Goal: Task Accomplishment & Management: Complete application form

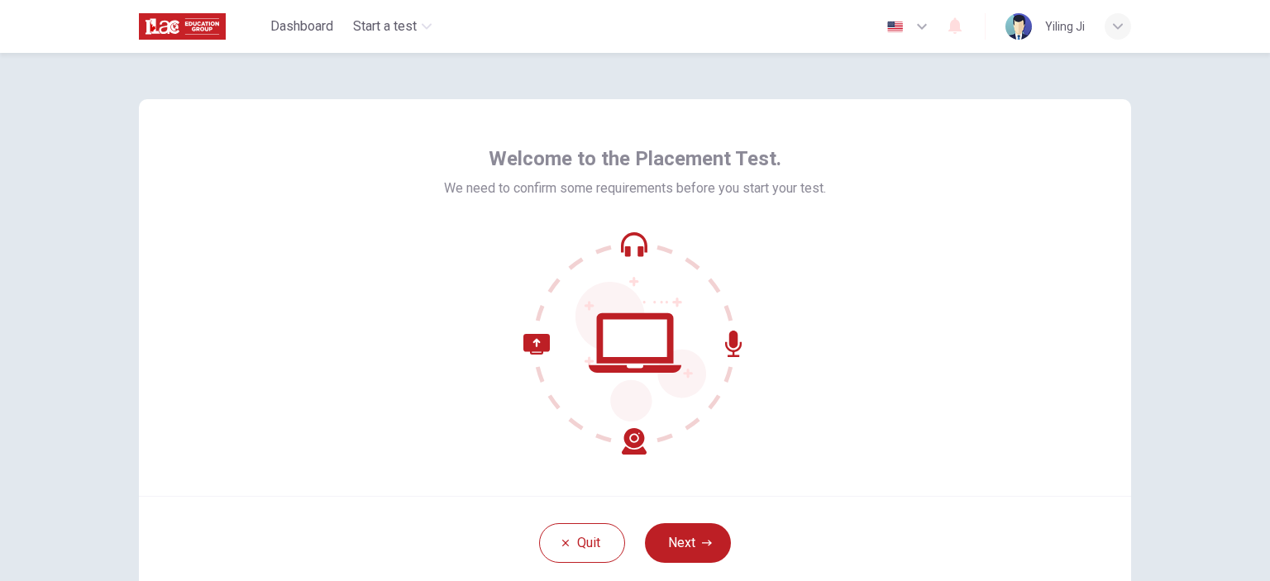
scroll to position [107, 0]
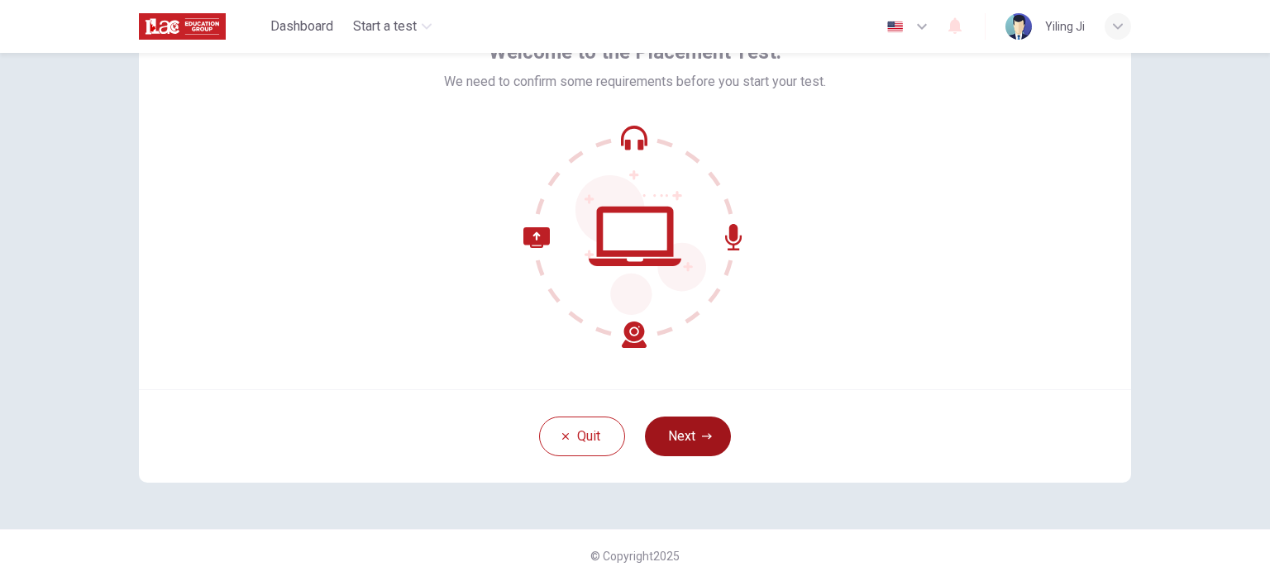
click at [691, 430] on button "Next" at bounding box center [688, 437] width 86 height 40
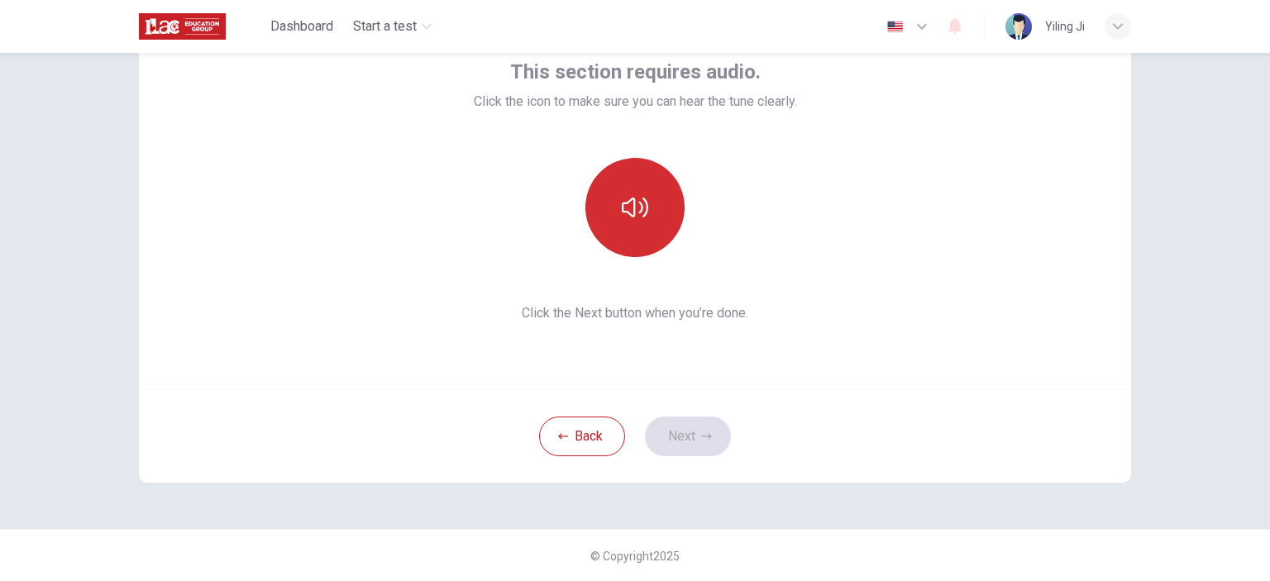
click at [651, 207] on button "button" at bounding box center [635, 207] width 99 height 99
click at [651, 211] on button "button" at bounding box center [635, 207] width 99 height 99
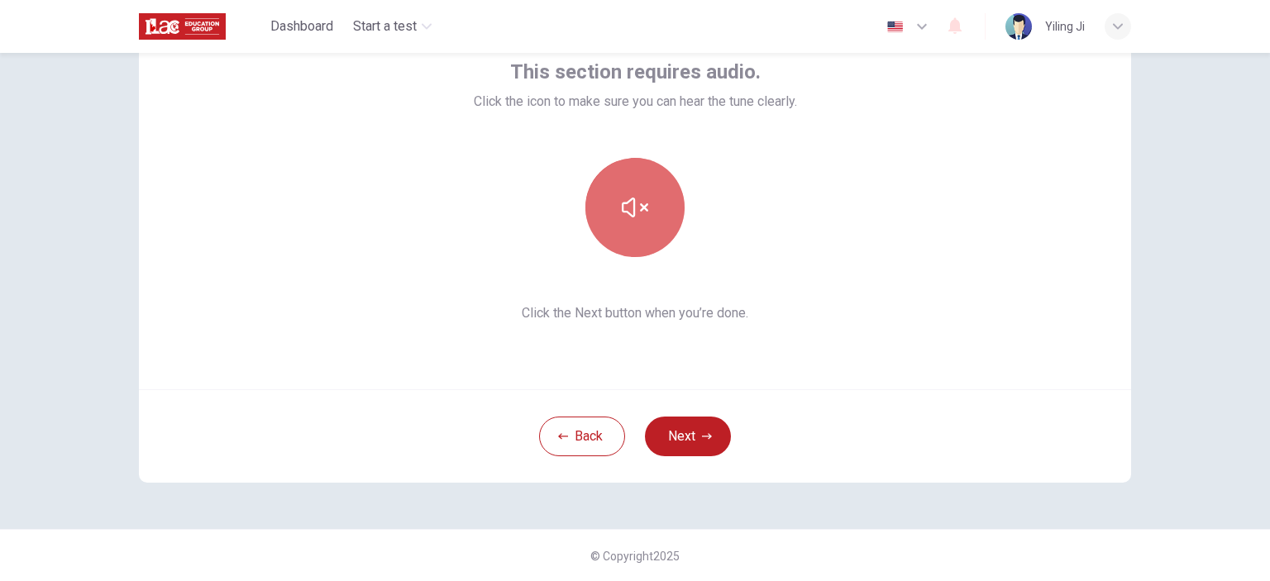
click at [651, 211] on button "button" at bounding box center [635, 207] width 99 height 99
click at [655, 240] on button "button" at bounding box center [635, 207] width 99 height 99
click at [636, 214] on icon "button" at bounding box center [635, 207] width 26 height 26
click at [630, 227] on button "button" at bounding box center [635, 207] width 99 height 99
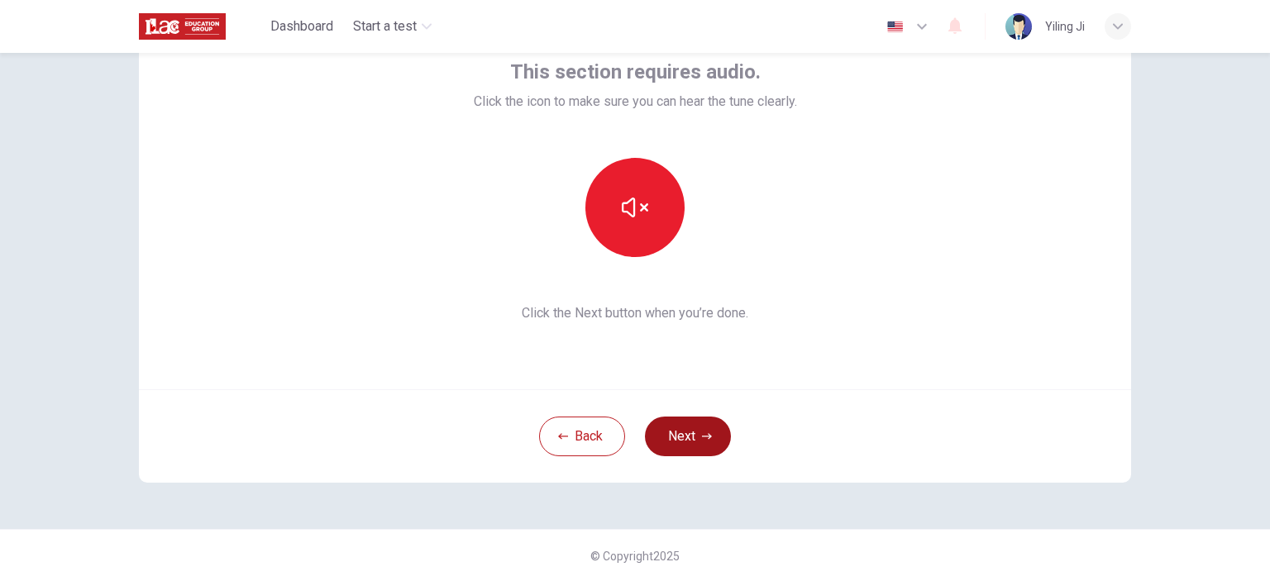
click at [686, 442] on button "Next" at bounding box center [688, 437] width 86 height 40
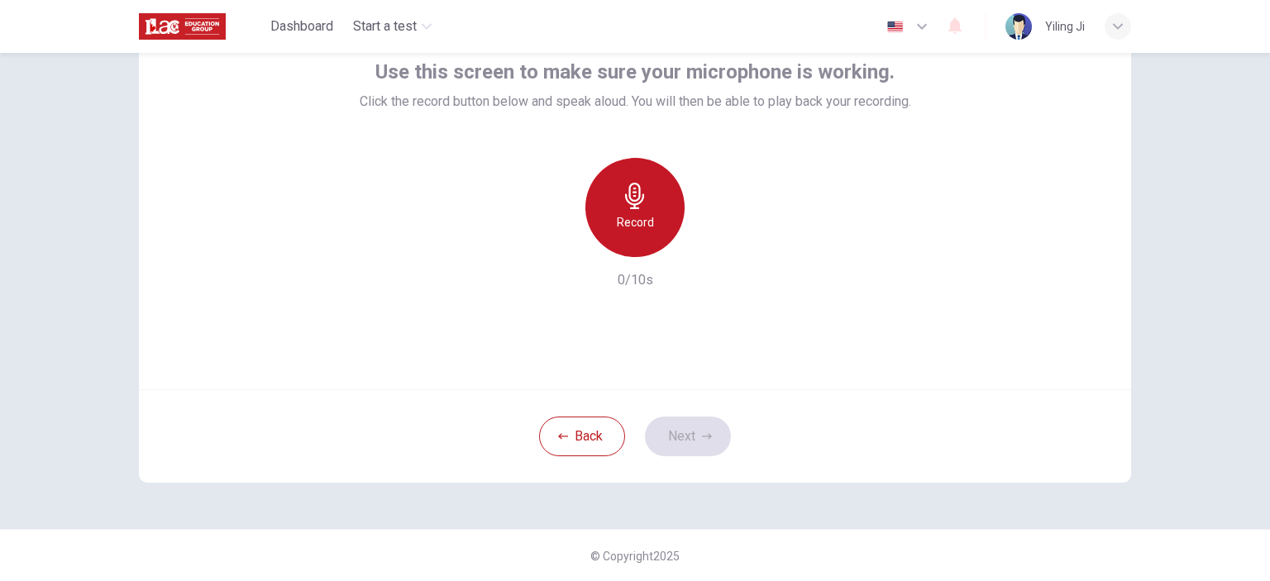
click at [645, 221] on h6 "Record" at bounding box center [635, 223] width 37 height 20
click at [657, 215] on div "Stop" at bounding box center [635, 207] width 99 height 99
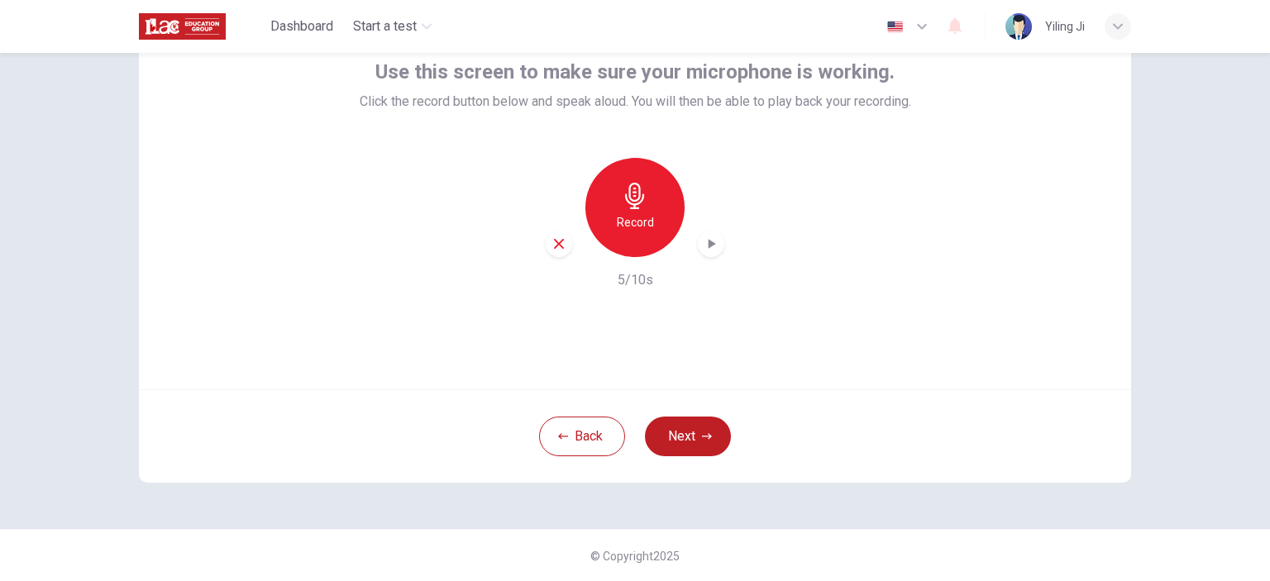
click at [556, 241] on icon "button" at bounding box center [559, 244] width 15 height 15
click at [615, 203] on div "Record" at bounding box center [635, 207] width 99 height 99
click at [661, 231] on div "Stop" at bounding box center [635, 207] width 99 height 99
click at [706, 234] on div "button" at bounding box center [711, 244] width 26 height 26
click at [707, 434] on icon "button" at bounding box center [707, 437] width 10 height 10
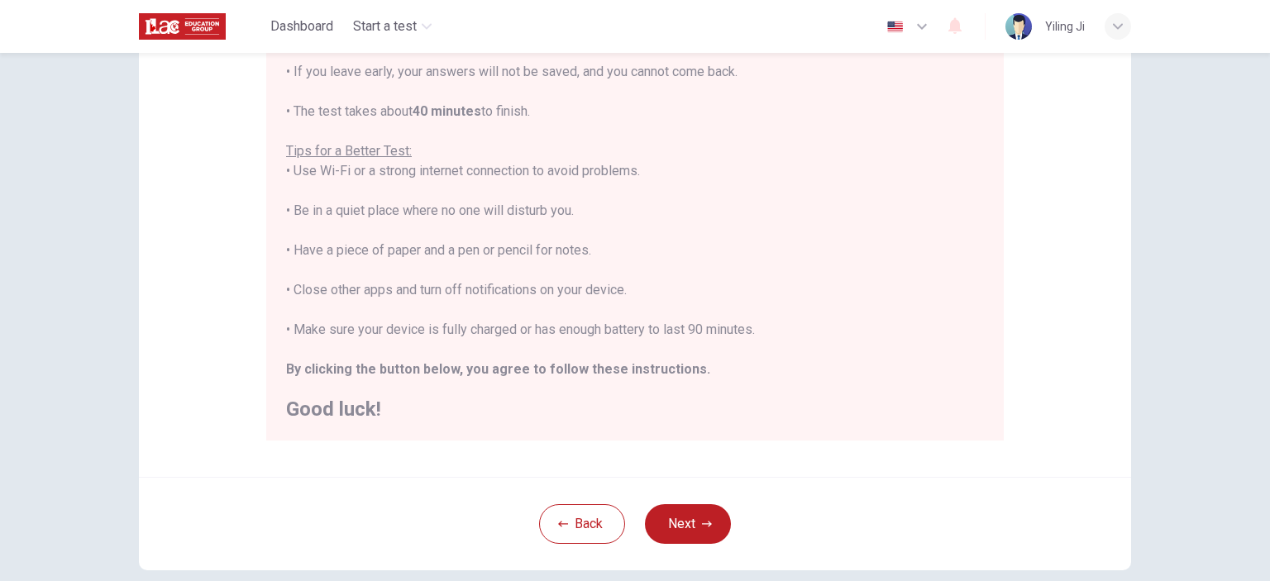
scroll to position [337, 0]
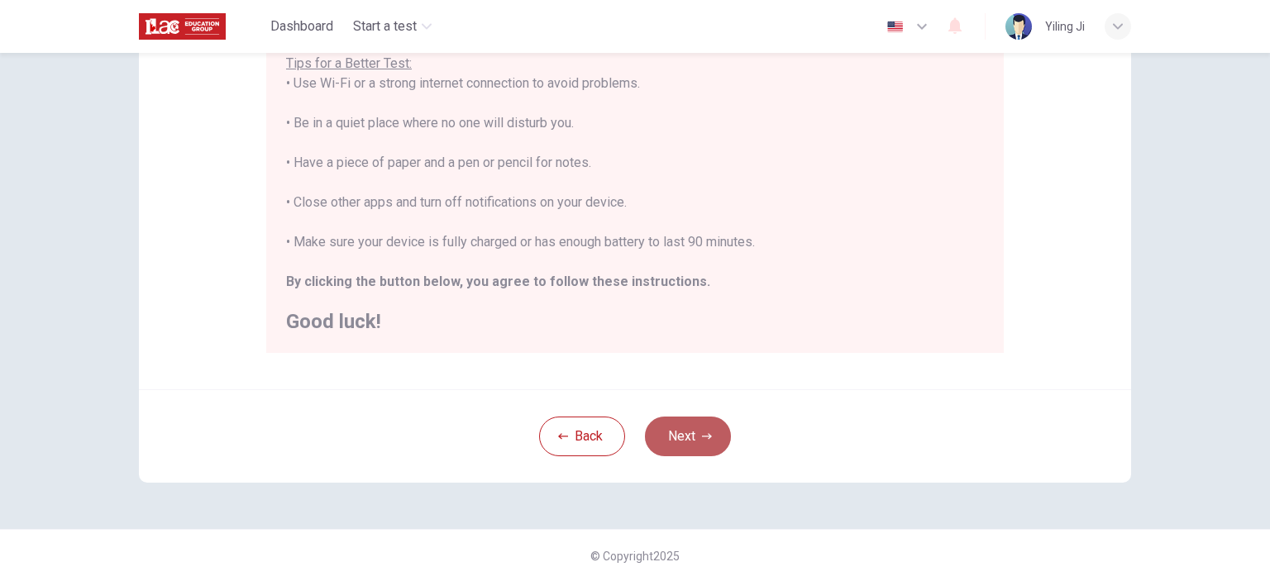
click at [720, 437] on button "Next" at bounding box center [688, 437] width 86 height 40
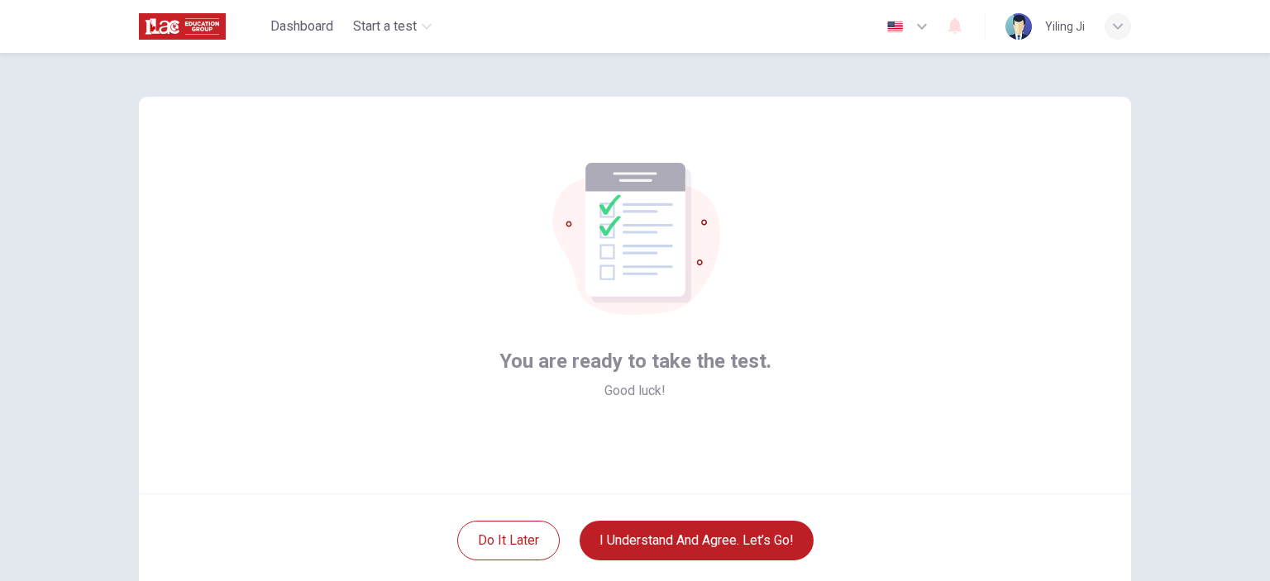
scroll to position [0, 0]
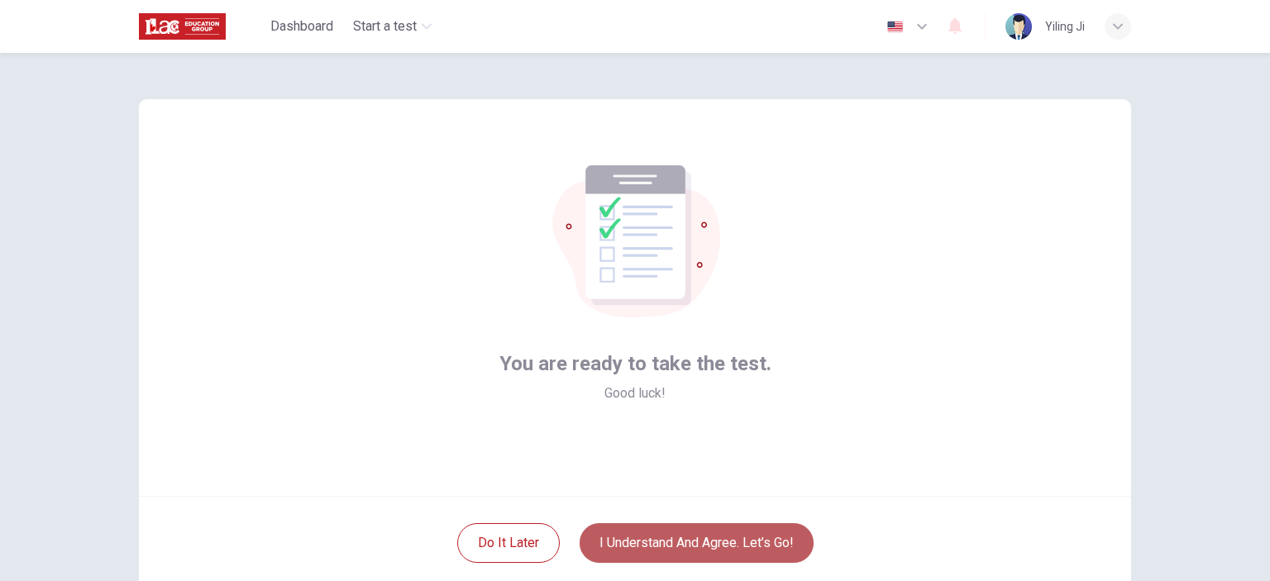
click at [731, 547] on button "I understand and agree. Let’s go!" at bounding box center [697, 543] width 234 height 40
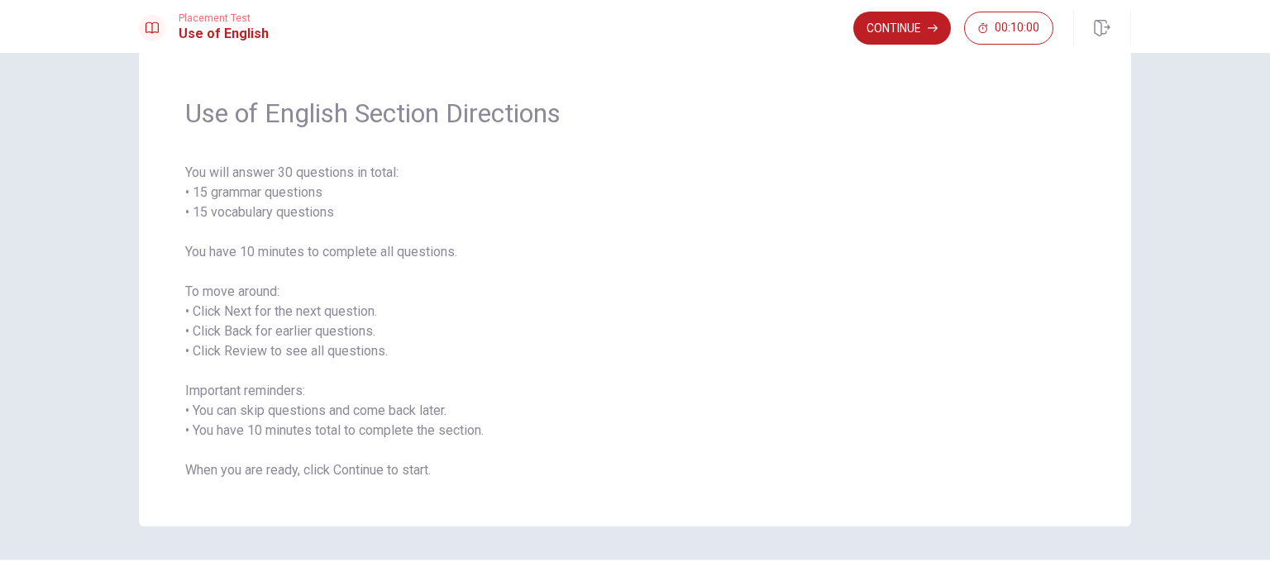
scroll to position [66, 0]
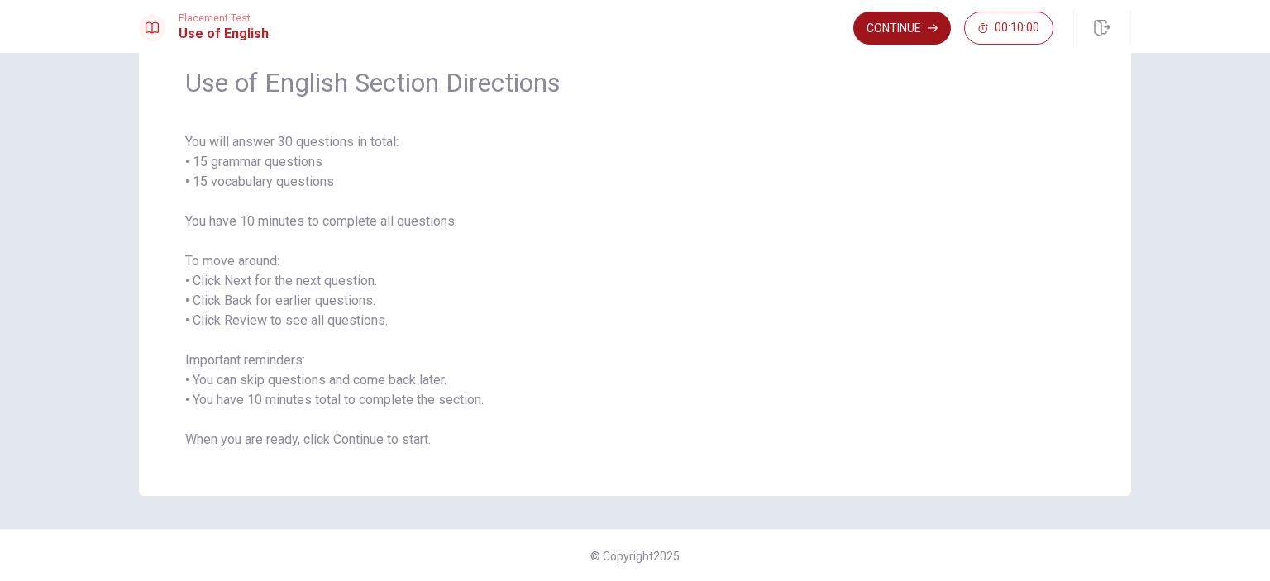
click at [933, 35] on button "Continue" at bounding box center [902, 28] width 98 height 33
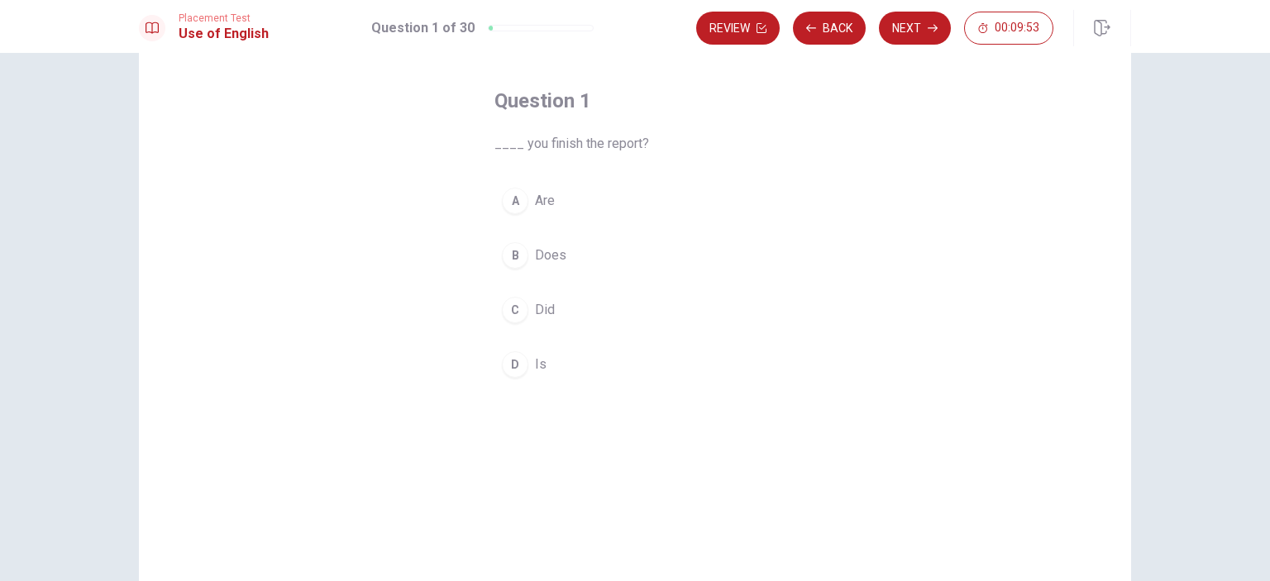
click at [586, 304] on button "C Did" at bounding box center [635, 309] width 281 height 41
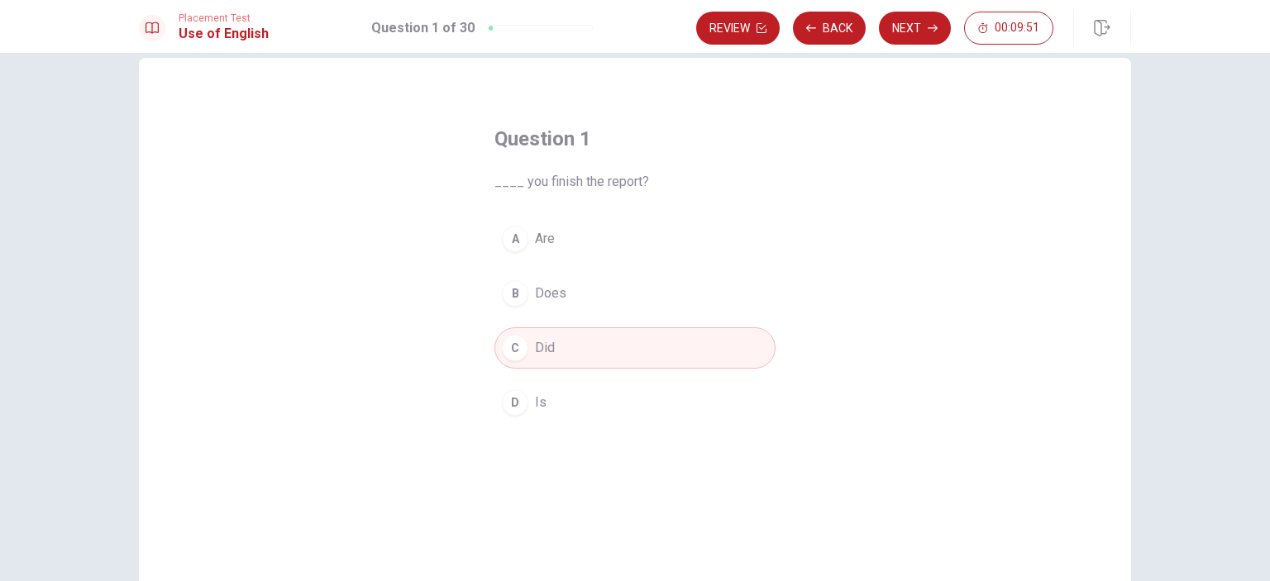
scroll to position [0, 0]
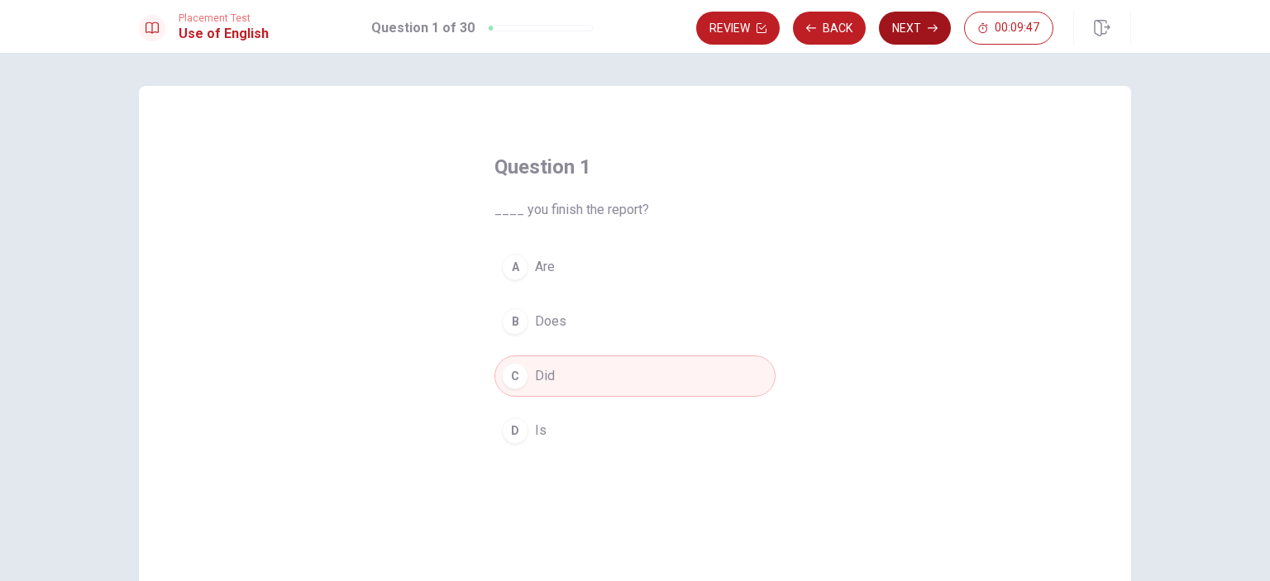
click at [887, 32] on button "Next" at bounding box center [915, 28] width 72 height 33
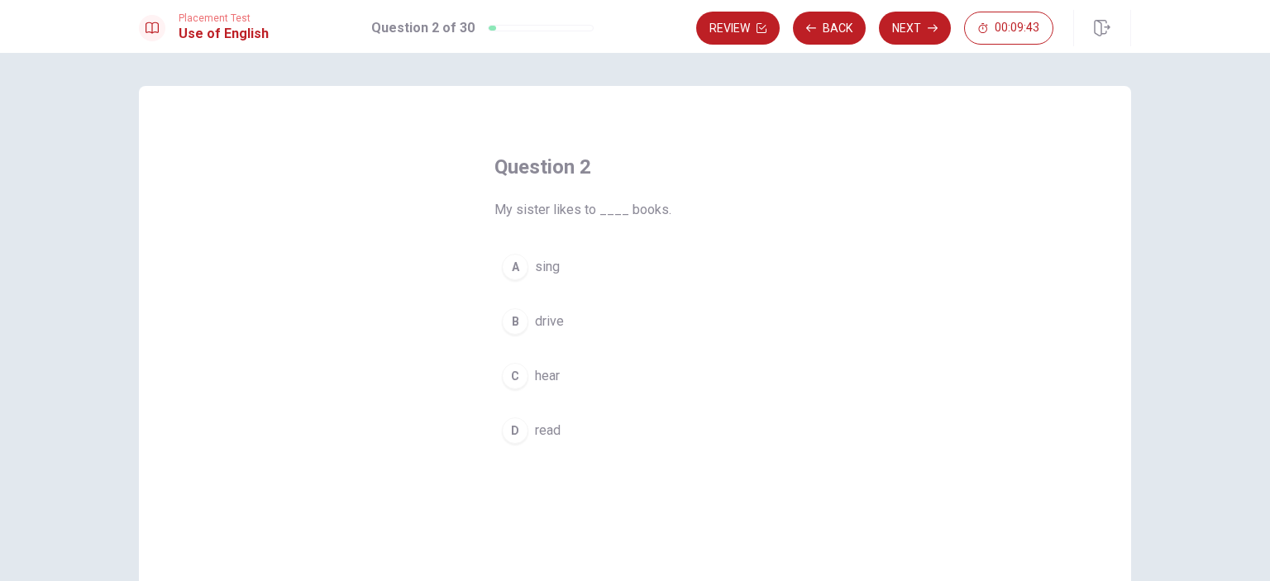
click at [675, 432] on button "D read" at bounding box center [635, 430] width 281 height 41
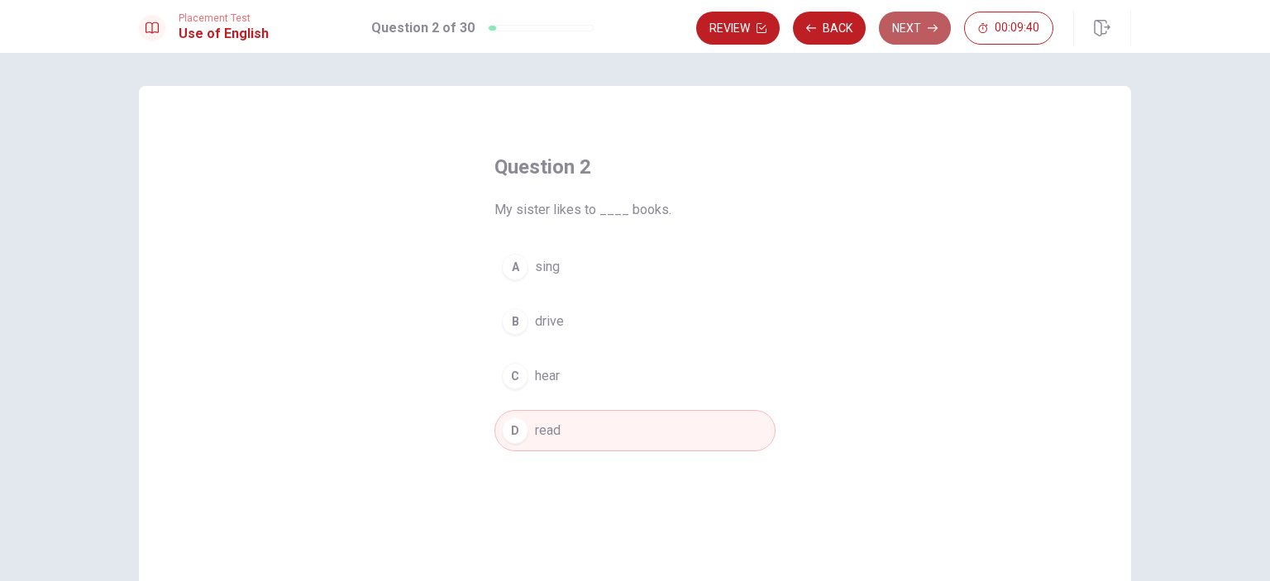
click at [906, 39] on button "Next" at bounding box center [915, 28] width 72 height 33
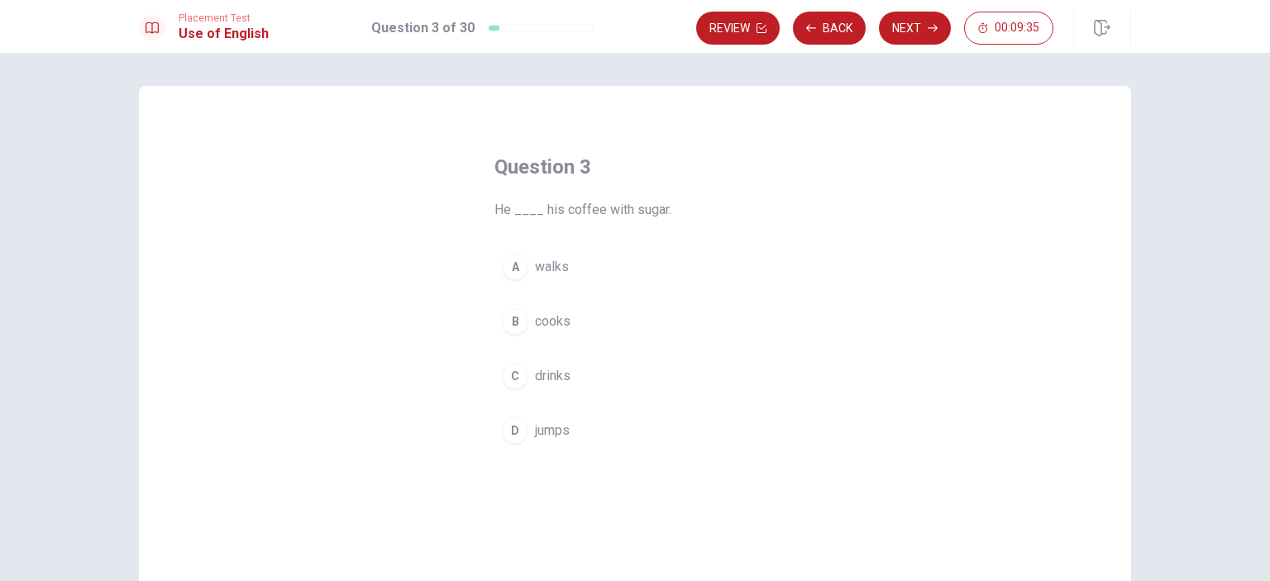
click at [705, 379] on button "C drinks" at bounding box center [635, 376] width 281 height 41
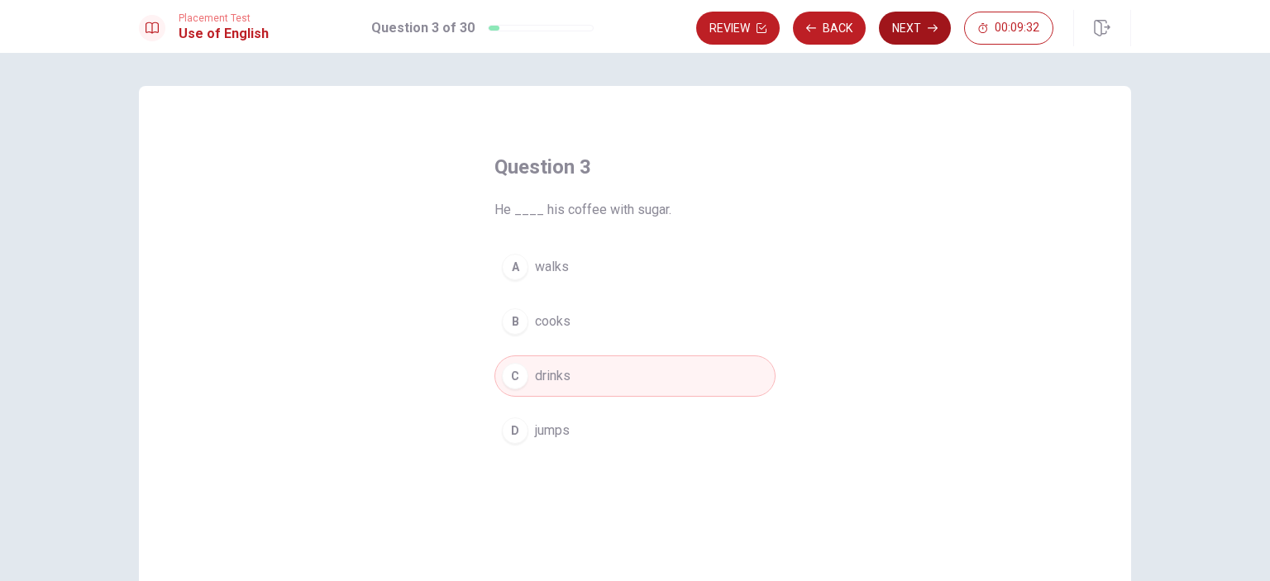
click at [929, 40] on button "Next" at bounding box center [915, 28] width 72 height 33
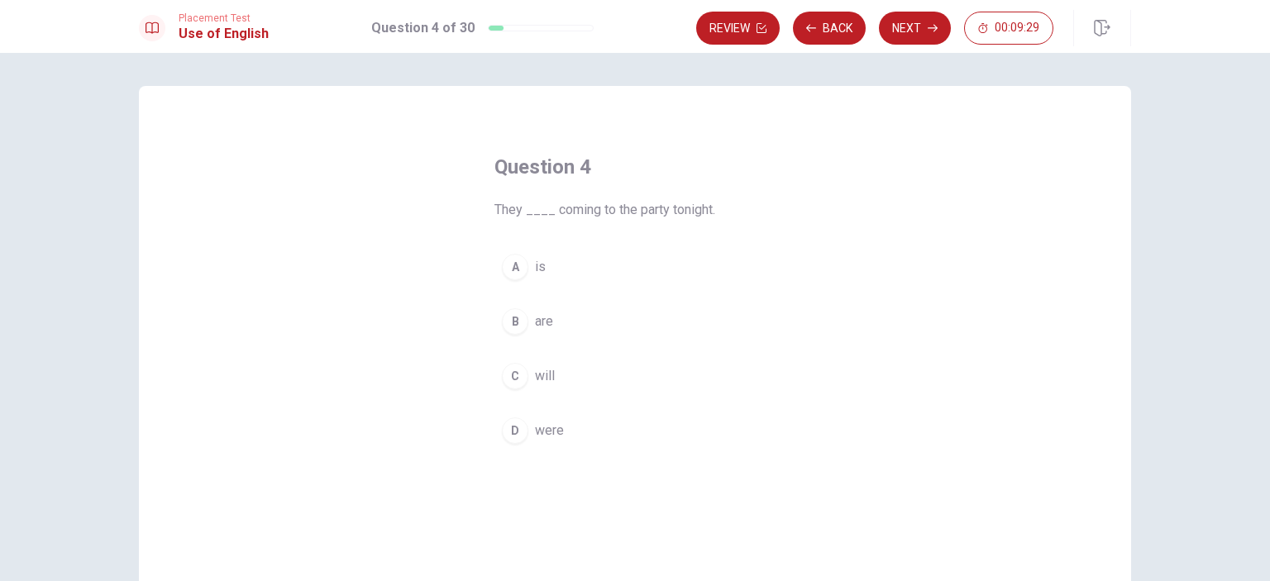
click at [734, 323] on button "B are" at bounding box center [635, 321] width 281 height 41
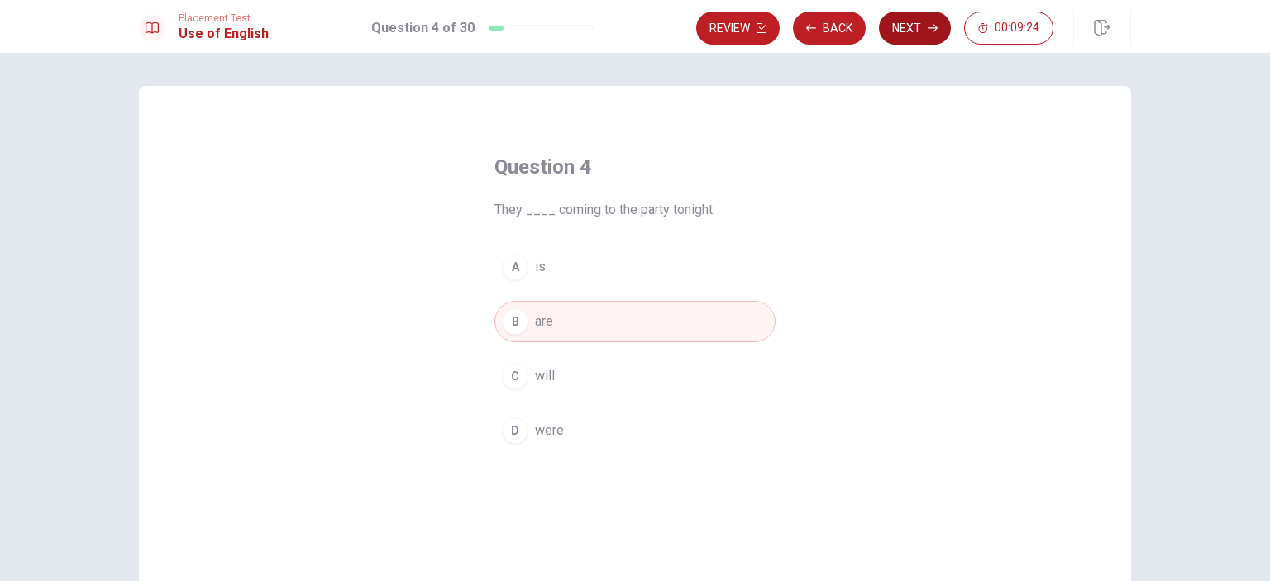
click at [910, 22] on button "Next" at bounding box center [915, 28] width 72 height 33
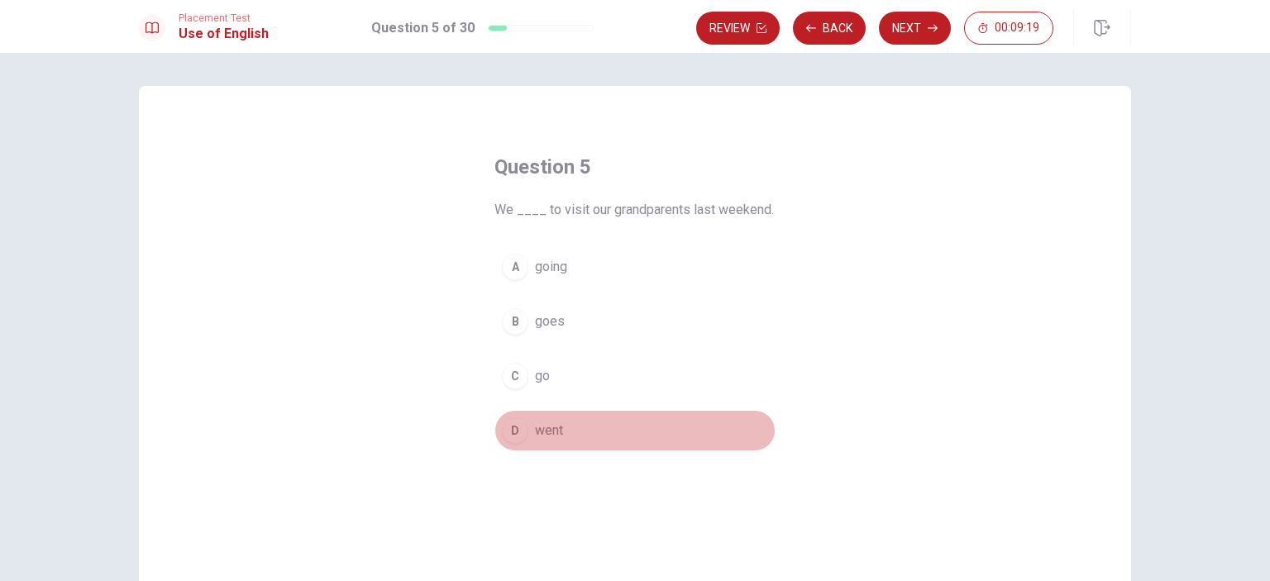
click at [632, 429] on button "D went" at bounding box center [635, 430] width 281 height 41
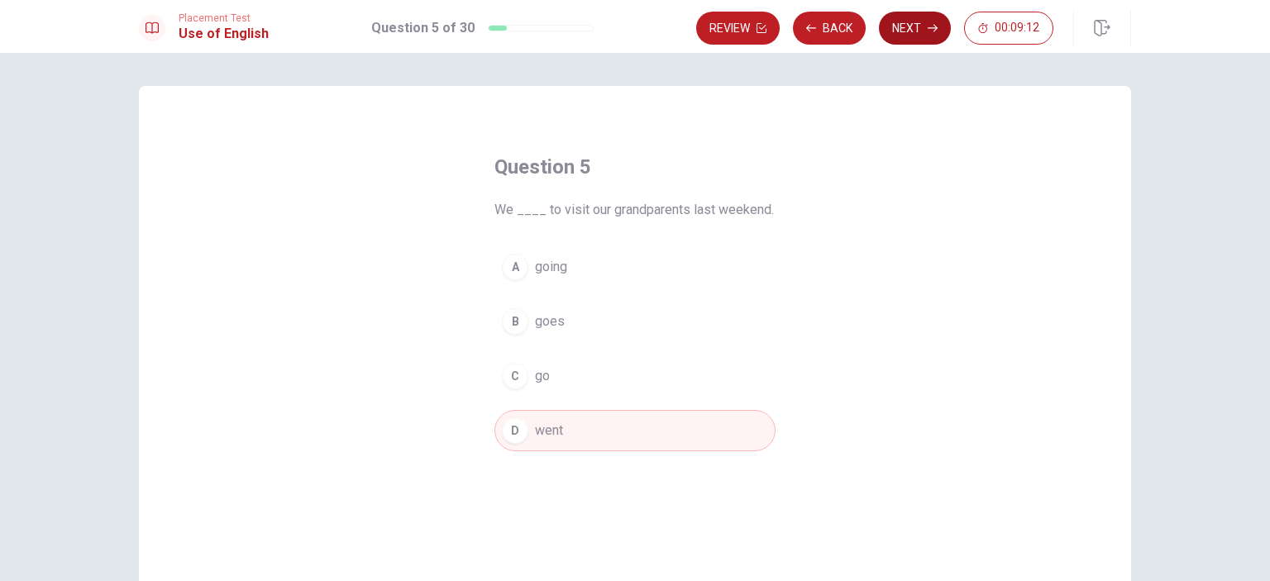
click at [890, 26] on button "Next" at bounding box center [915, 28] width 72 height 33
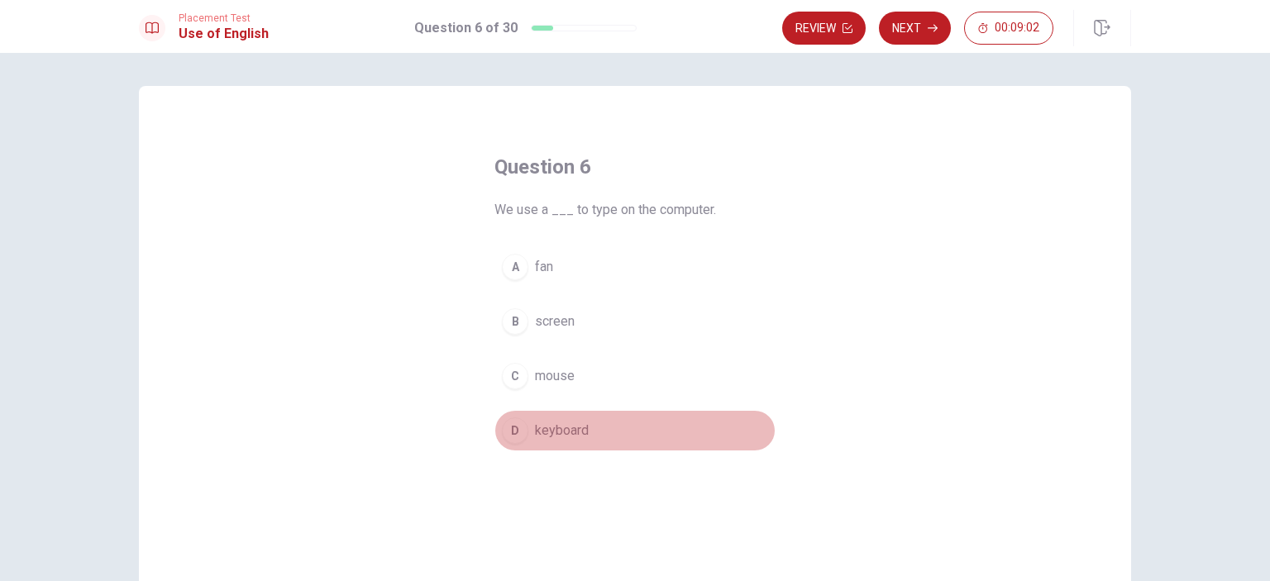
click at [655, 437] on button "D keyboard" at bounding box center [635, 430] width 281 height 41
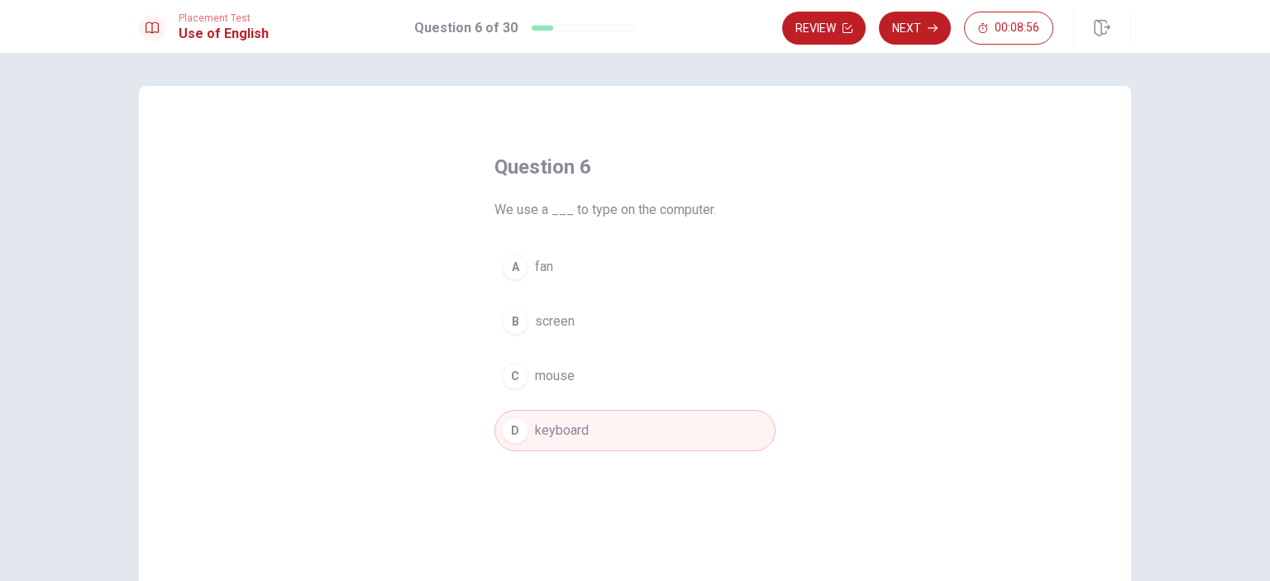
click at [930, 22] on button "Next" at bounding box center [915, 28] width 72 height 33
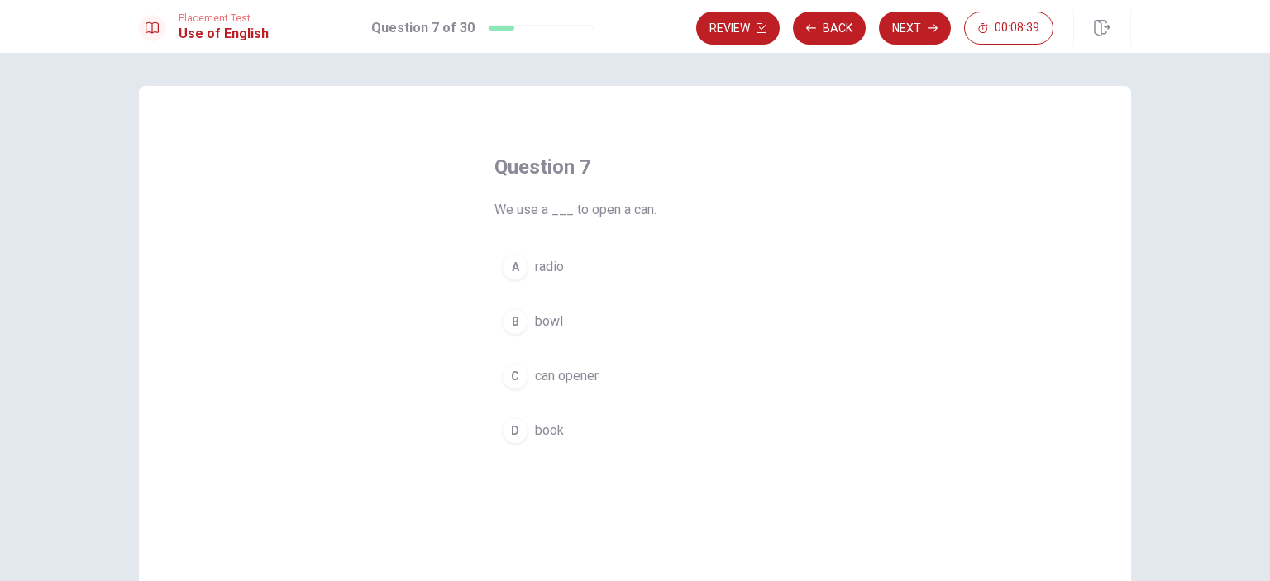
click at [649, 386] on button "C can opener" at bounding box center [635, 376] width 281 height 41
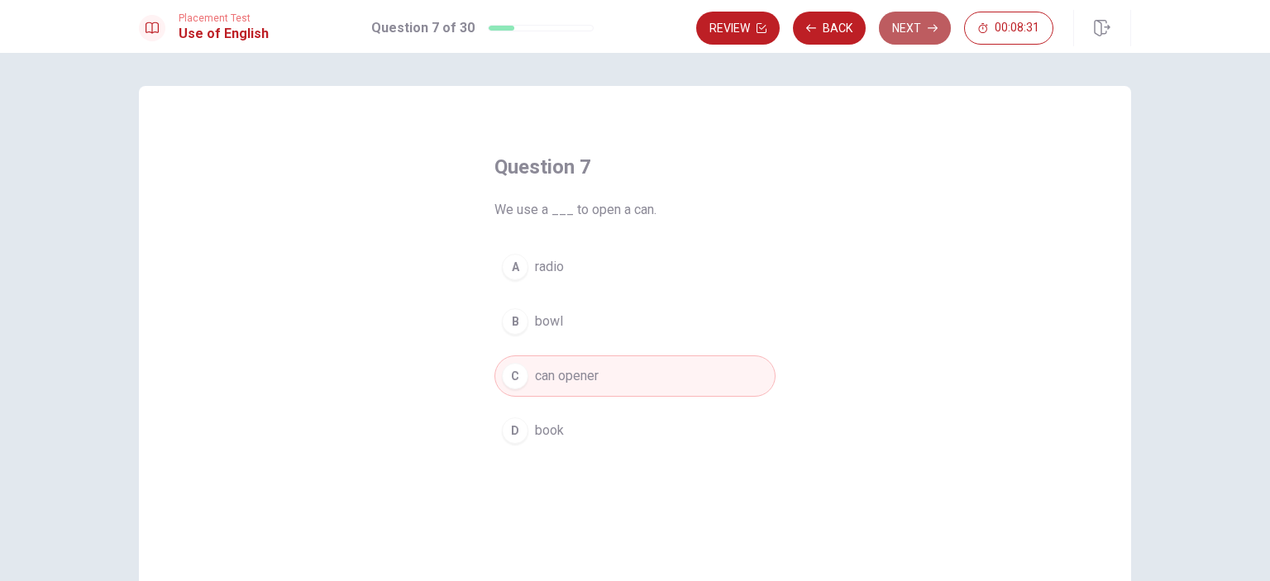
click at [916, 31] on button "Next" at bounding box center [915, 28] width 72 height 33
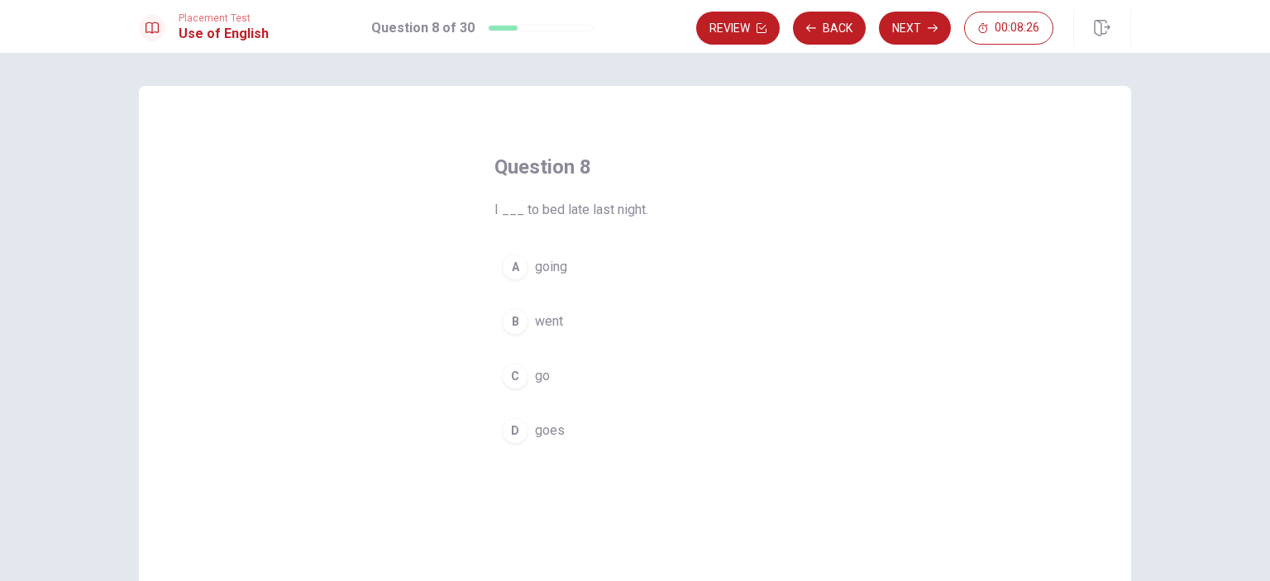
click at [637, 318] on button "B went" at bounding box center [635, 321] width 281 height 41
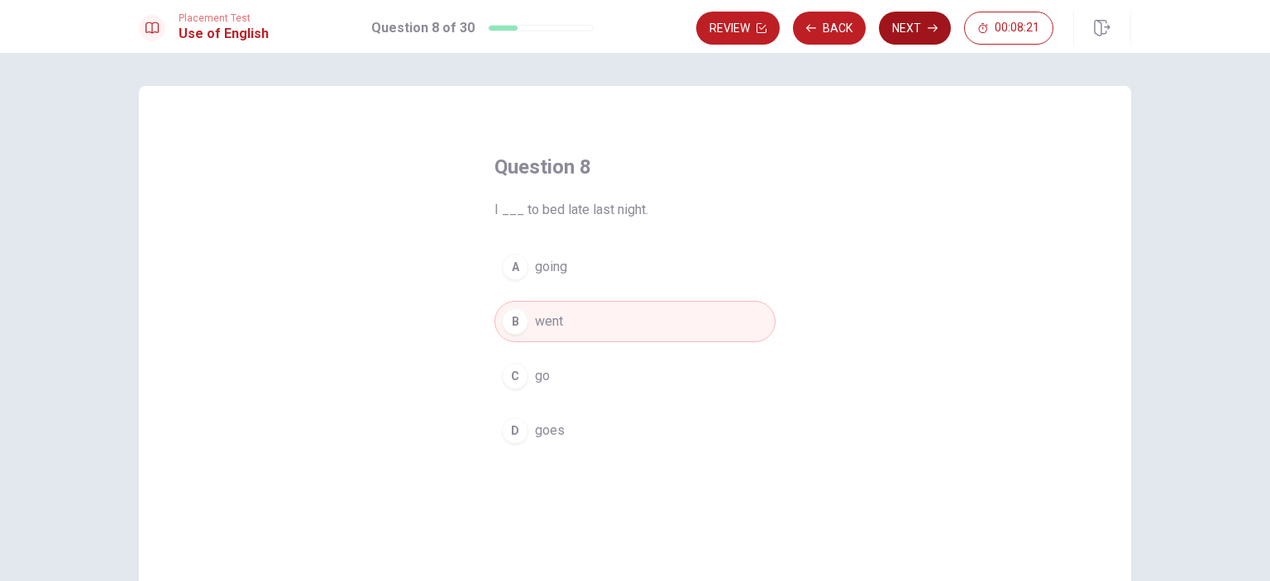
click at [906, 26] on button "Next" at bounding box center [915, 28] width 72 height 33
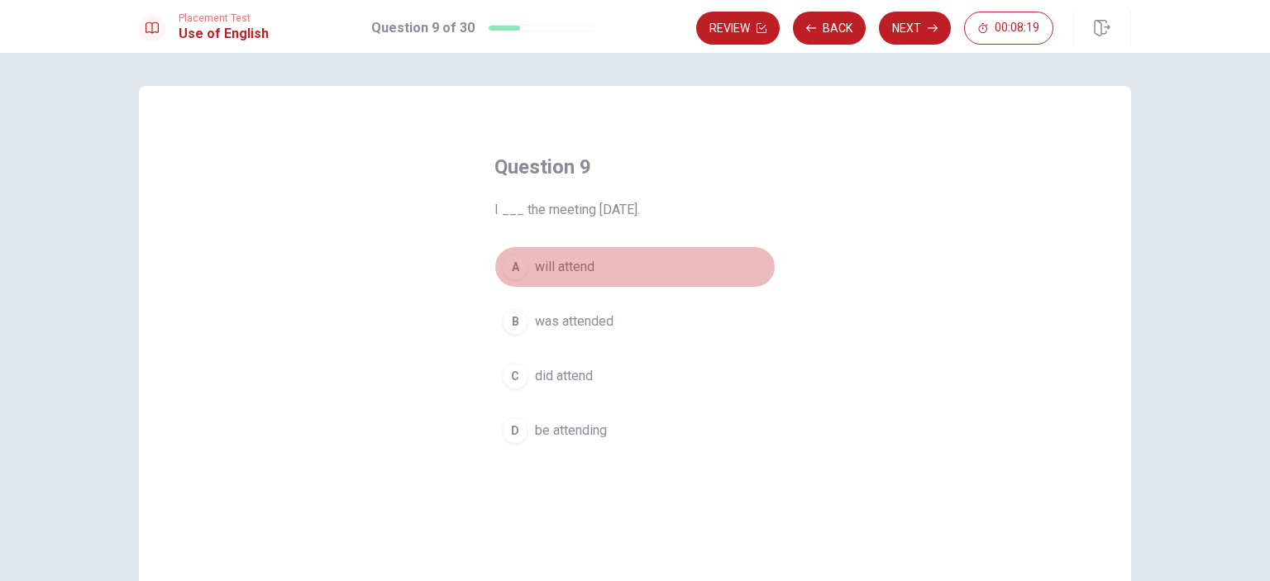
drag, startPoint x: 734, startPoint y: 278, endPoint x: 730, endPoint y: 285, distance: 8.5
click at [730, 285] on button "A will attend" at bounding box center [635, 266] width 281 height 41
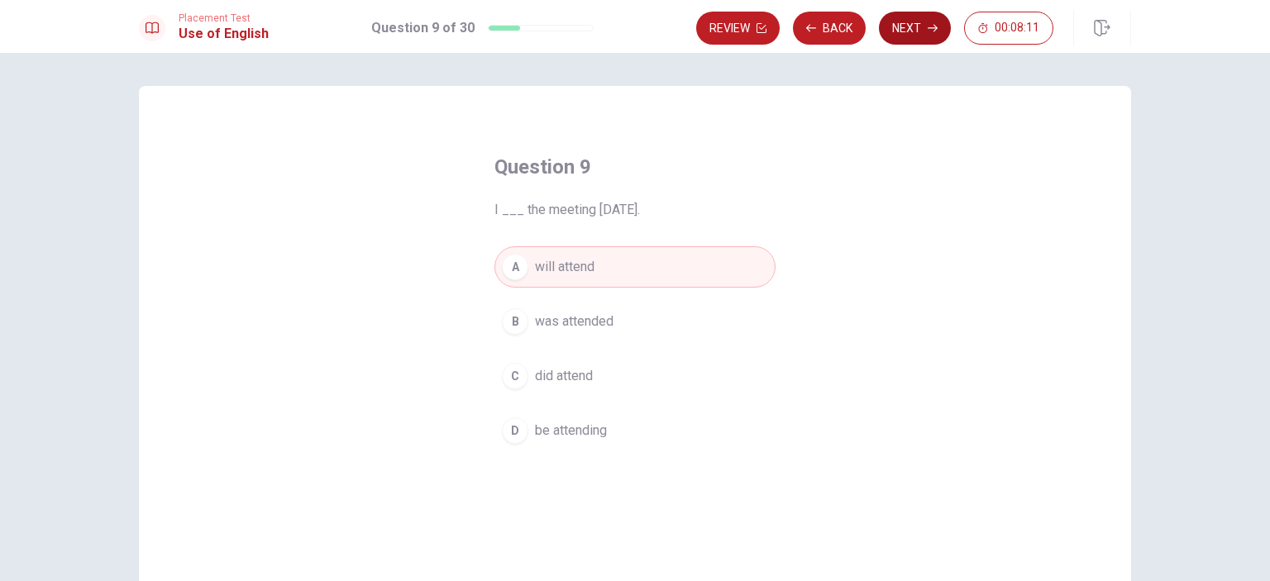
click at [900, 24] on button "Next" at bounding box center [915, 28] width 72 height 33
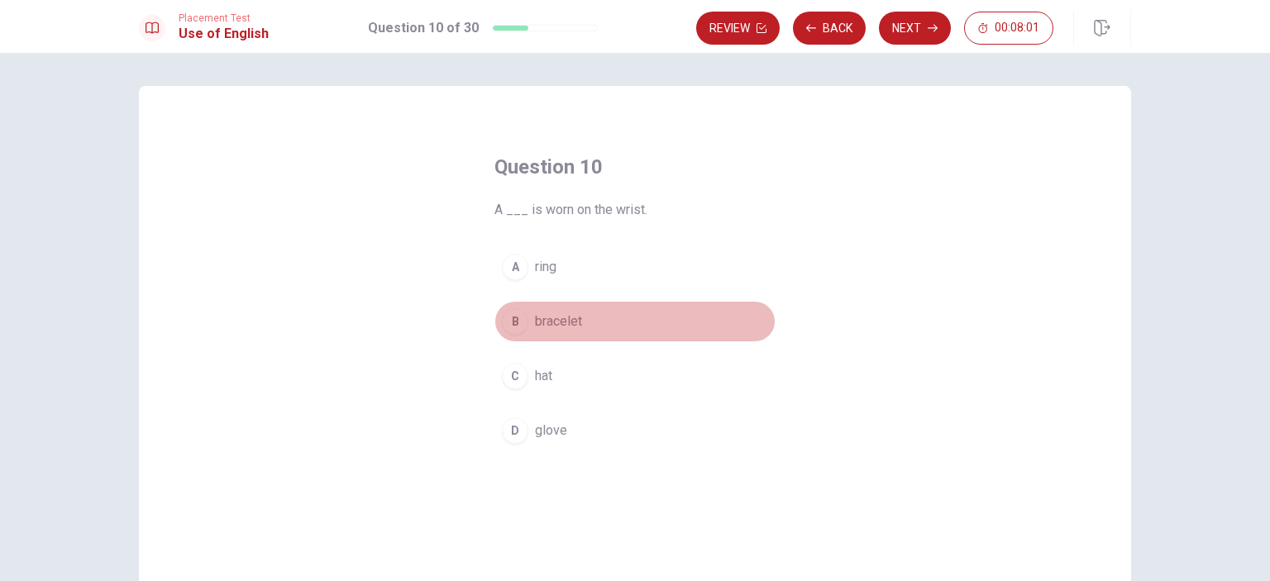
click at [614, 322] on button "B bracelet" at bounding box center [635, 321] width 281 height 41
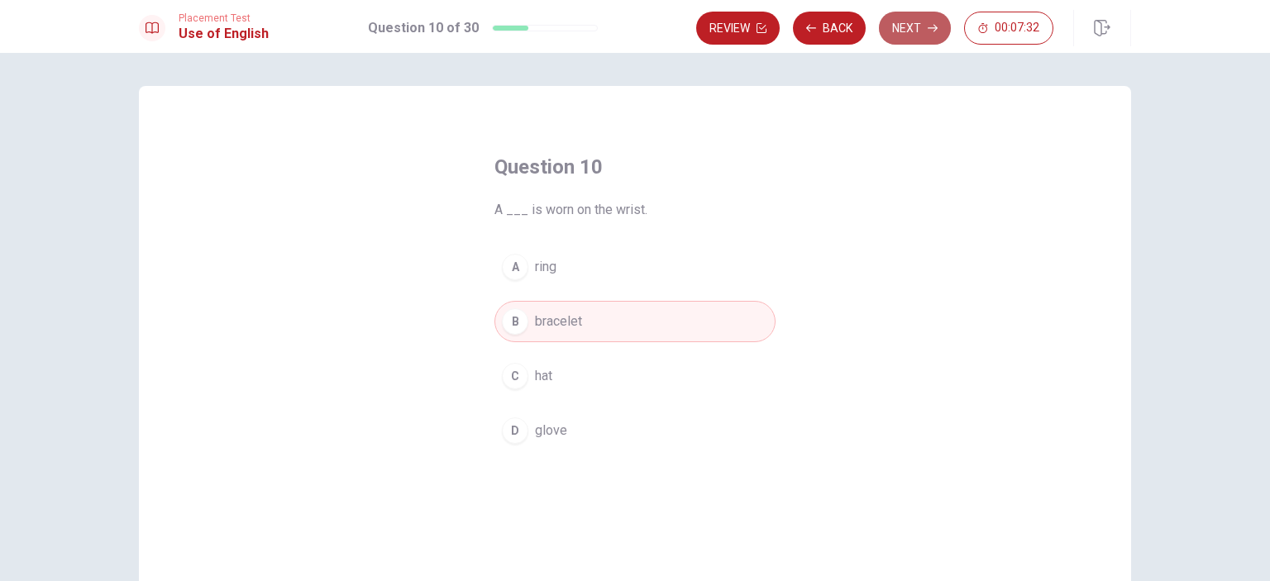
click at [906, 28] on button "Next" at bounding box center [915, 28] width 72 height 33
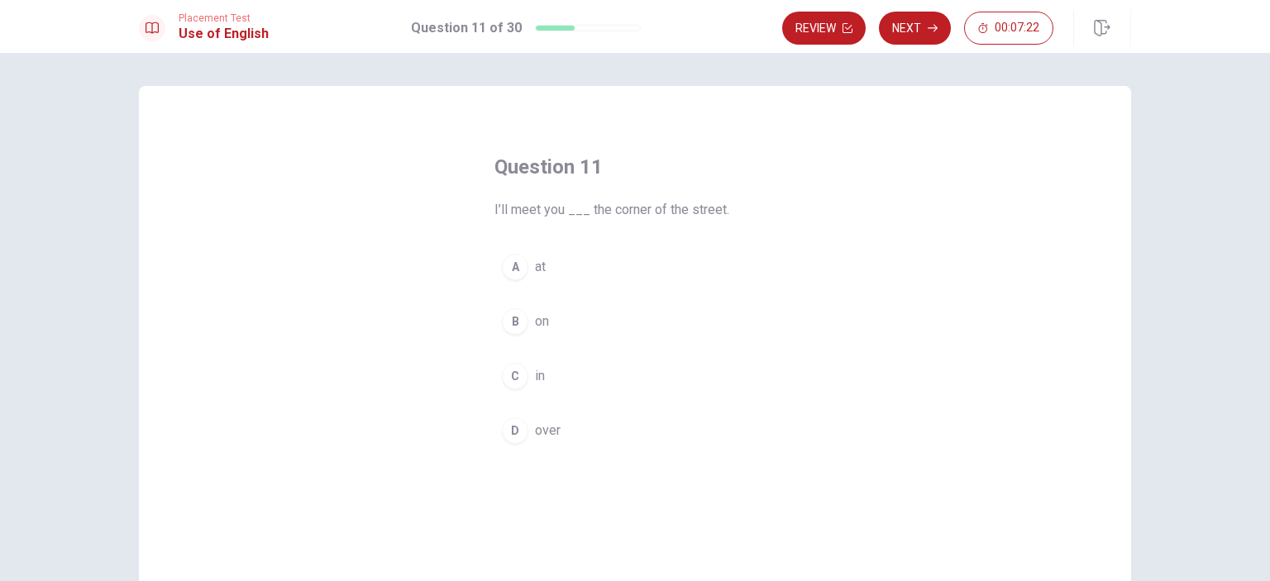
click at [577, 260] on button "A at" at bounding box center [635, 266] width 281 height 41
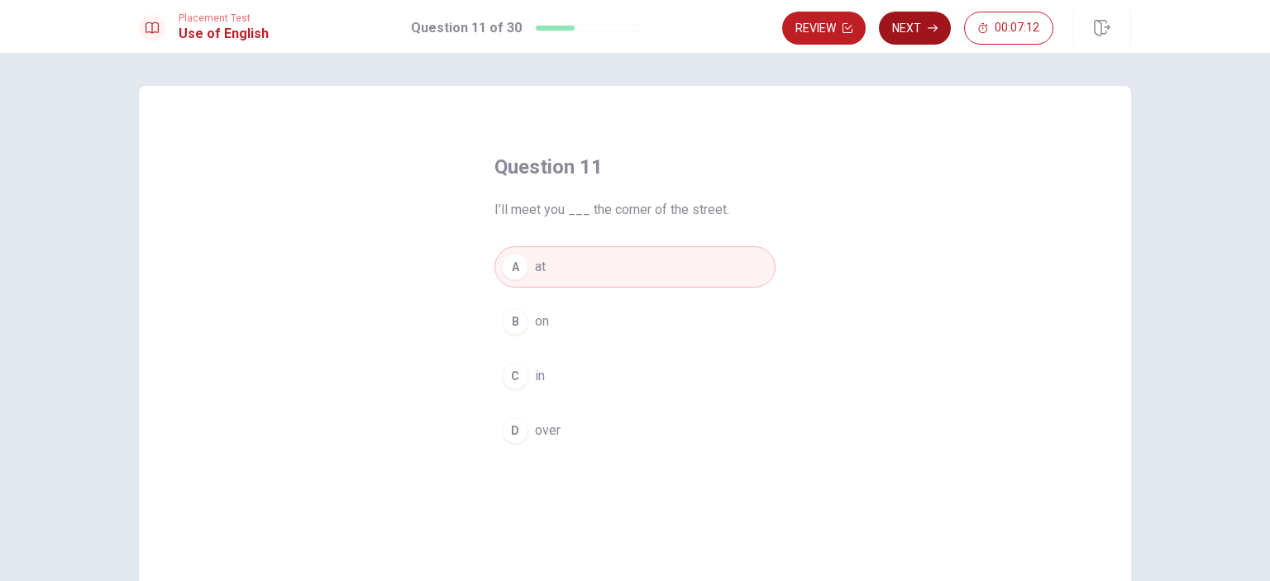
click at [935, 28] on icon "button" at bounding box center [933, 28] width 10 height 7
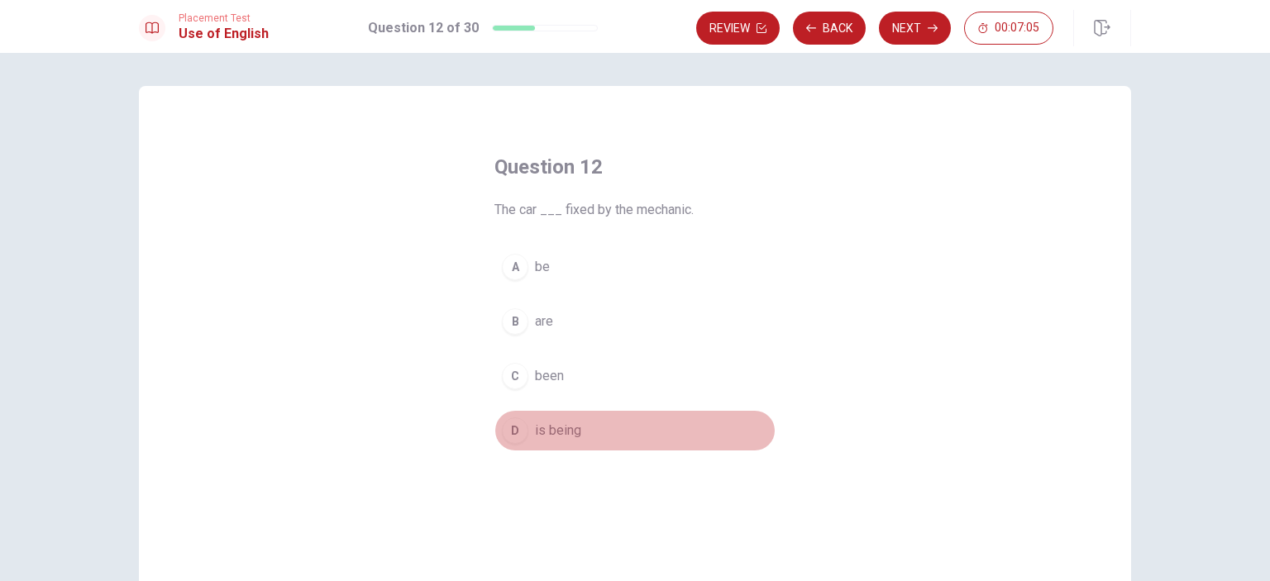
click at [589, 431] on button "D is being" at bounding box center [635, 430] width 281 height 41
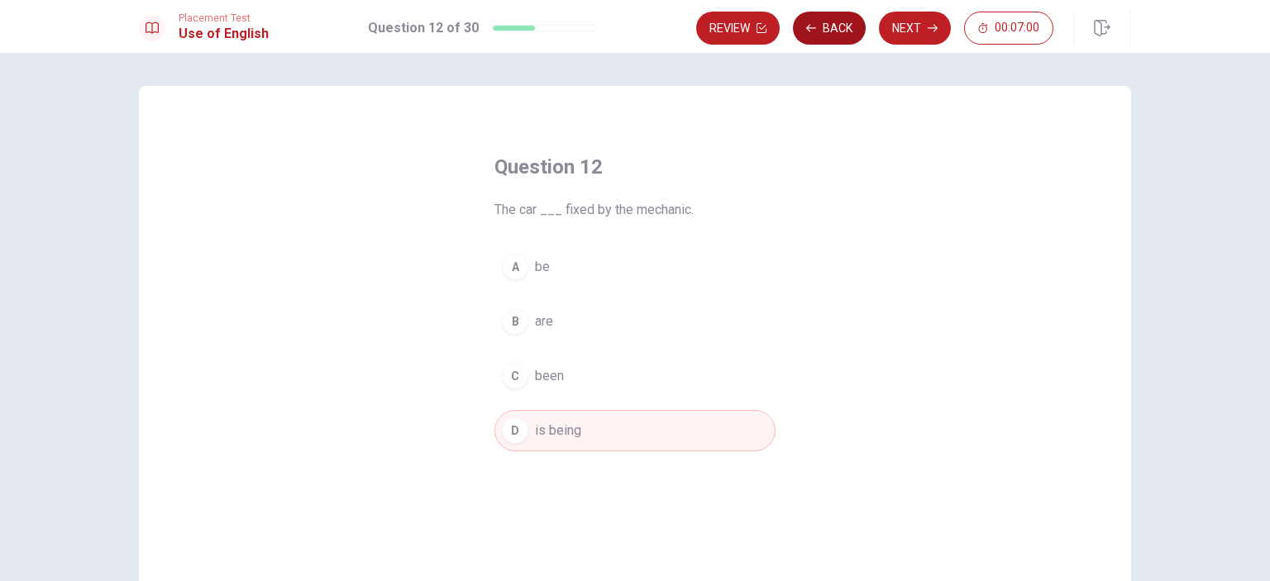
click at [841, 35] on button "Back" at bounding box center [829, 28] width 73 height 33
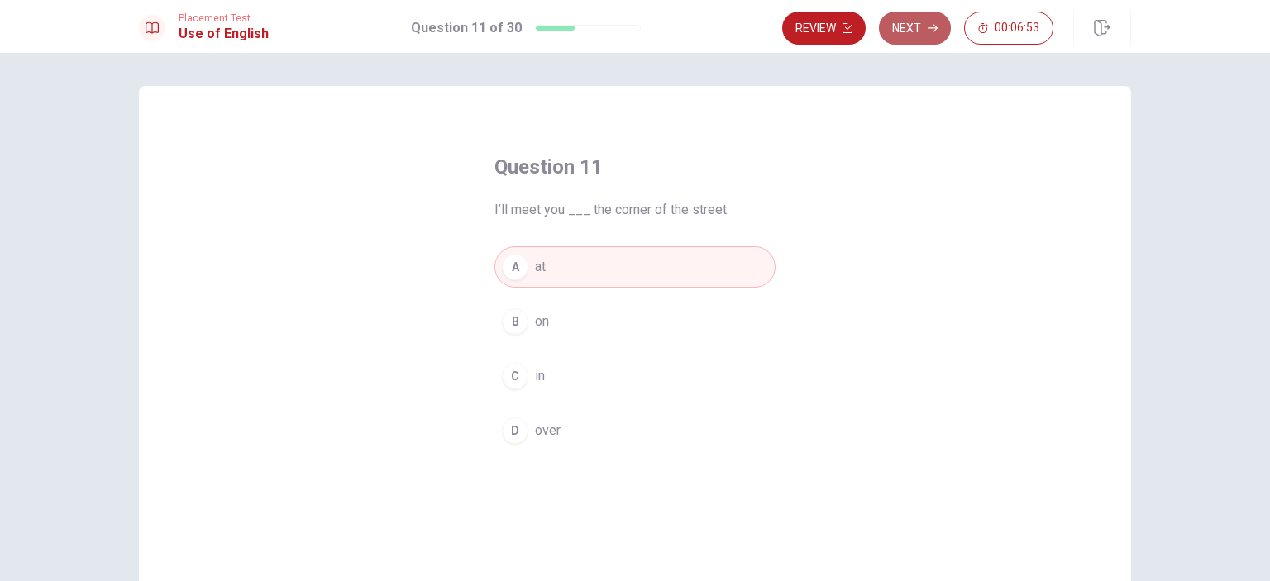
click at [923, 33] on button "Next" at bounding box center [915, 28] width 72 height 33
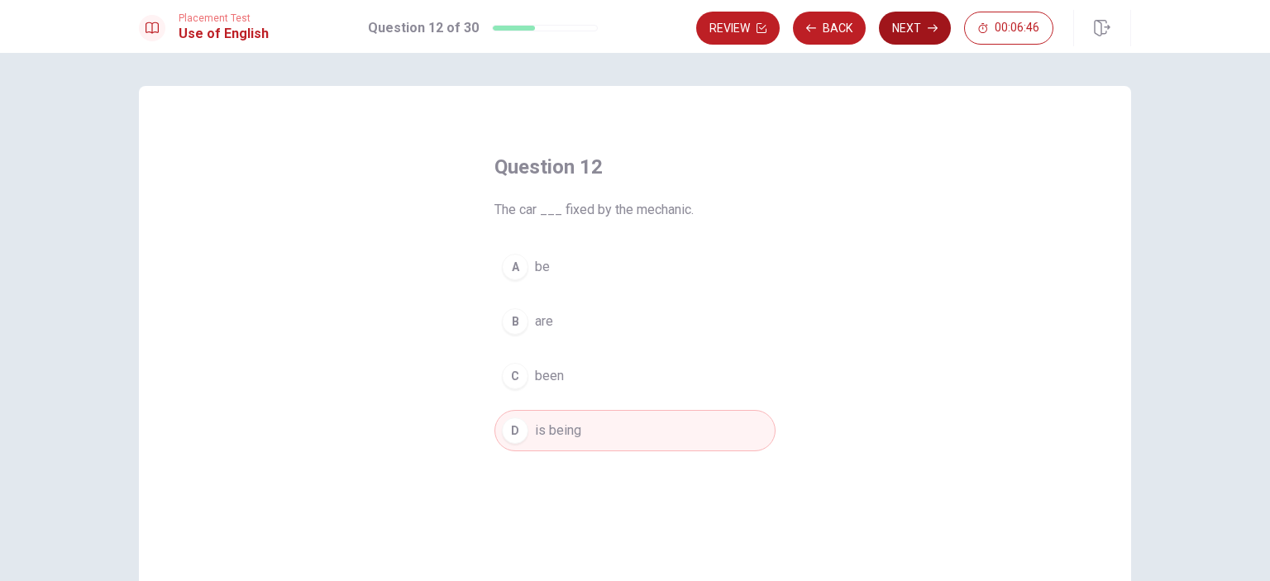
click at [925, 25] on button "Next" at bounding box center [915, 28] width 72 height 33
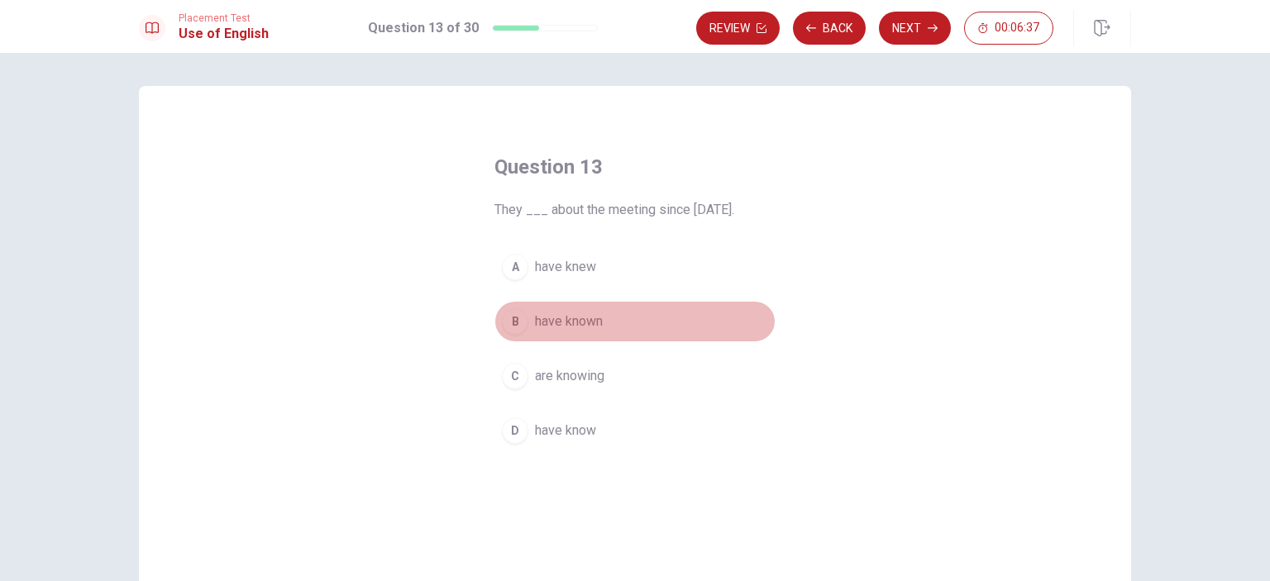
click at [623, 326] on button "B have known" at bounding box center [635, 321] width 281 height 41
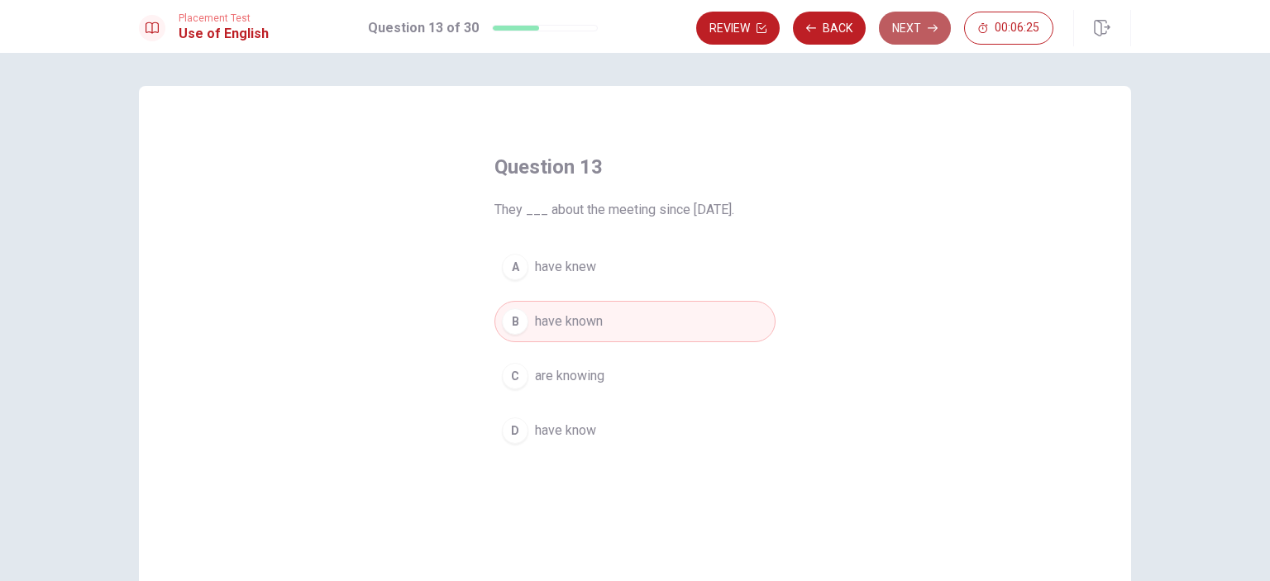
click at [916, 36] on button "Next" at bounding box center [915, 28] width 72 height 33
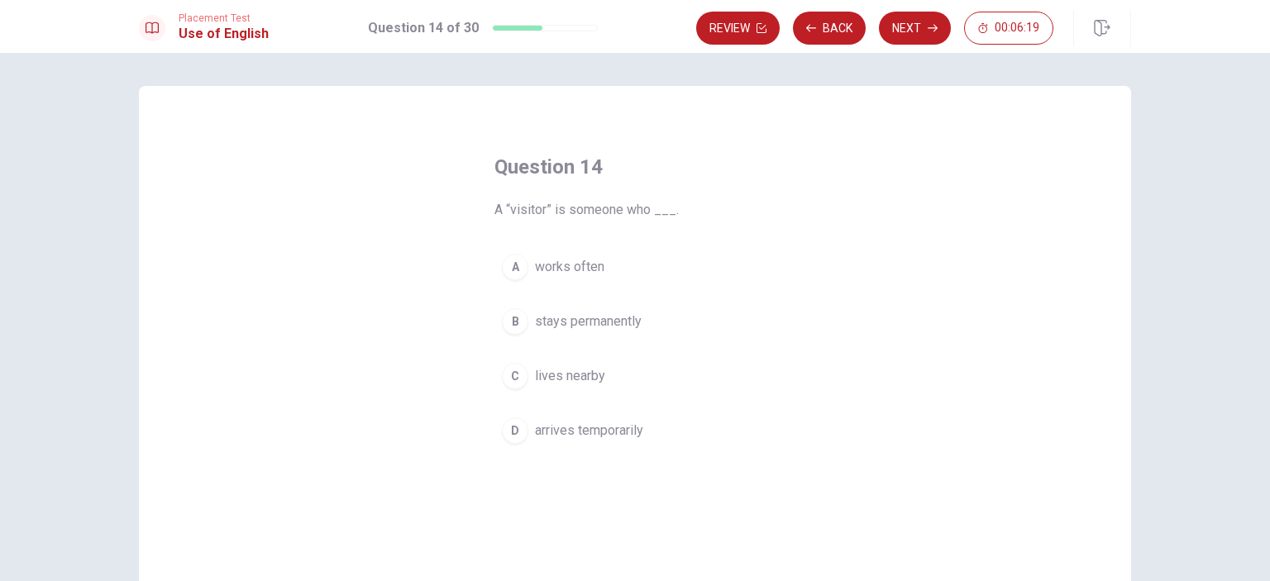
click at [710, 423] on button "D arrives temporarily" at bounding box center [635, 430] width 281 height 41
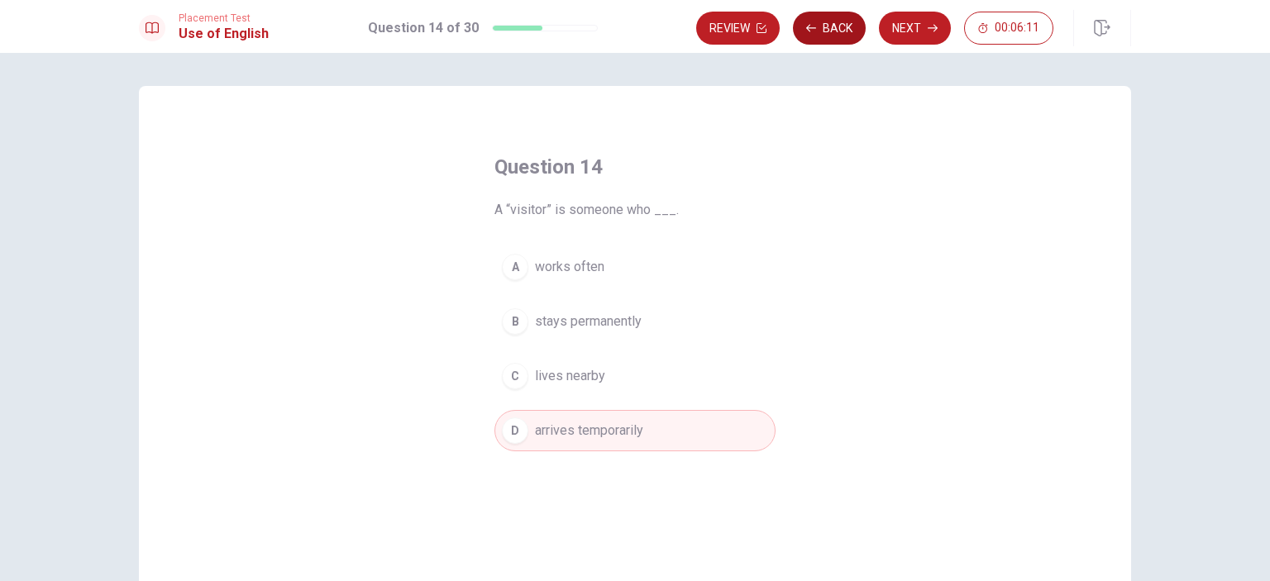
click at [845, 23] on button "Back" at bounding box center [829, 28] width 73 height 33
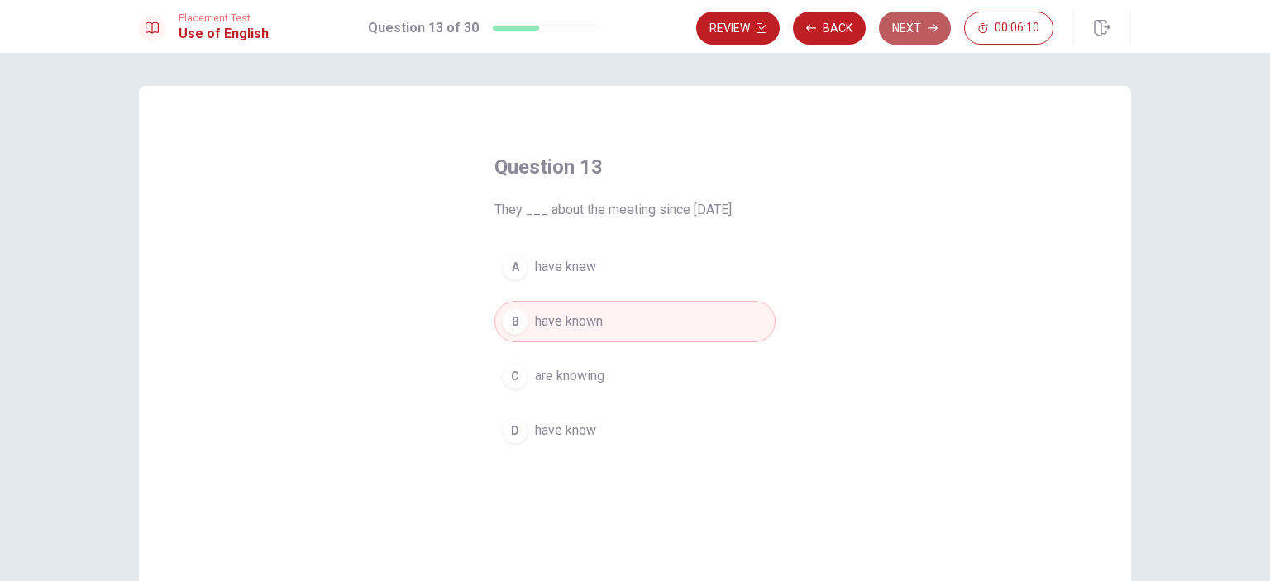
click at [933, 42] on button "Next" at bounding box center [915, 28] width 72 height 33
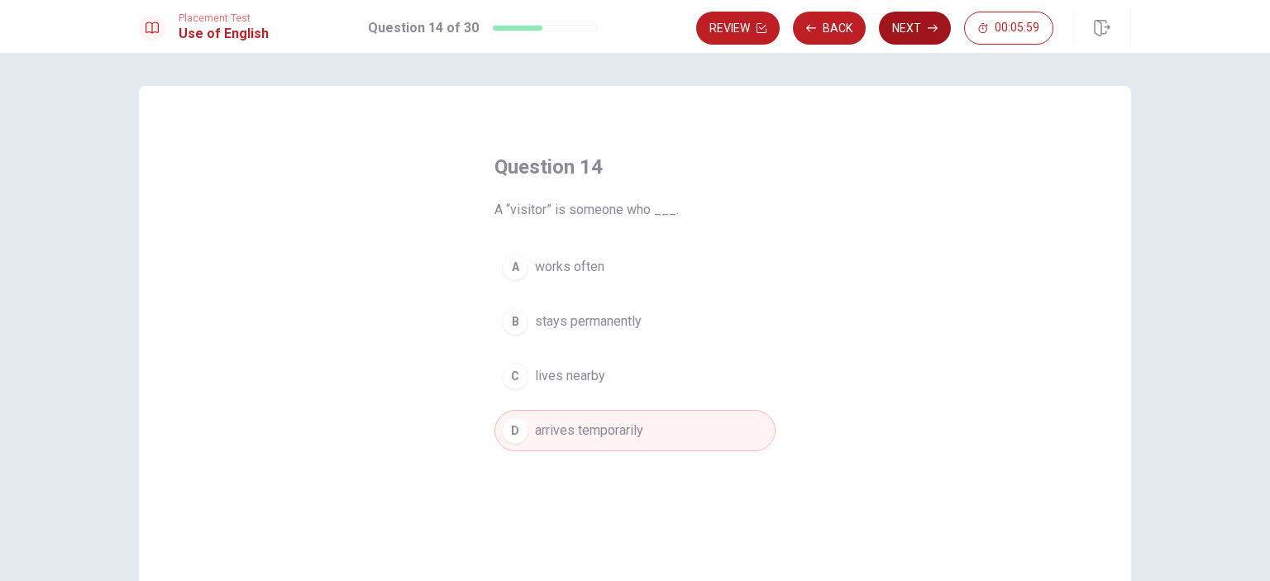
click at [925, 19] on button "Next" at bounding box center [915, 28] width 72 height 33
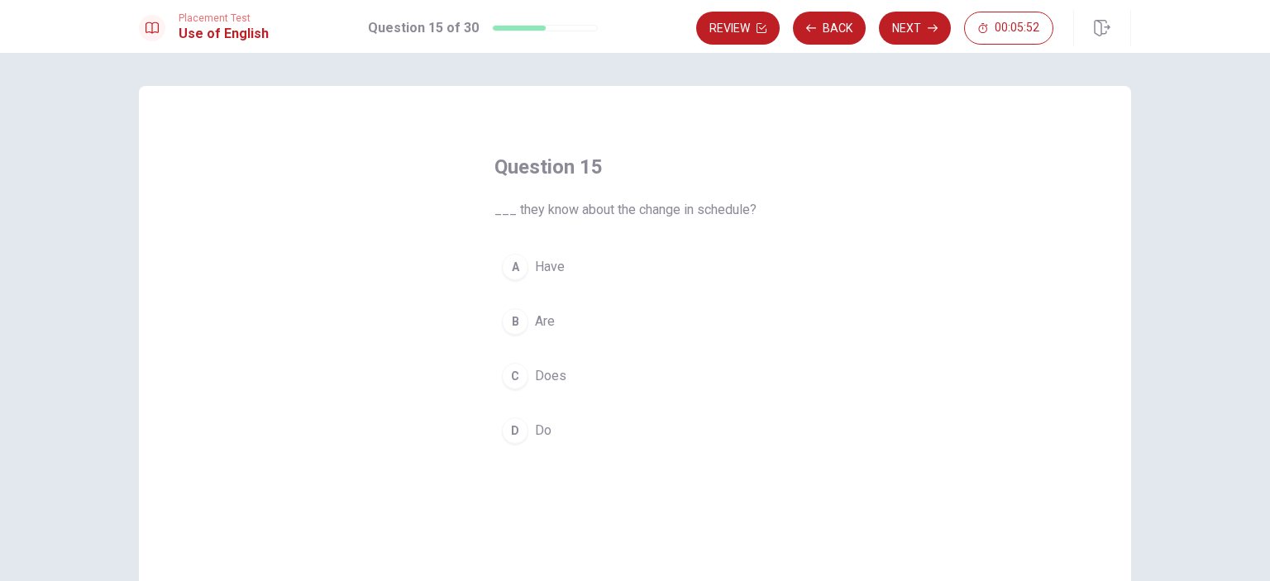
click at [667, 426] on button "D Do" at bounding box center [635, 430] width 281 height 41
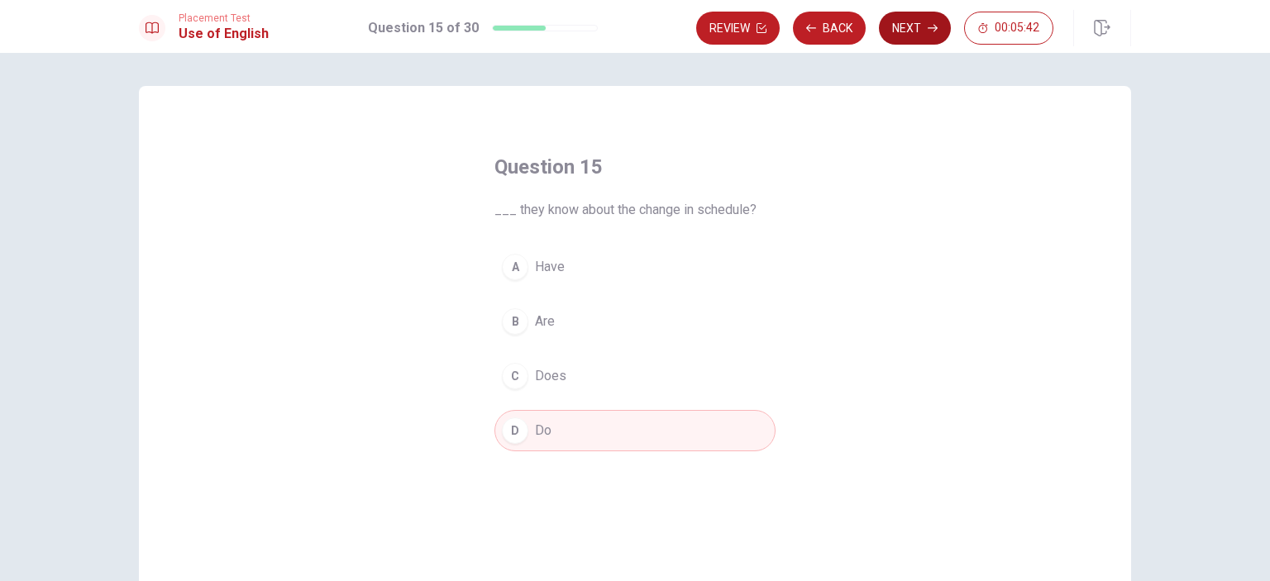
click at [927, 31] on button "Next" at bounding box center [915, 28] width 72 height 33
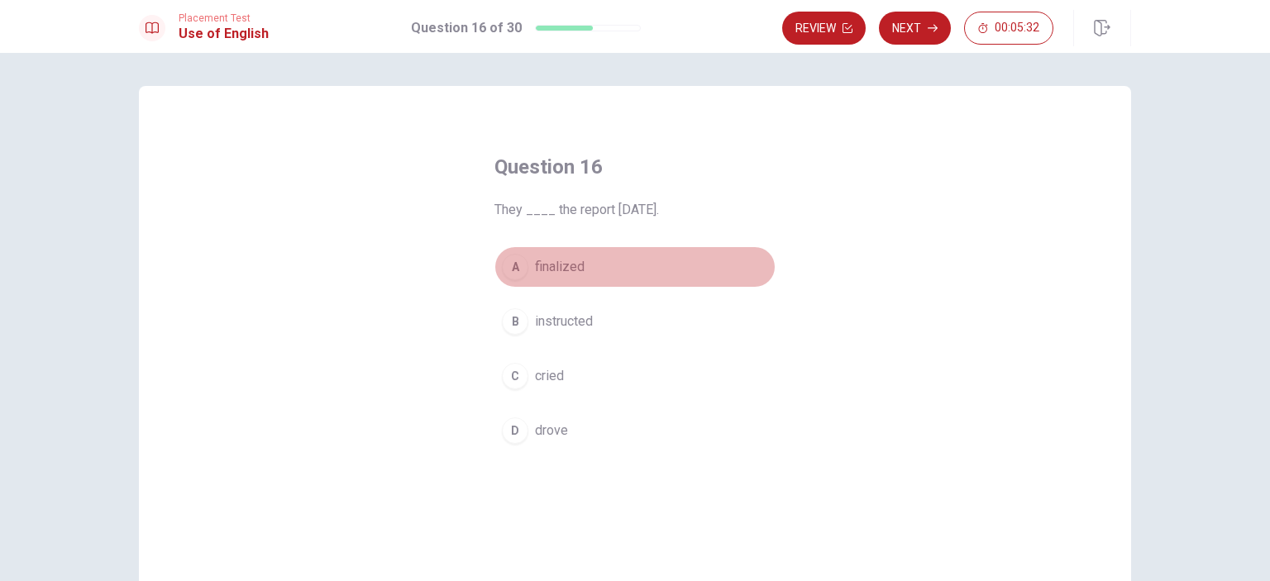
click at [617, 268] on button "A finalized" at bounding box center [635, 266] width 281 height 41
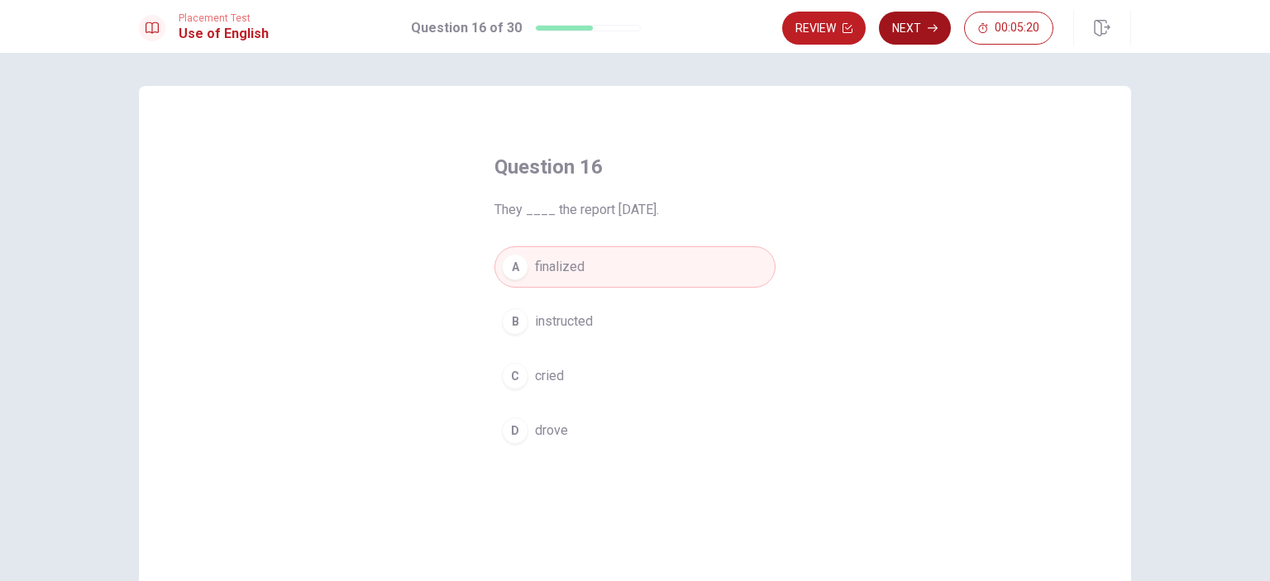
click at [891, 30] on button "Next" at bounding box center [915, 28] width 72 height 33
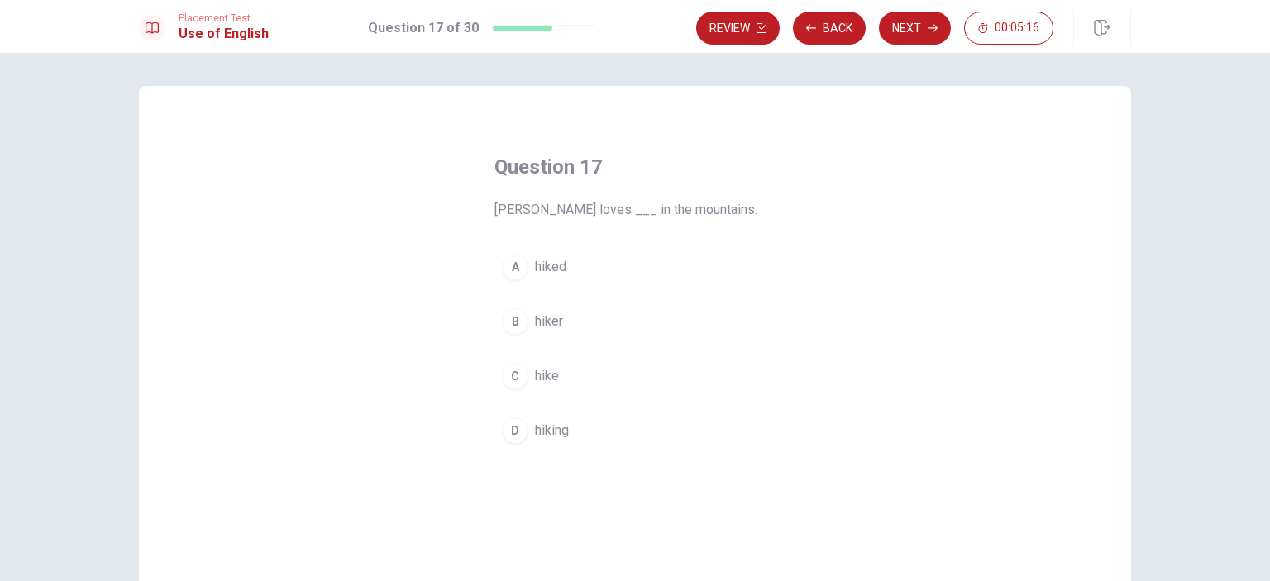
click at [589, 420] on button "D hiking" at bounding box center [635, 430] width 281 height 41
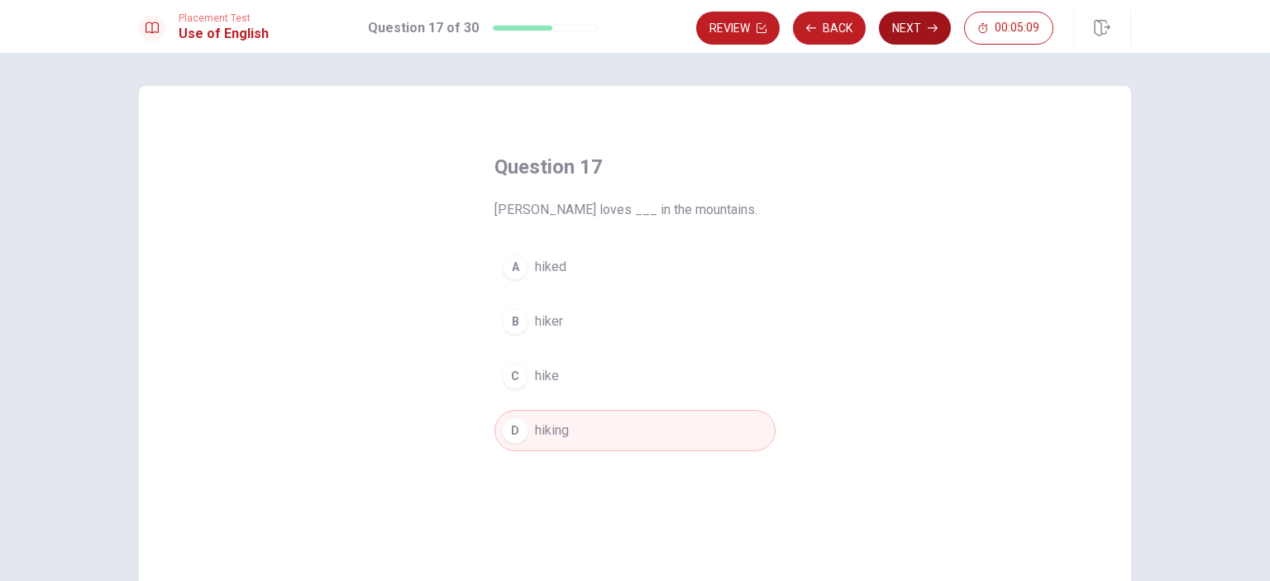
click at [900, 36] on button "Next" at bounding box center [915, 28] width 72 height 33
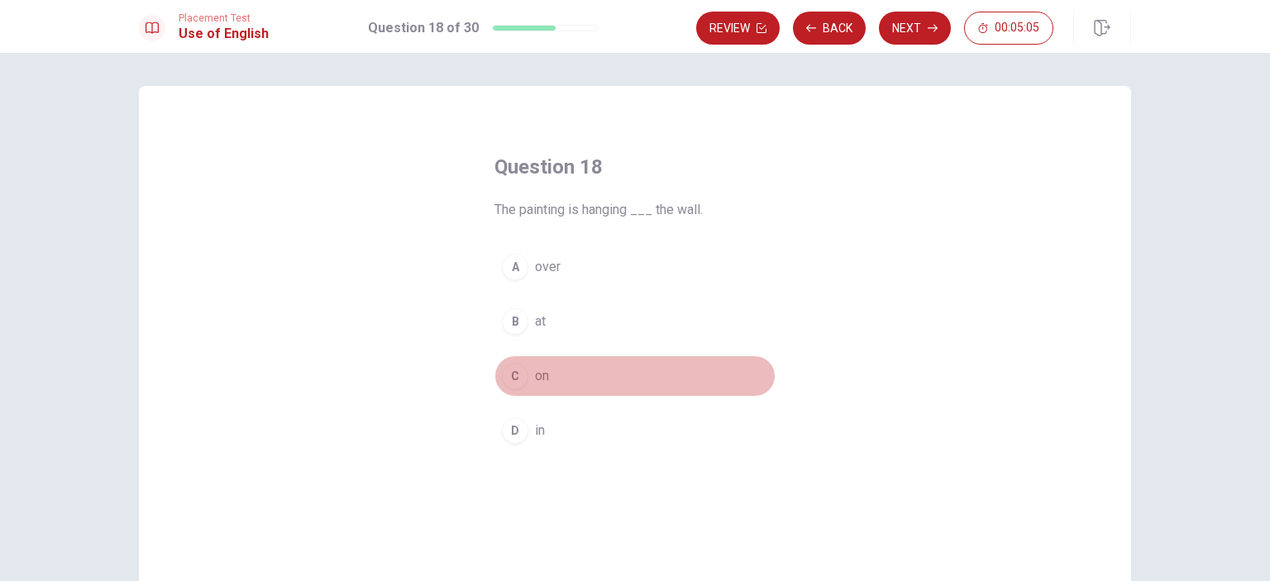
click at [576, 380] on button "C on" at bounding box center [635, 376] width 281 height 41
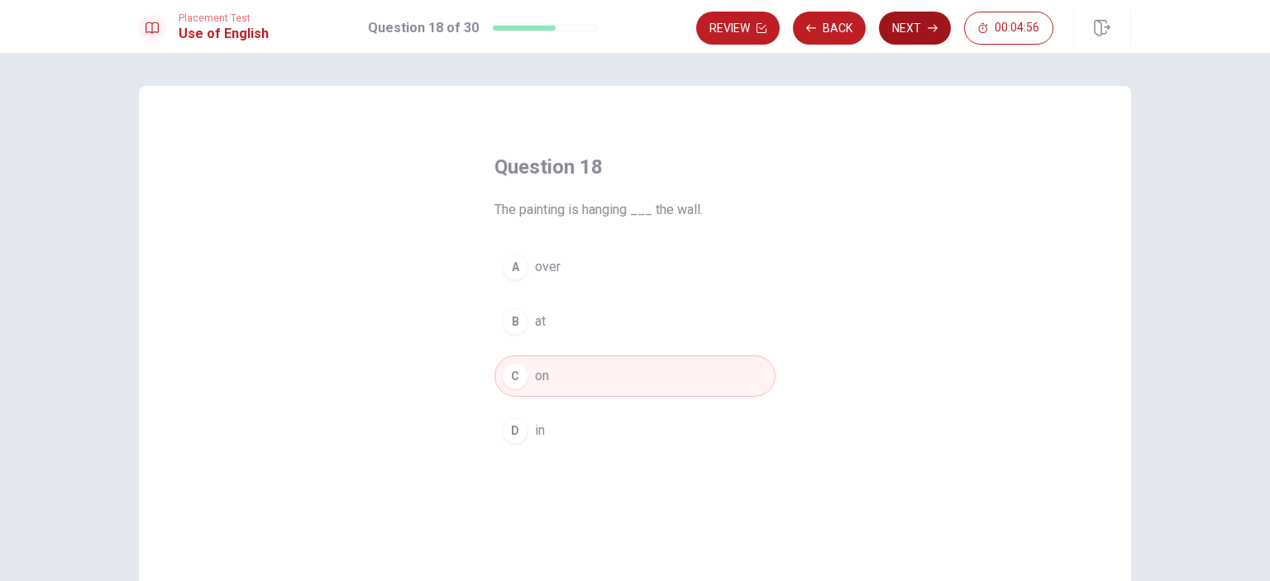
click at [907, 34] on button "Next" at bounding box center [915, 28] width 72 height 33
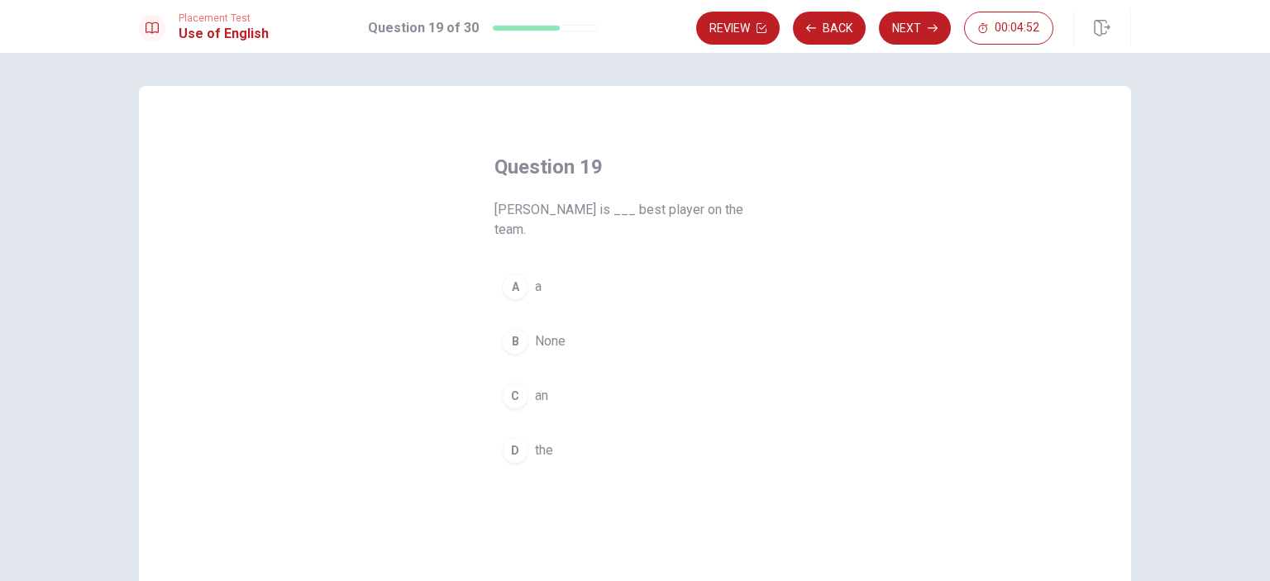
click at [581, 430] on button "D the" at bounding box center [635, 450] width 281 height 41
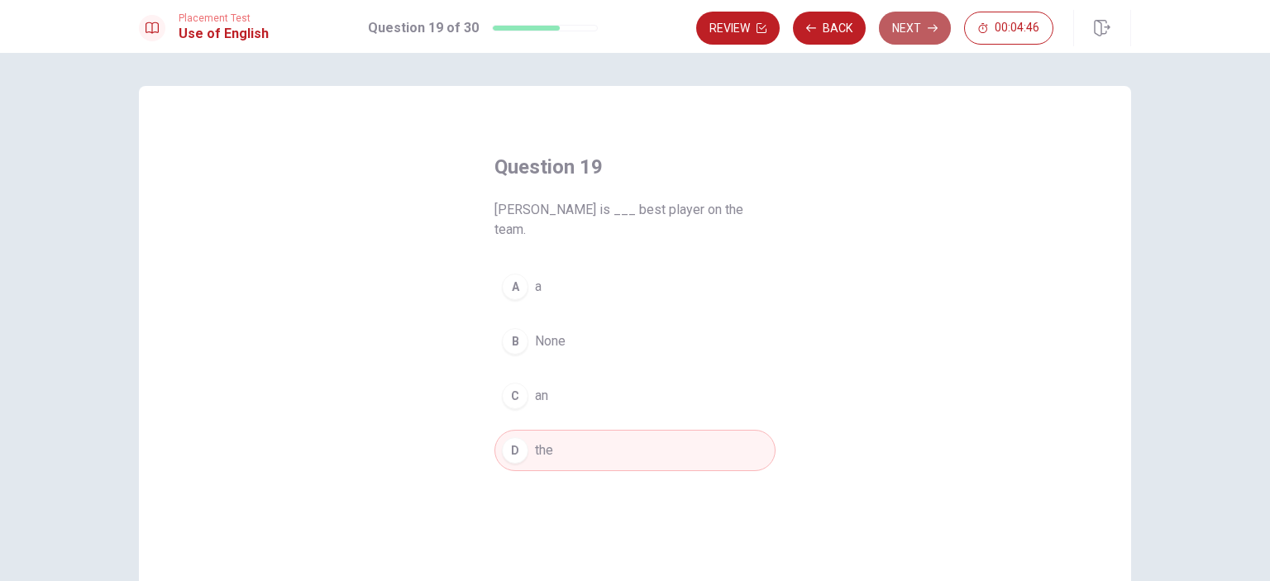
click at [906, 33] on button "Next" at bounding box center [915, 28] width 72 height 33
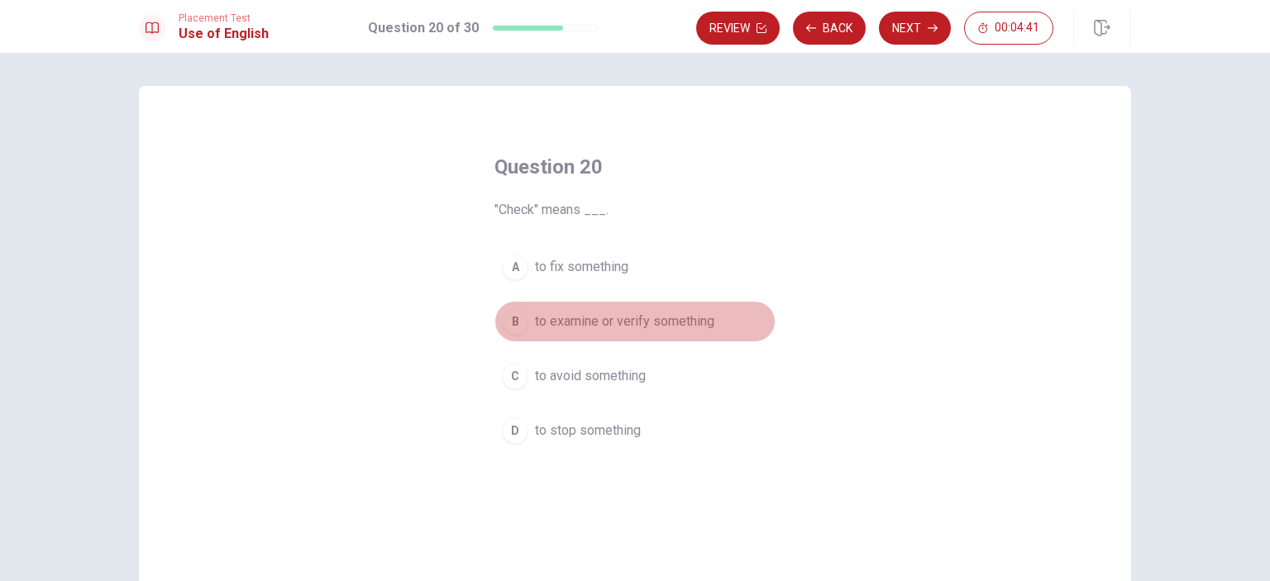
click at [731, 324] on button "B to examine or verify something" at bounding box center [635, 321] width 281 height 41
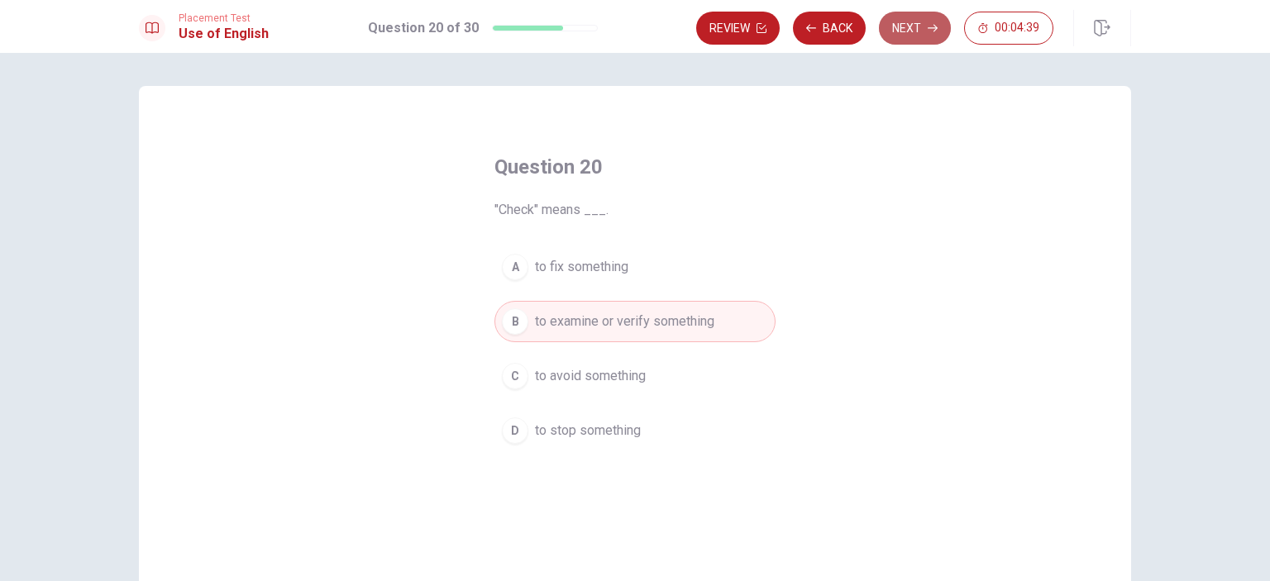
click at [919, 28] on button "Next" at bounding box center [915, 28] width 72 height 33
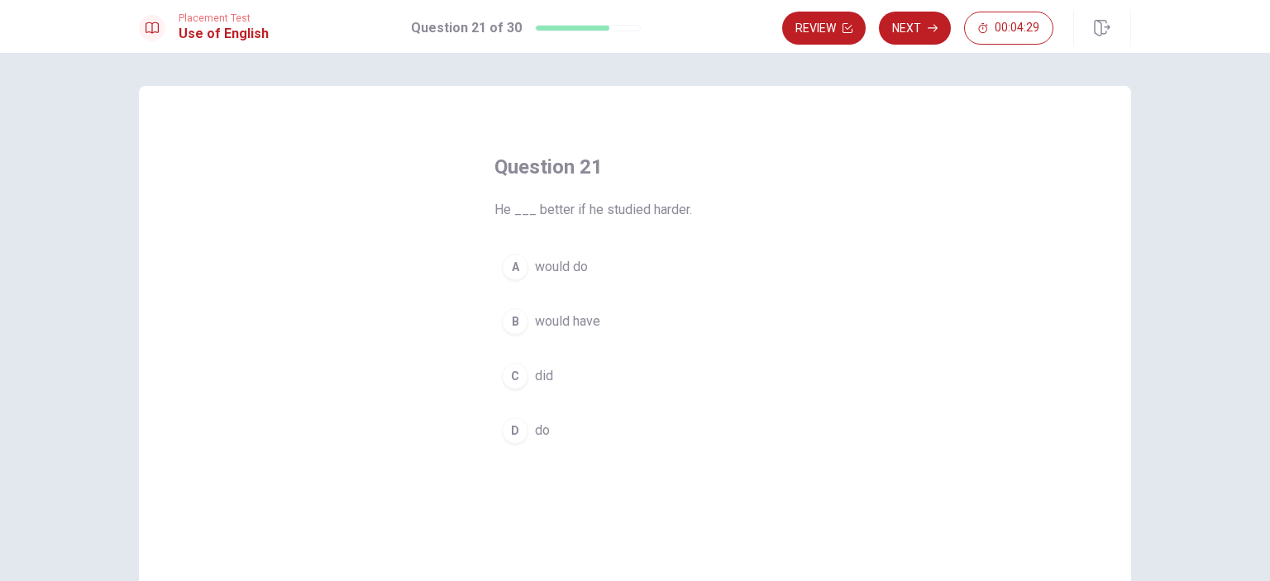
click at [617, 384] on button "C did" at bounding box center [635, 376] width 281 height 41
click at [650, 265] on button "A would do" at bounding box center [635, 266] width 281 height 41
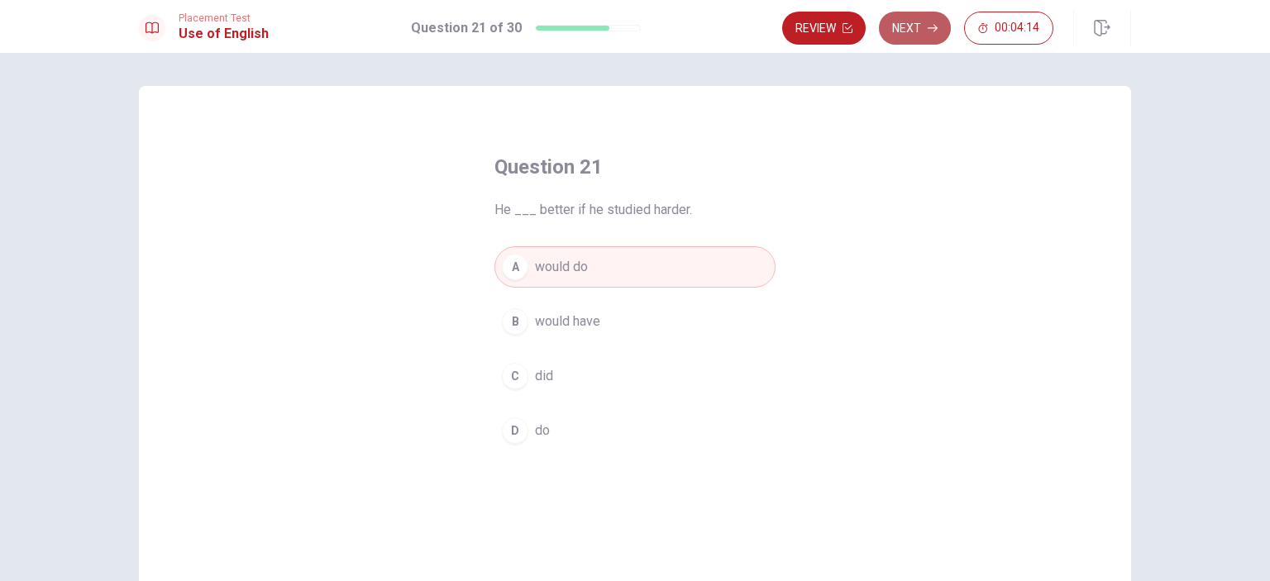
click at [933, 34] on button "Next" at bounding box center [915, 28] width 72 height 33
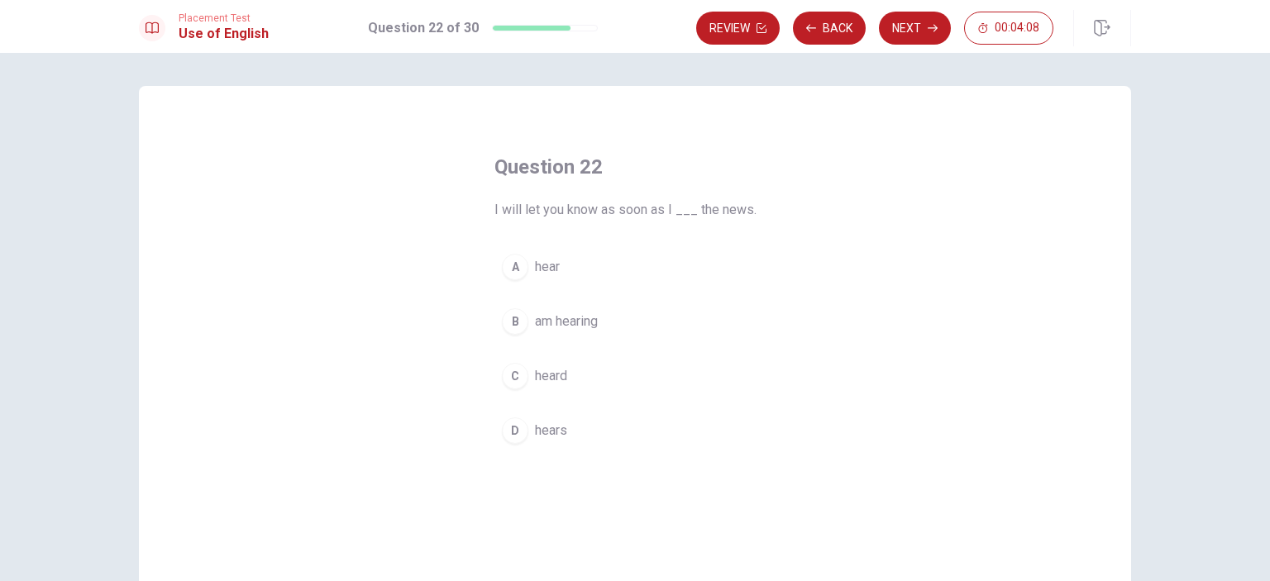
click at [622, 269] on button "A hear" at bounding box center [635, 266] width 281 height 41
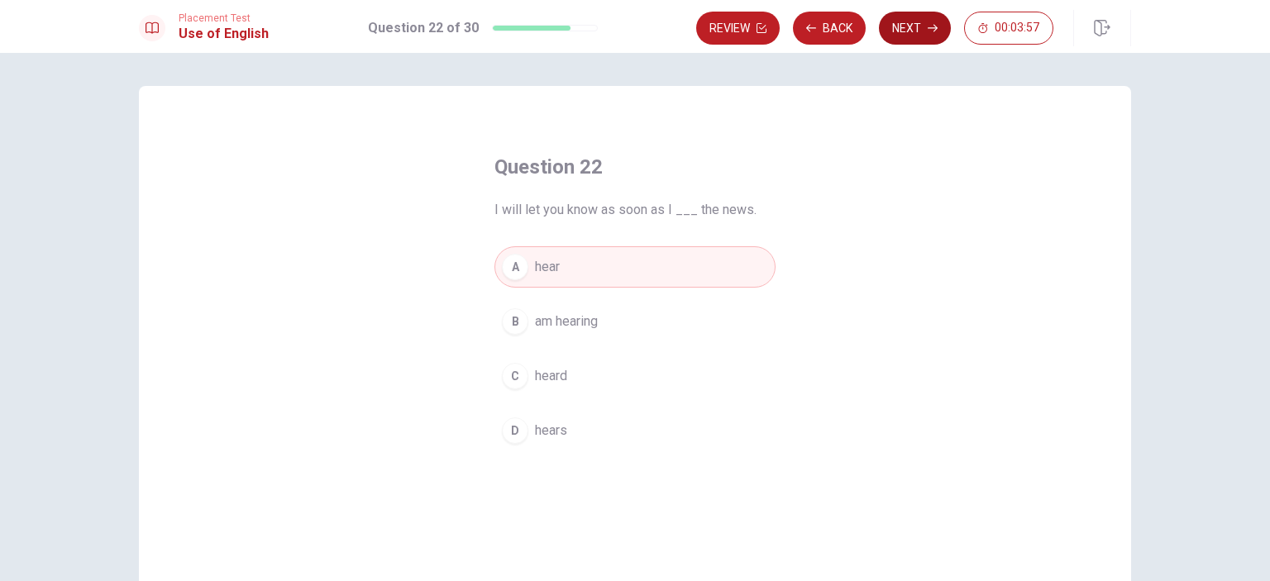
click at [915, 29] on button "Next" at bounding box center [915, 28] width 72 height 33
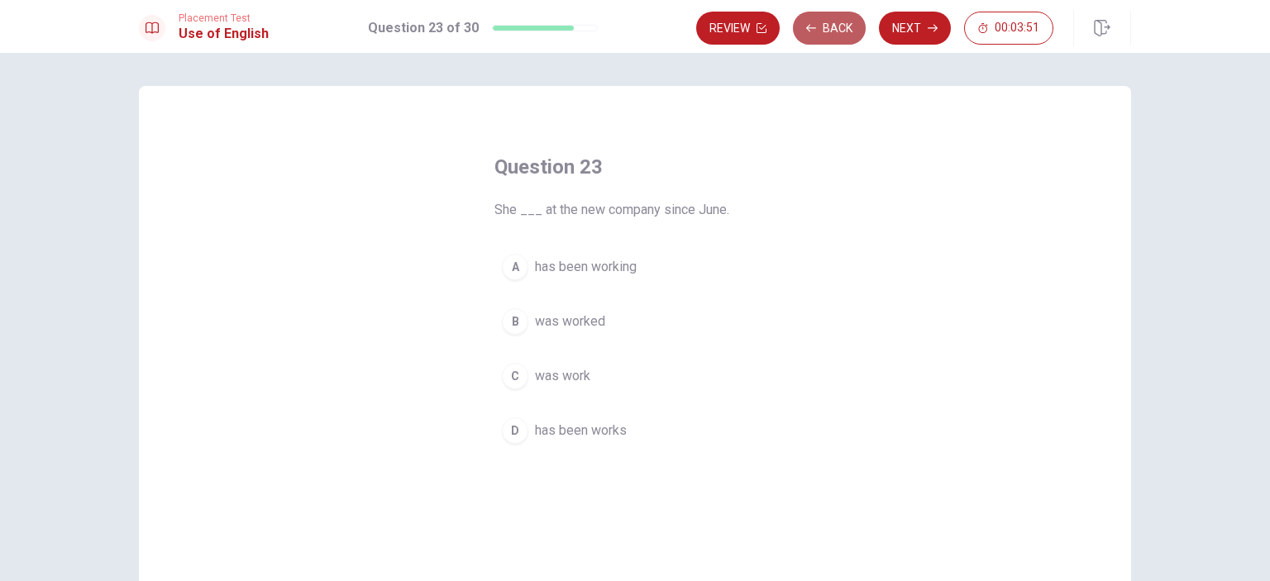
click at [829, 22] on button "Back" at bounding box center [829, 28] width 73 height 33
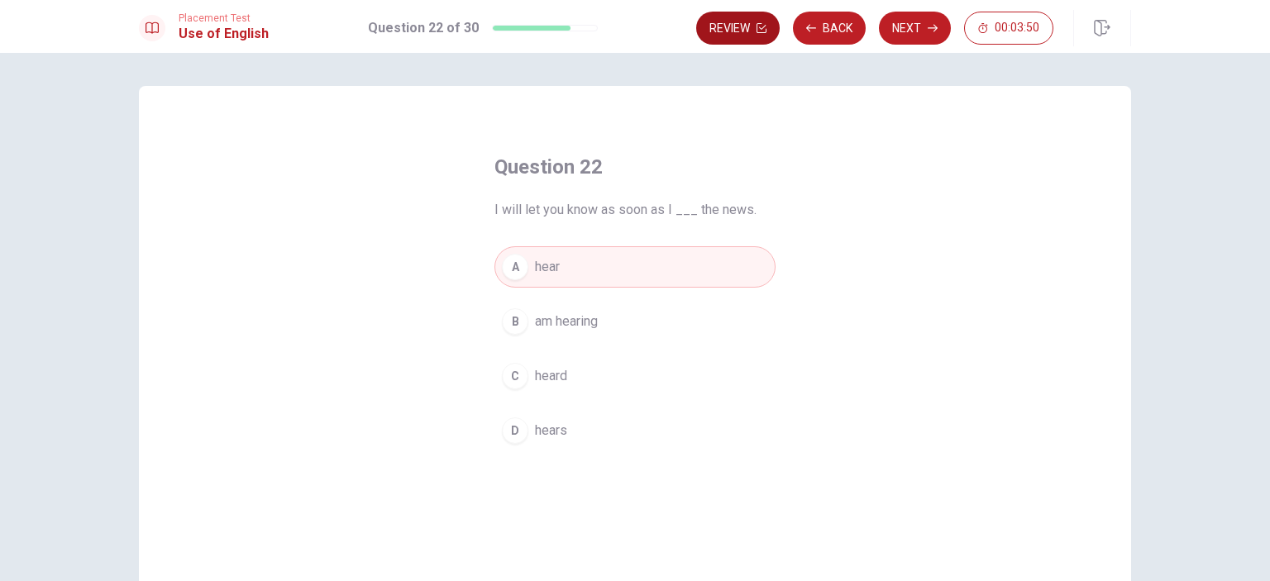
click at [840, 28] on button "Back" at bounding box center [829, 28] width 73 height 33
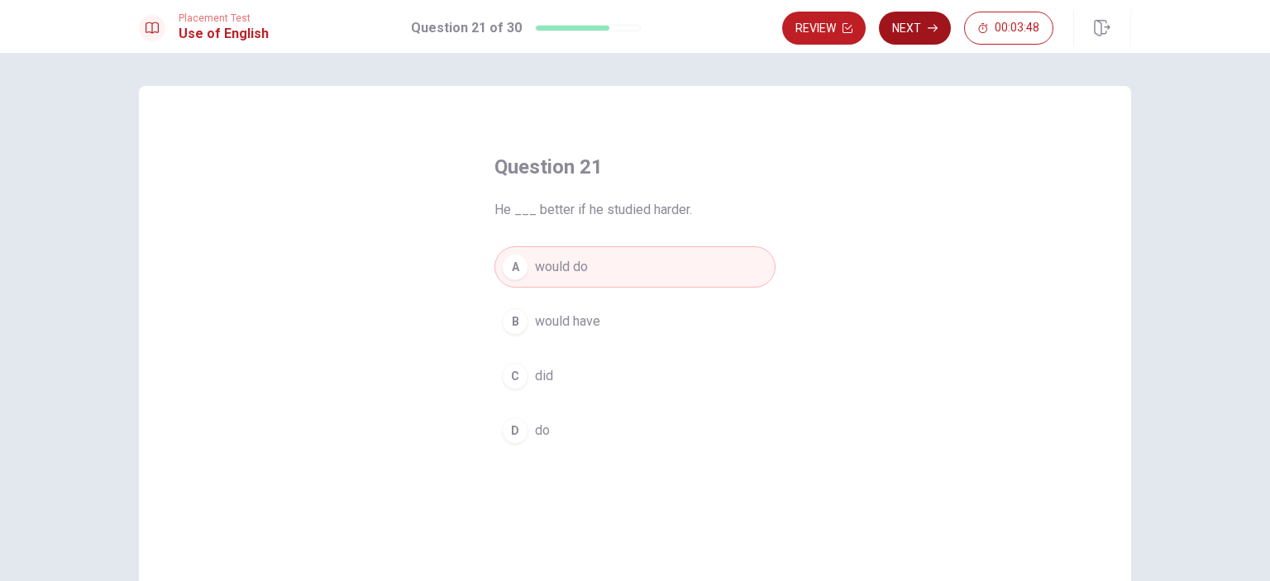
click at [915, 34] on button "Next" at bounding box center [915, 28] width 72 height 33
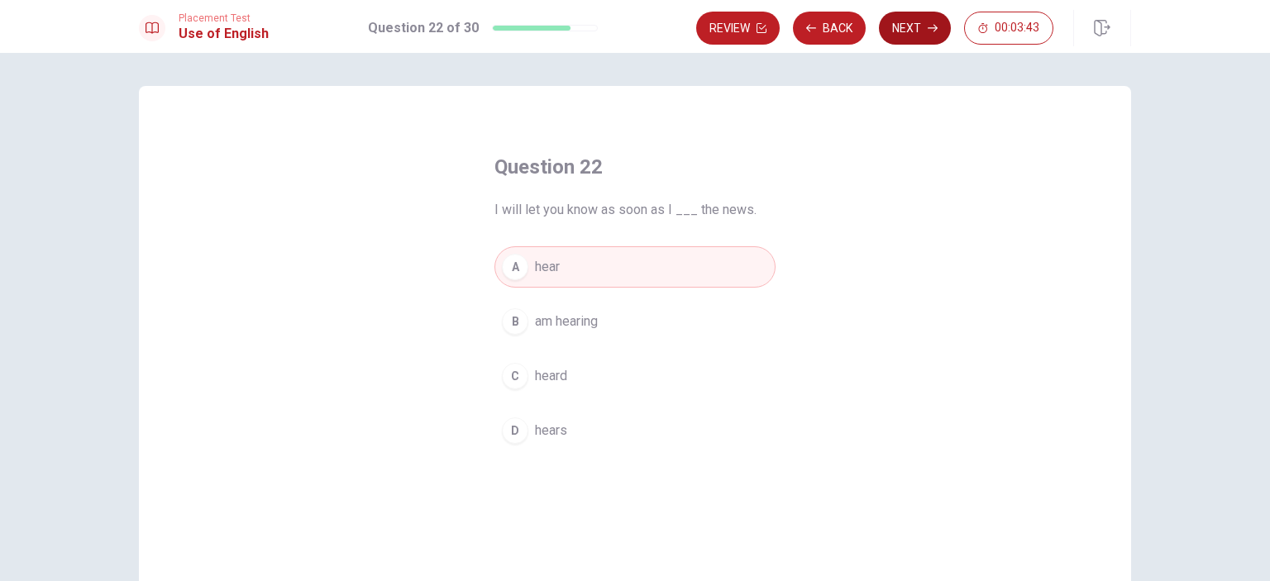
click at [923, 30] on button "Next" at bounding box center [915, 28] width 72 height 33
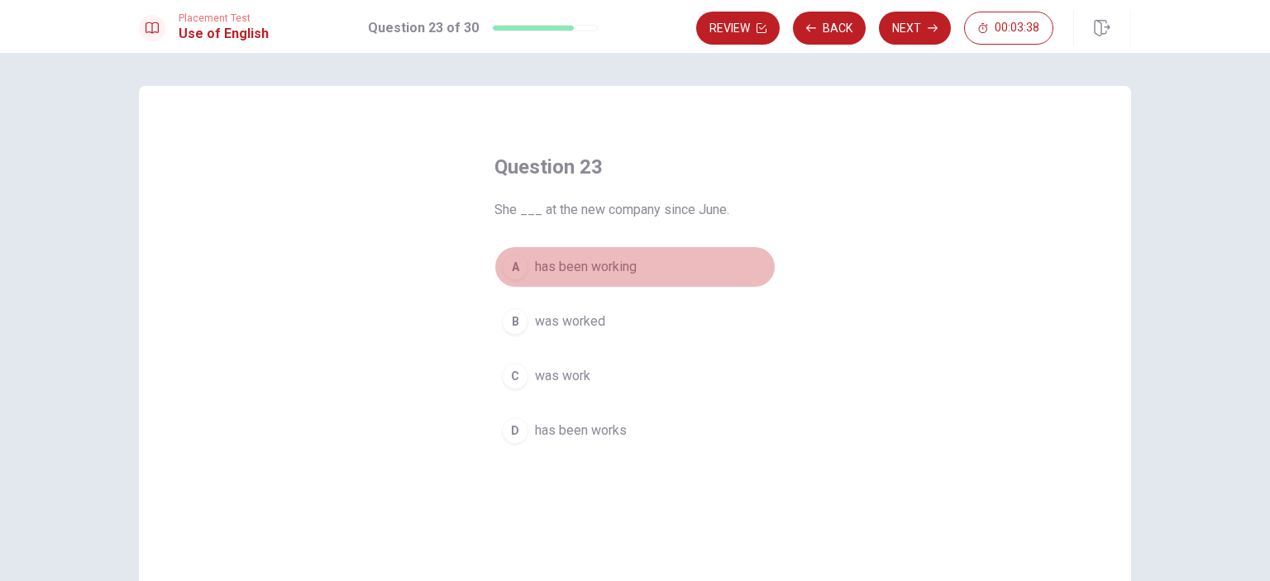
click at [653, 264] on button "A has been working" at bounding box center [635, 266] width 281 height 41
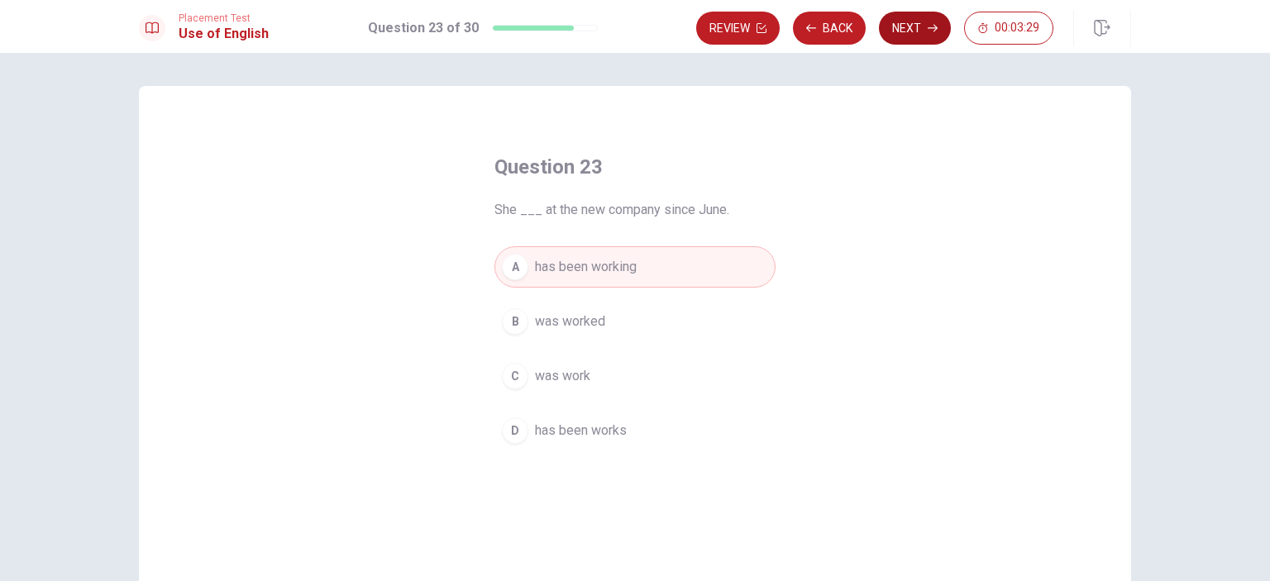
click at [917, 24] on button "Next" at bounding box center [915, 28] width 72 height 33
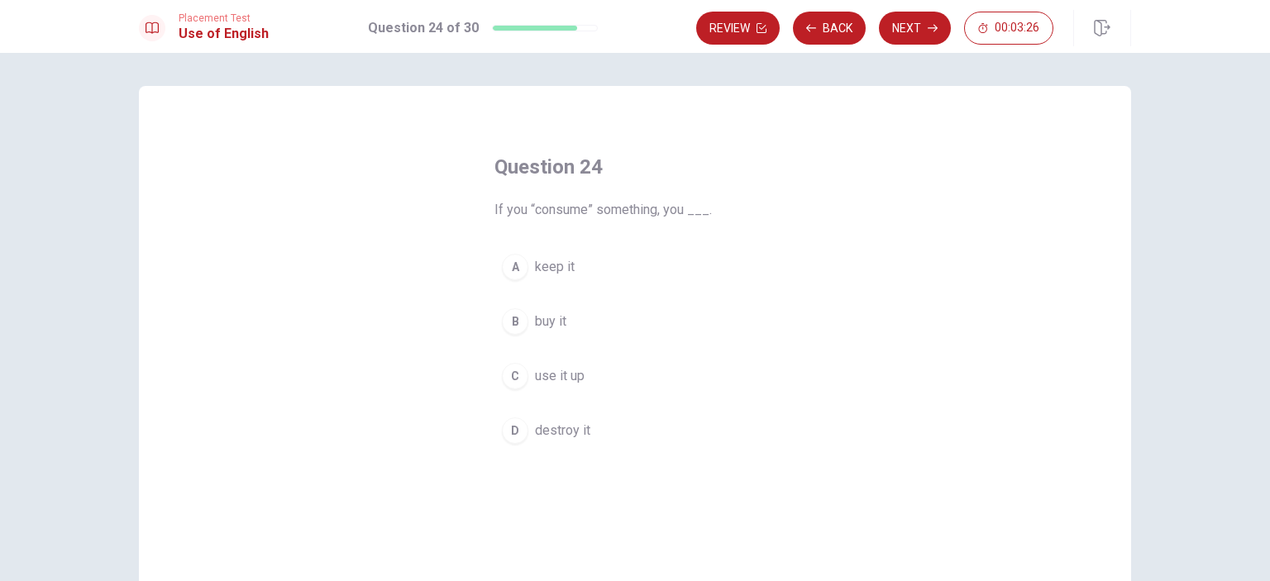
click at [611, 380] on button "C use it up" at bounding box center [635, 376] width 281 height 41
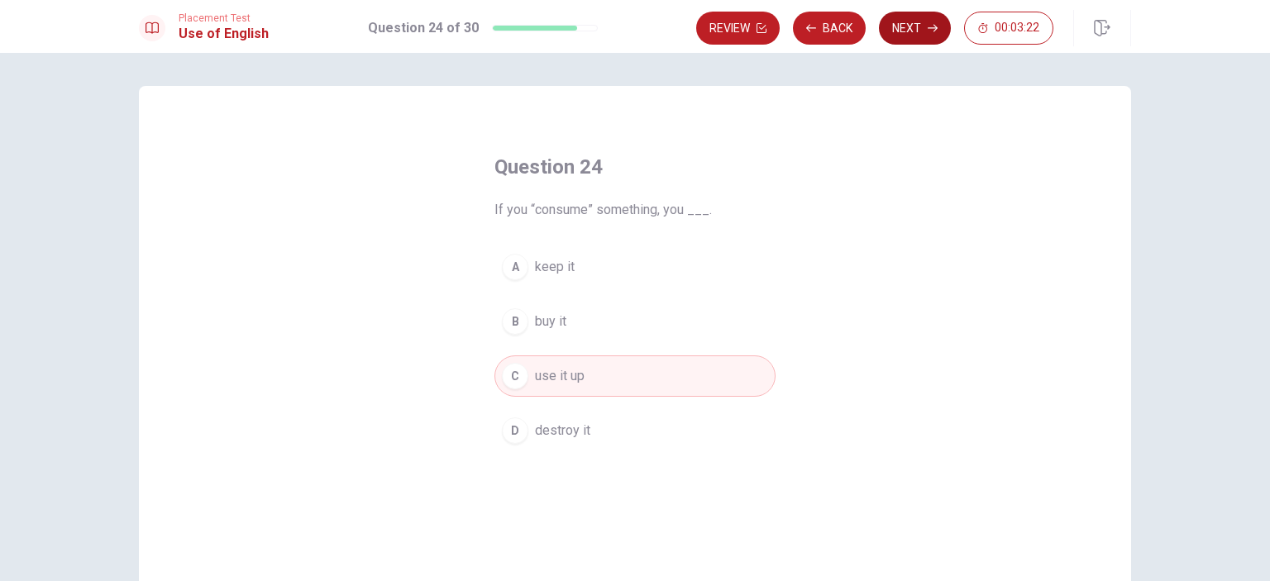
click at [910, 32] on button "Next" at bounding box center [915, 28] width 72 height 33
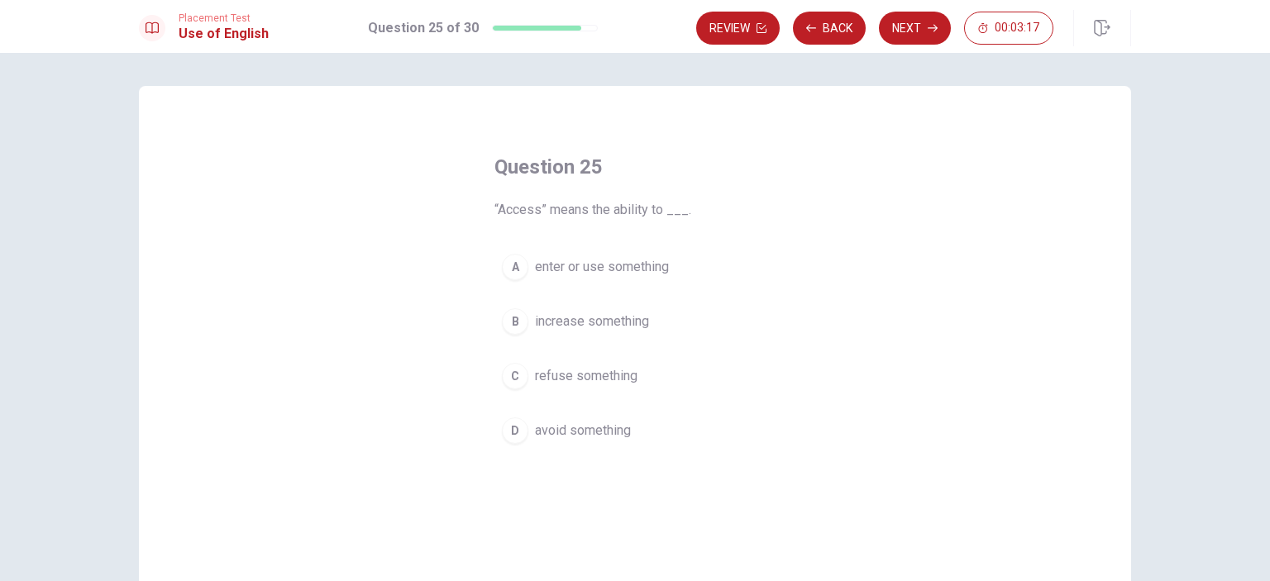
click at [661, 284] on button "A enter or use something" at bounding box center [635, 266] width 281 height 41
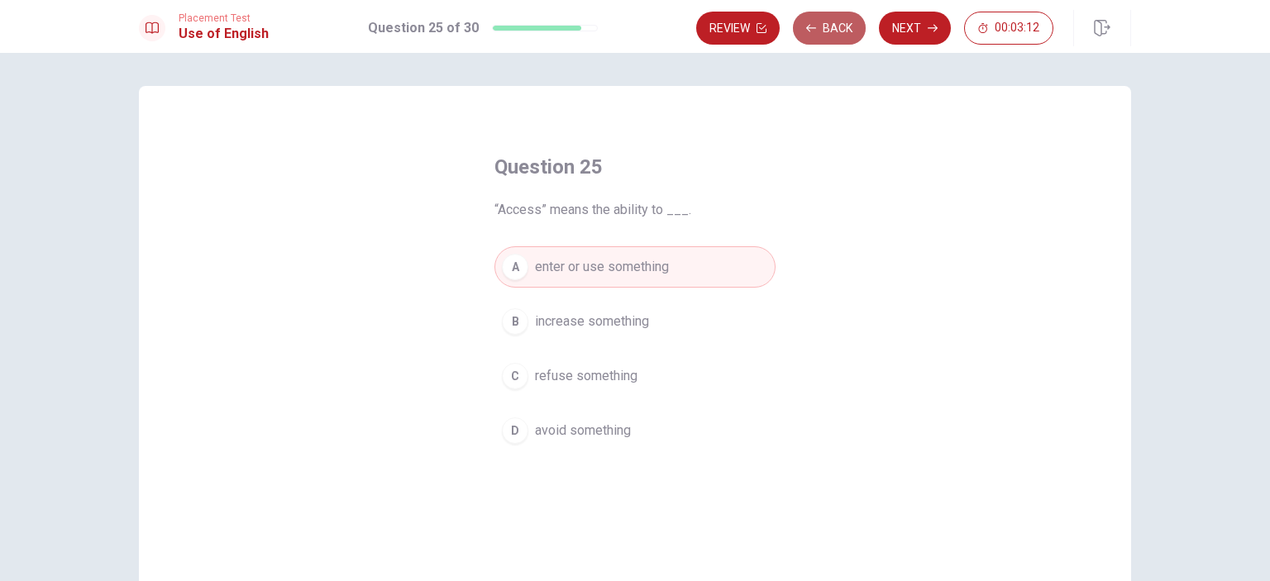
click at [843, 31] on button "Back" at bounding box center [829, 28] width 73 height 33
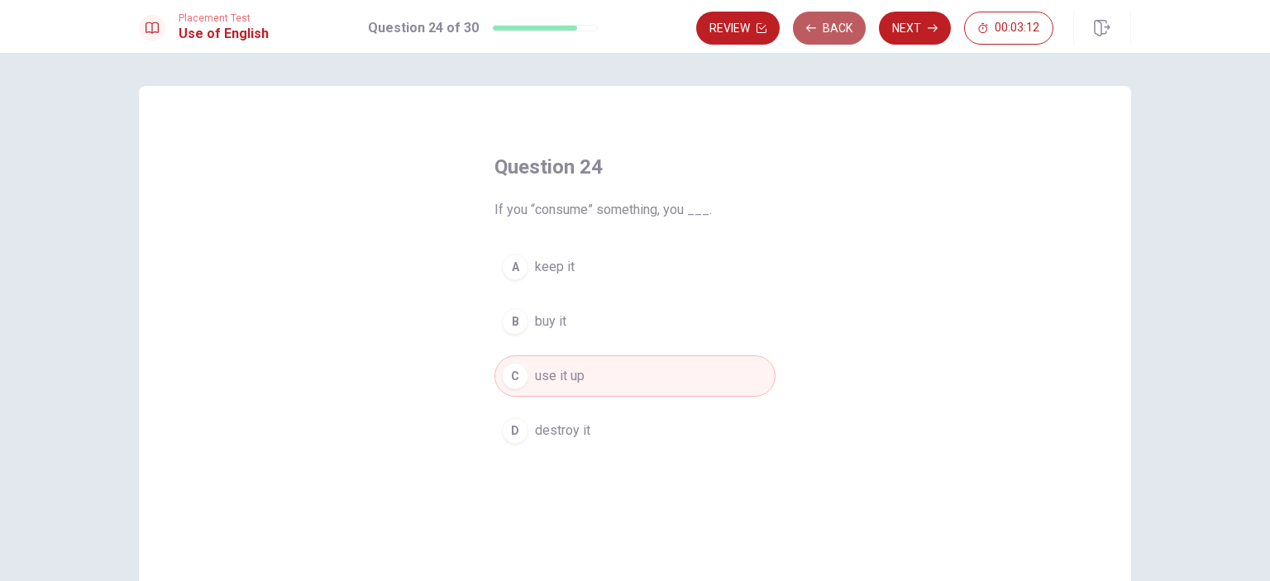
click at [843, 31] on button "Back" at bounding box center [829, 28] width 73 height 33
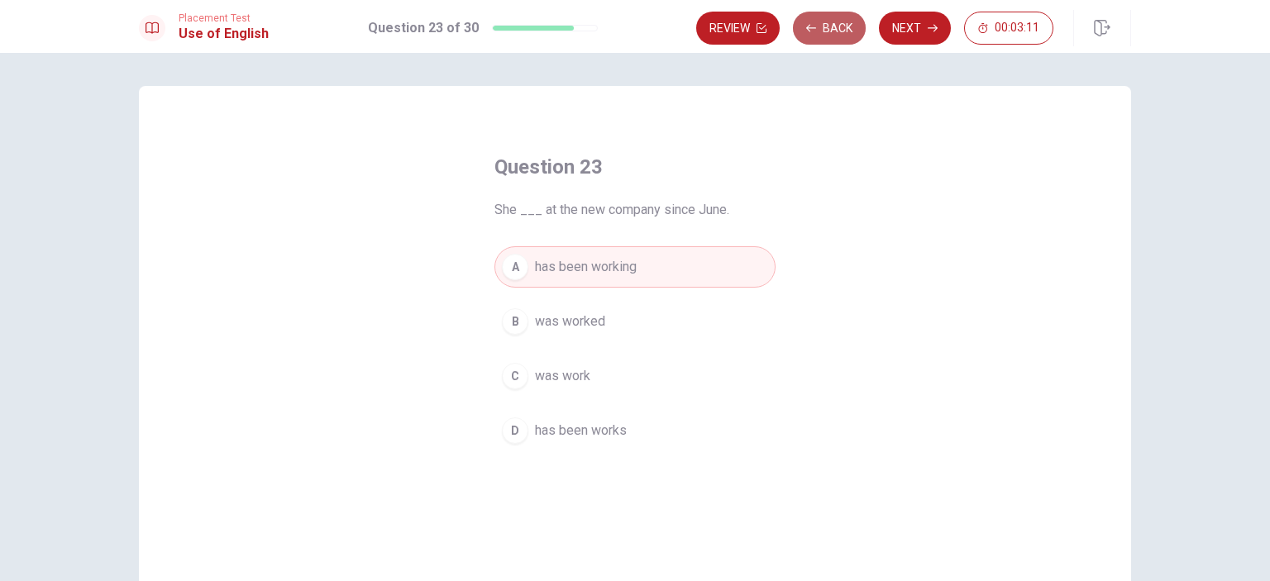
click at [839, 28] on button "Back" at bounding box center [829, 28] width 73 height 33
click at [914, 25] on button "Next" at bounding box center [915, 28] width 72 height 33
click at [914, 25] on div "Review Back Next 00:03:10" at bounding box center [874, 28] width 357 height 33
click at [915, 31] on button "Next" at bounding box center [915, 28] width 72 height 33
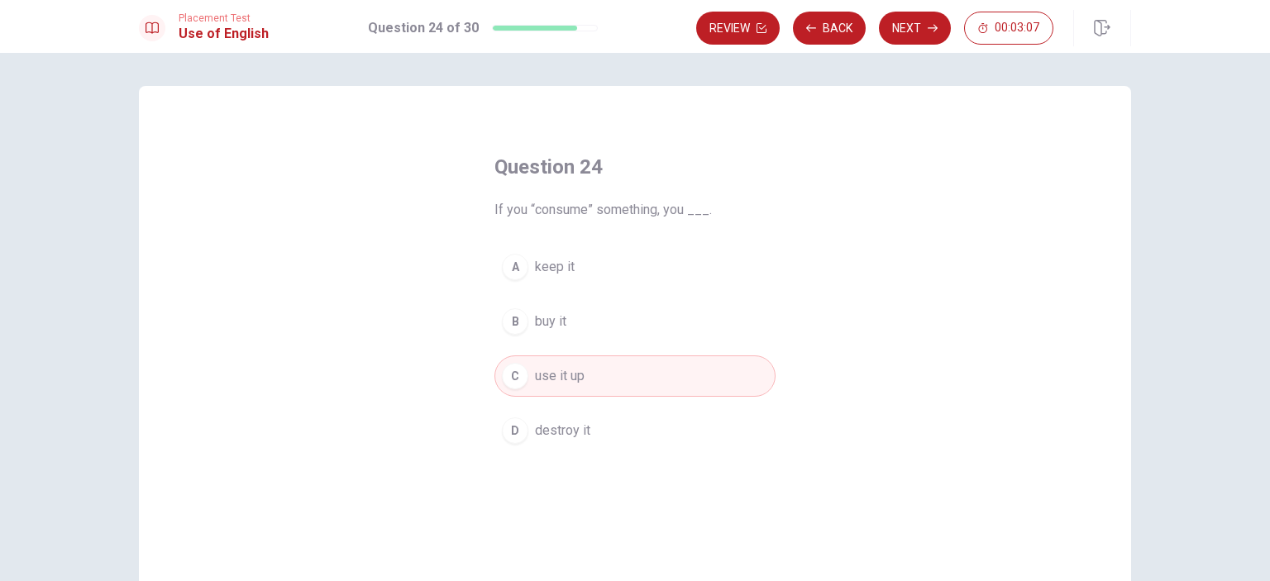
click at [921, 29] on button "Next" at bounding box center [915, 28] width 72 height 33
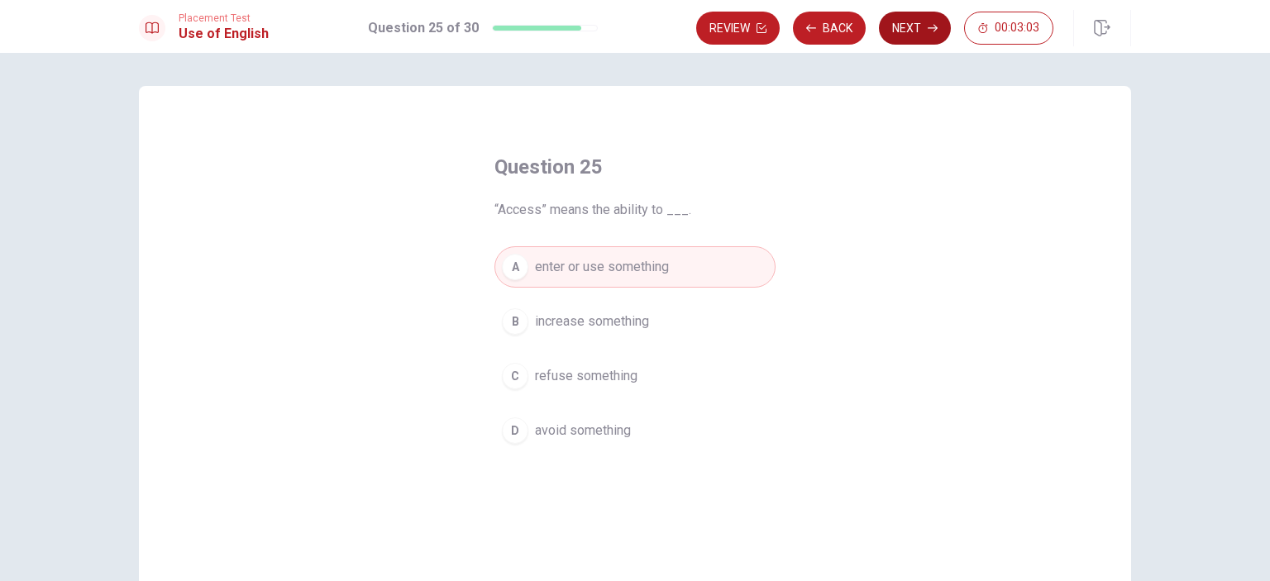
click at [918, 29] on button "Next" at bounding box center [915, 28] width 72 height 33
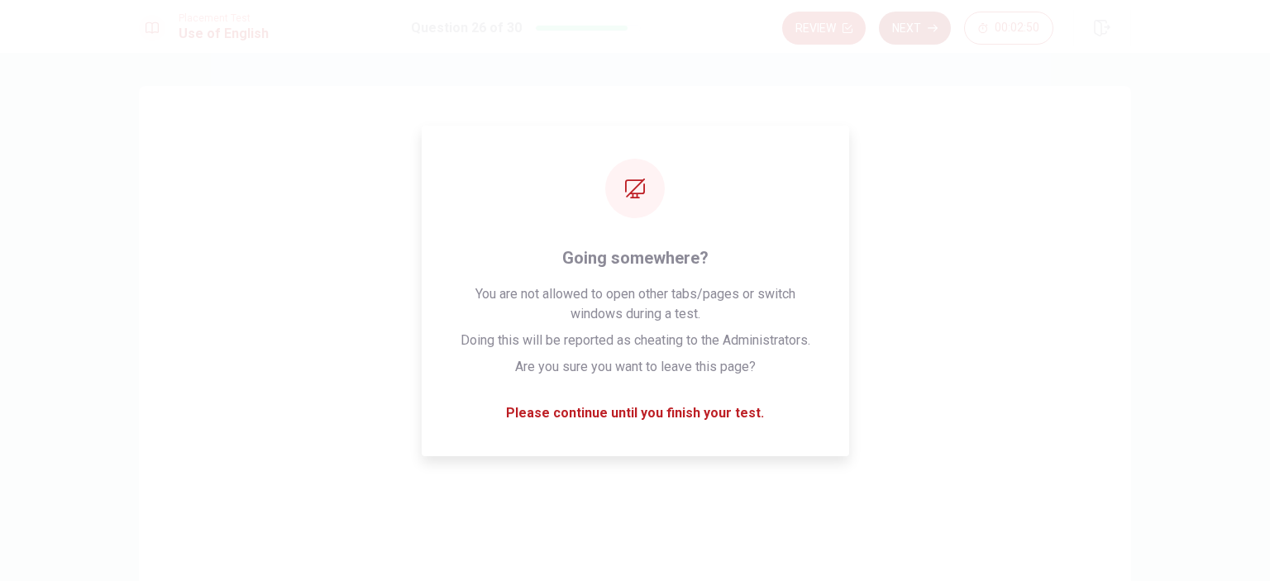
click at [907, 29] on button "Next" at bounding box center [915, 28] width 72 height 33
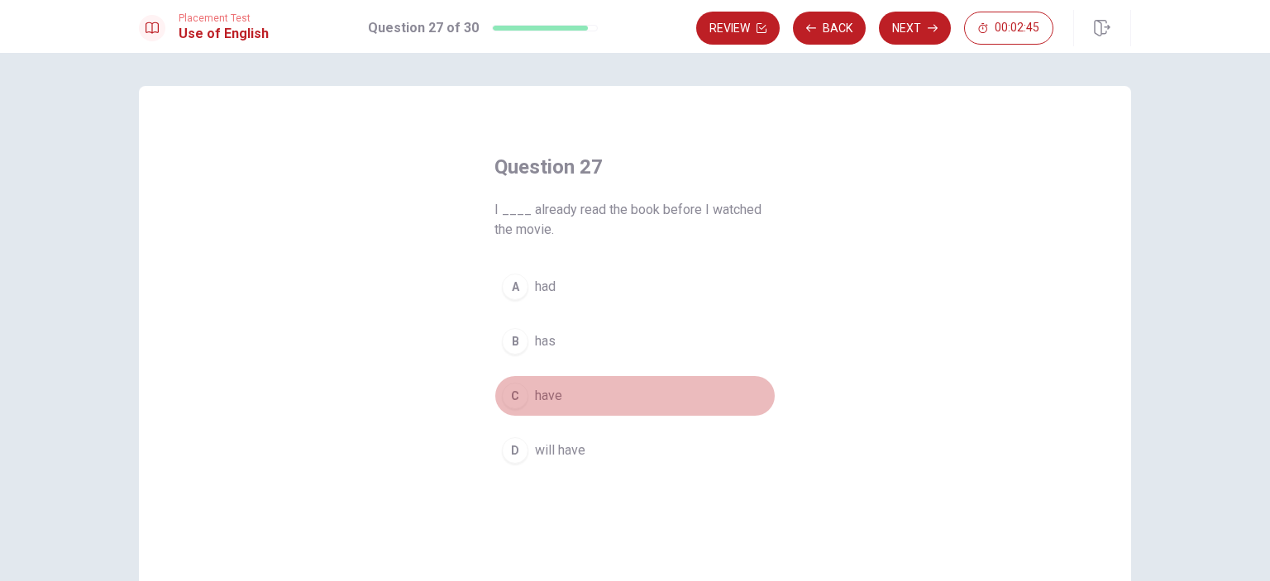
click at [623, 385] on button "C have" at bounding box center [635, 395] width 281 height 41
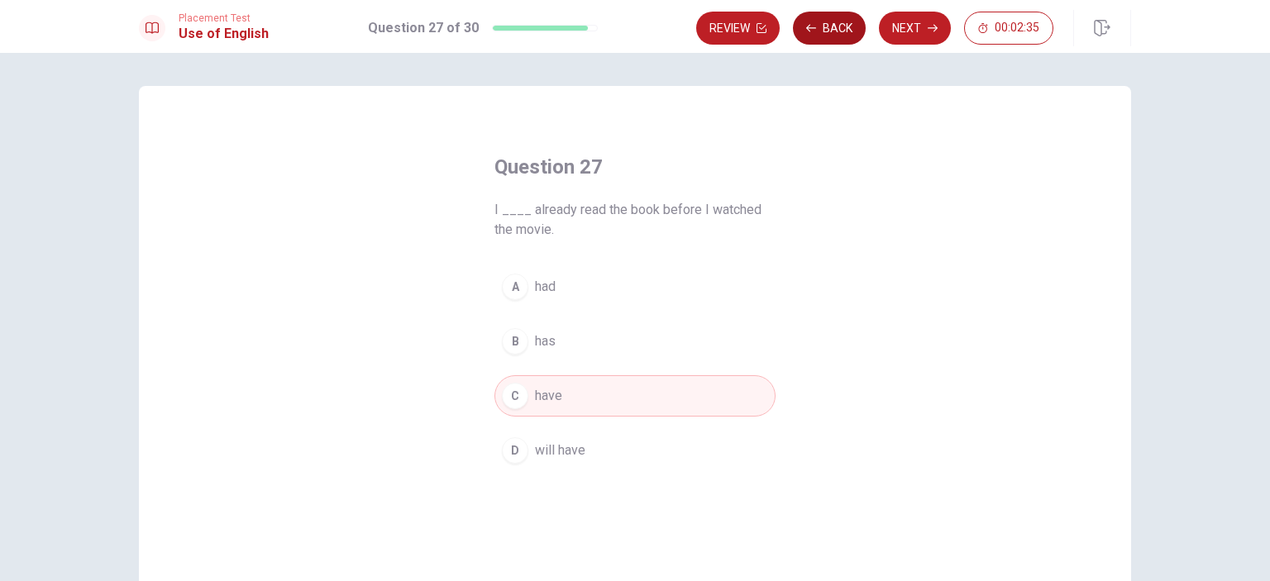
click at [824, 29] on button "Back" at bounding box center [829, 28] width 73 height 33
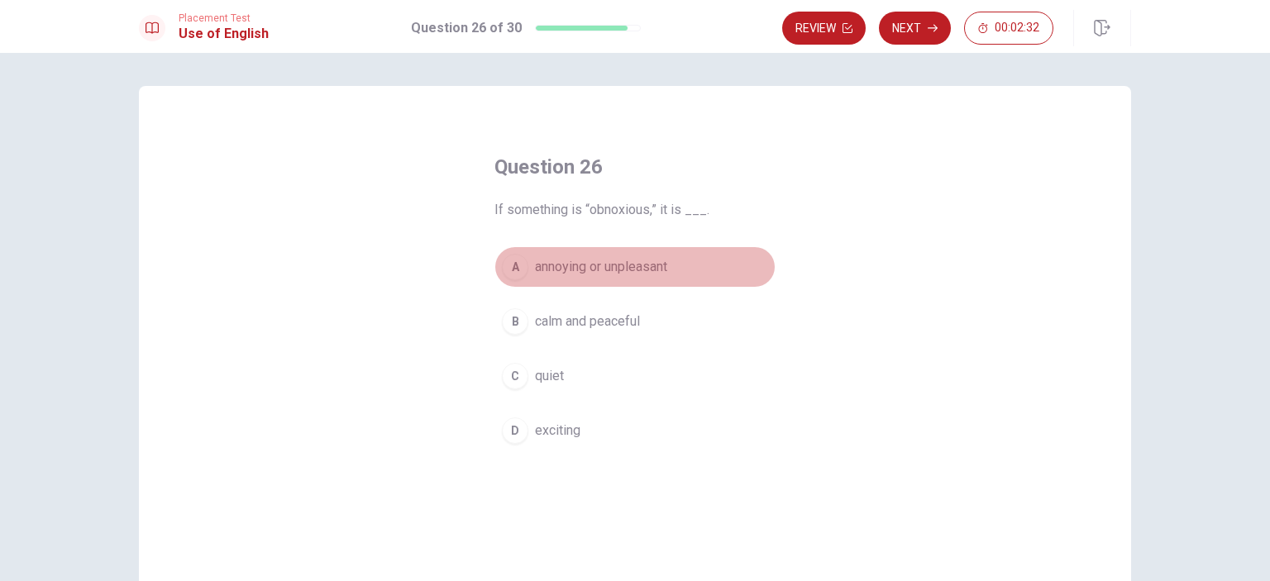
click at [678, 265] on button "A annoying or unpleasant" at bounding box center [635, 266] width 281 height 41
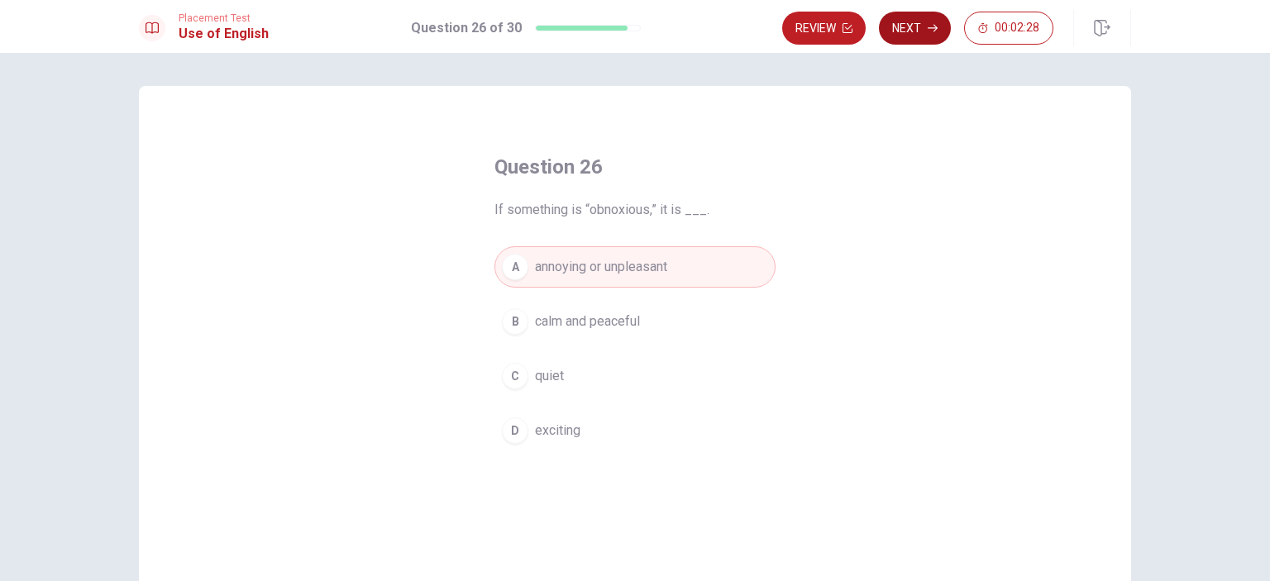
click at [917, 29] on button "Next" at bounding box center [915, 28] width 72 height 33
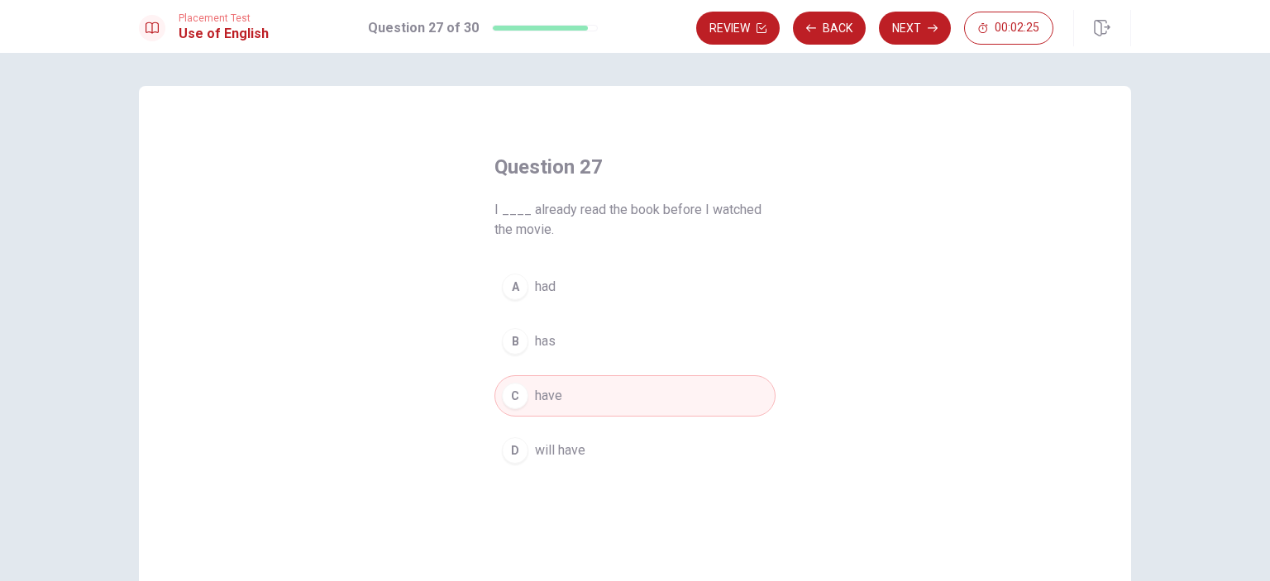
click at [614, 277] on button "A had" at bounding box center [635, 286] width 281 height 41
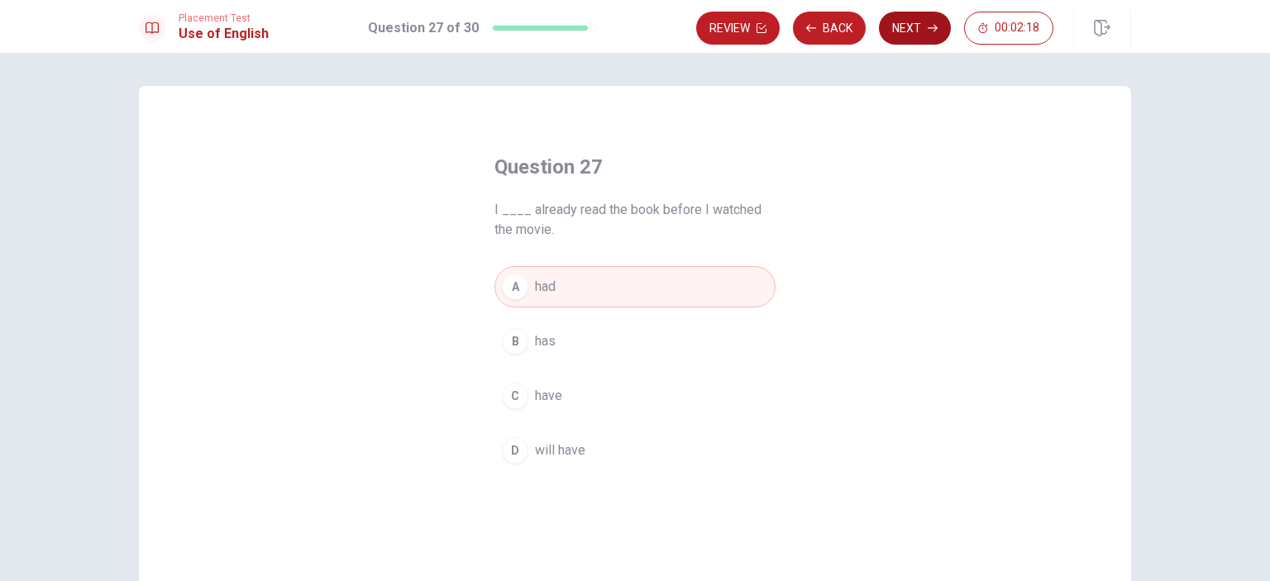
click at [910, 29] on button "Next" at bounding box center [915, 28] width 72 height 33
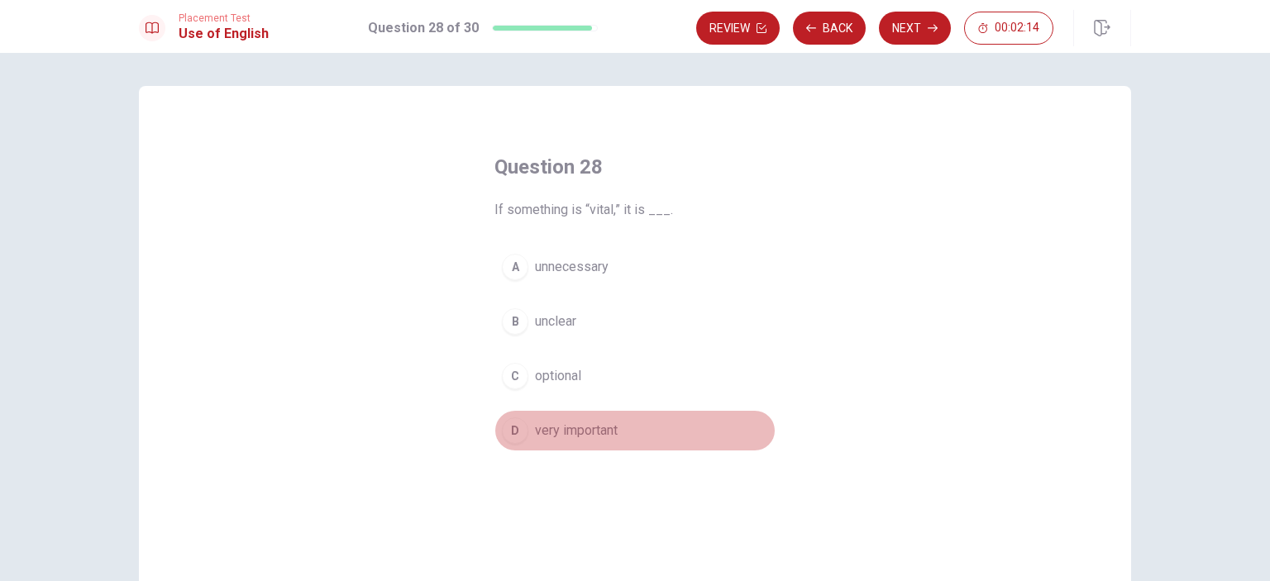
click at [639, 429] on button "D very important" at bounding box center [635, 430] width 281 height 41
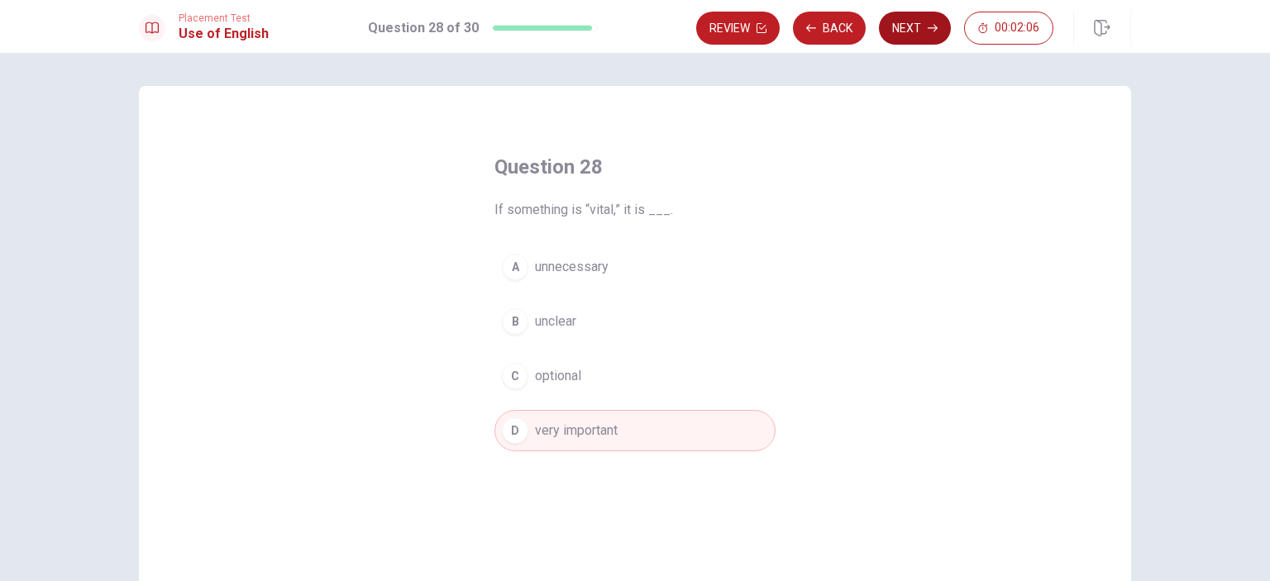
click at [923, 31] on button "Next" at bounding box center [915, 28] width 72 height 33
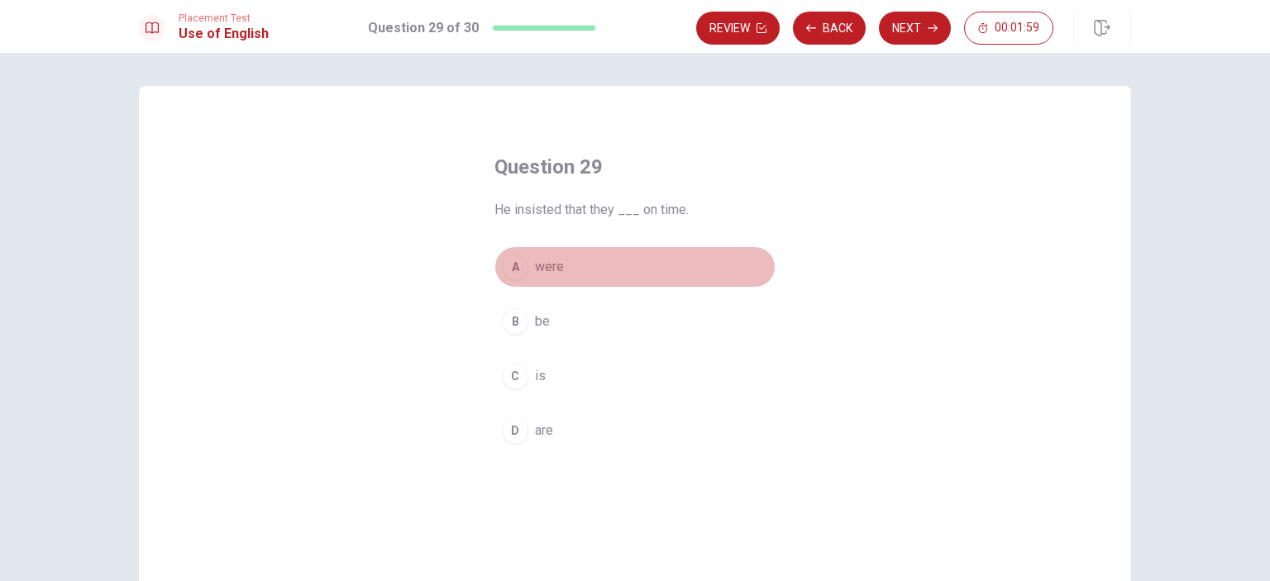
click at [579, 264] on button "A were" at bounding box center [635, 266] width 281 height 41
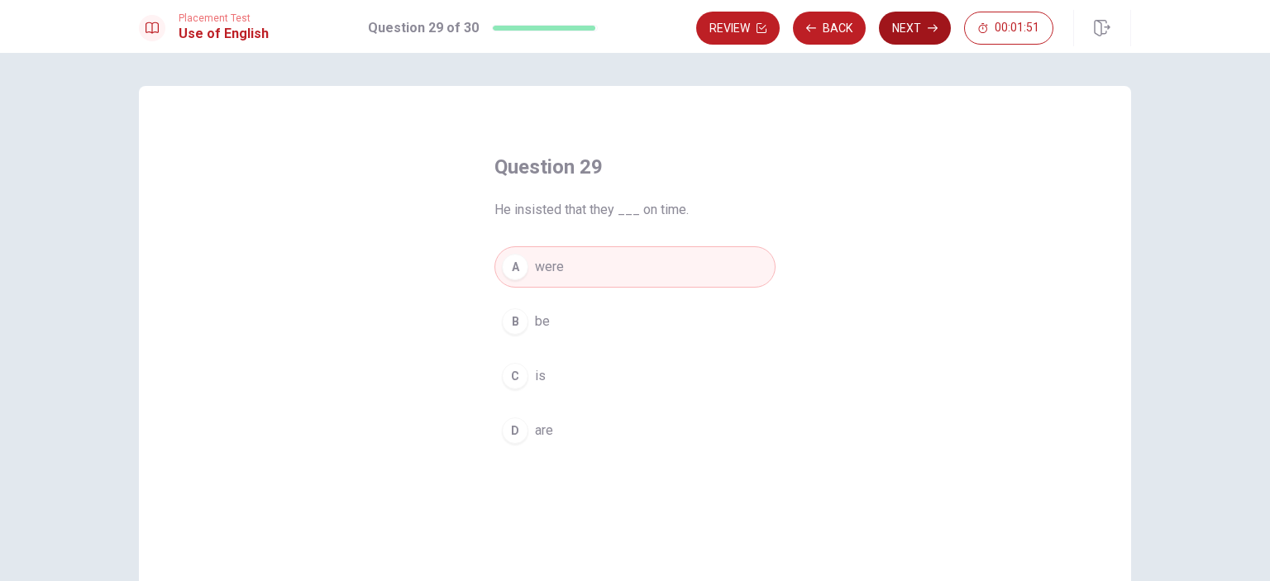
click at [902, 27] on button "Next" at bounding box center [915, 28] width 72 height 33
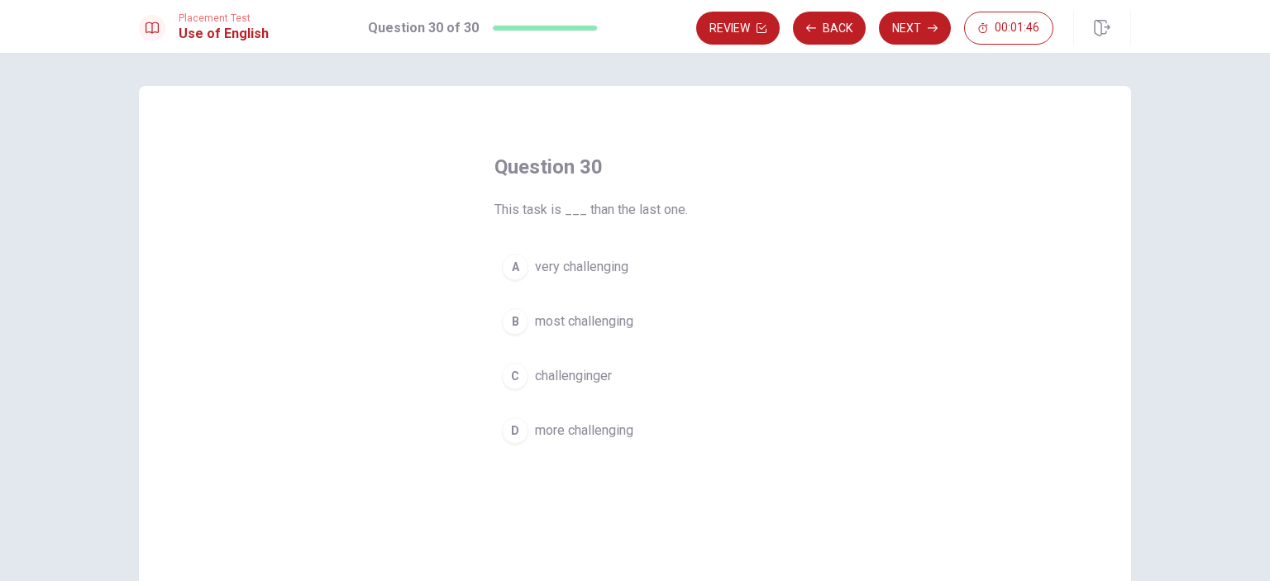
click at [639, 426] on button "D more challenging" at bounding box center [635, 430] width 281 height 41
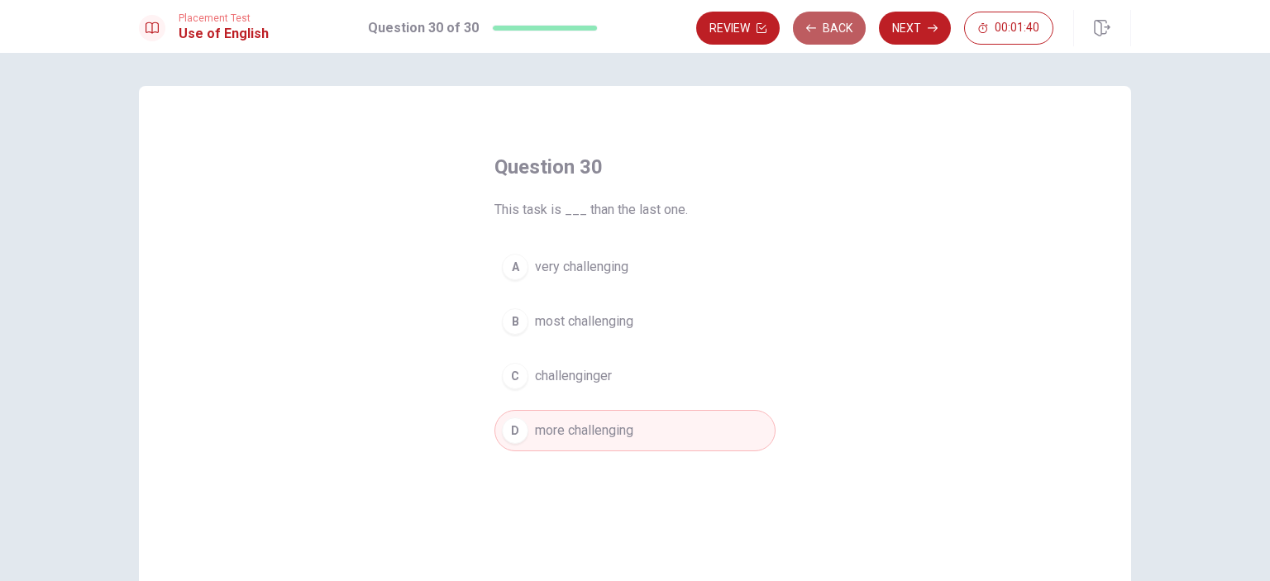
click at [840, 33] on button "Back" at bounding box center [829, 28] width 73 height 33
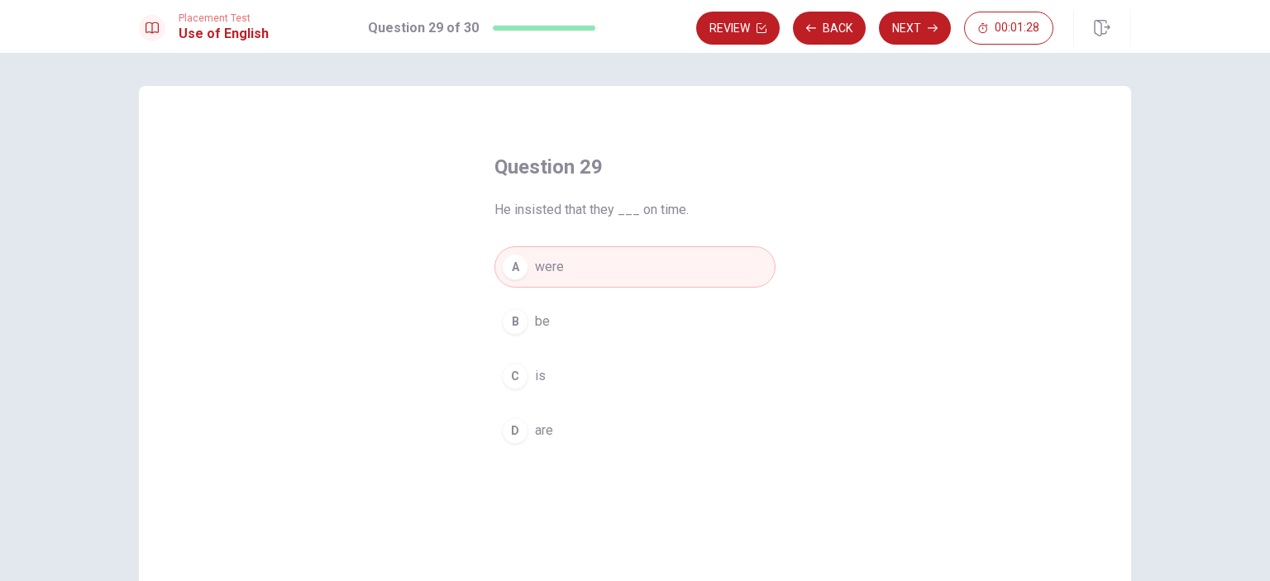
click at [589, 324] on button "B be" at bounding box center [635, 321] width 281 height 41
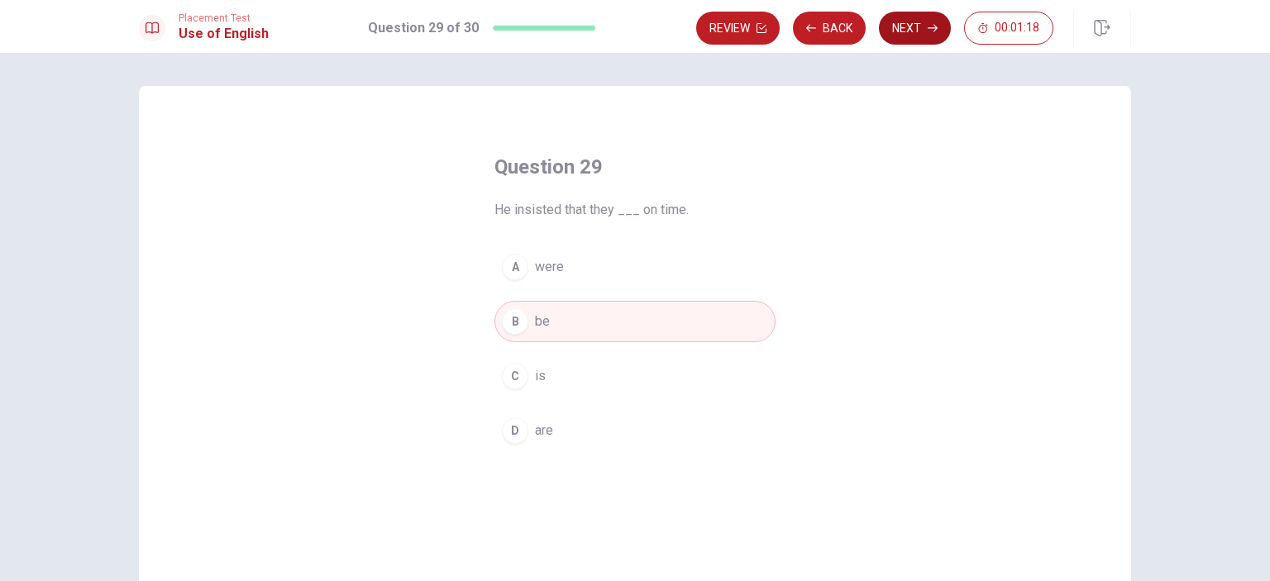
click at [930, 26] on icon "button" at bounding box center [933, 28] width 10 height 10
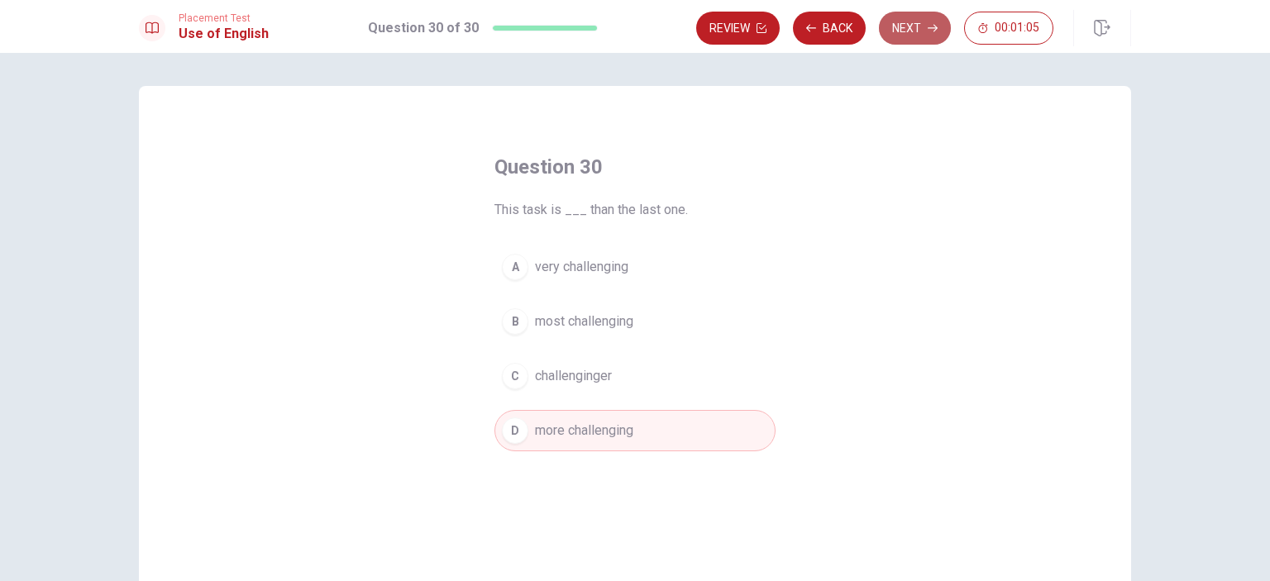
click at [915, 23] on button "Next" at bounding box center [915, 28] width 72 height 33
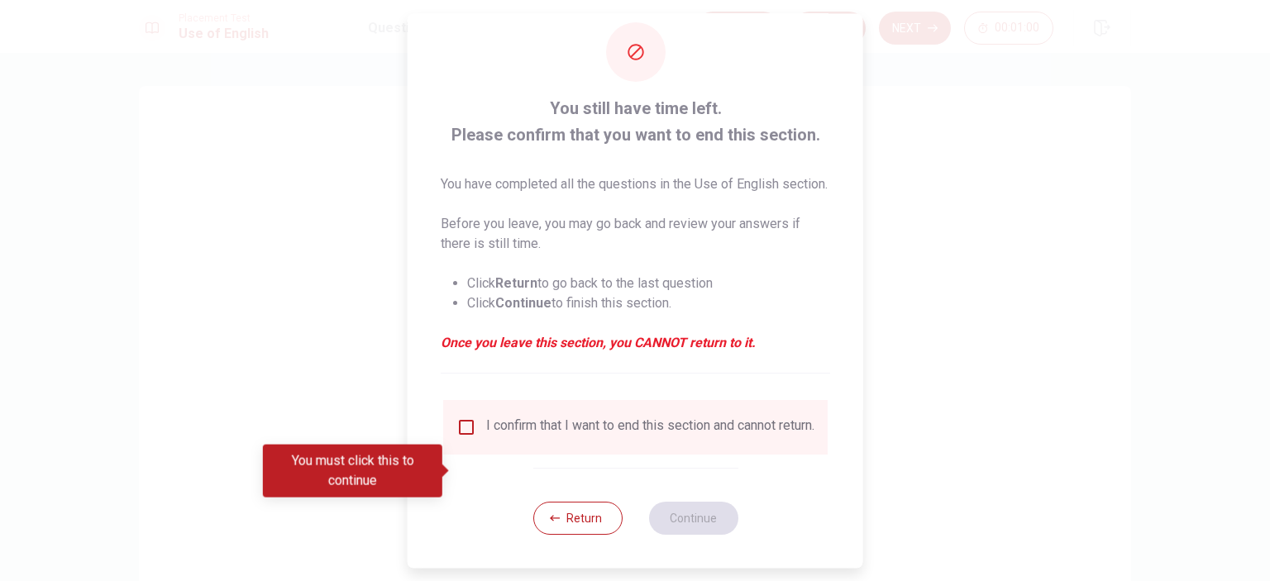
scroll to position [55, 0]
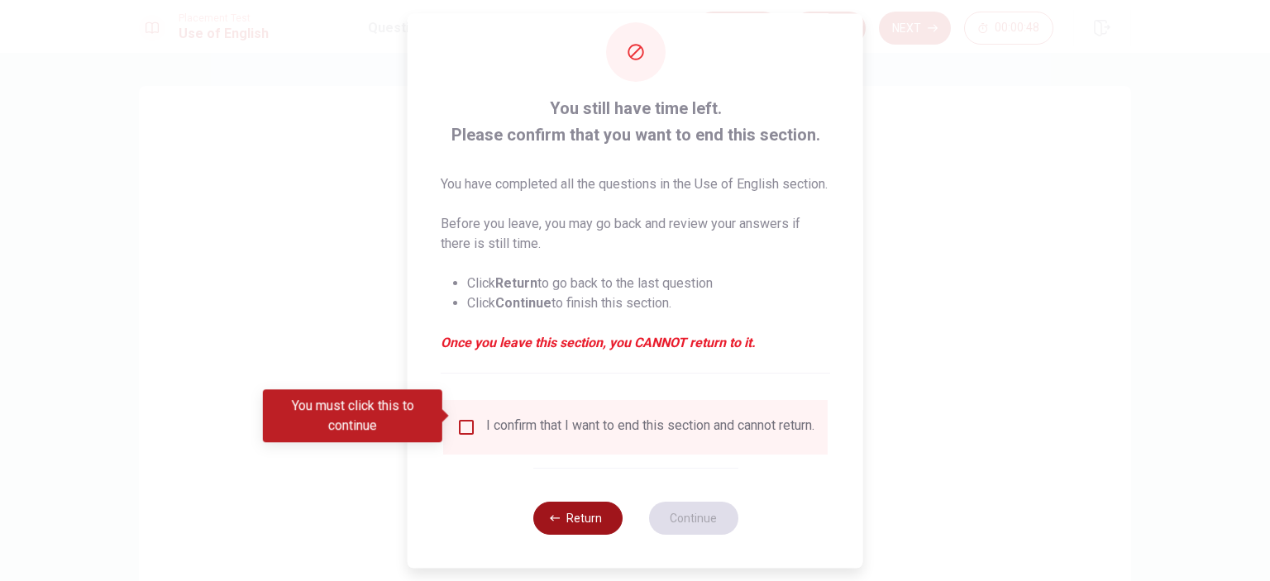
click at [558, 515] on button "Return" at bounding box center [577, 518] width 89 height 33
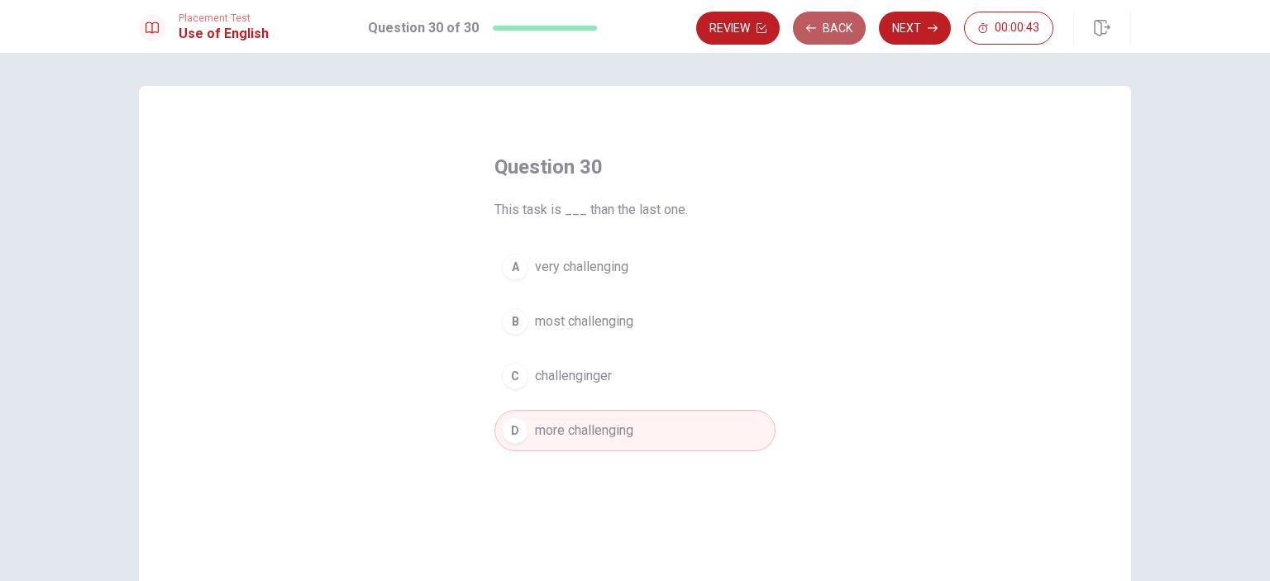
click at [834, 28] on button "Back" at bounding box center [829, 28] width 73 height 33
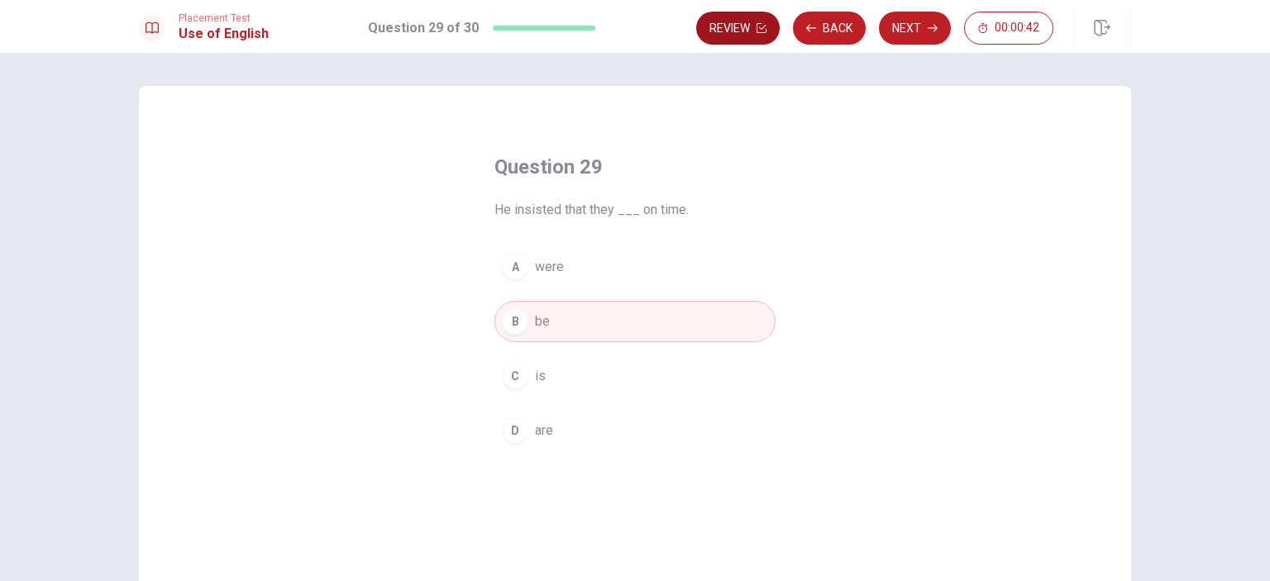
click at [741, 29] on button "Review" at bounding box center [738, 28] width 84 height 33
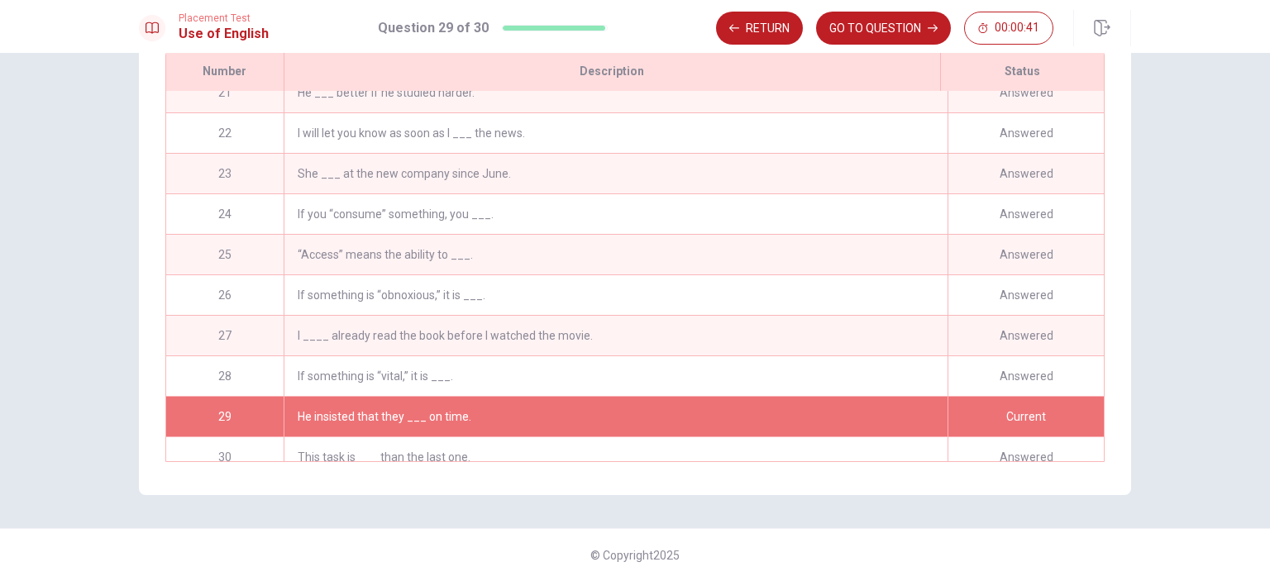
scroll to position [848, 0]
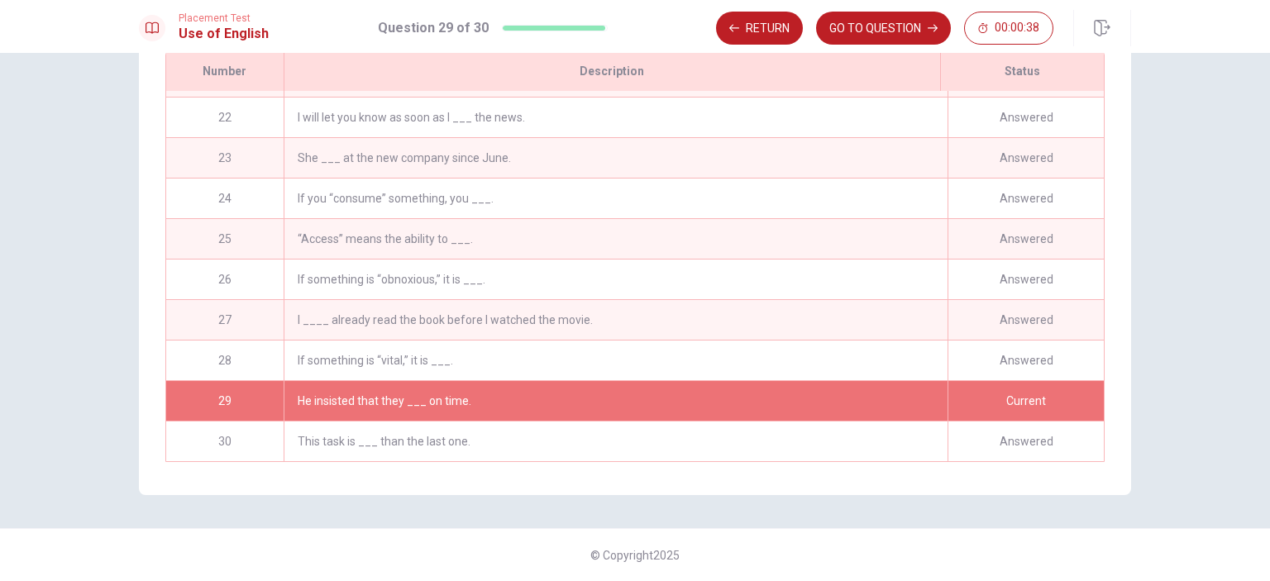
click at [1012, 108] on div "Answered" at bounding box center [1026, 118] width 156 height 40
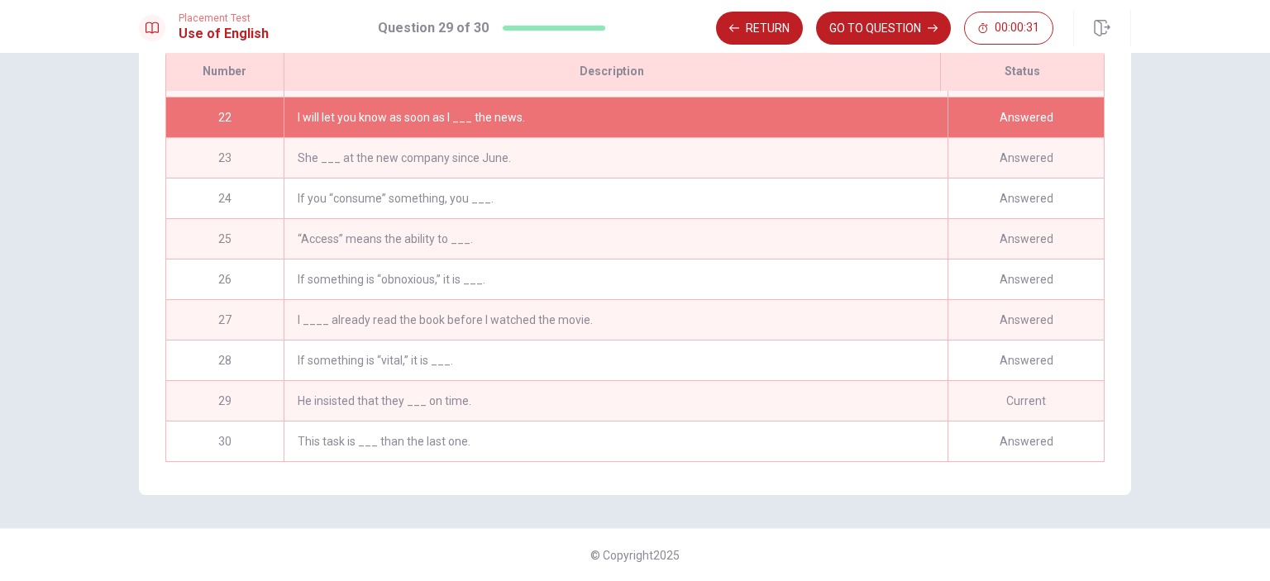
click at [1032, 390] on div "Current" at bounding box center [1026, 401] width 156 height 40
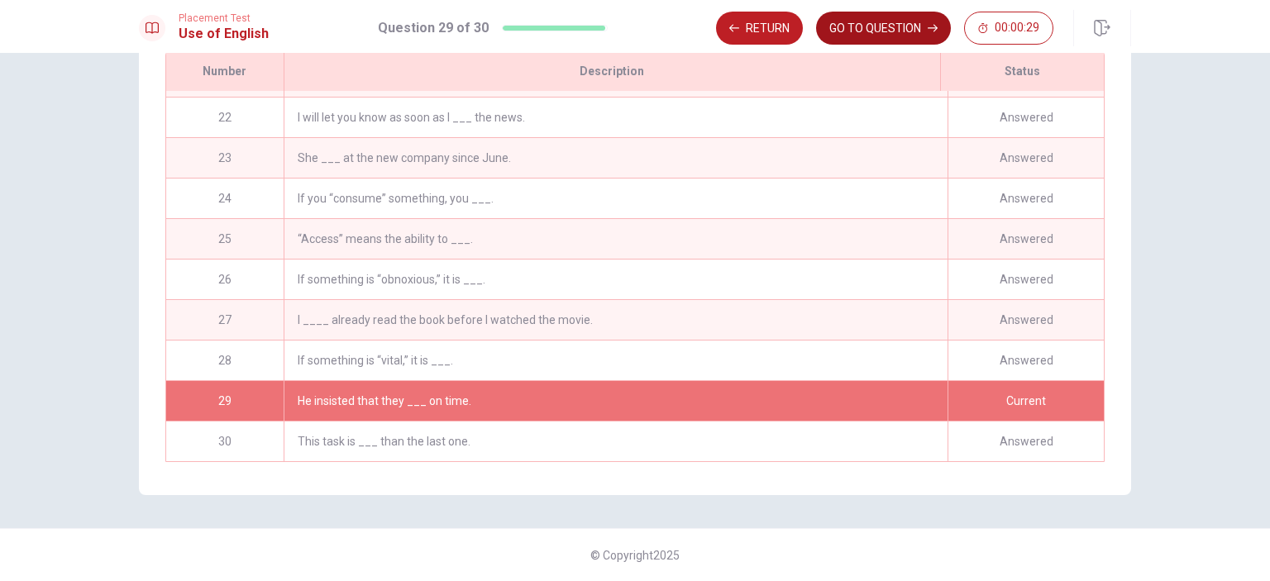
click at [902, 36] on button "GO TO QUESTION" at bounding box center [883, 28] width 135 height 33
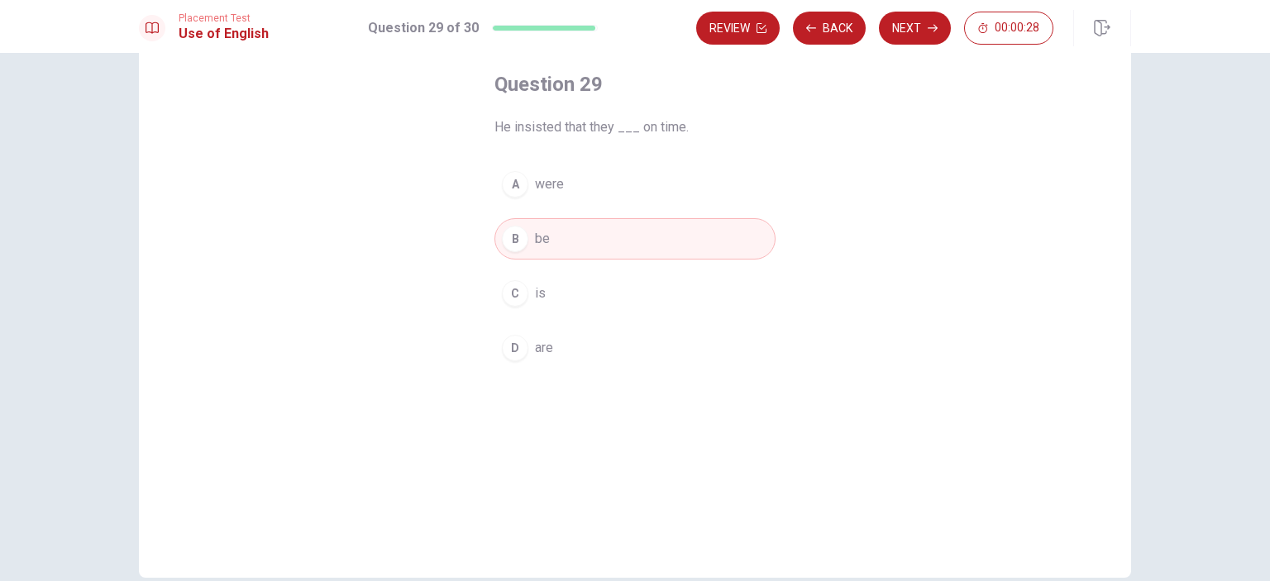
scroll to position [0, 0]
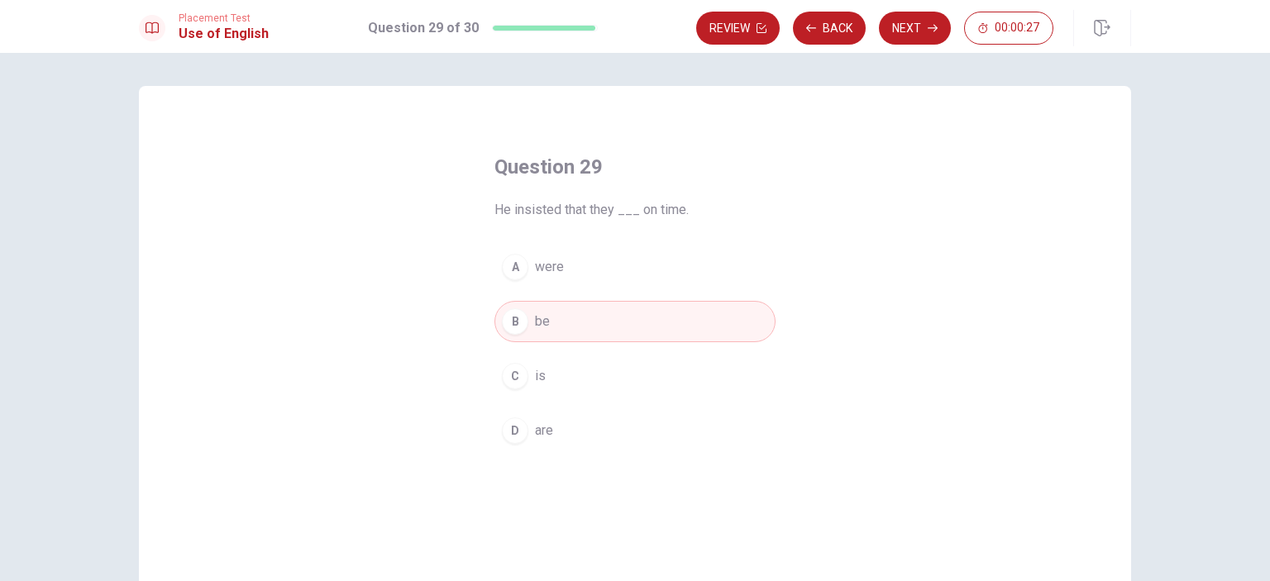
click at [911, 15] on button "Next" at bounding box center [915, 28] width 72 height 33
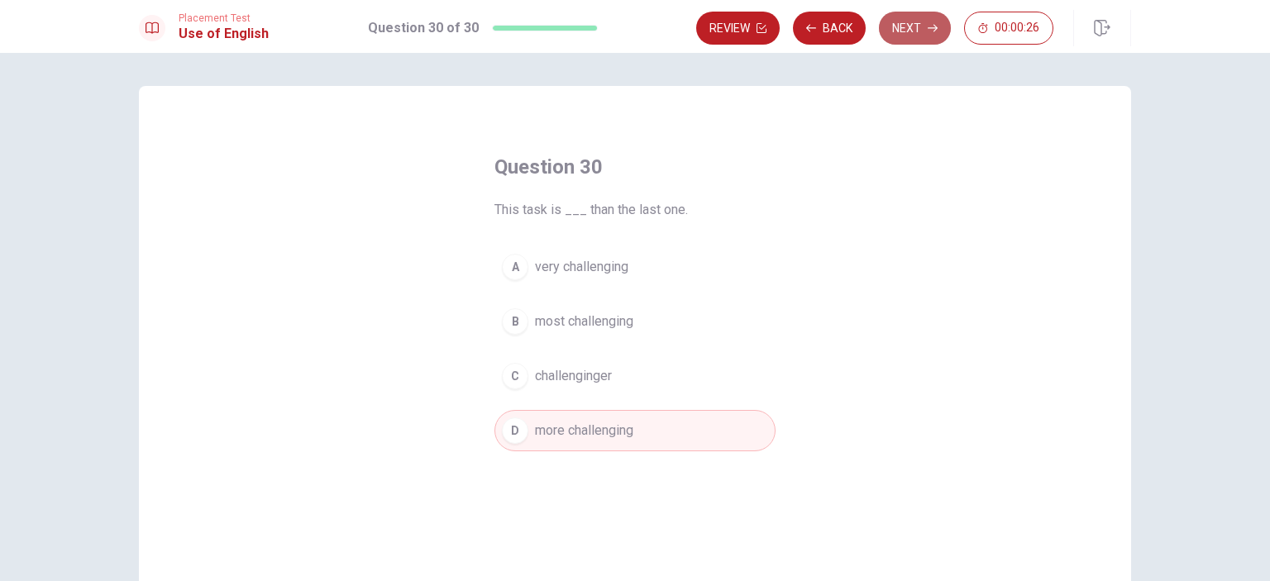
click at [910, 31] on button "Next" at bounding box center [915, 28] width 72 height 33
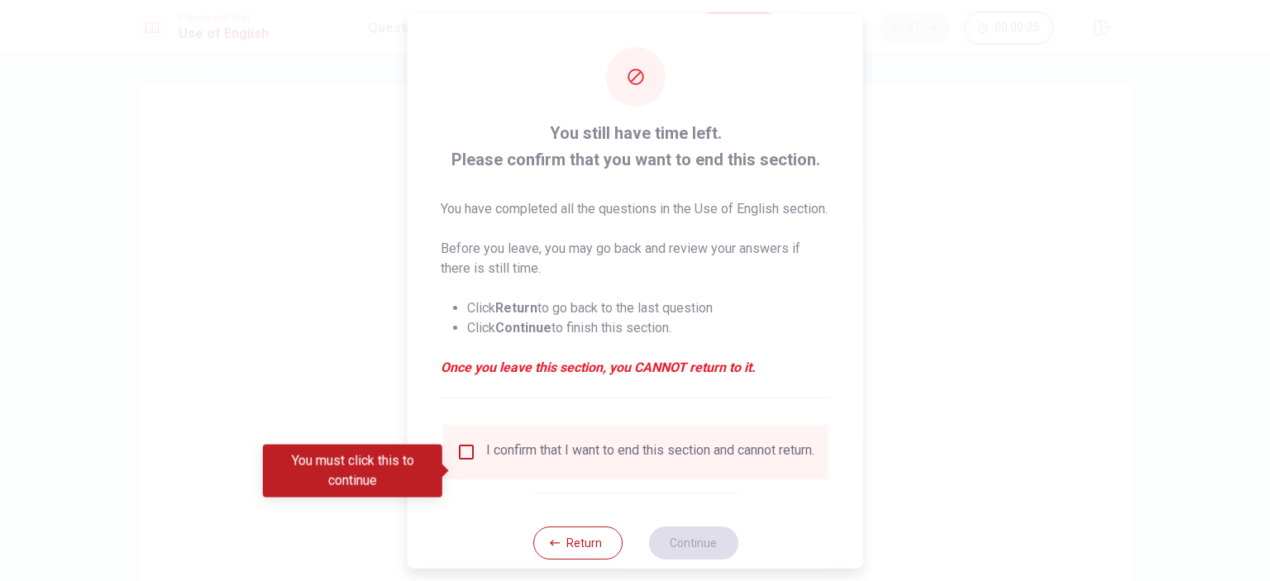
drag, startPoint x: 470, startPoint y: 483, endPoint x: 466, endPoint y: 471, distance: 12.0
click at [470, 461] on div "I confirm that I want to end this section and cannot return." at bounding box center [635, 452] width 358 height 20
click at [466, 461] on input "You must click this to continue" at bounding box center [466, 452] width 20 height 20
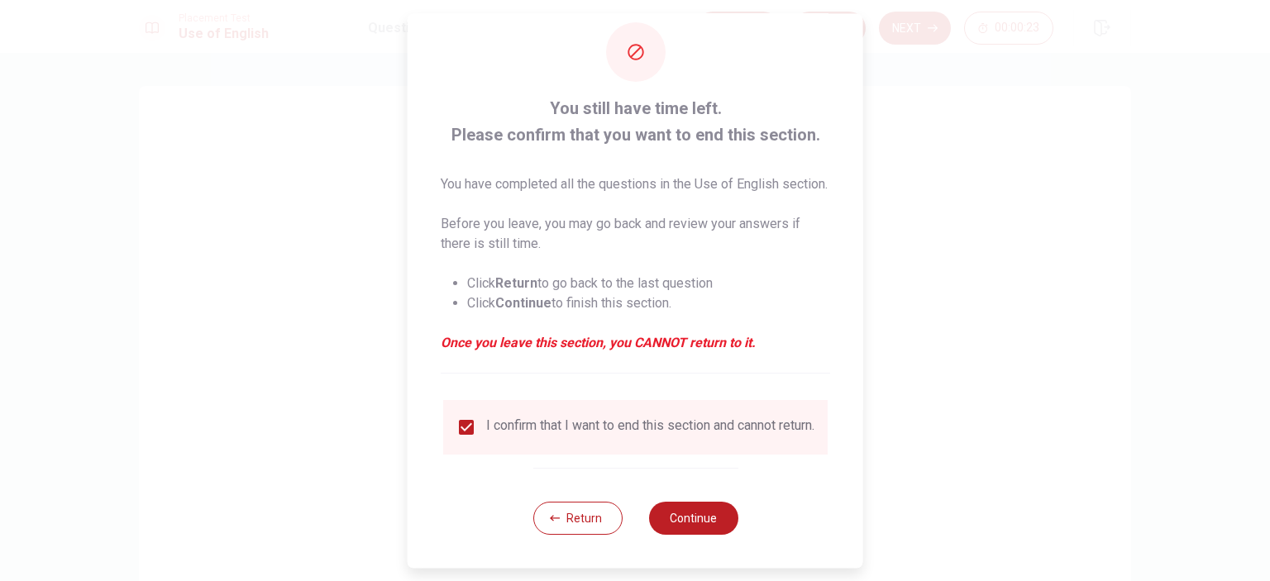
scroll to position [55, 0]
click at [688, 528] on button "Continue" at bounding box center [692, 518] width 89 height 33
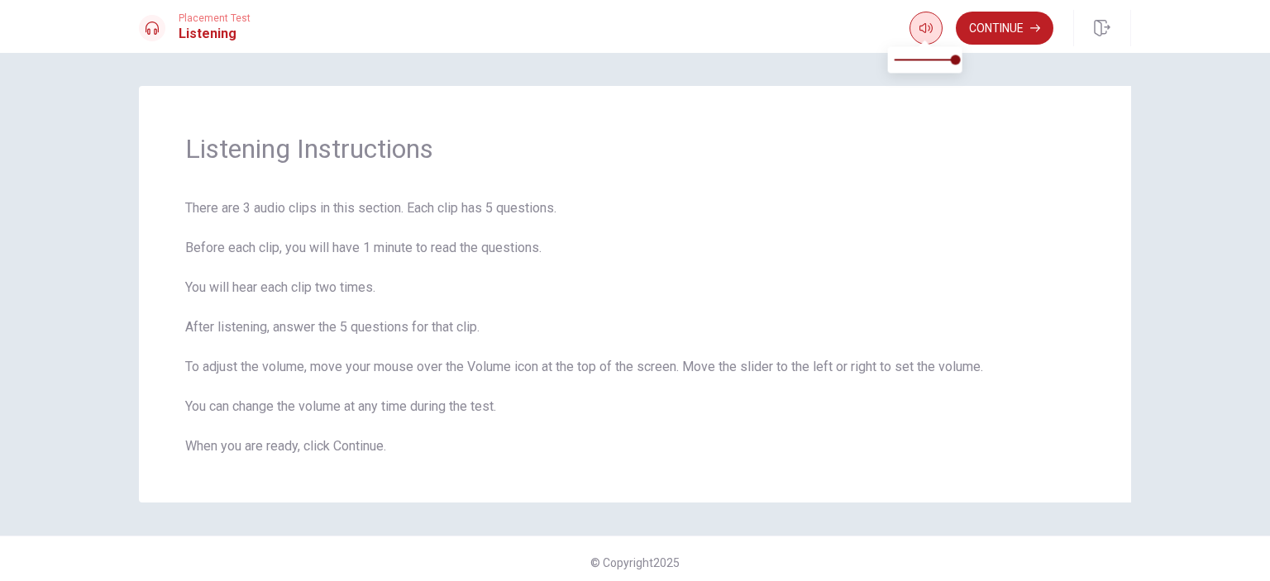
click at [920, 30] on icon "button" at bounding box center [926, 28] width 13 height 13
click at [926, 36] on button "button" at bounding box center [926, 28] width 33 height 33
click at [1013, 32] on button "Continue" at bounding box center [1005, 28] width 98 height 33
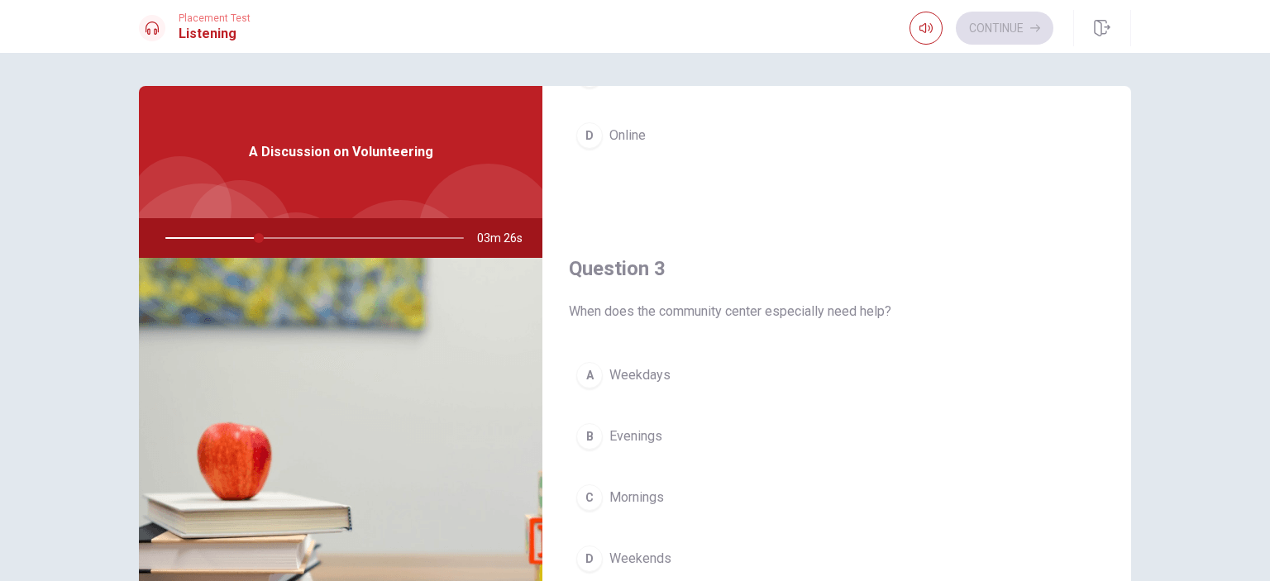
scroll to position [827, 0]
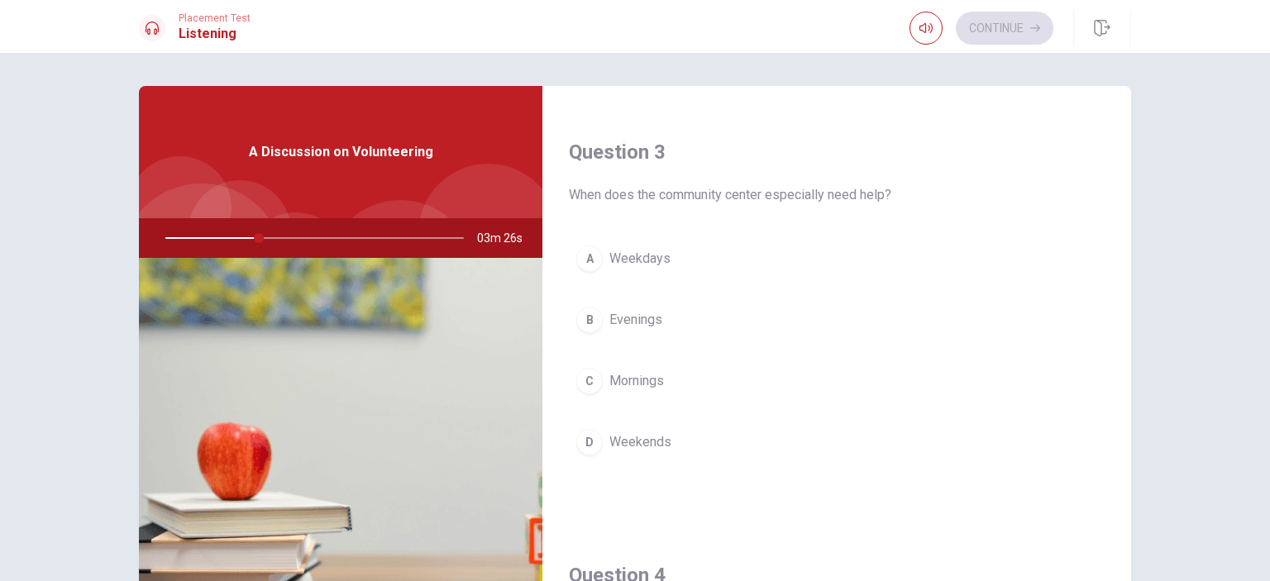
click at [698, 256] on button "A Weekdays" at bounding box center [837, 258] width 536 height 41
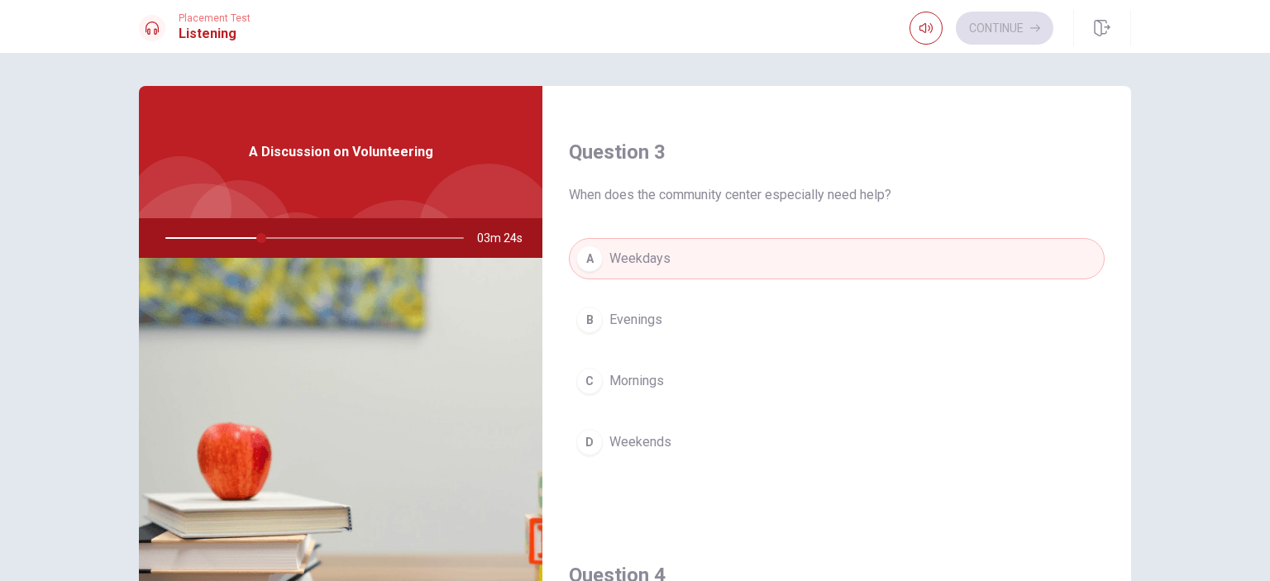
click at [692, 442] on button "D Weekends" at bounding box center [837, 442] width 536 height 41
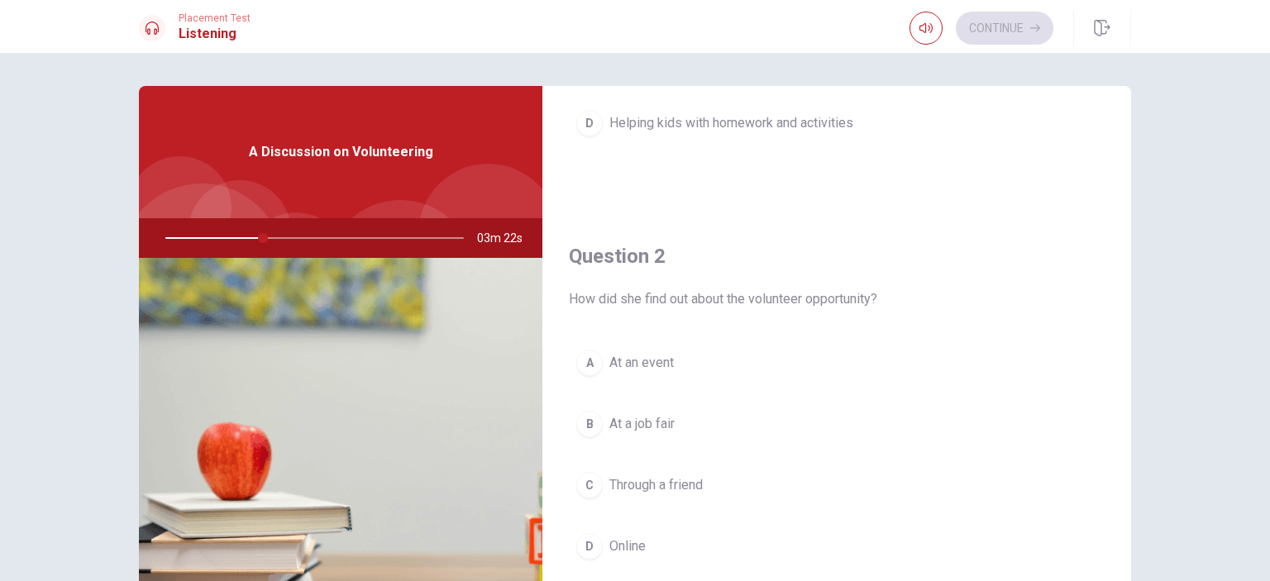
scroll to position [0, 0]
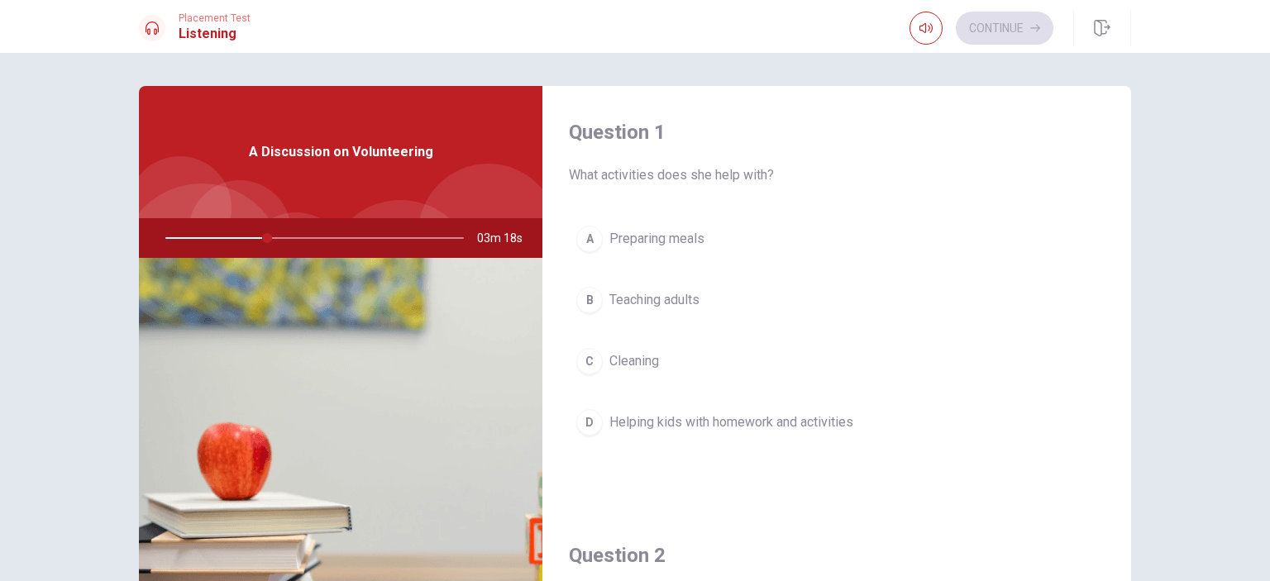
click at [853, 433] on button "D Helping kids with homework and activities" at bounding box center [837, 422] width 536 height 41
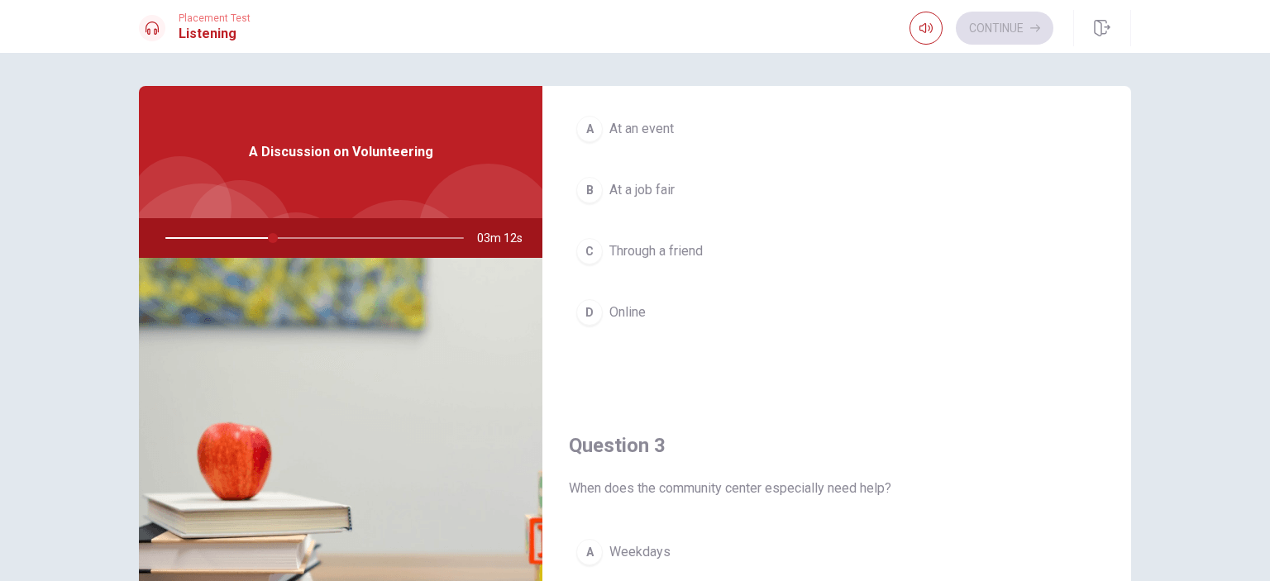
scroll to position [413, 0]
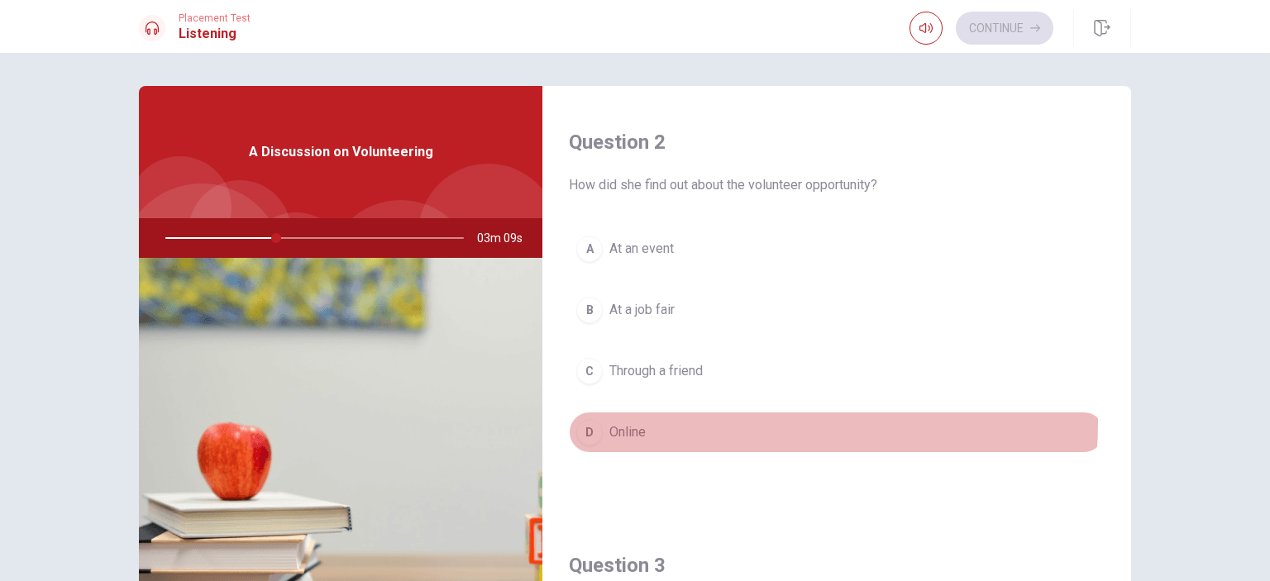
click at [729, 420] on button "D Online" at bounding box center [837, 432] width 536 height 41
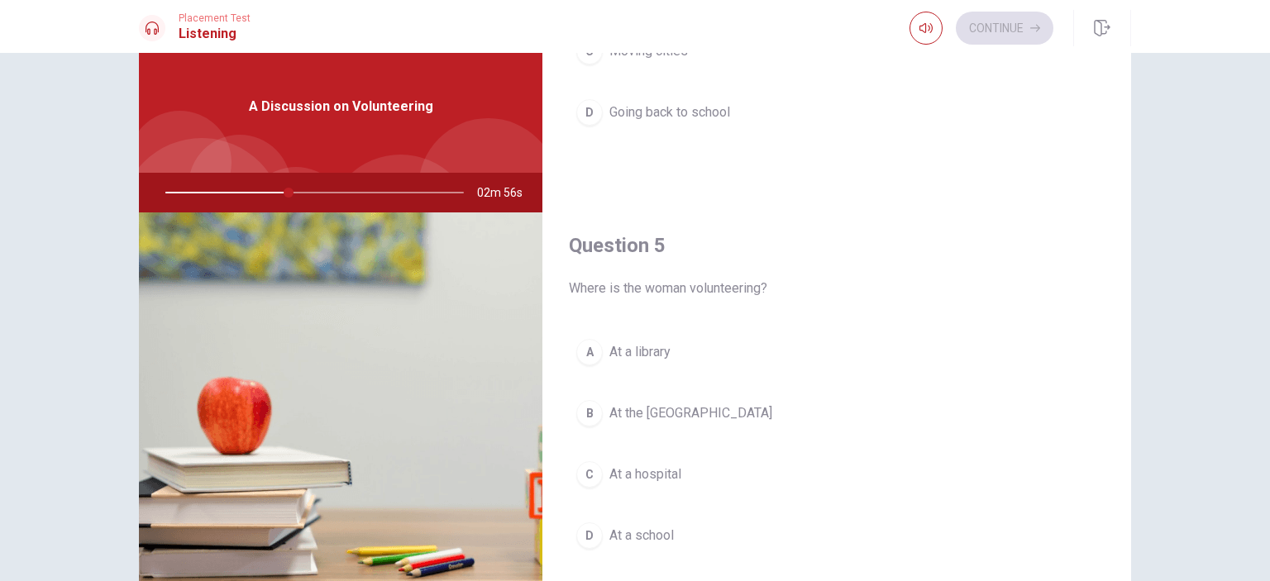
scroll to position [83, 0]
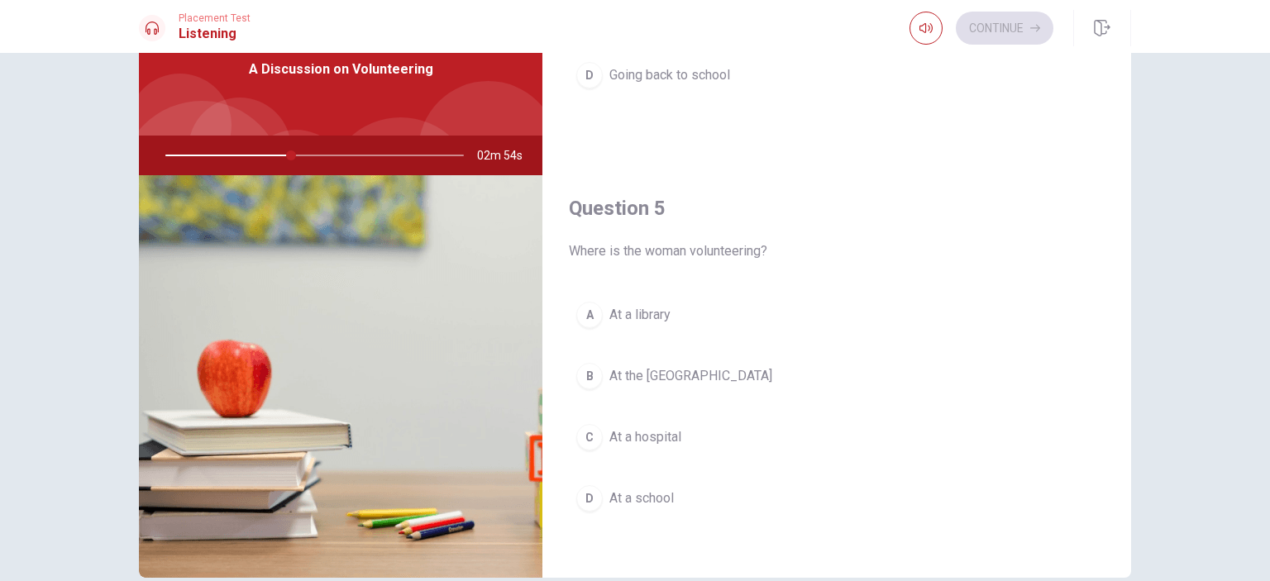
click at [777, 383] on button "B At the [GEOGRAPHIC_DATA]" at bounding box center [837, 376] width 536 height 41
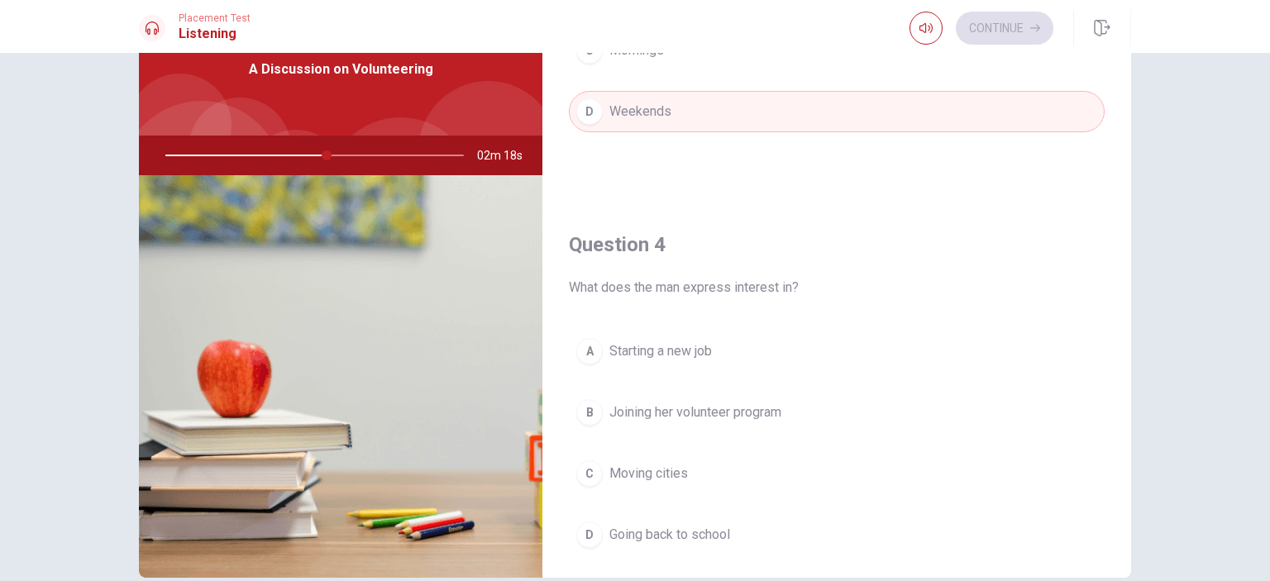
scroll to position [1158, 0]
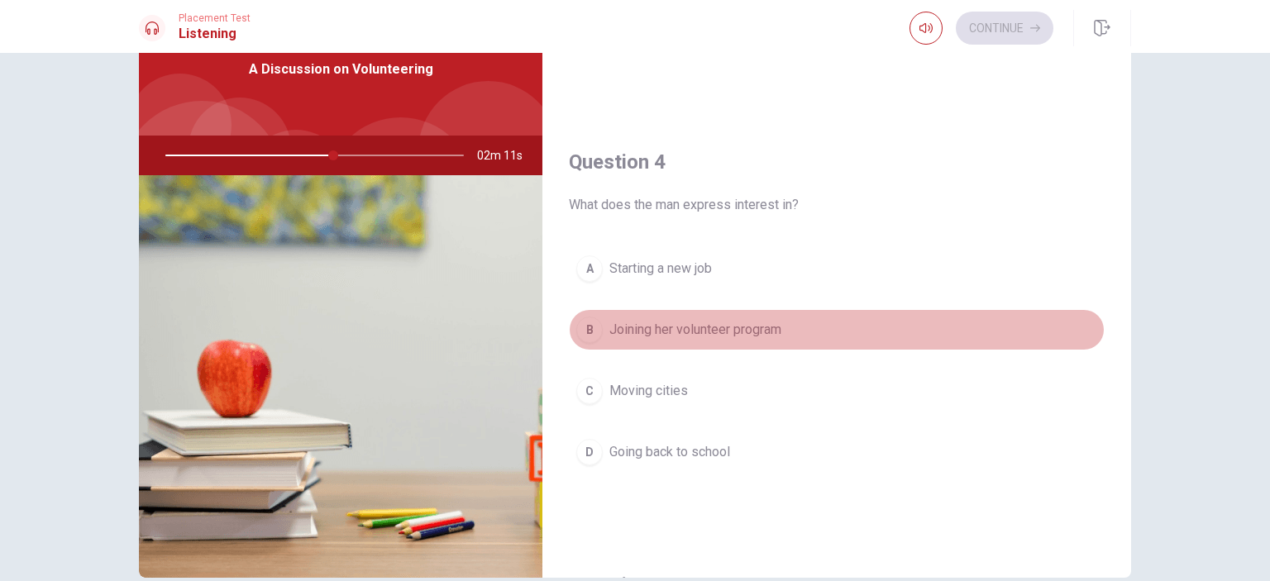
click at [833, 327] on button "B Joining her volunteer program" at bounding box center [837, 329] width 536 height 41
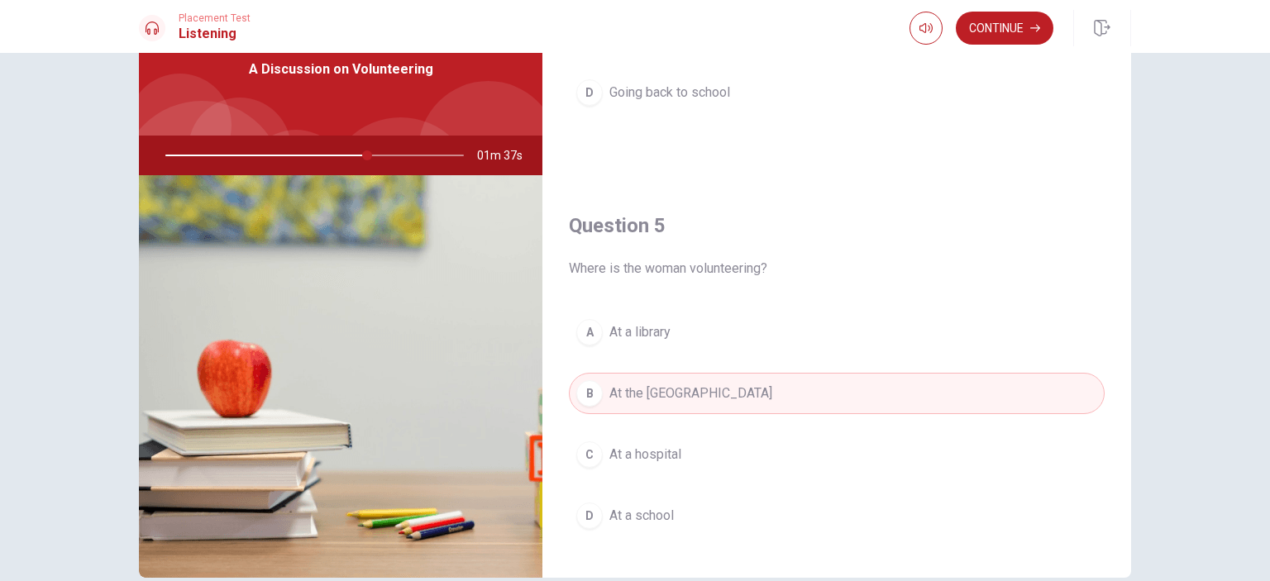
scroll to position [1535, 0]
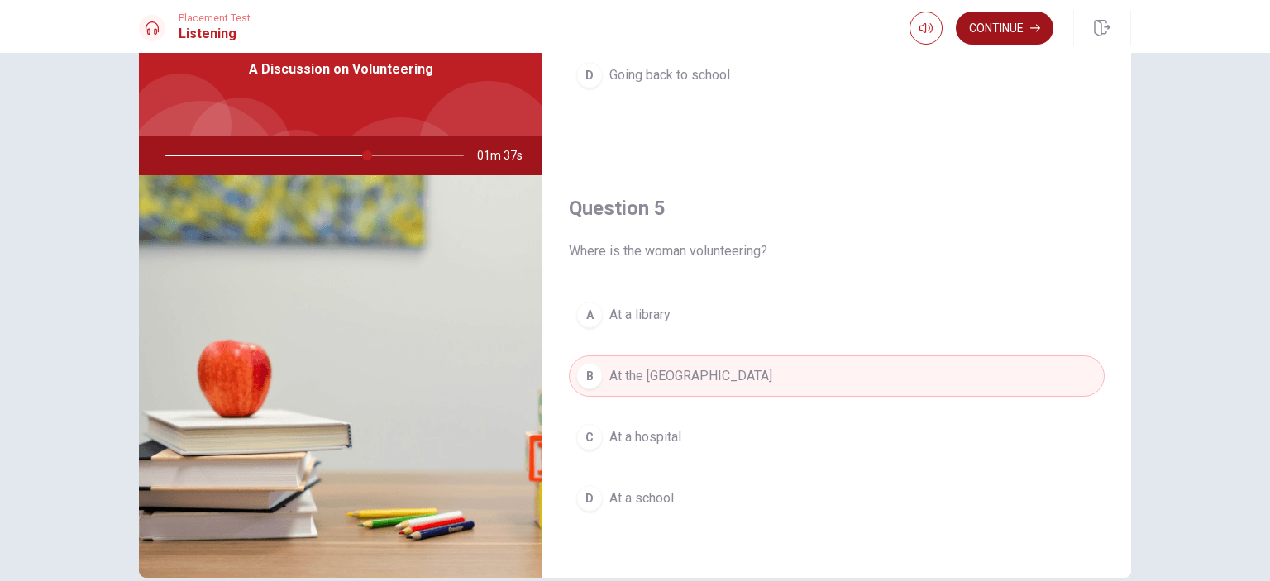
click at [1009, 30] on button "Continue" at bounding box center [1005, 28] width 98 height 33
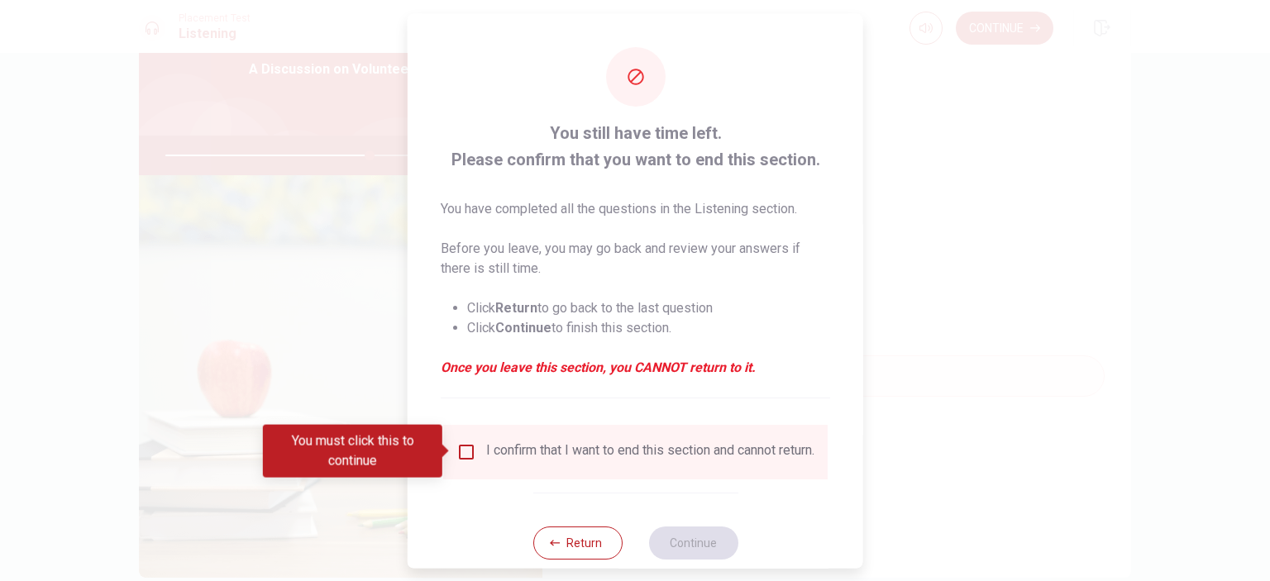
click at [478, 452] on div "I confirm that I want to end this section and cannot return." at bounding box center [635, 452] width 358 height 20
click at [452, 456] on div "You must click this to continue" at bounding box center [358, 451] width 191 height 53
click at [456, 455] on input "You must click this to continue" at bounding box center [466, 452] width 20 height 20
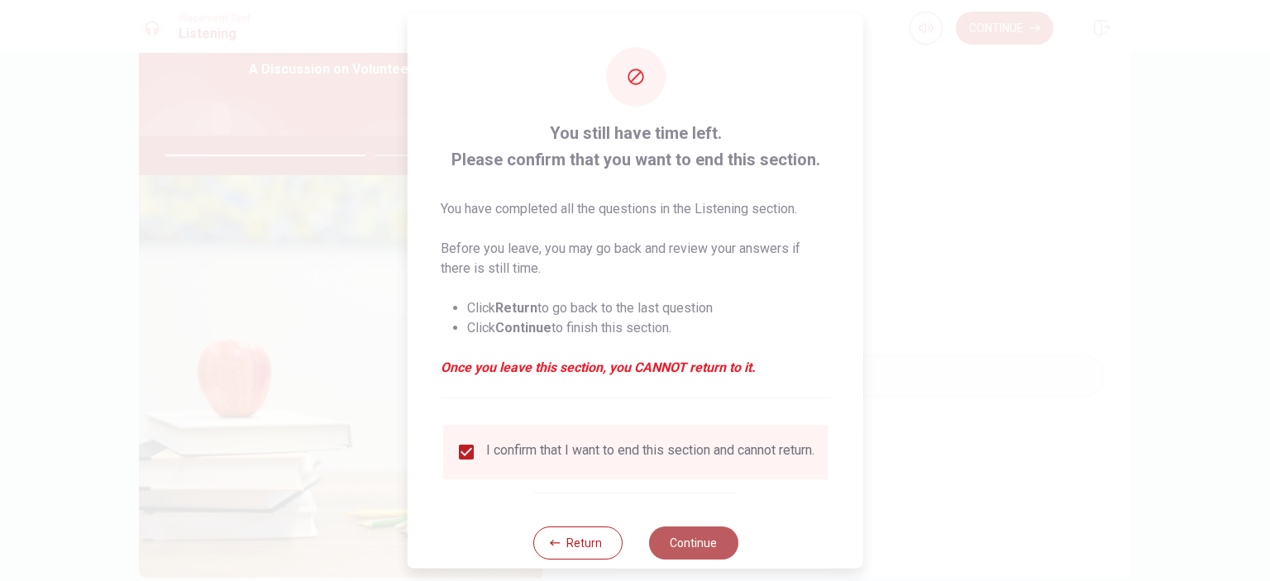
click at [711, 559] on button "Continue" at bounding box center [692, 542] width 89 height 33
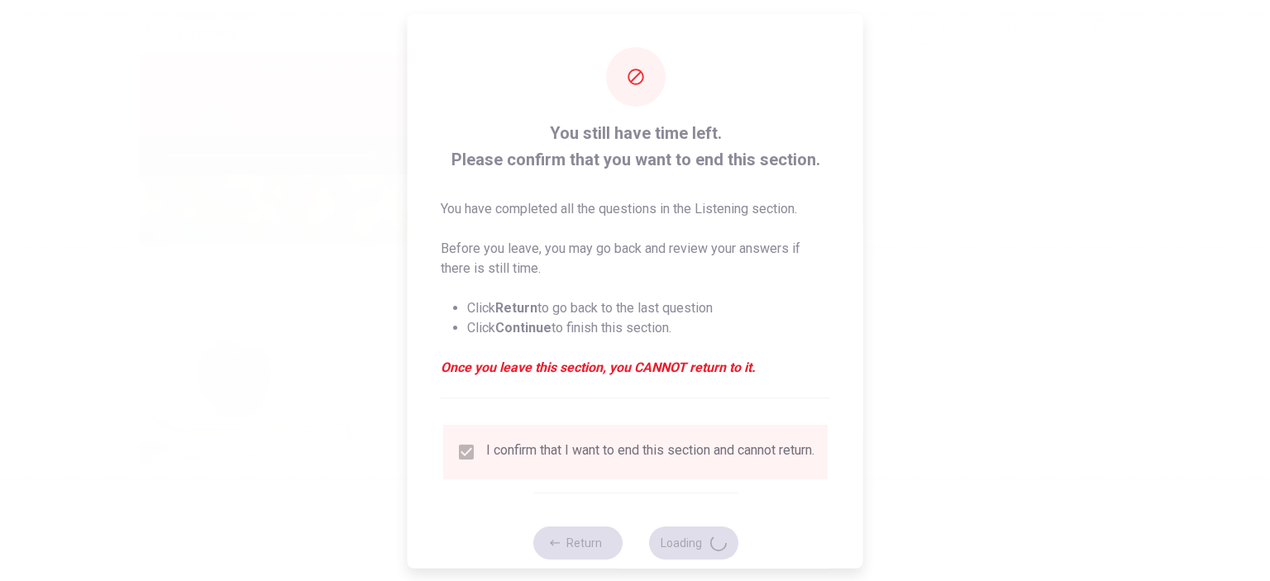
type input "69"
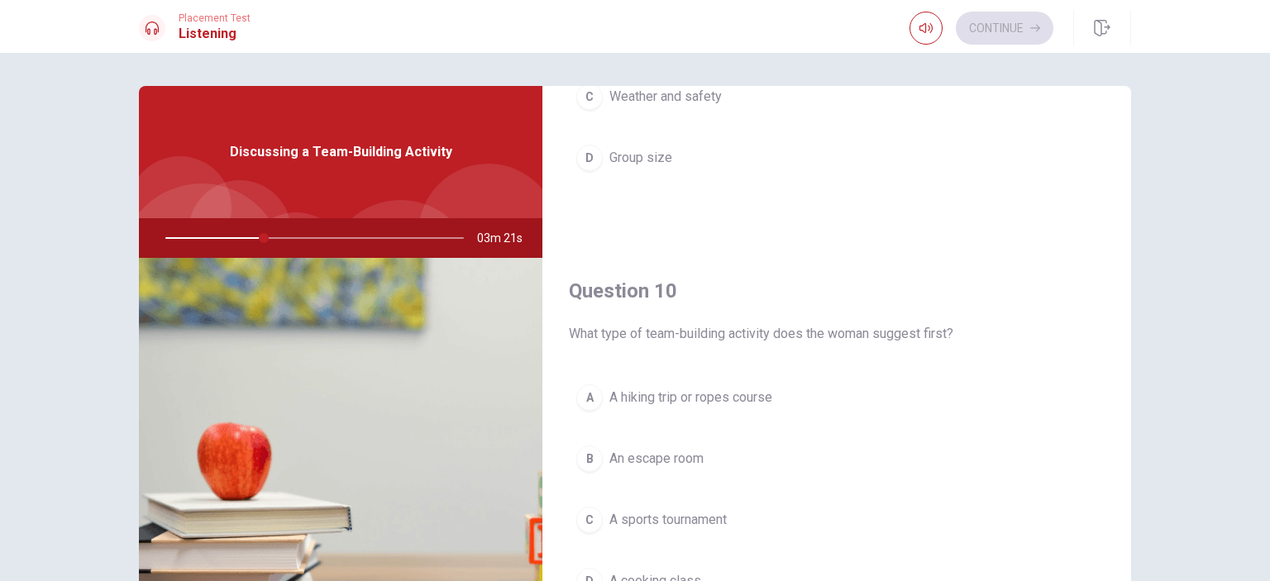
click at [802, 399] on button "A A hiking trip or ropes course" at bounding box center [837, 397] width 536 height 41
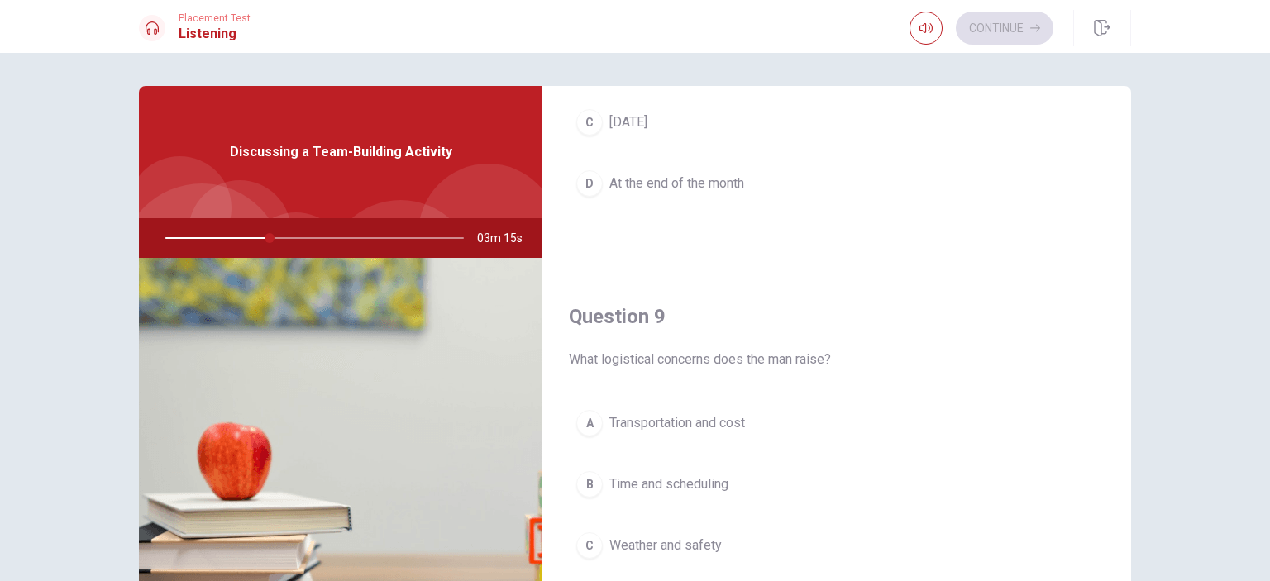
scroll to position [1204, 0]
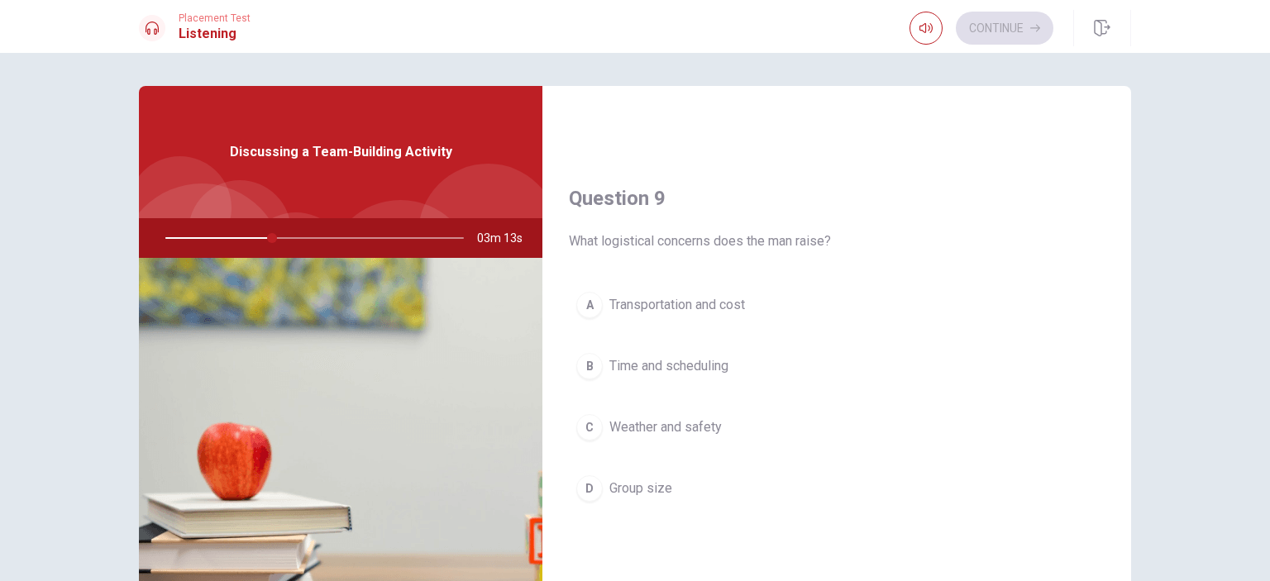
click at [848, 317] on button "A Transportation and cost" at bounding box center [837, 304] width 536 height 41
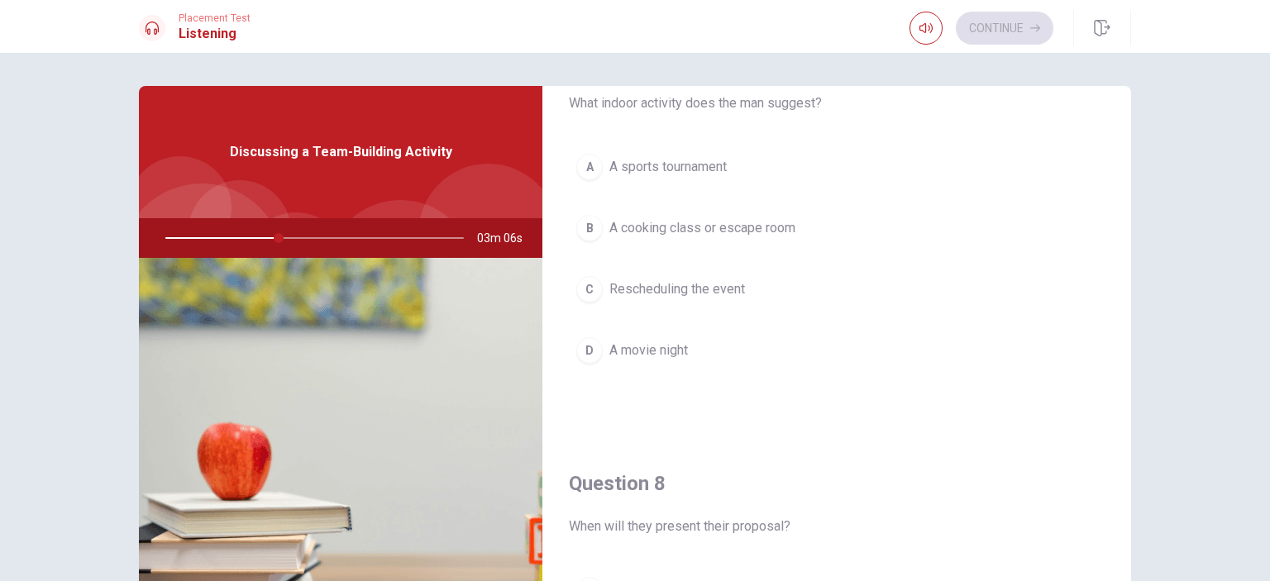
scroll to position [377, 0]
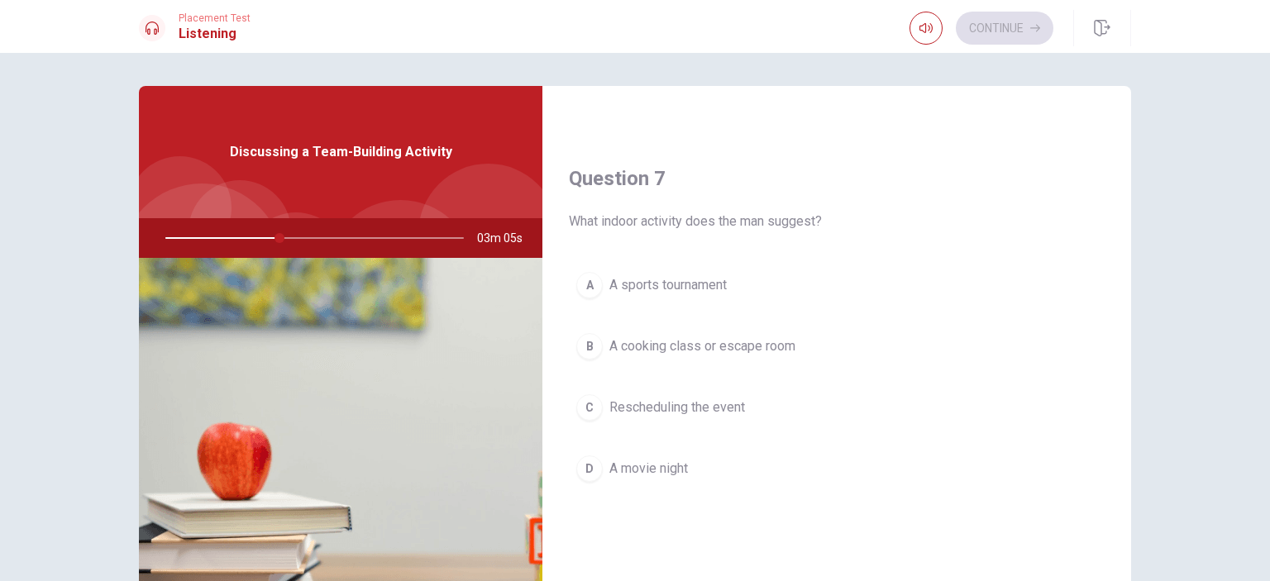
click at [784, 356] on button "B A cooking class or escape room" at bounding box center [837, 346] width 536 height 41
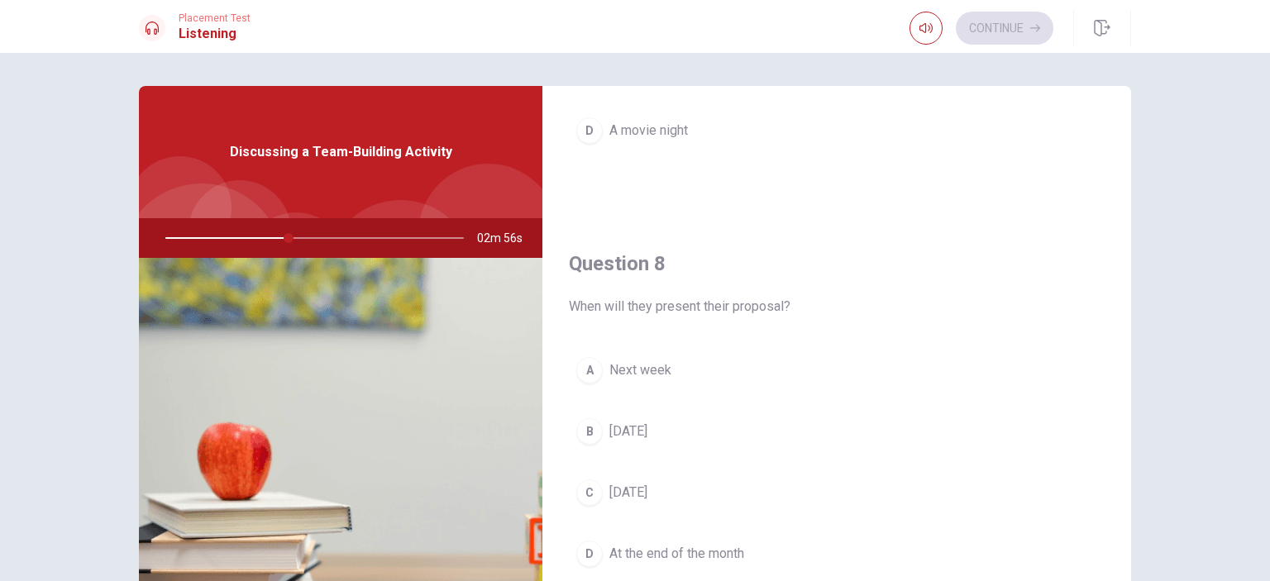
scroll to position [744, 0]
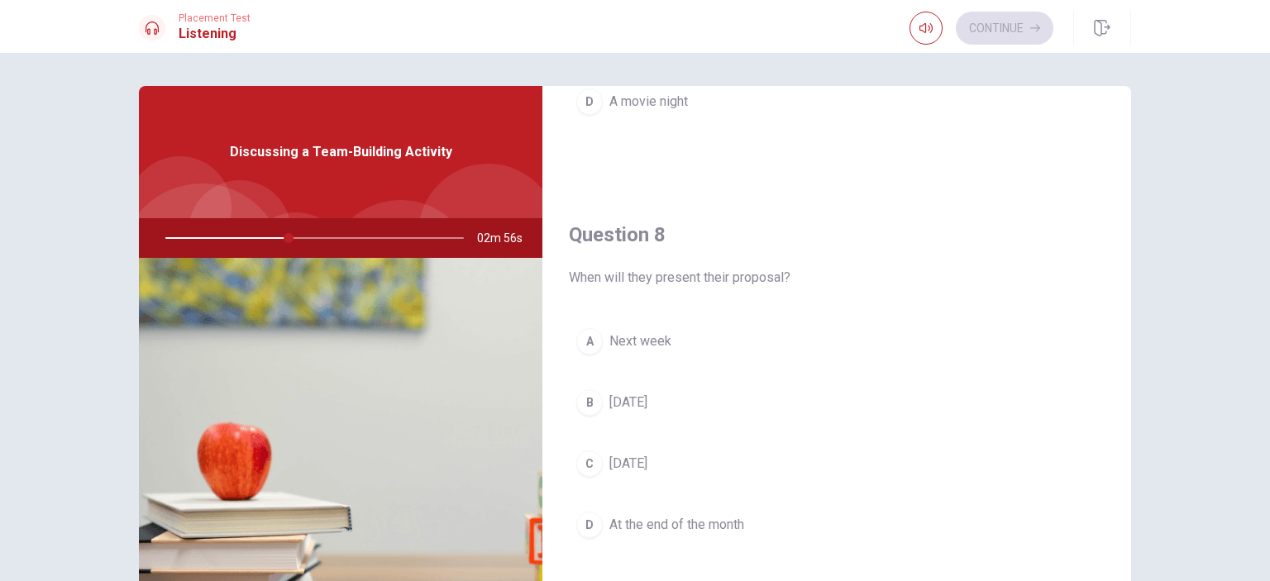
click at [846, 345] on button "A Next week" at bounding box center [837, 341] width 536 height 41
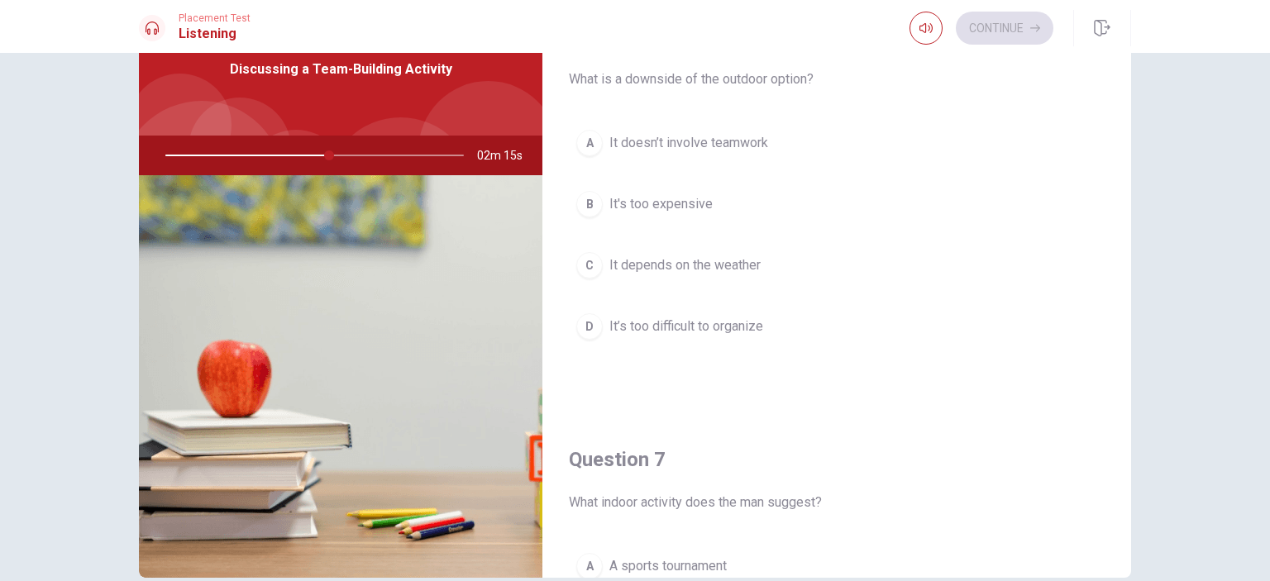
scroll to position [0, 0]
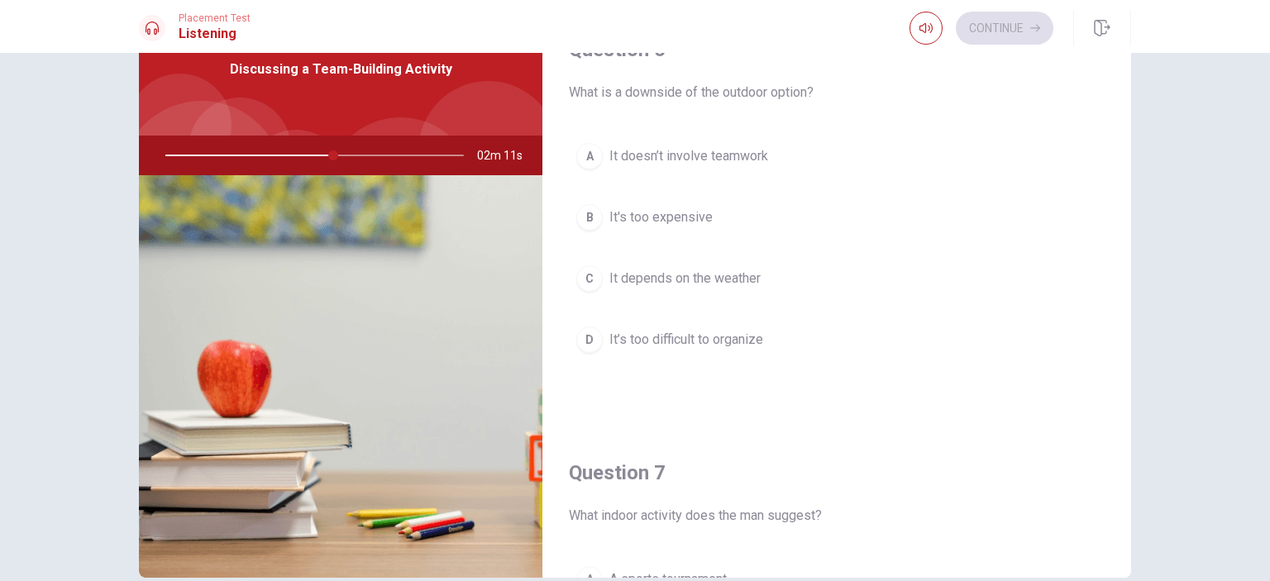
click at [960, 287] on button "C It depends on the weather" at bounding box center [837, 278] width 536 height 41
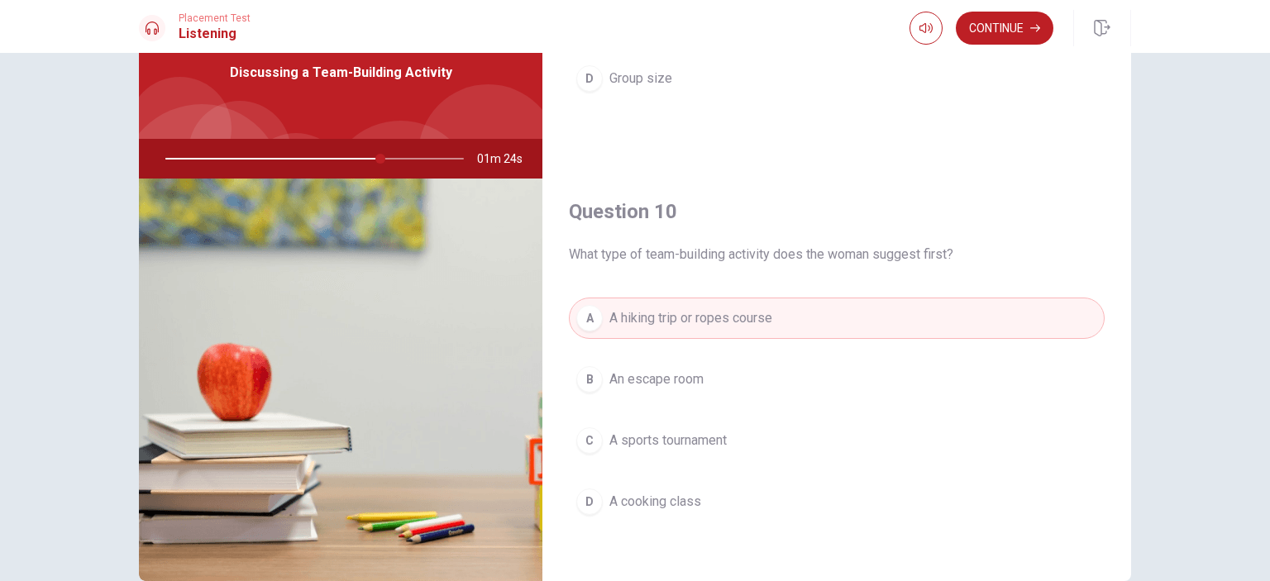
scroll to position [165, 0]
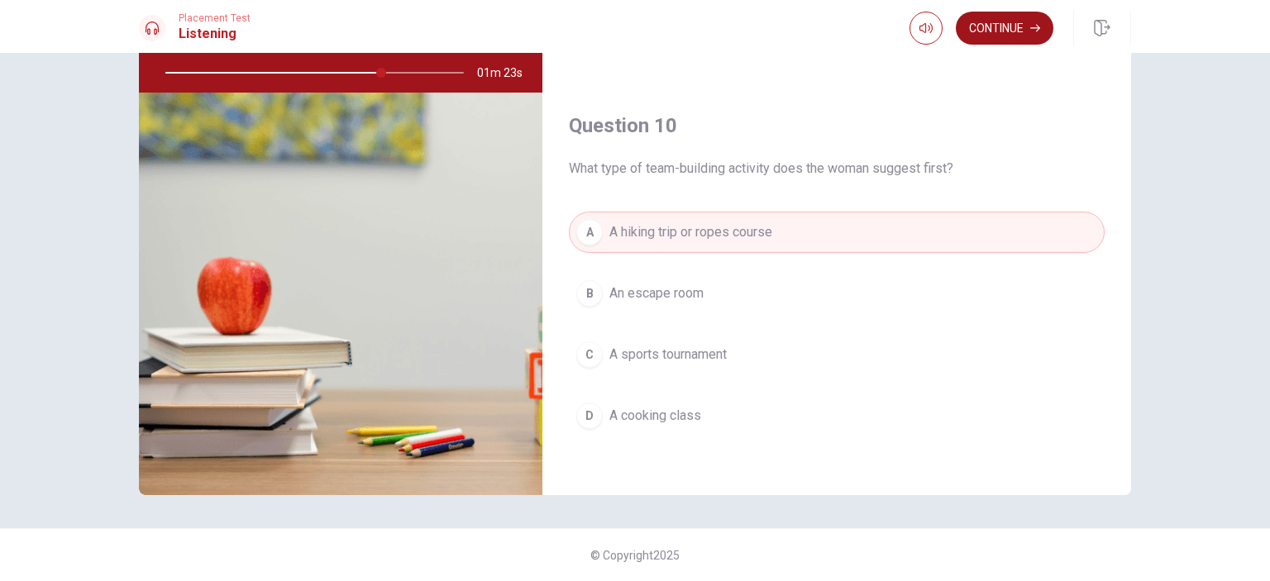
click at [1032, 14] on button "Continue" at bounding box center [1005, 28] width 98 height 33
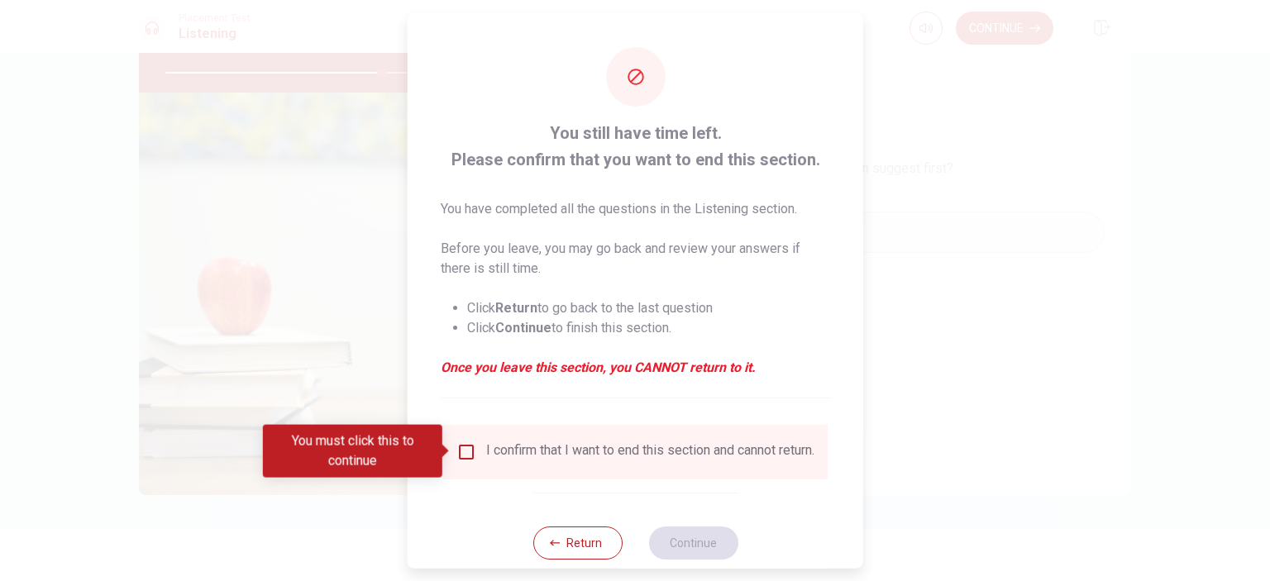
click at [455, 449] on body "This site uses cookies, as explained in our Privacy Policy . If you agree to th…" at bounding box center [635, 290] width 1270 height 581
click at [460, 447] on input "You must click this to continue" at bounding box center [466, 452] width 20 height 20
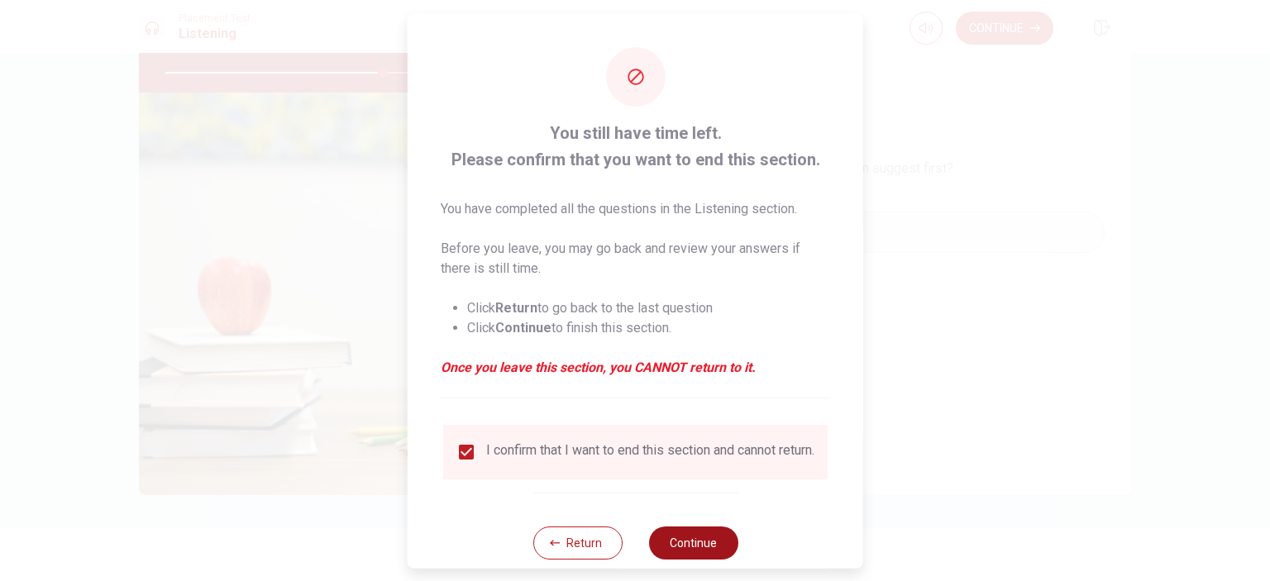
click at [713, 541] on button "Continue" at bounding box center [692, 542] width 89 height 33
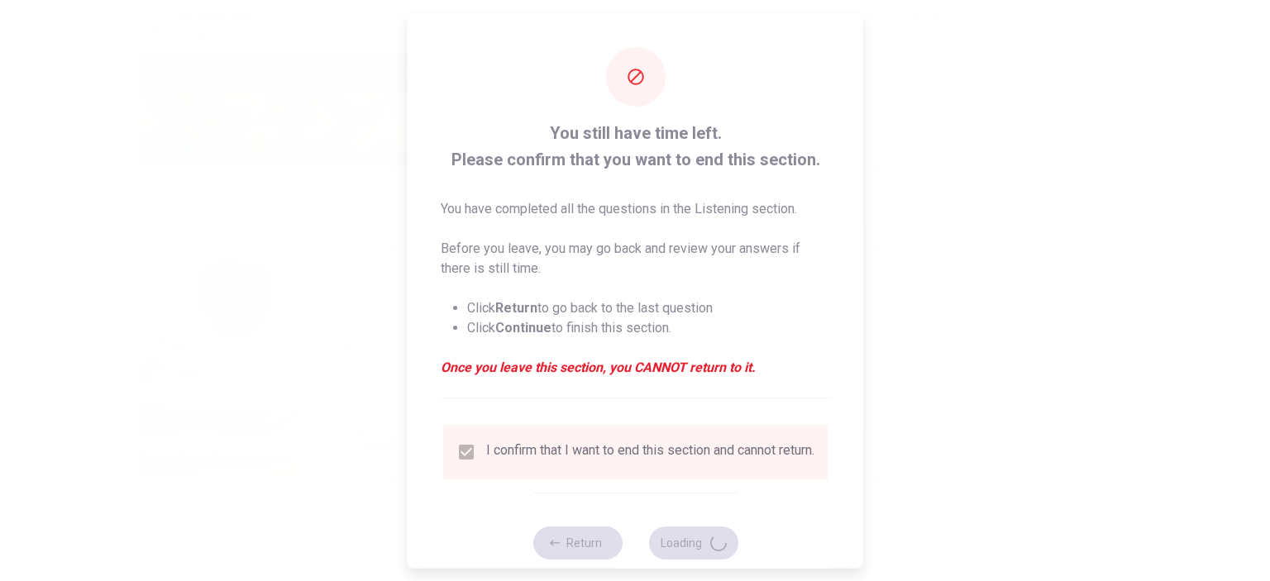
type input "74"
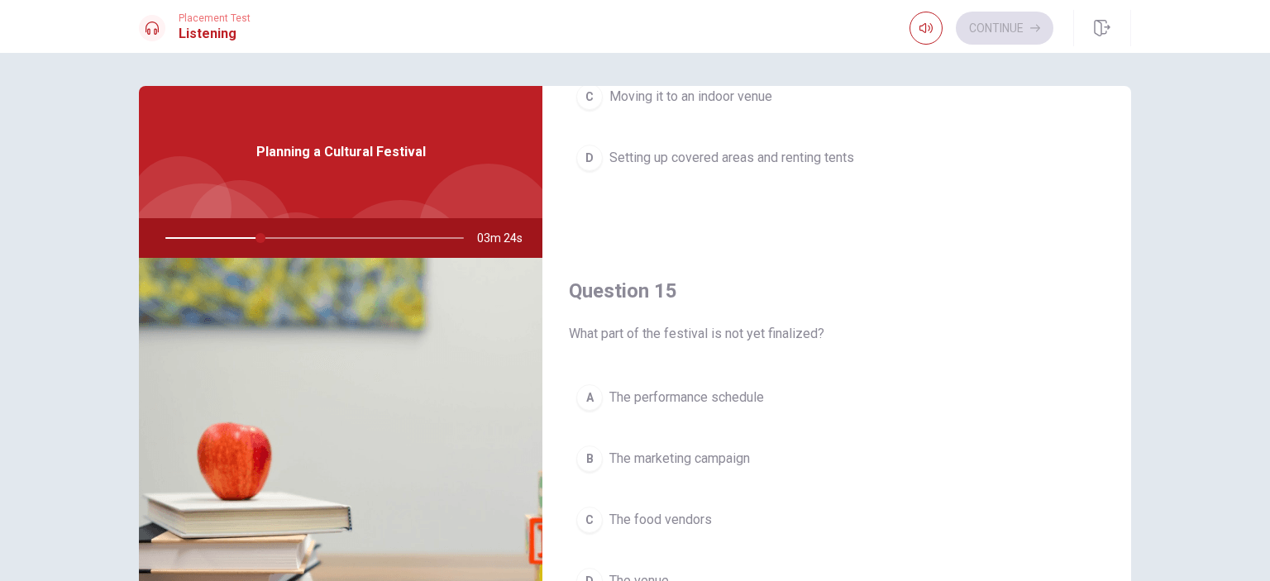
scroll to position [83, 0]
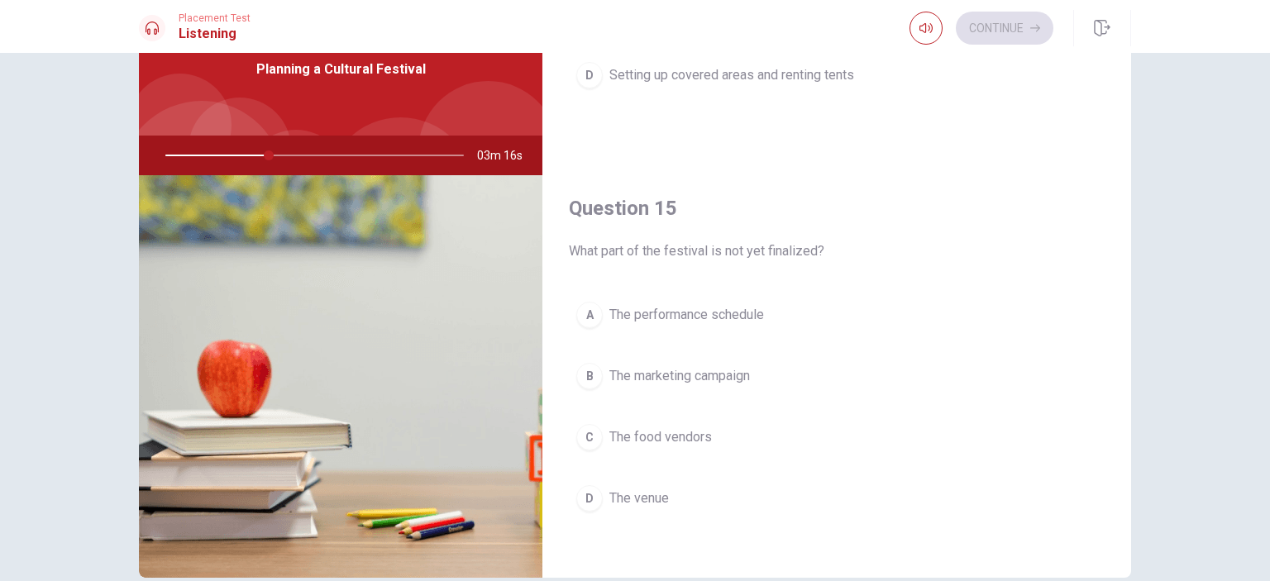
click at [701, 483] on button "D The venue" at bounding box center [837, 498] width 536 height 41
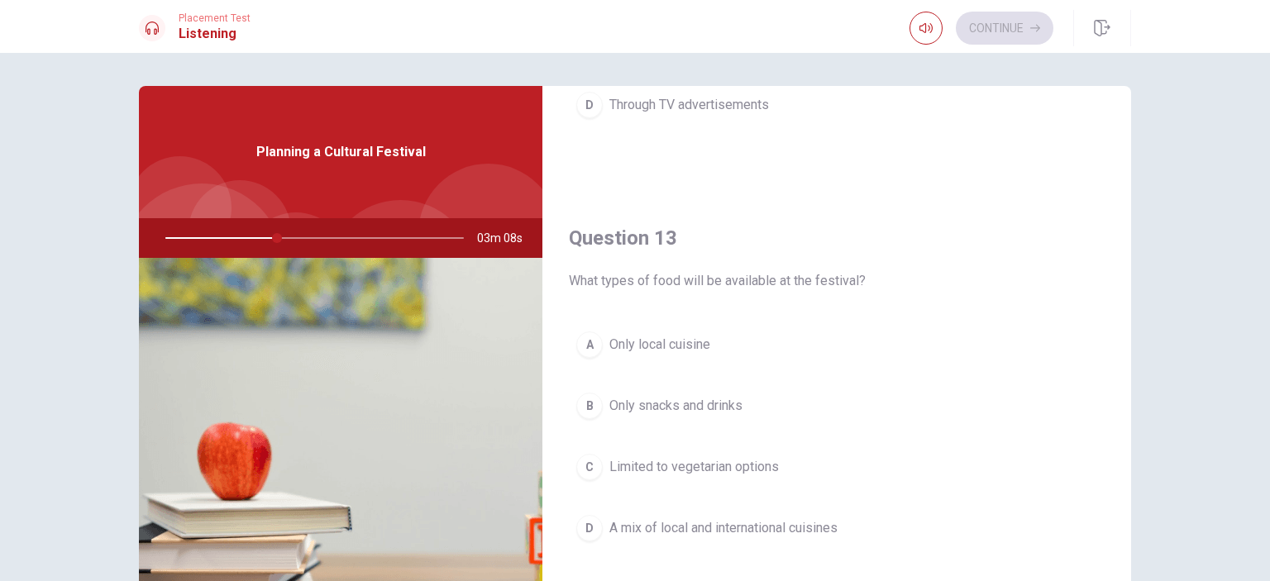
scroll to position [744, 0]
click at [802, 521] on span "A mix of local and international cuisines" at bounding box center [723, 525] width 228 height 20
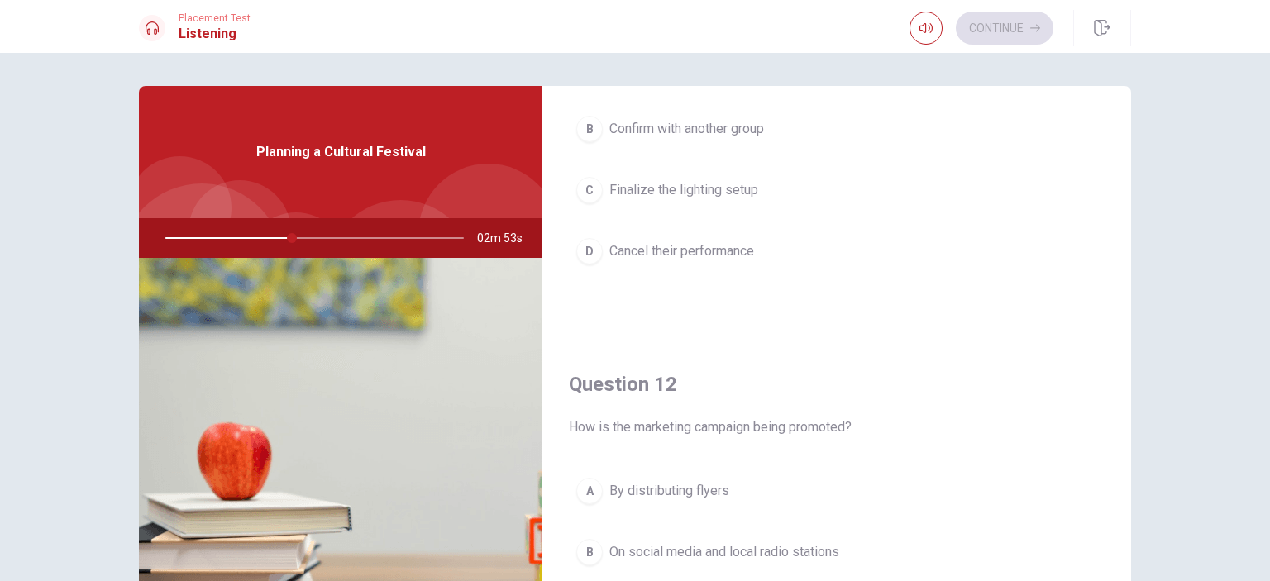
scroll to position [331, 0]
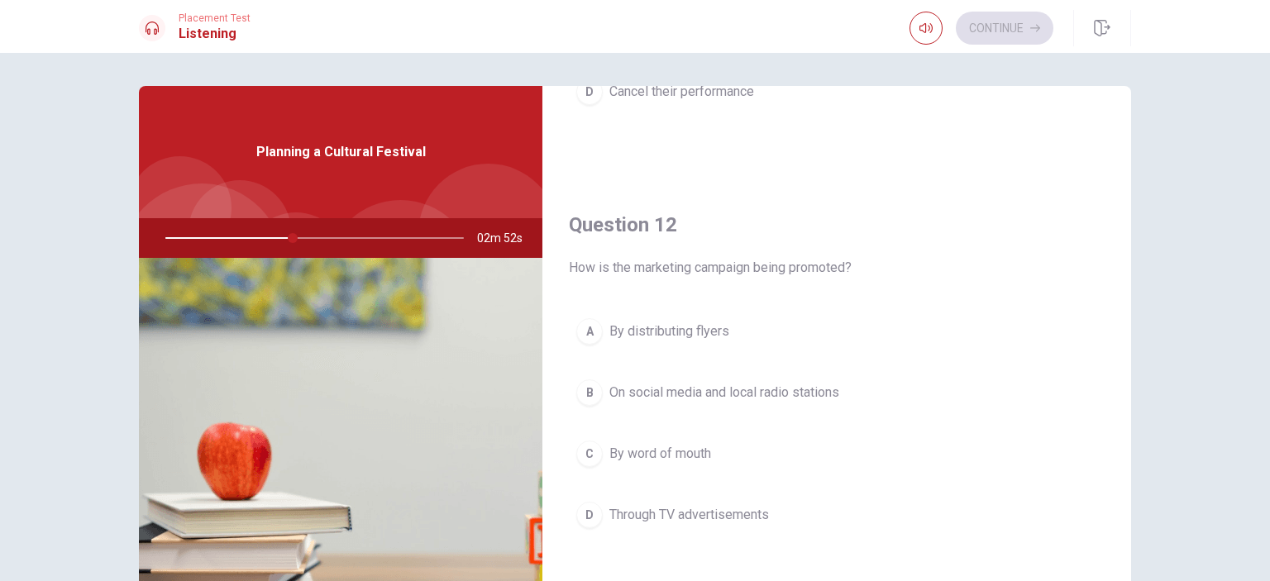
click at [870, 391] on button "B On social media and local radio stations" at bounding box center [837, 392] width 536 height 41
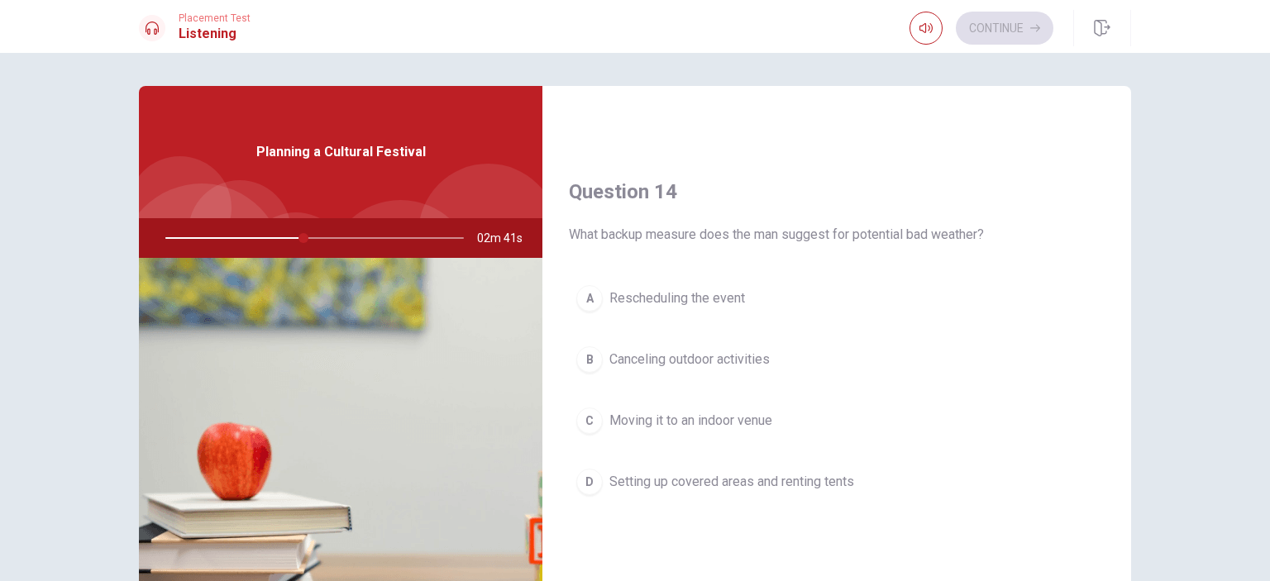
scroll to position [1240, 0]
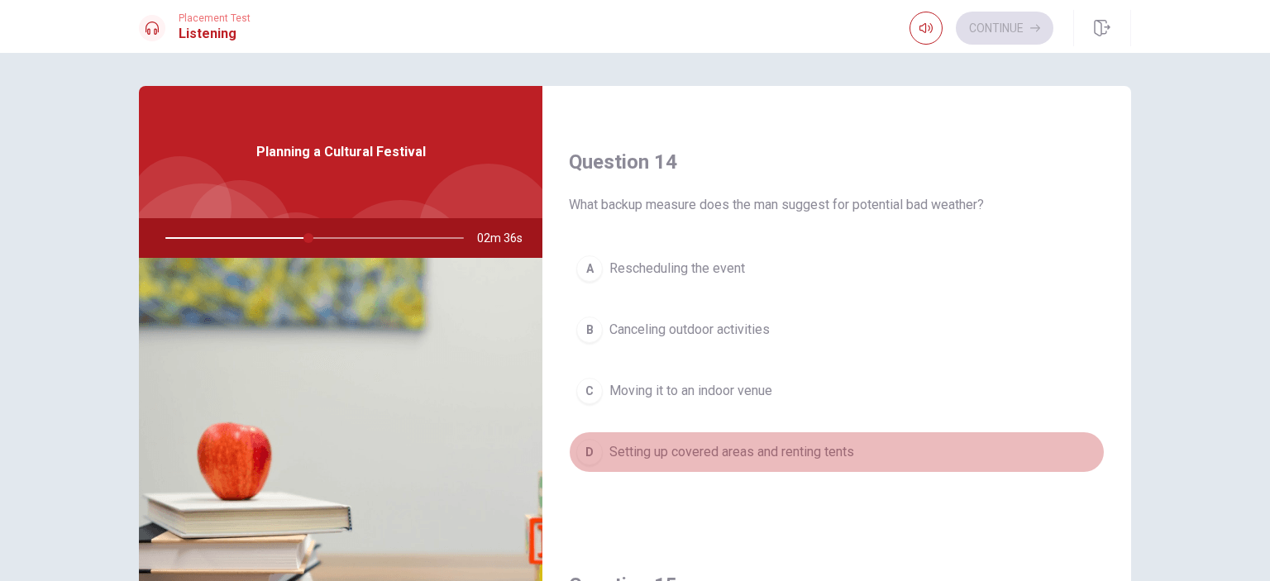
drag, startPoint x: 847, startPoint y: 450, endPoint x: 860, endPoint y: 449, distance: 13.3
click at [848, 449] on span "Setting up covered areas and renting tents" at bounding box center [731, 452] width 245 height 20
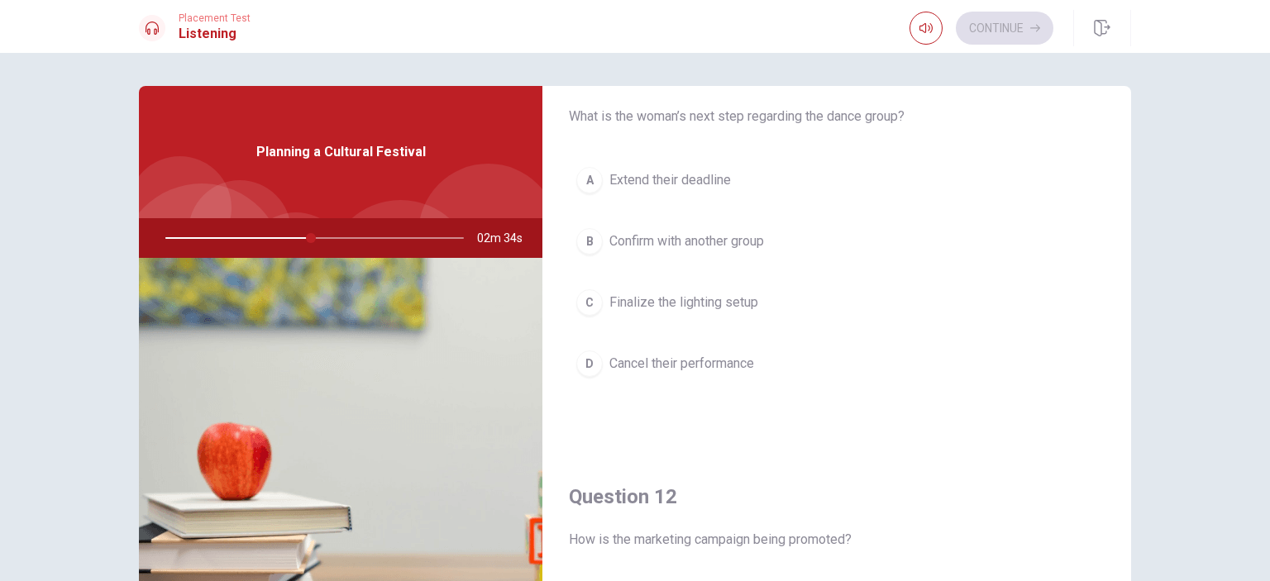
scroll to position [0, 0]
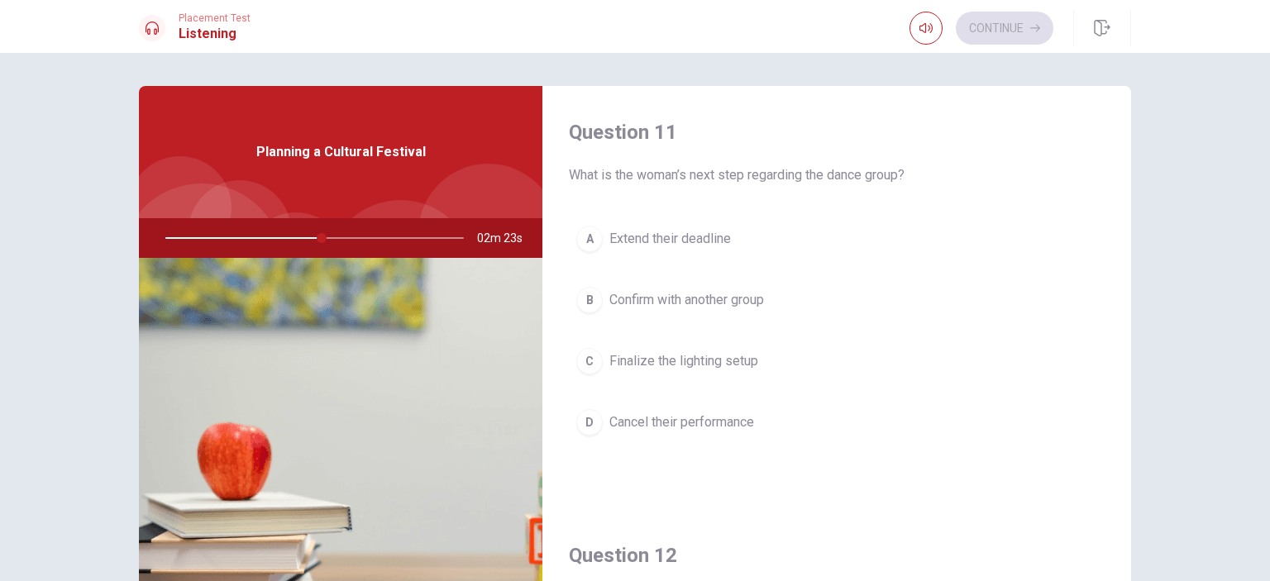
click at [839, 301] on button "B Confirm with another group" at bounding box center [837, 300] width 536 height 41
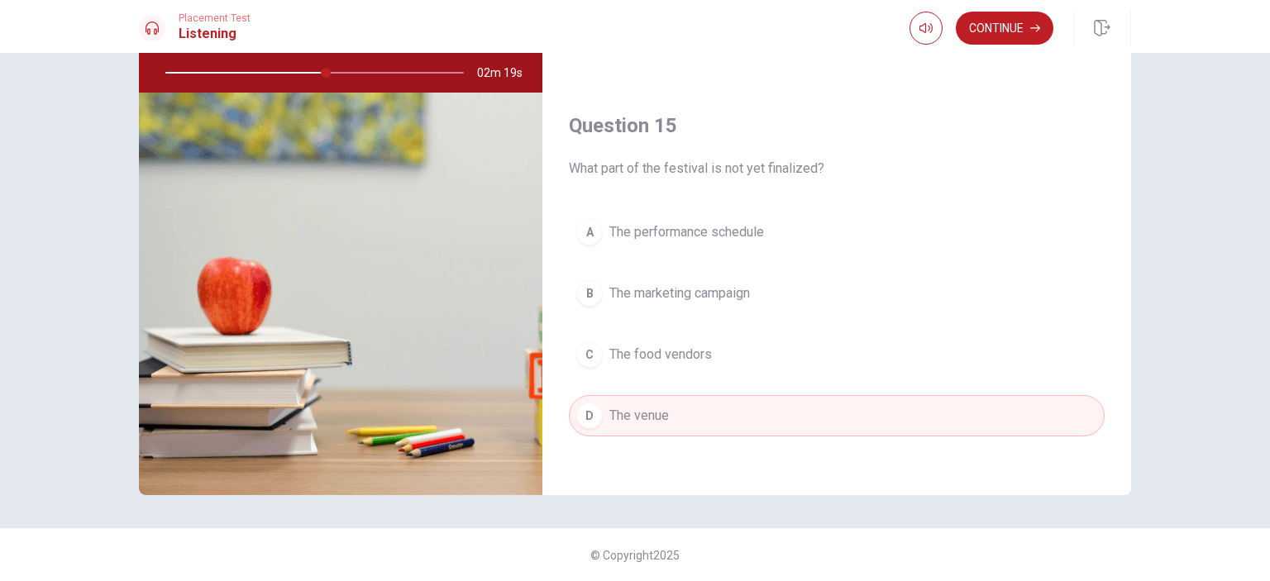
scroll to position [83, 0]
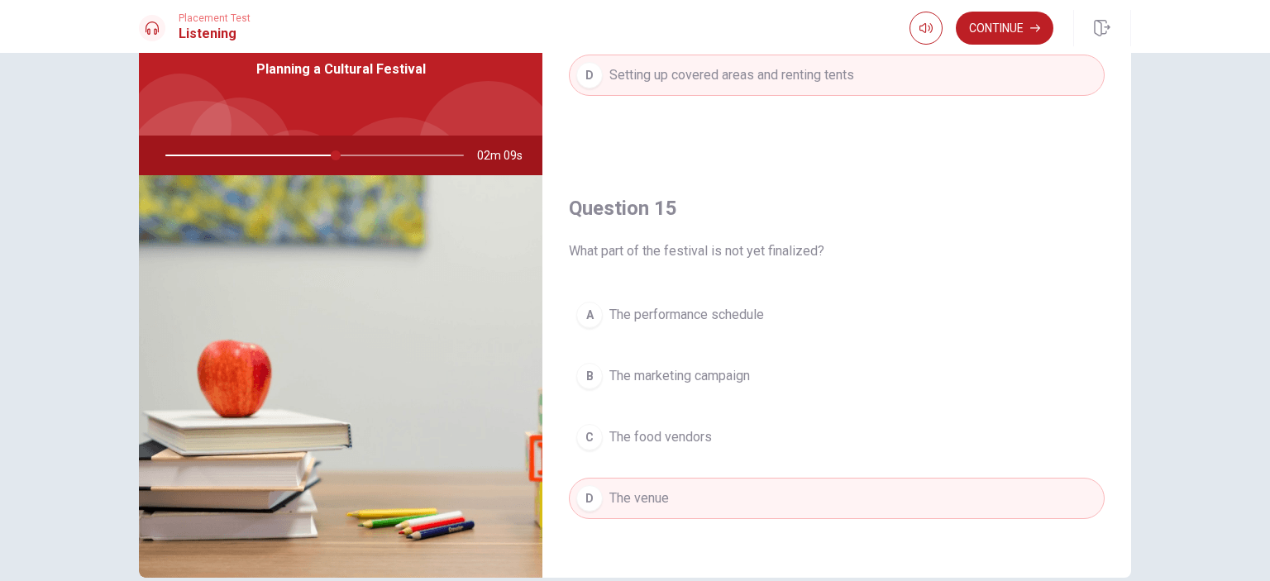
click at [850, 305] on button "A The performance schedule" at bounding box center [837, 314] width 536 height 41
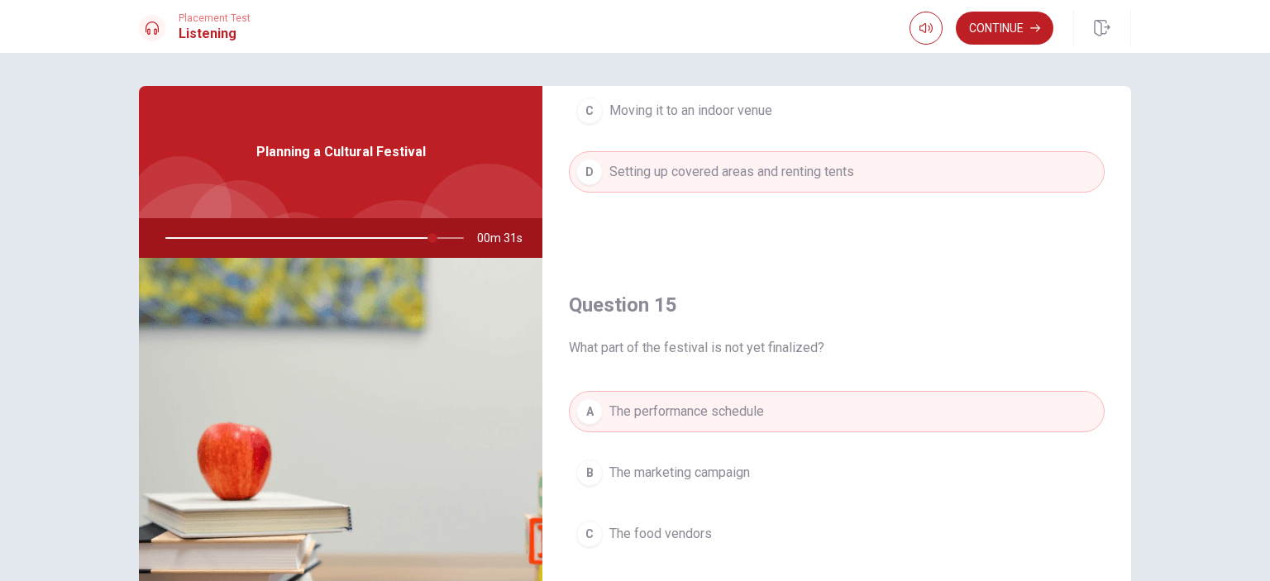
scroll to position [1535, 0]
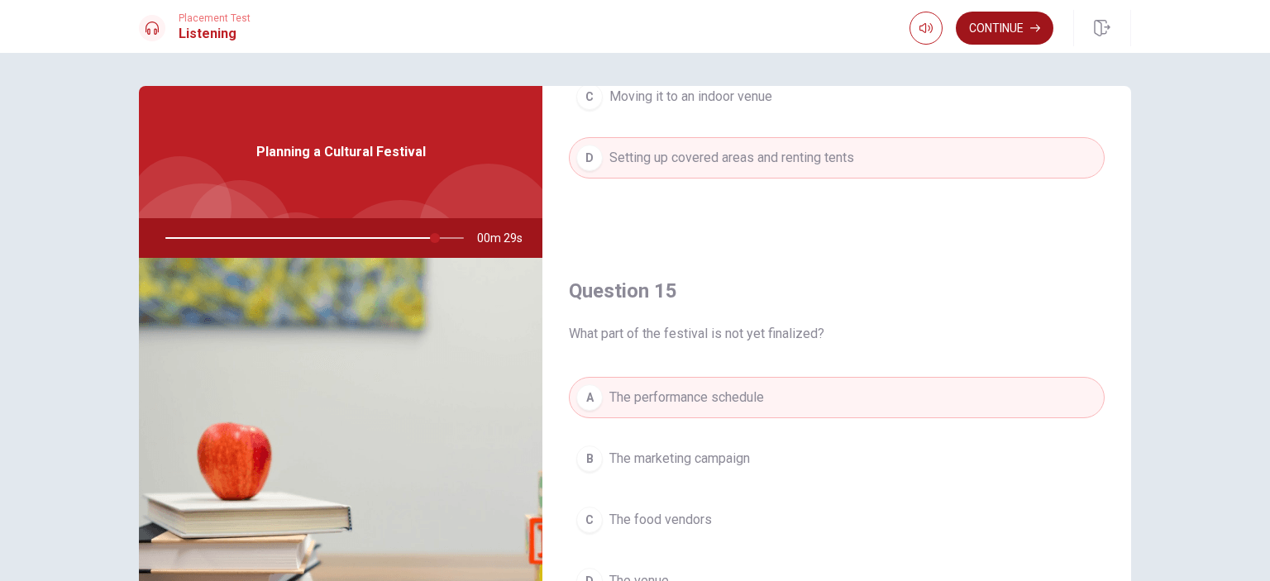
click at [1000, 29] on button "Continue" at bounding box center [1005, 28] width 98 height 33
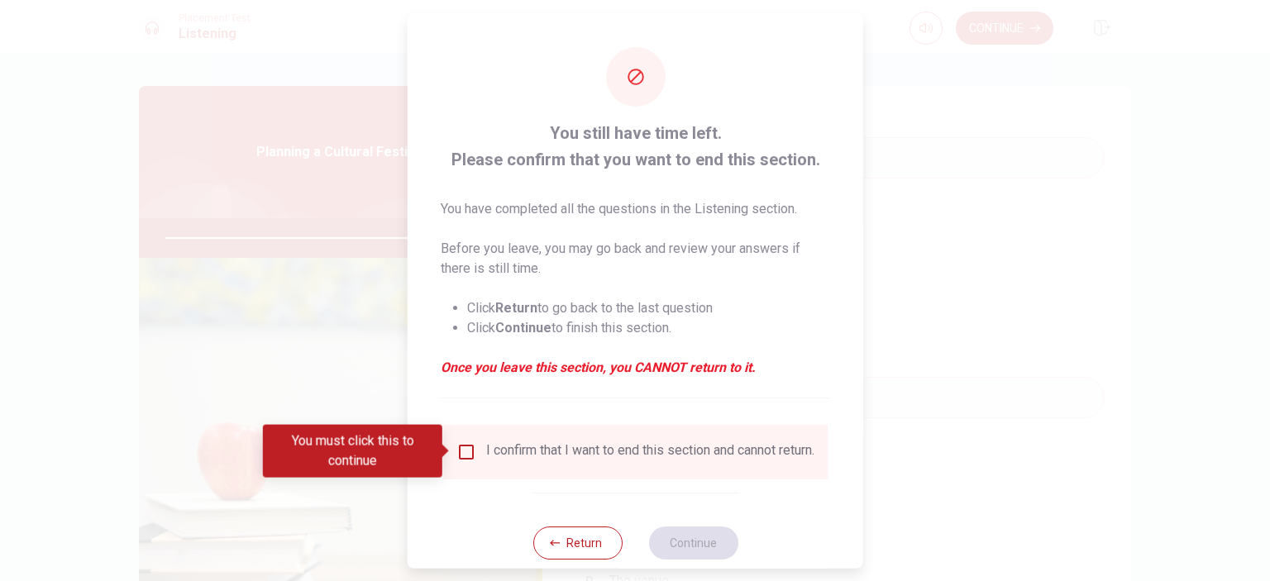
click at [464, 442] on input "You must click this to continue" at bounding box center [466, 452] width 20 height 20
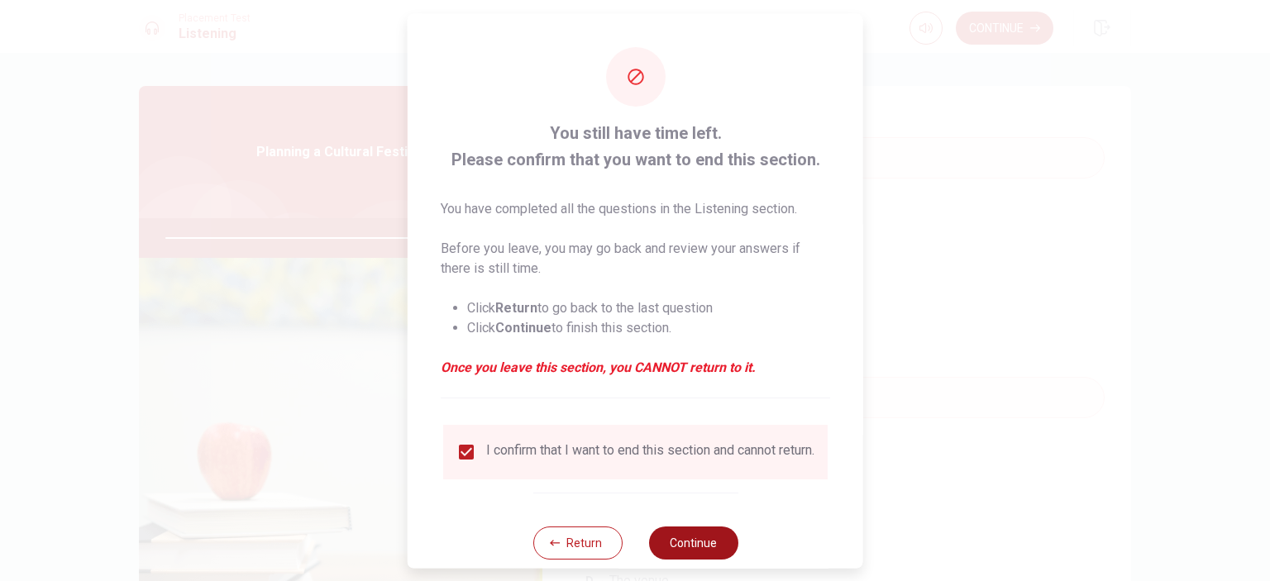
click at [691, 541] on button "Continue" at bounding box center [692, 542] width 89 height 33
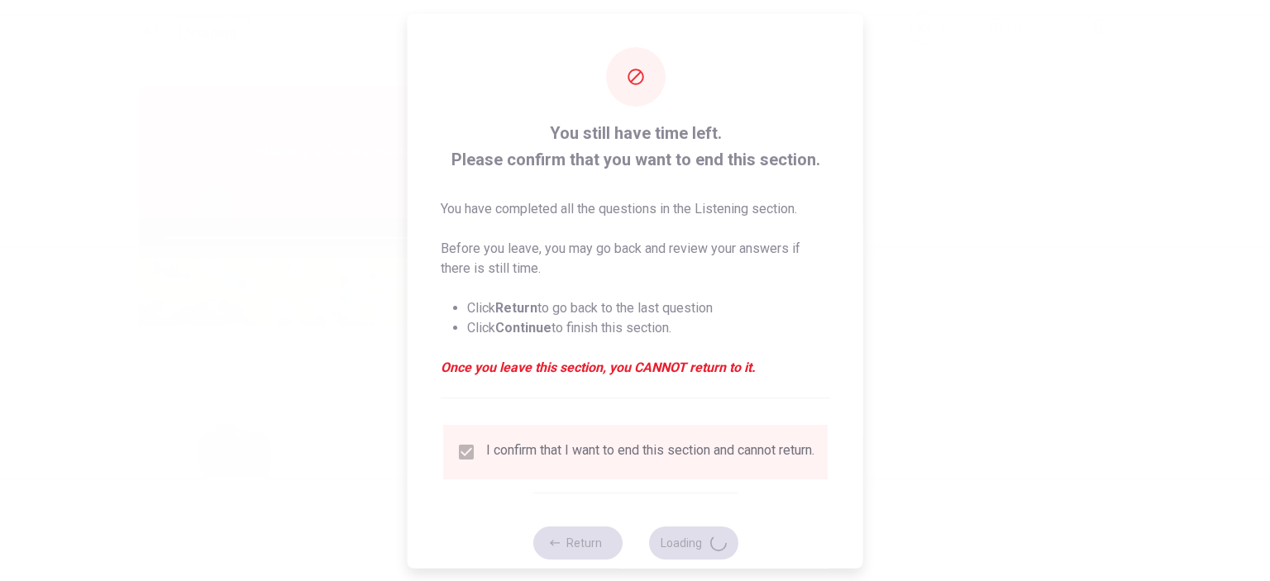
type input "92"
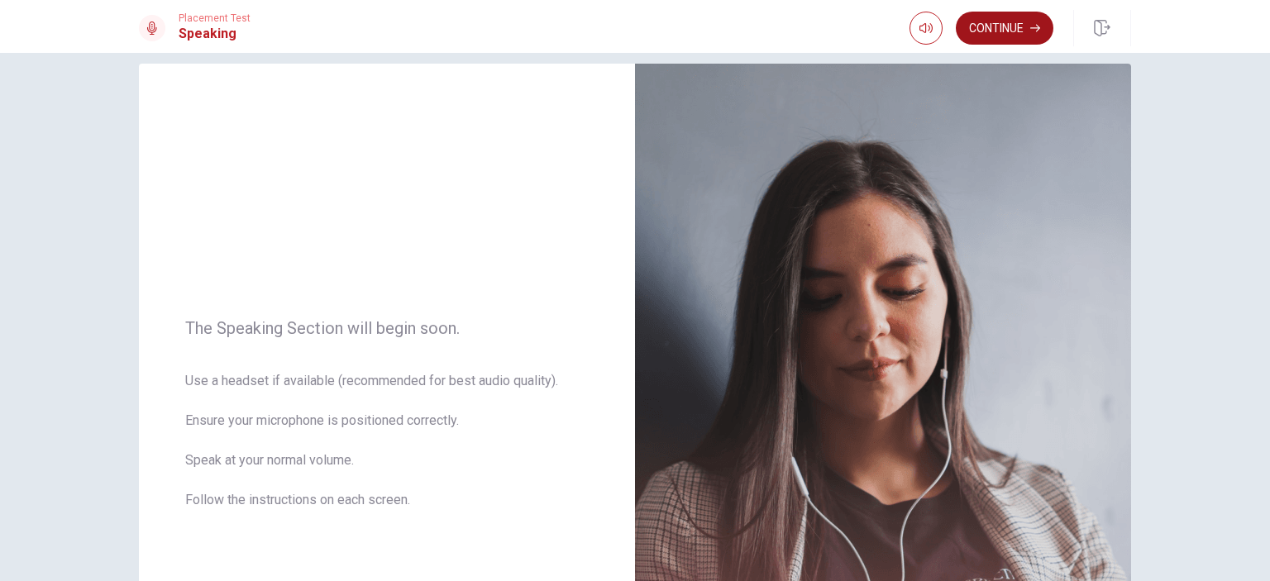
scroll to position [0, 0]
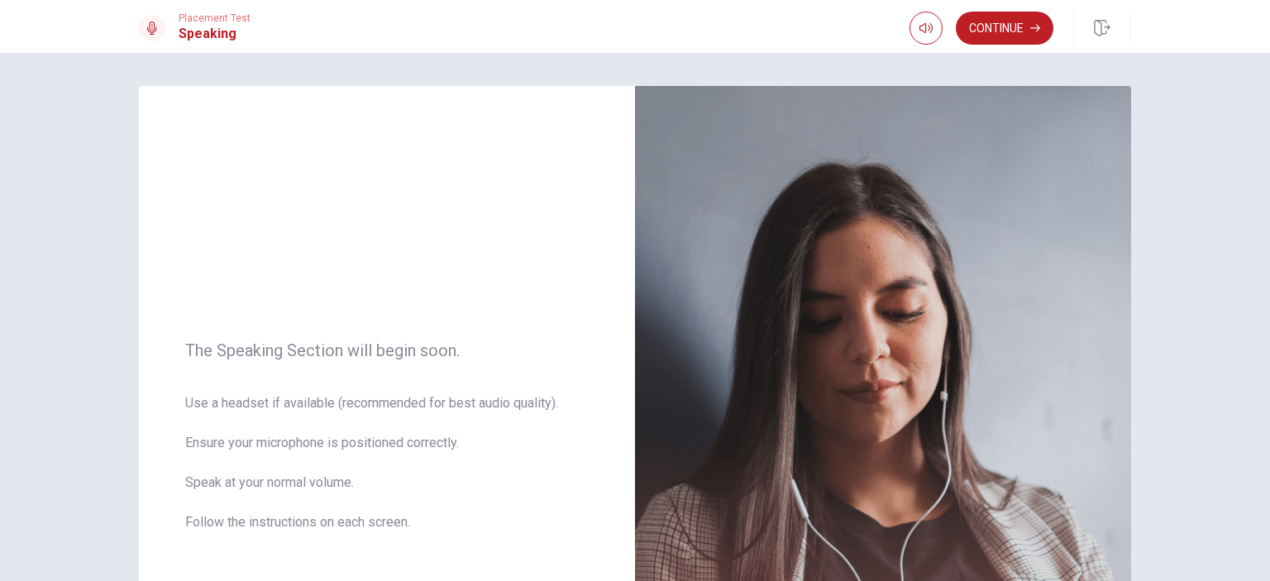
click at [1019, 22] on button "Continue" at bounding box center [1005, 28] width 98 height 33
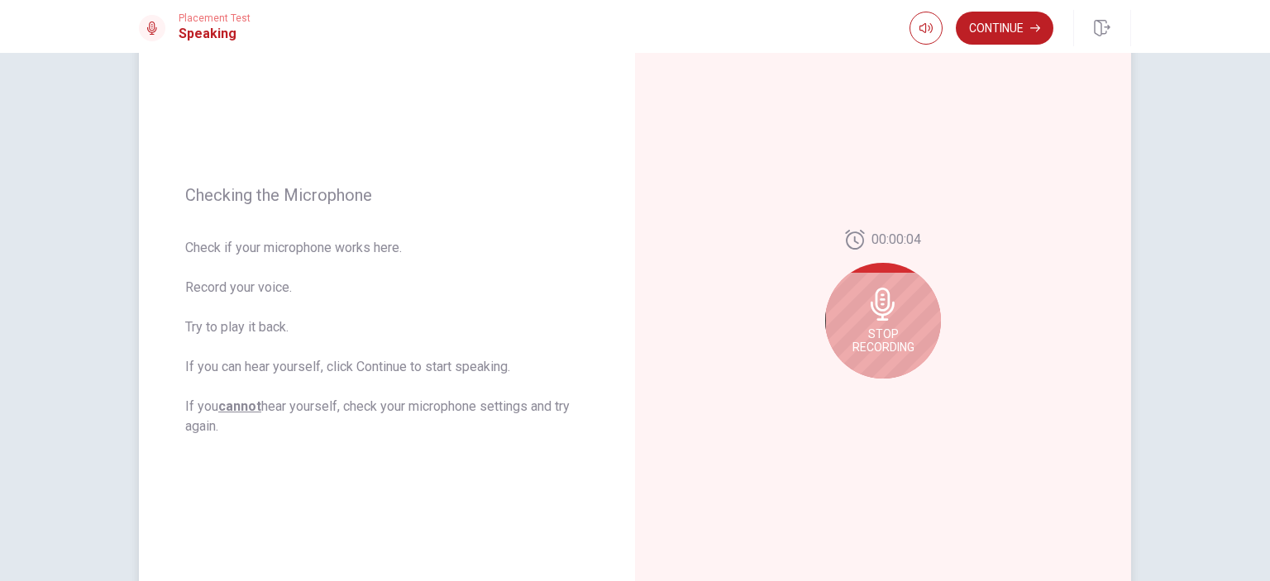
scroll to position [165, 0]
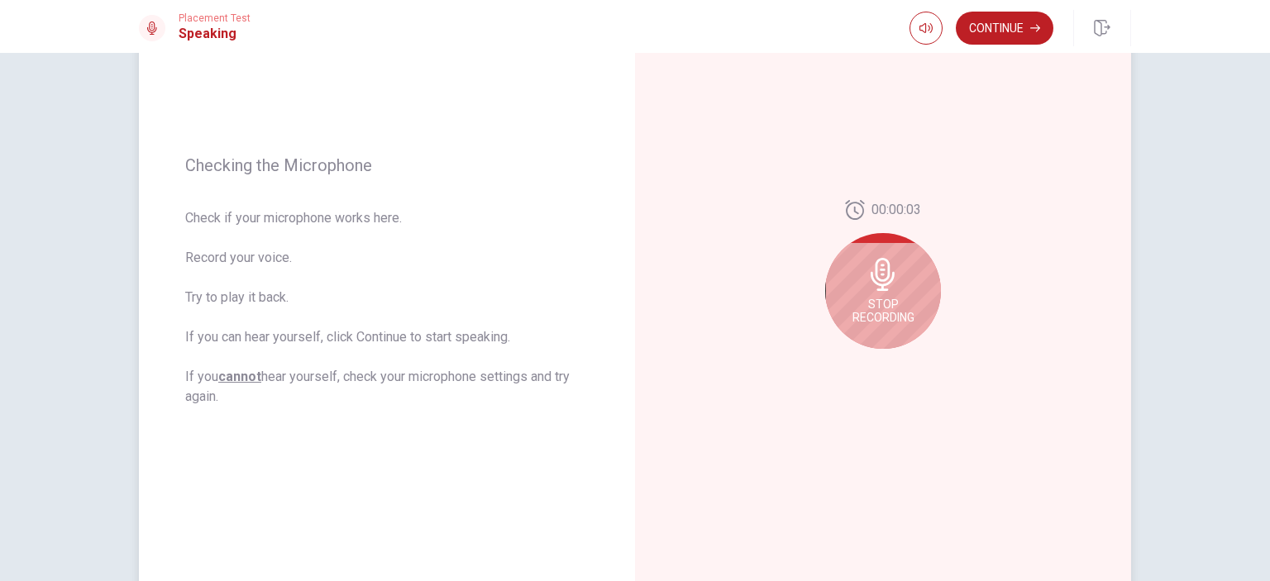
click at [877, 306] on span "Stop Recording" at bounding box center [884, 311] width 62 height 26
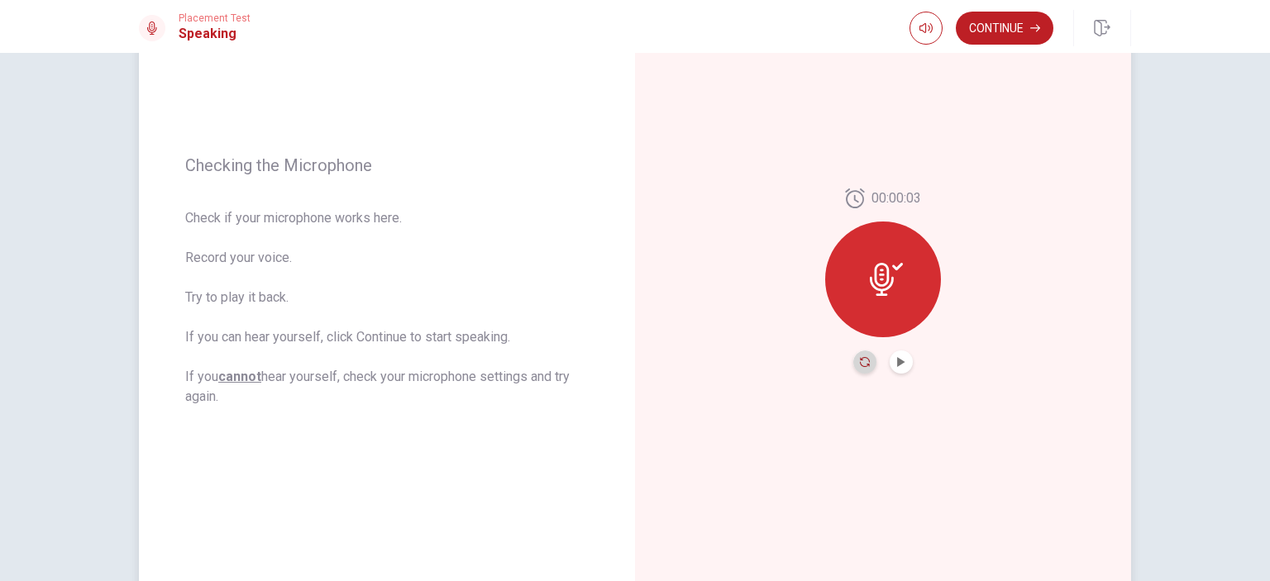
click at [860, 365] on icon "Record Again" at bounding box center [865, 362] width 10 height 10
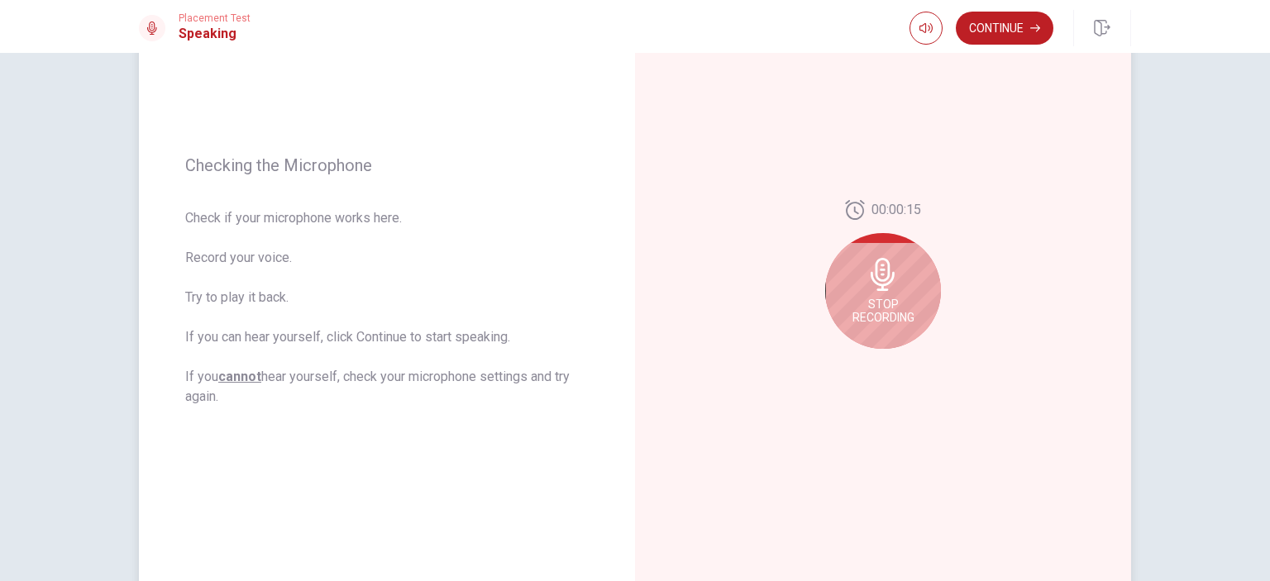
click at [887, 317] on span "Stop Recording" at bounding box center [884, 311] width 62 height 26
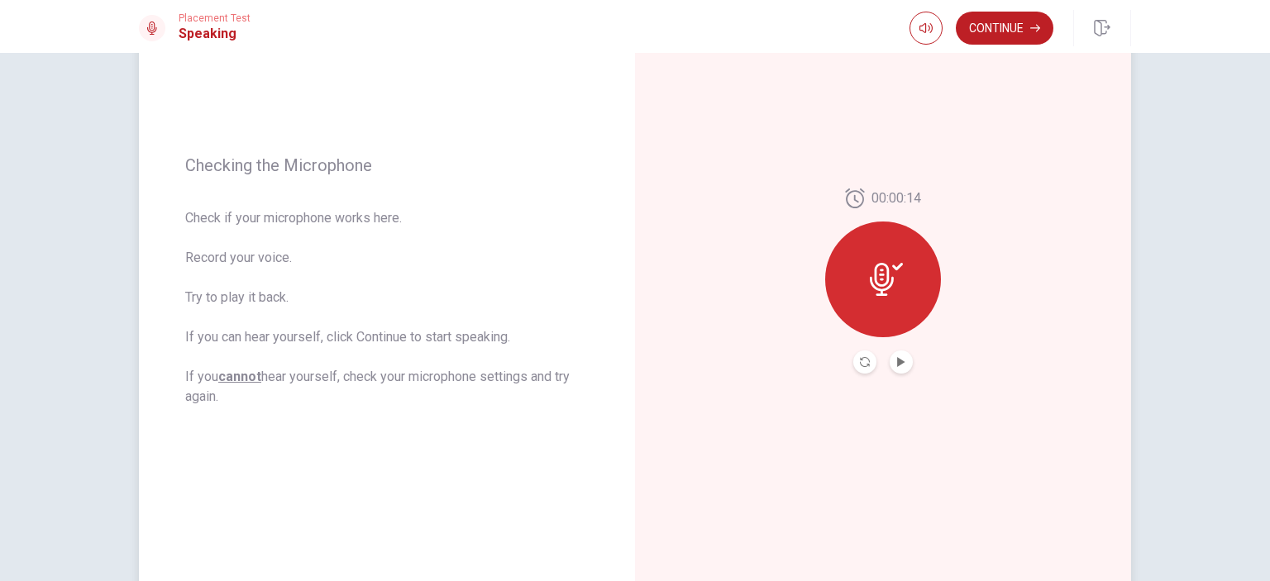
click at [902, 361] on button "Play Audio" at bounding box center [901, 362] width 23 height 23
click at [896, 310] on div at bounding box center [883, 280] width 116 height 116
click at [871, 363] on button "Record Again" at bounding box center [864, 362] width 23 height 23
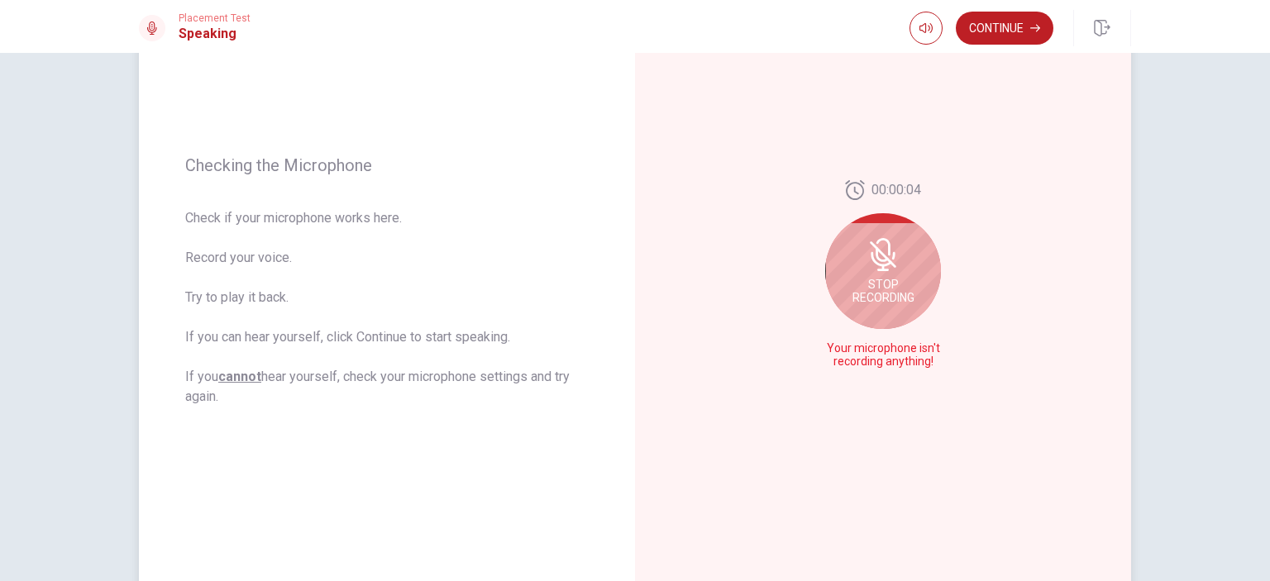
click at [867, 268] on icon at bounding box center [883, 254] width 33 height 33
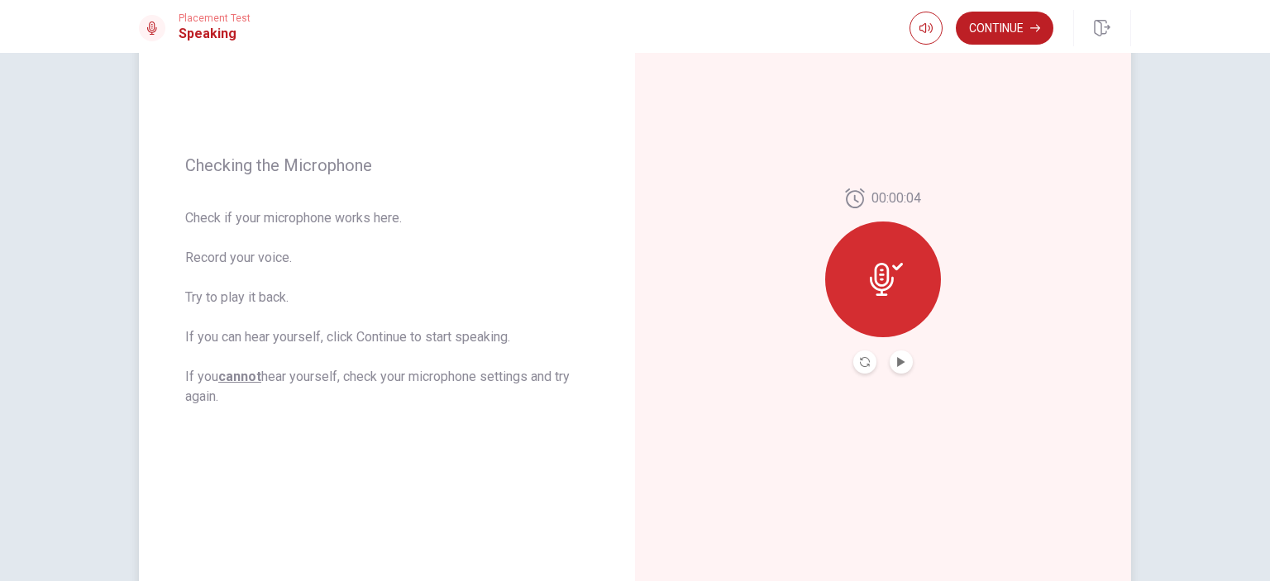
click at [855, 347] on div "00:00:04" at bounding box center [883, 281] width 116 height 185
click at [861, 355] on button "Record Again" at bounding box center [864, 362] width 23 height 23
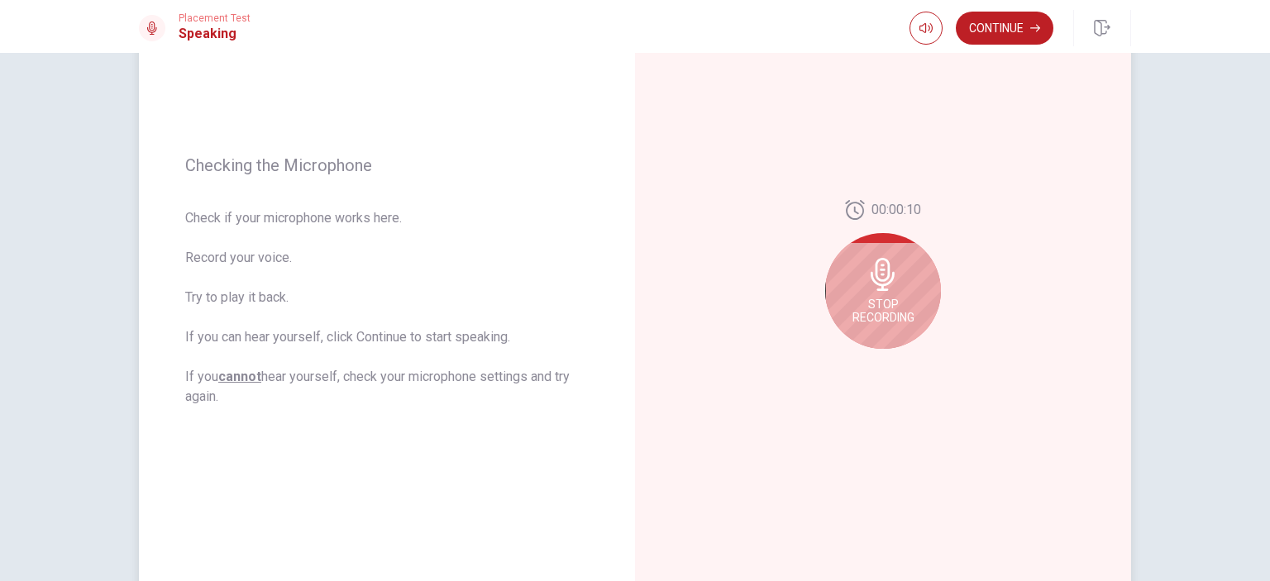
click at [903, 300] on span "Stop Recording" at bounding box center [884, 311] width 62 height 26
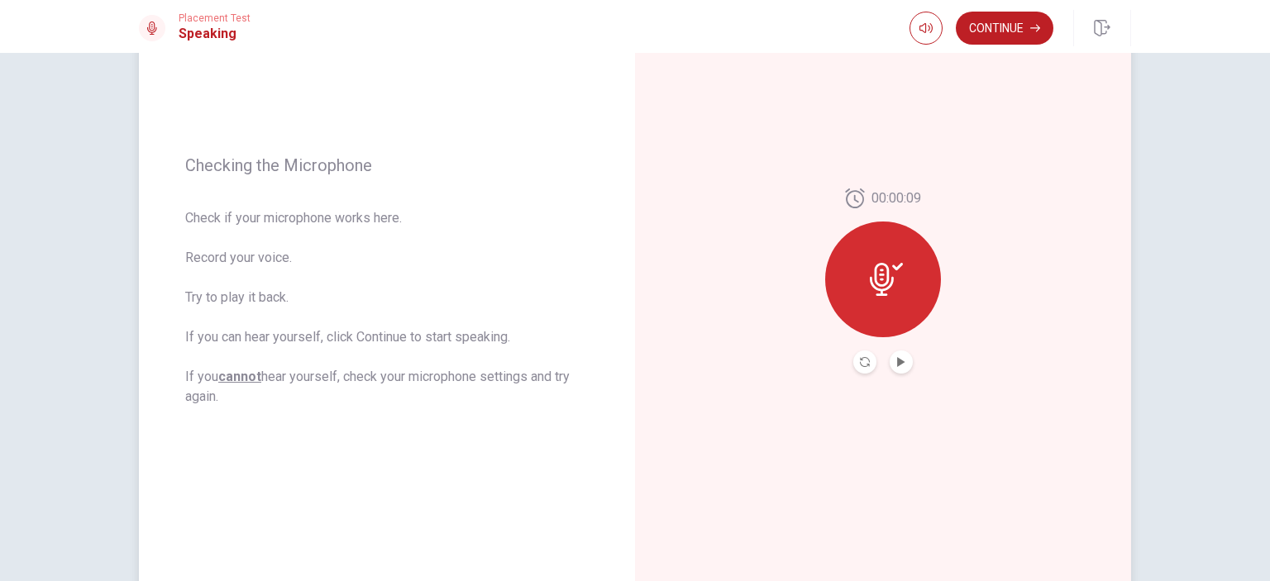
click at [902, 361] on button "Play Audio" at bounding box center [901, 362] width 23 height 23
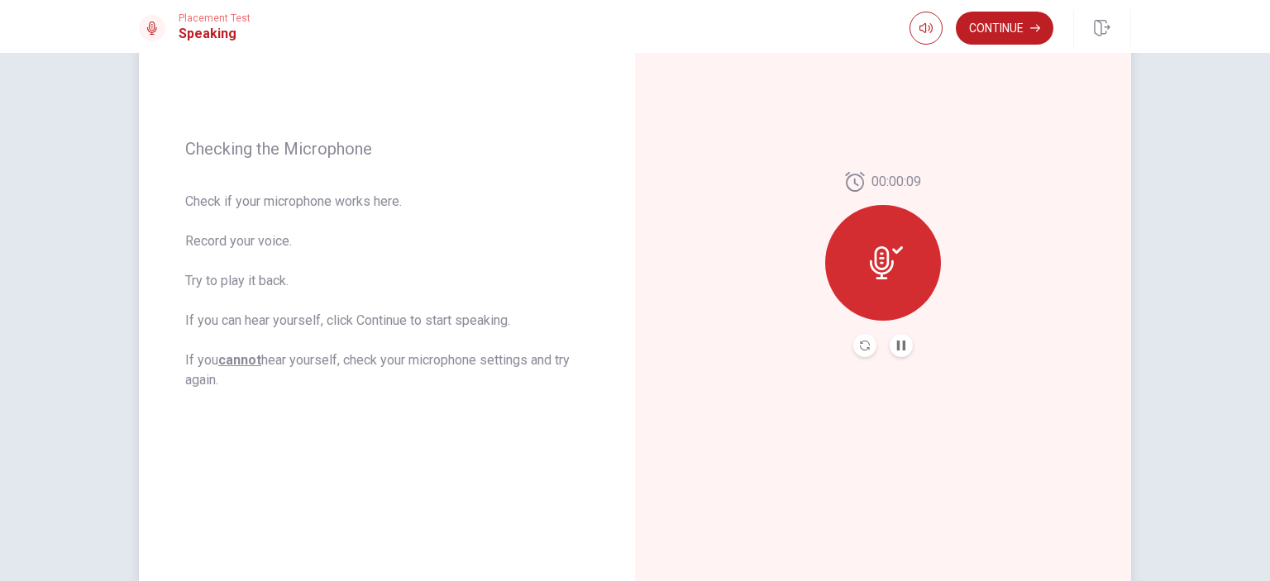
scroll to position [63, 0]
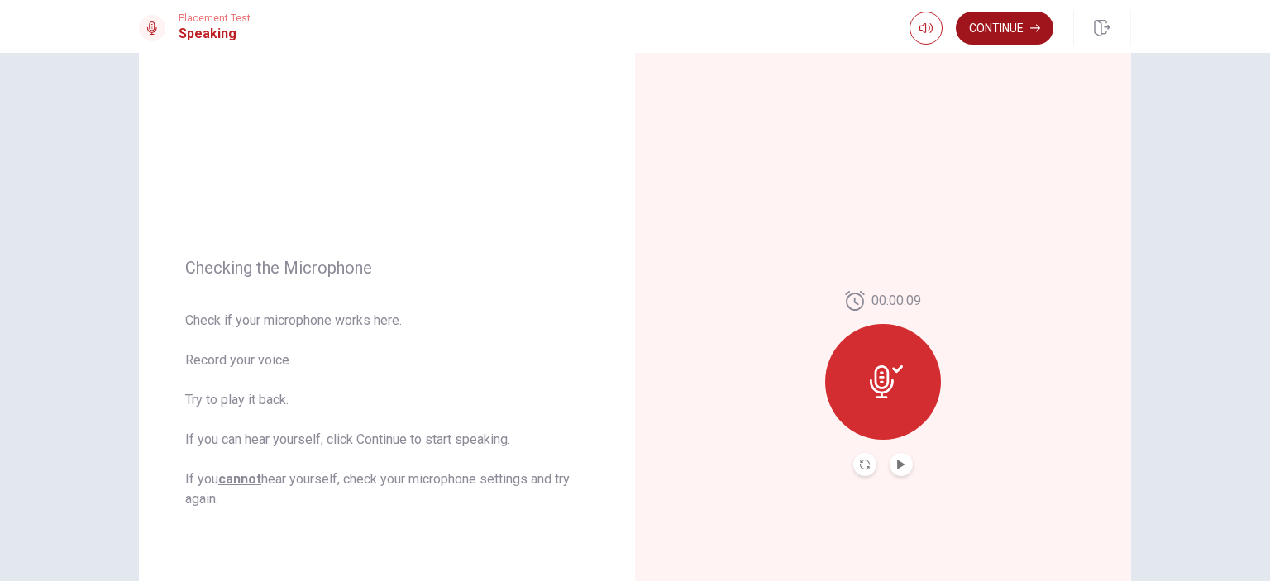
click at [983, 26] on button "Continue" at bounding box center [1005, 28] width 98 height 33
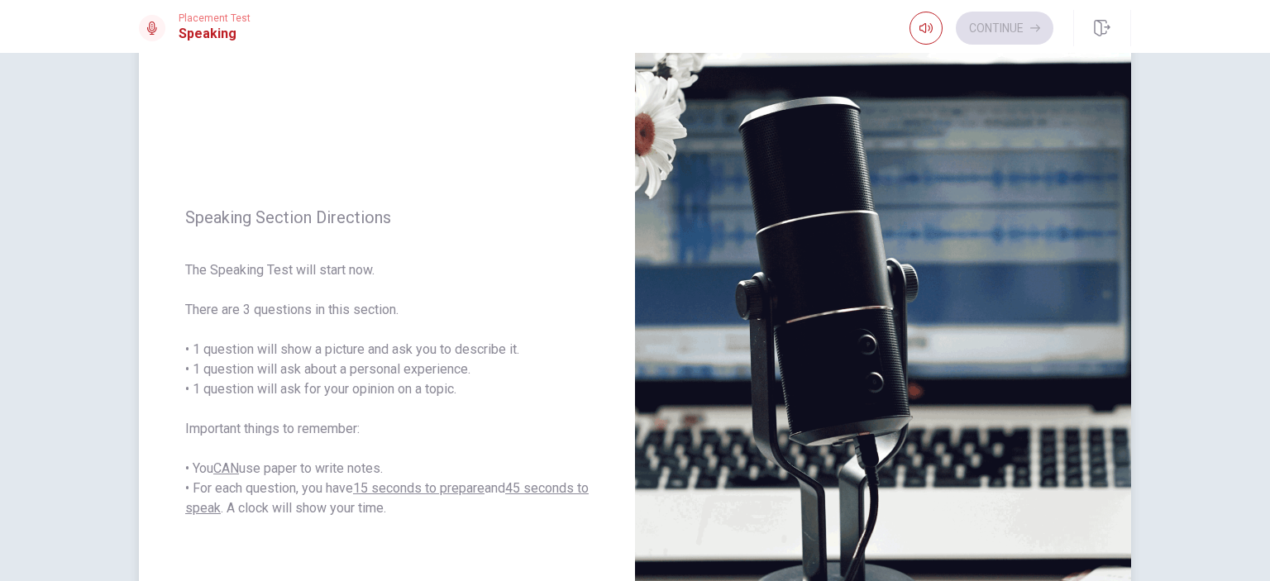
scroll to position [146, 0]
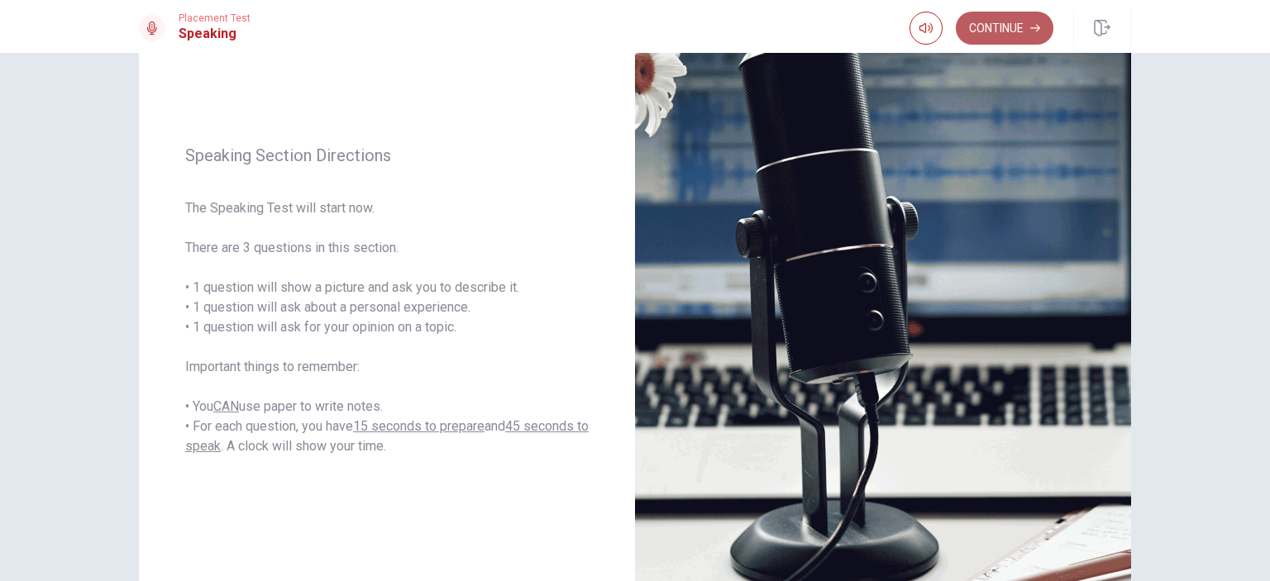
click at [1003, 36] on button "Continue" at bounding box center [1005, 28] width 98 height 33
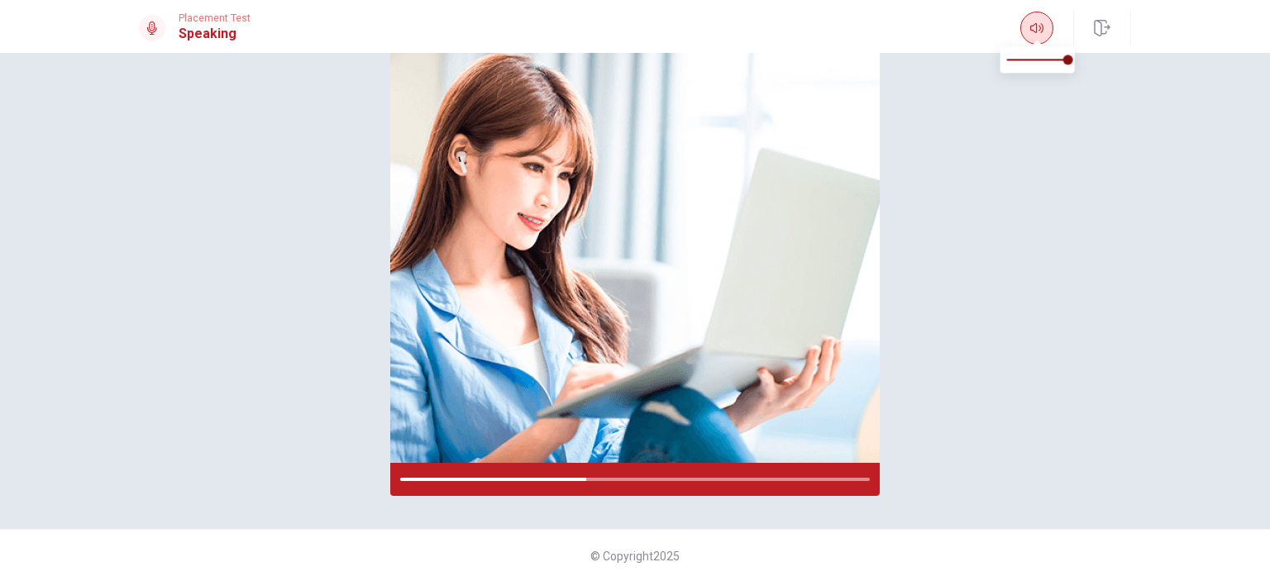
click at [1039, 34] on icon "button" at bounding box center [1036, 28] width 13 height 13
type input "1"
drag, startPoint x: 1074, startPoint y: 60, endPoint x: 1098, endPoint y: 69, distance: 25.6
click at [1098, 69] on body "This site uses cookies, as explained in our Privacy Policy . If you agree to th…" at bounding box center [635, 290] width 1270 height 581
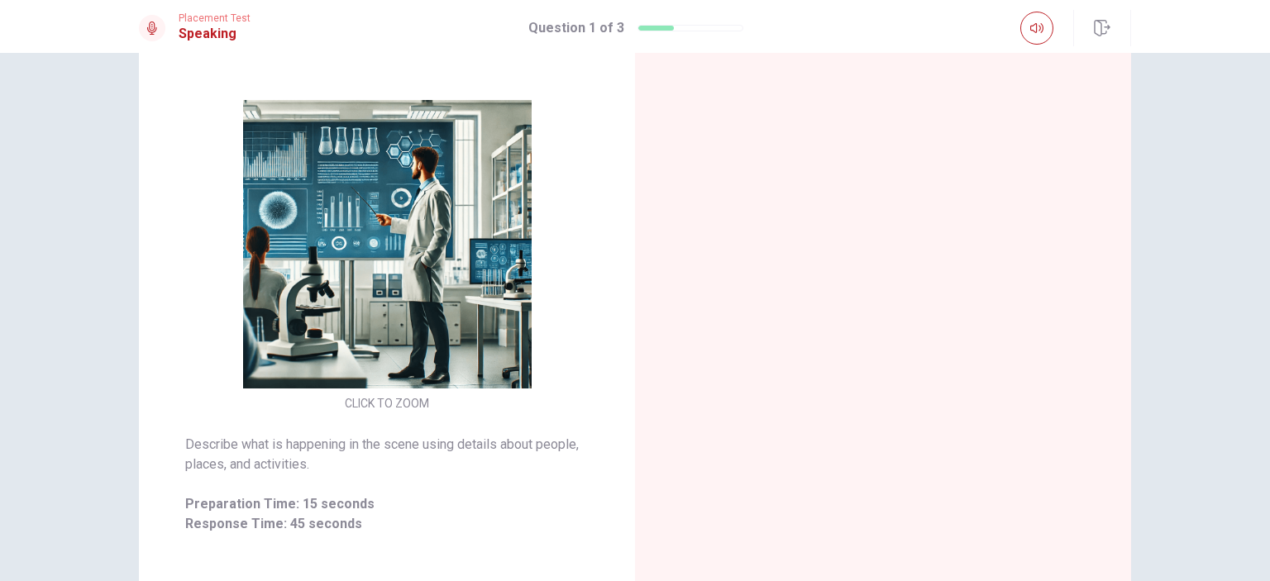
scroll to position [146, 0]
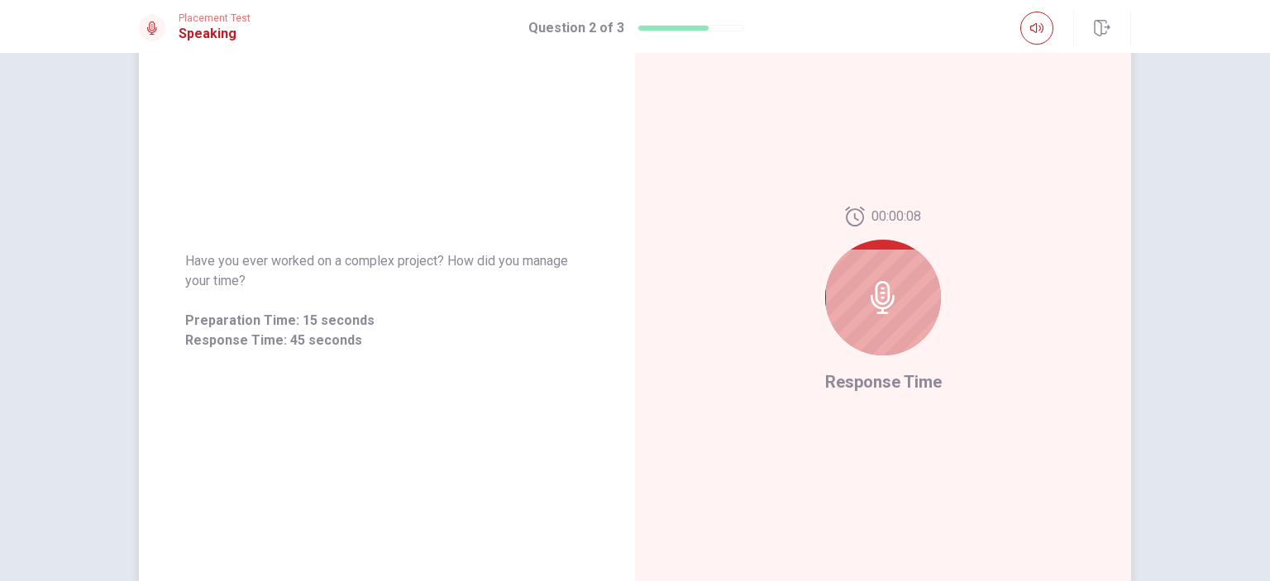
click at [887, 297] on icon at bounding box center [883, 297] width 33 height 33
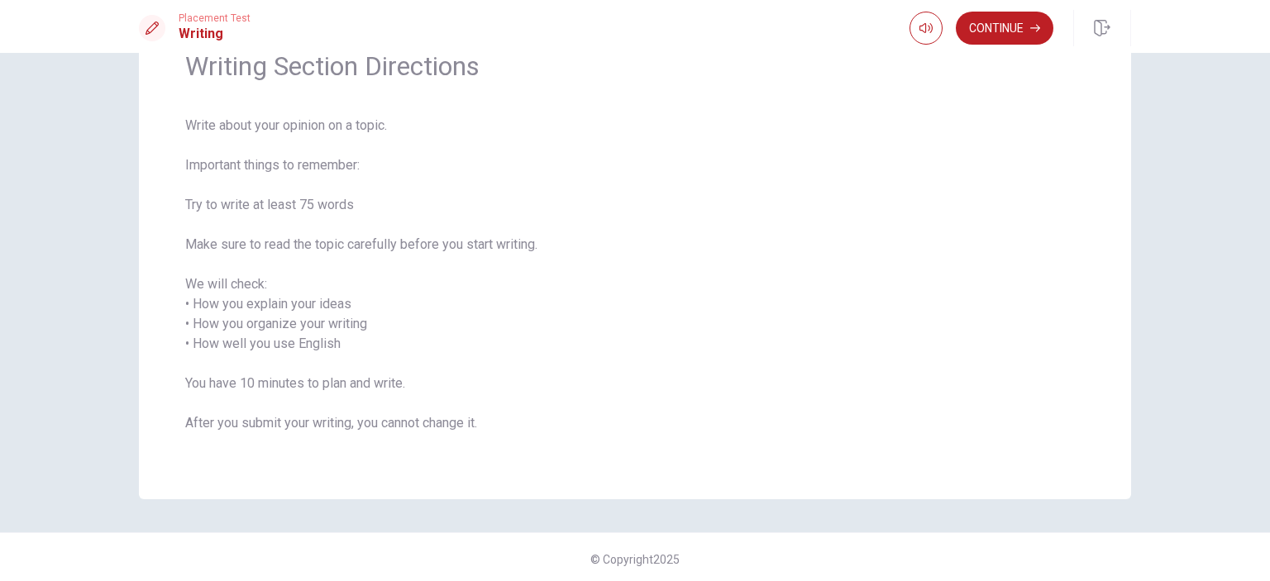
scroll to position [86, 0]
click at [1034, 32] on icon "button" at bounding box center [1035, 28] width 10 height 10
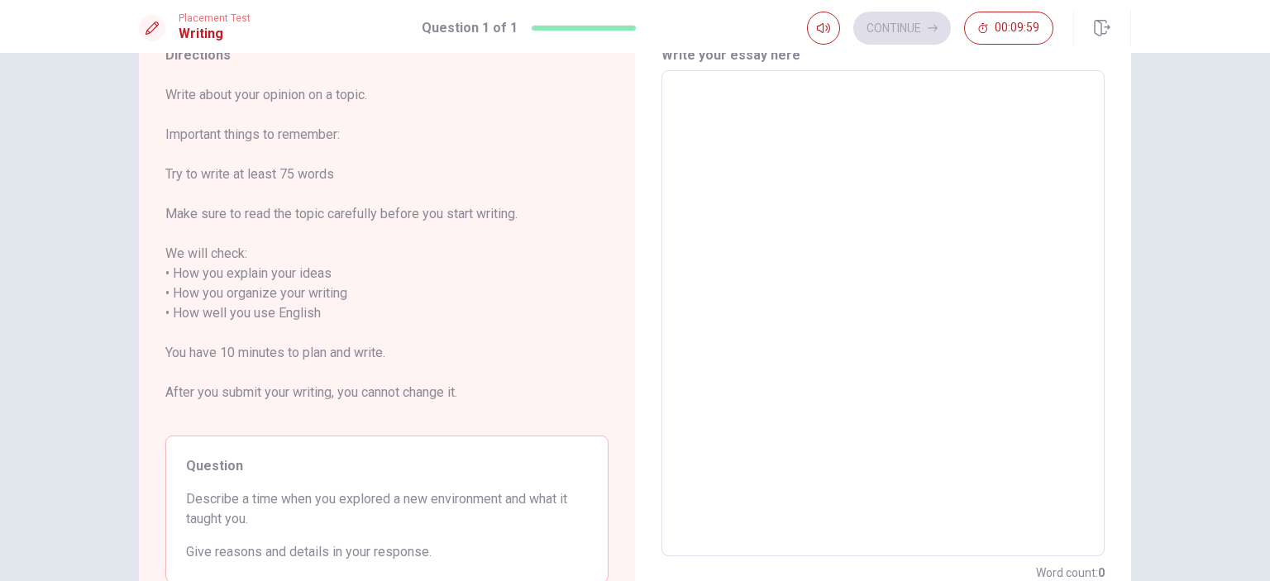
scroll to position [0, 0]
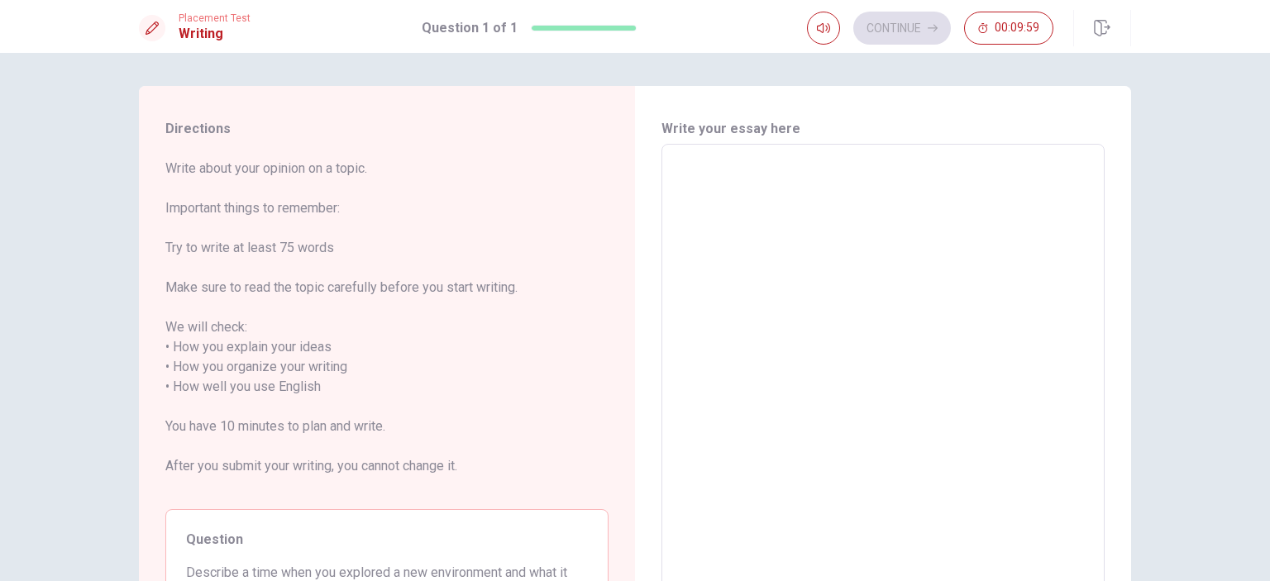
click at [741, 254] on textarea at bounding box center [883, 387] width 420 height 459
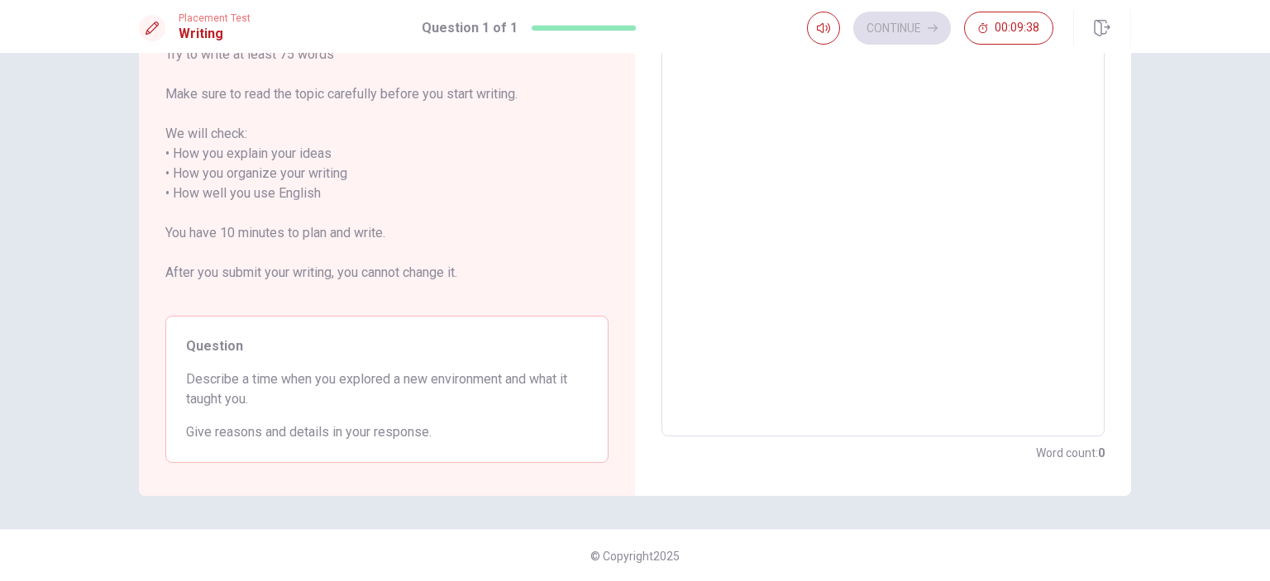
click at [777, 265] on textarea at bounding box center [883, 193] width 420 height 459
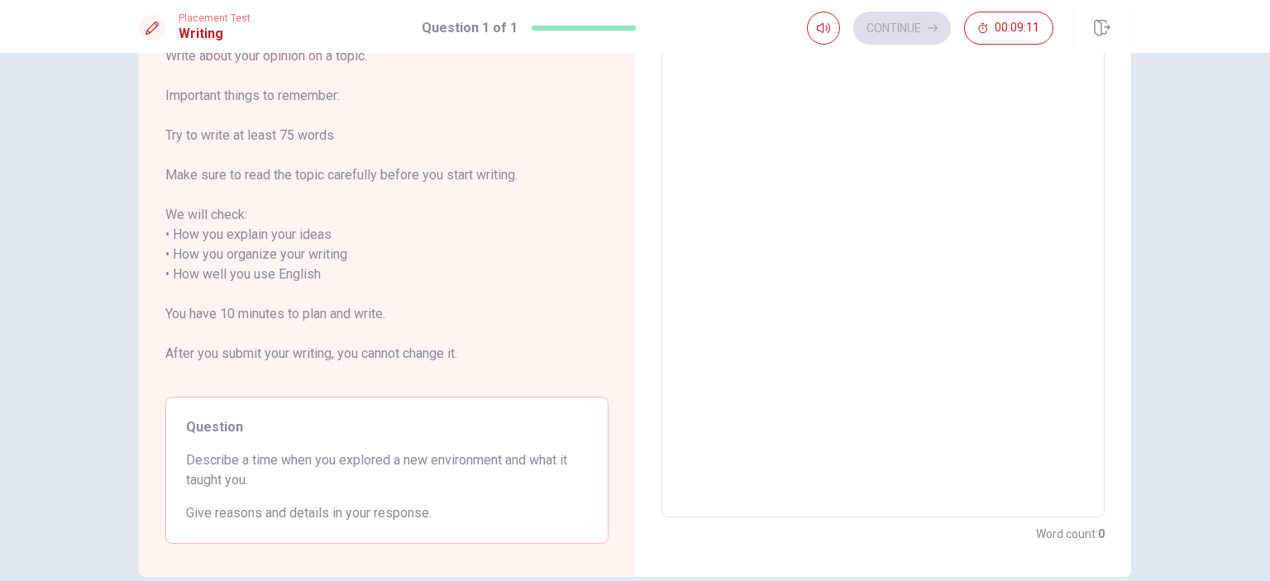
scroll to position [0, 0]
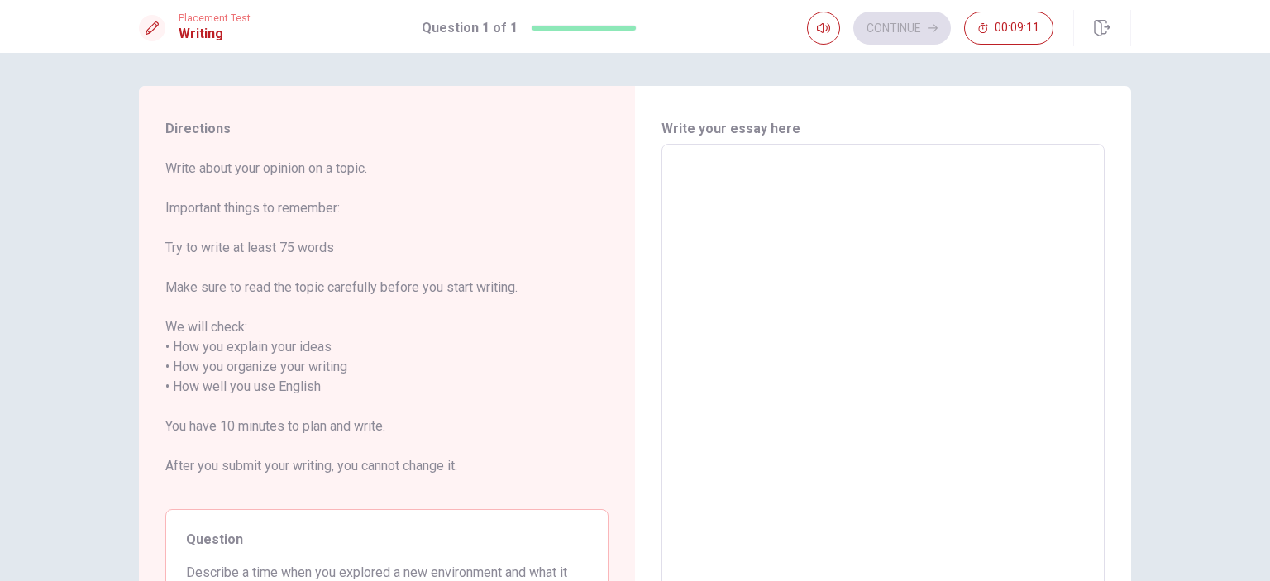
click at [719, 213] on textarea at bounding box center [883, 387] width 420 height 459
type textarea "k"
type textarea "x"
type textarea "kt"
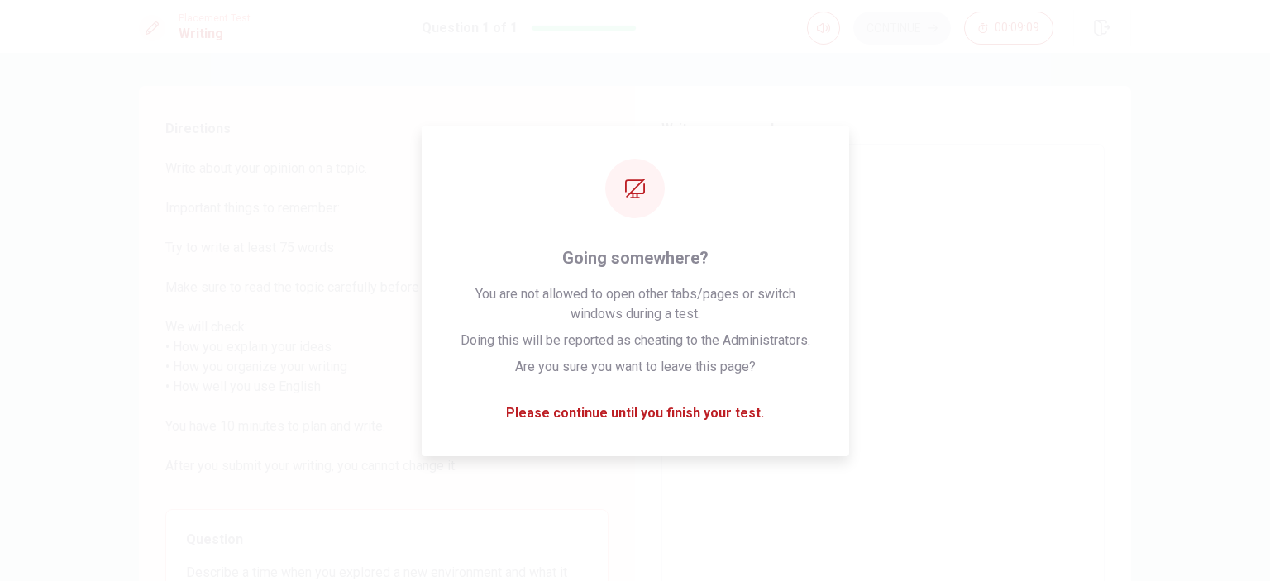
type textarea "x"
type textarea "k"
type textarea "x"
type textarea "g"
type textarea "x"
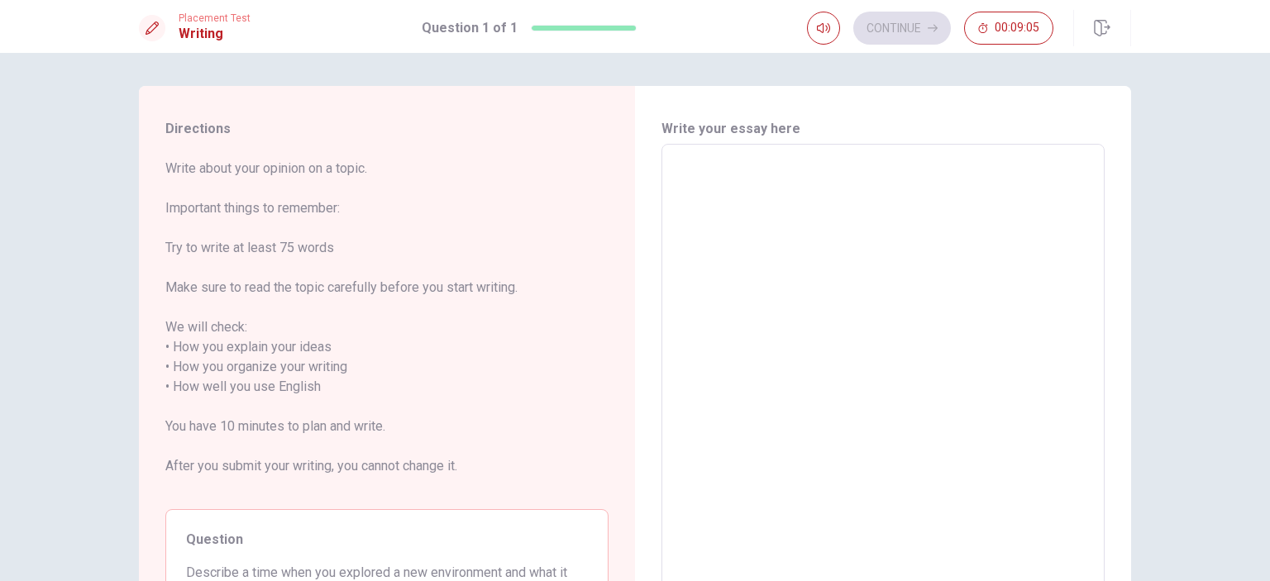
type textarea "g"
type textarea "x"
type textarea "gg"
type textarea "x"
type textarea "g"
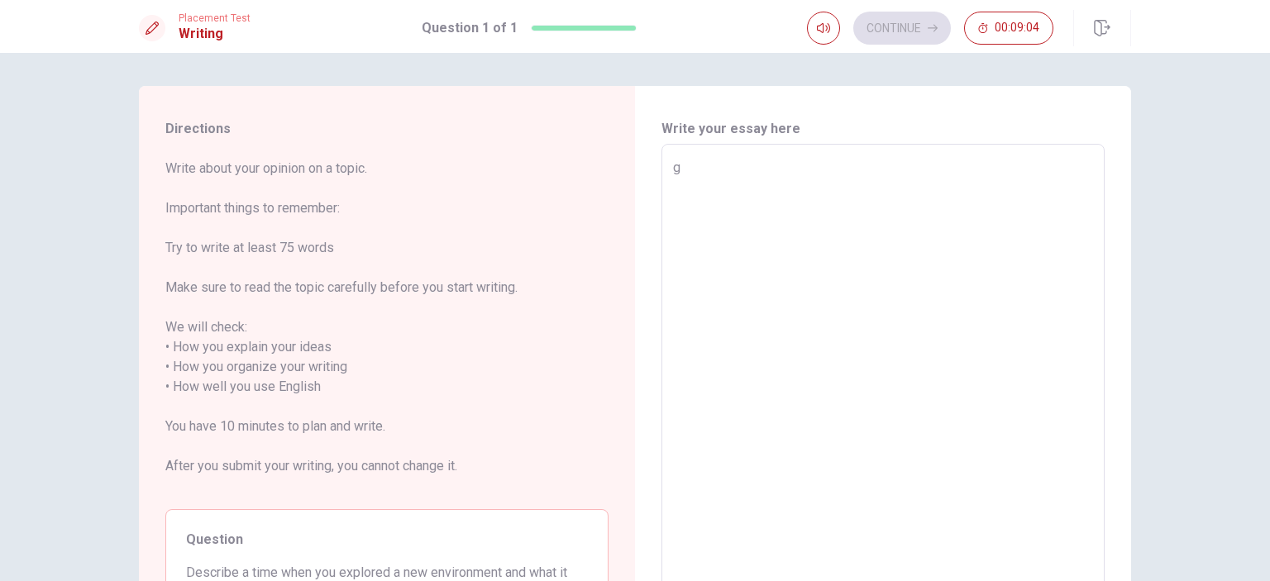
type textarea "x"
type textarea "R"
type textarea "x"
type textarea "RR"
type textarea "x"
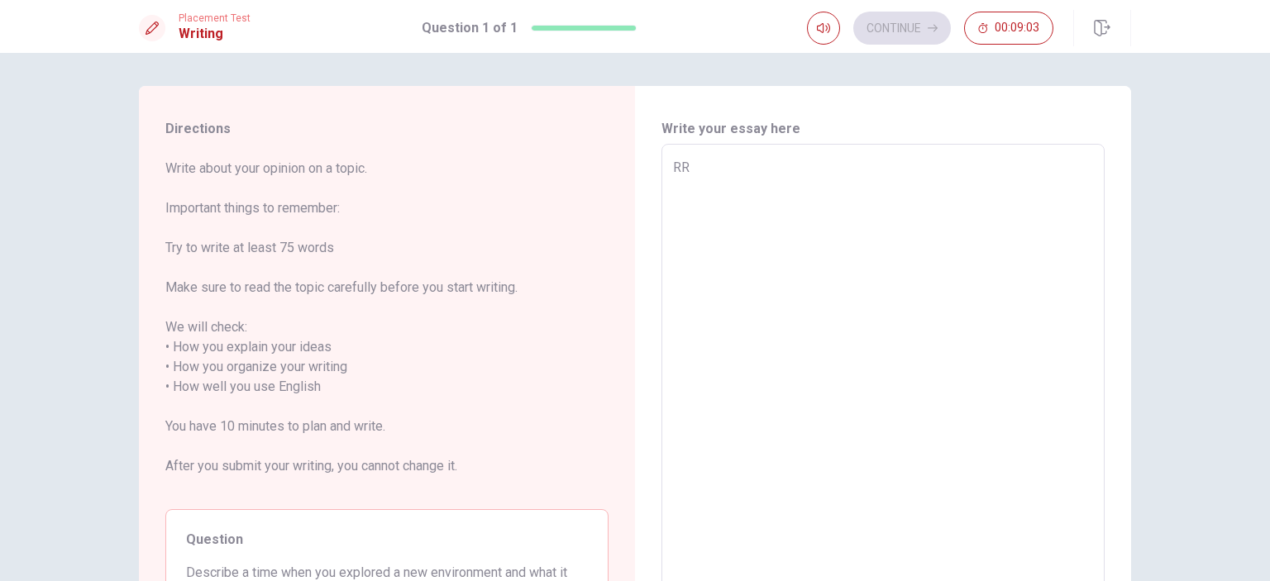
type textarea "R"
type textarea "x"
type textarea "T"
type textarea "x"
type textarea "Th"
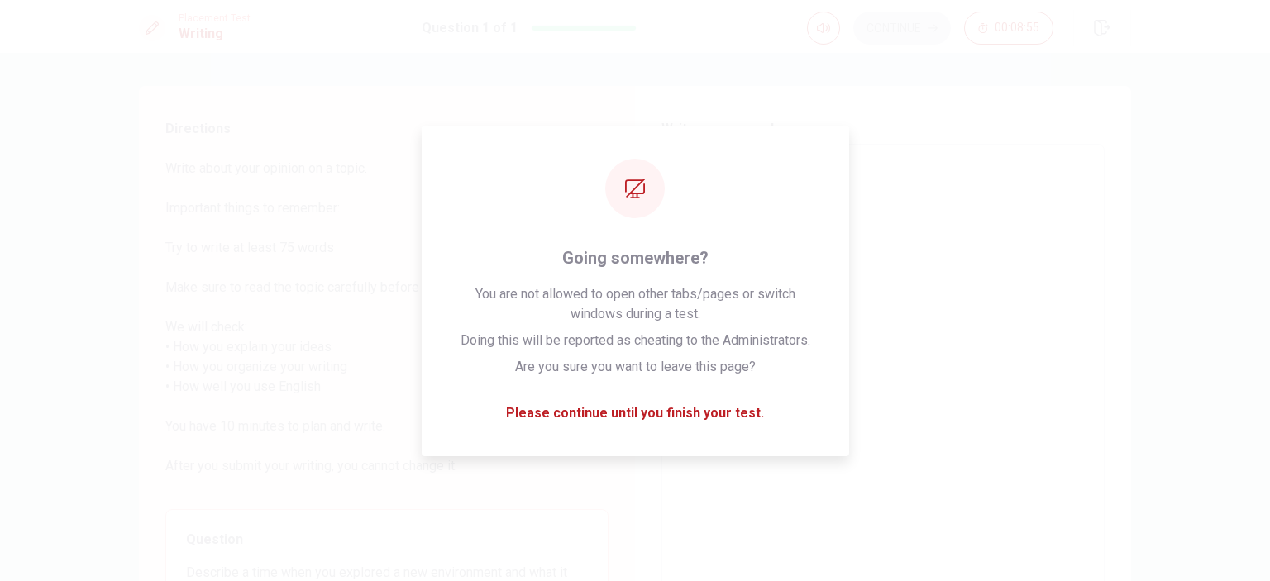
type textarea "x"
type textarea "T和"
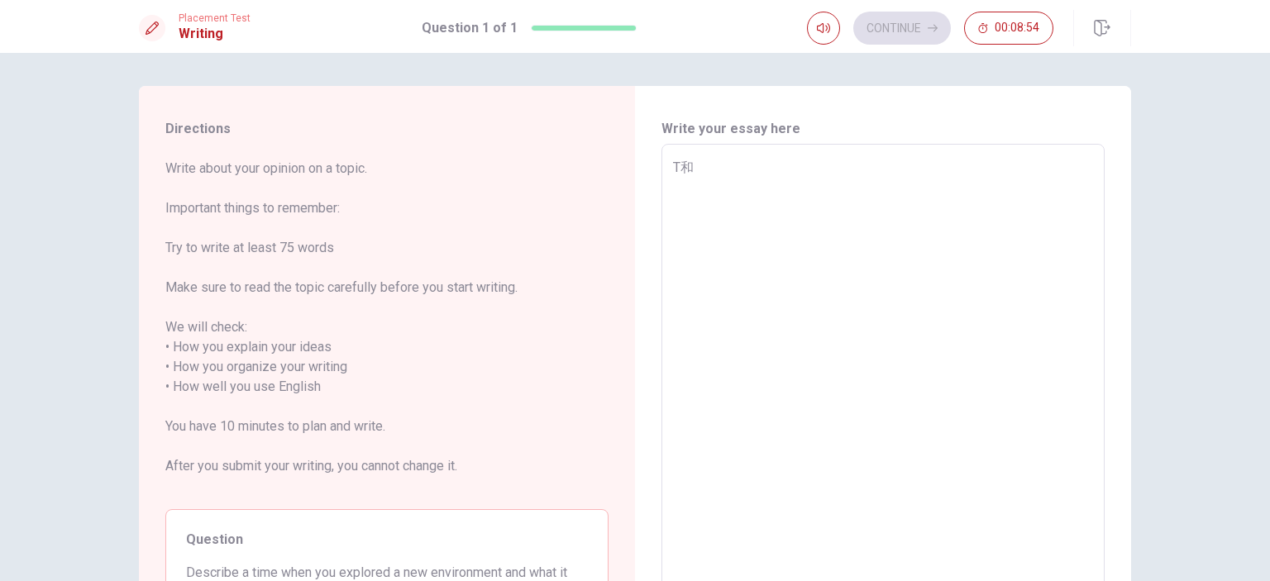
type textarea "x"
type textarea "T"
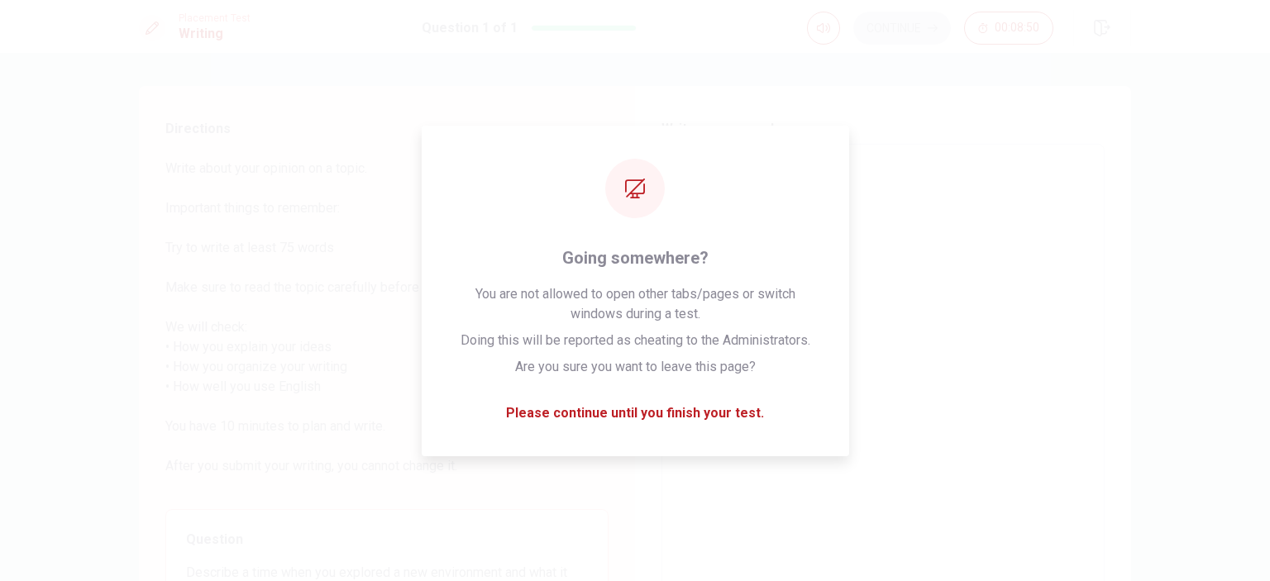
type textarea "x"
type textarea "T"
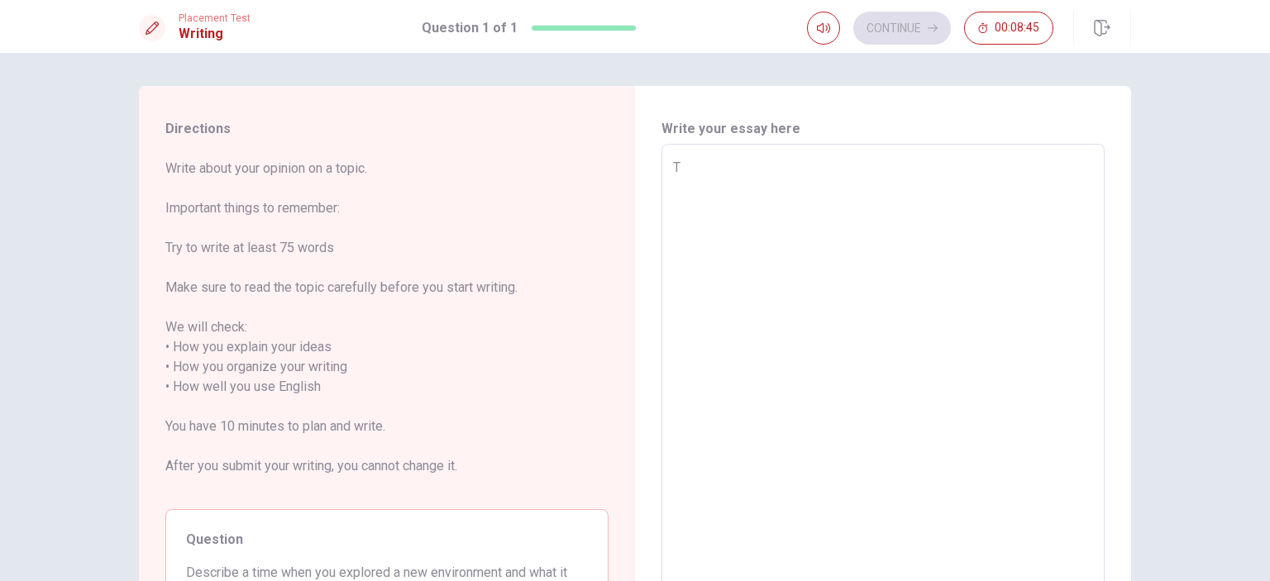
click at [972, 212] on textarea "T" at bounding box center [883, 387] width 420 height 459
type textarea "x"
type textarea "Tg"
type textarea "x"
type textarea "T"
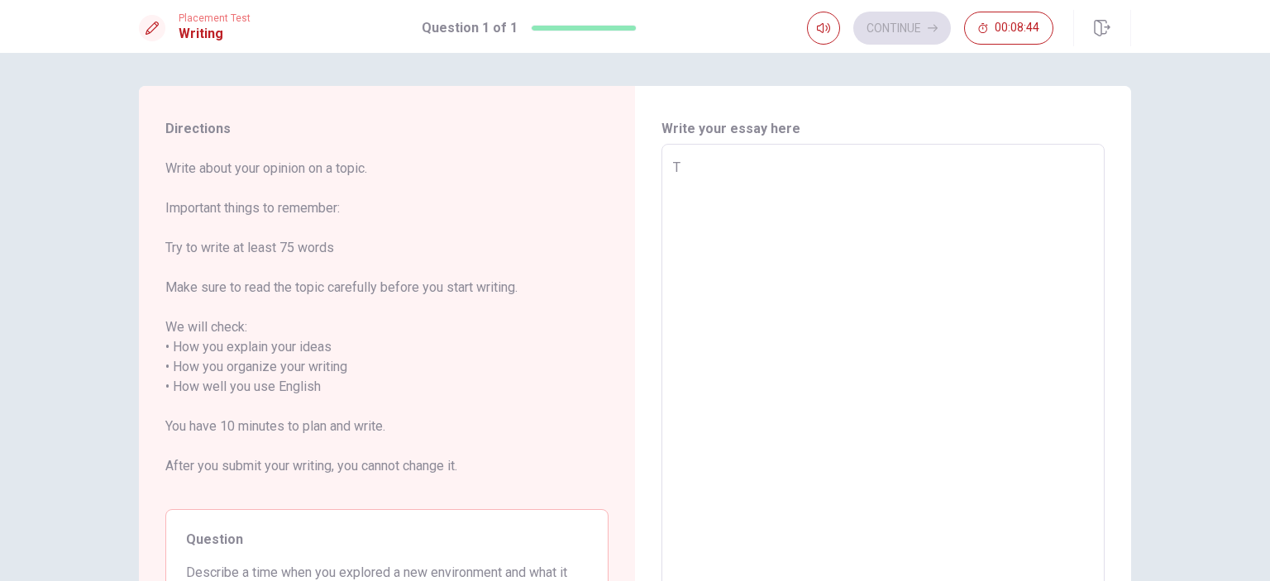
type textarea "x"
type textarea "Tj"
type textarea "x"
type textarea "T"
type textarea "x"
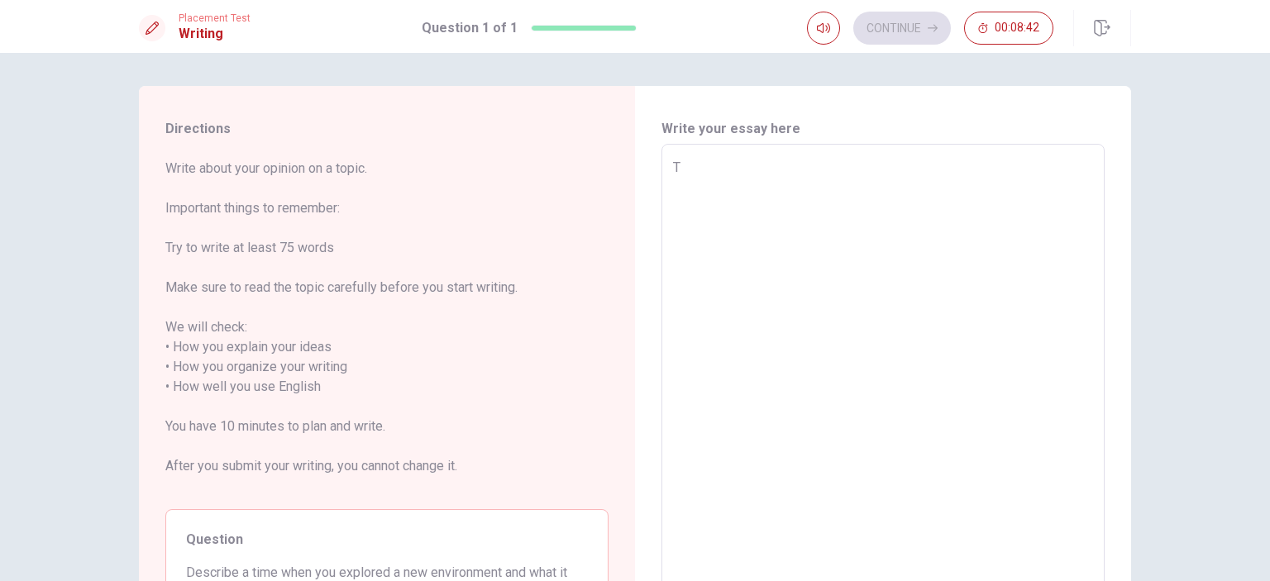
type textarea "Th"
type textarea "x"
type textarea "The"
type textarea "x"
type textarea "Ther"
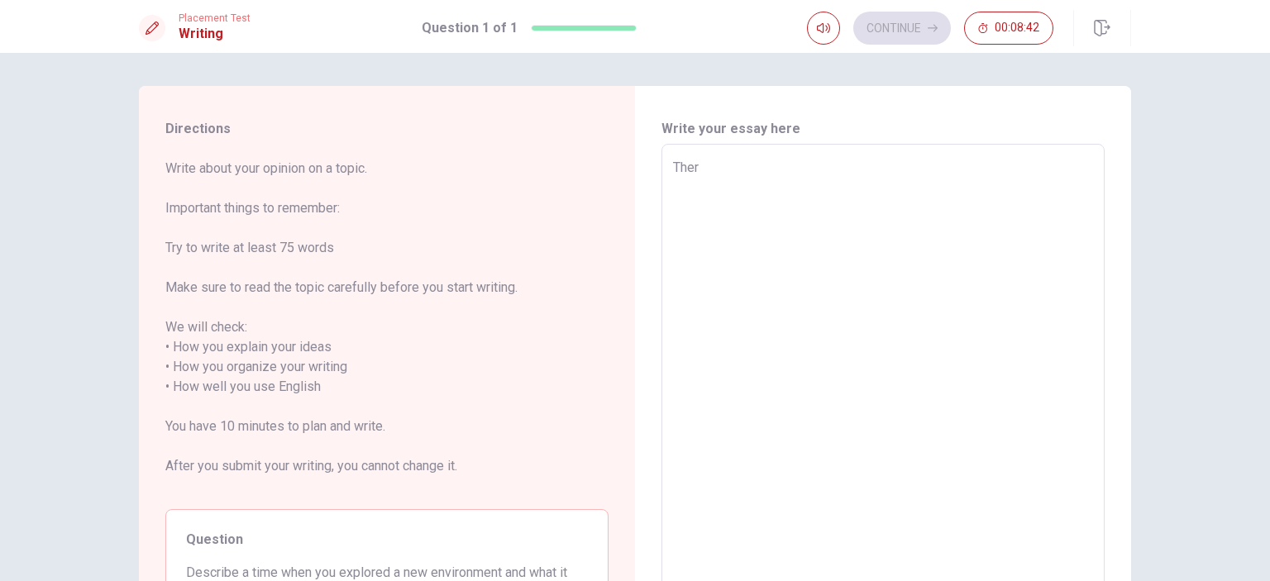
type textarea "x"
type textarea "There"
type textarea "x"
type textarea "There"
type textarea "x"
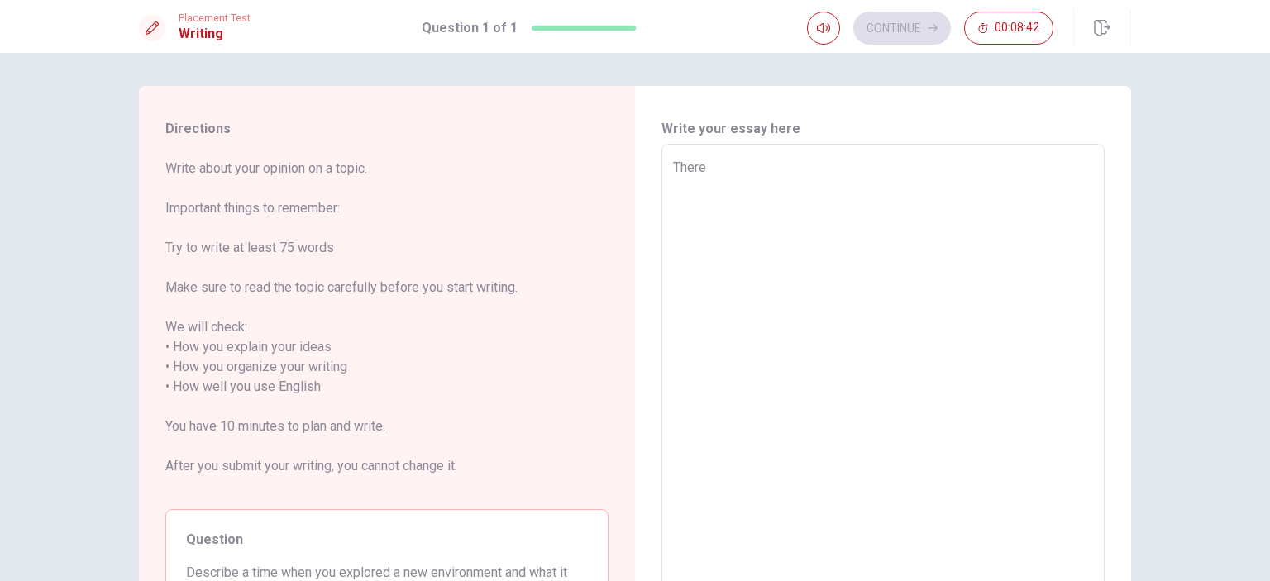
type textarea "There w"
type textarea "x"
type textarea "There wa"
type textarea "x"
type textarea "There was"
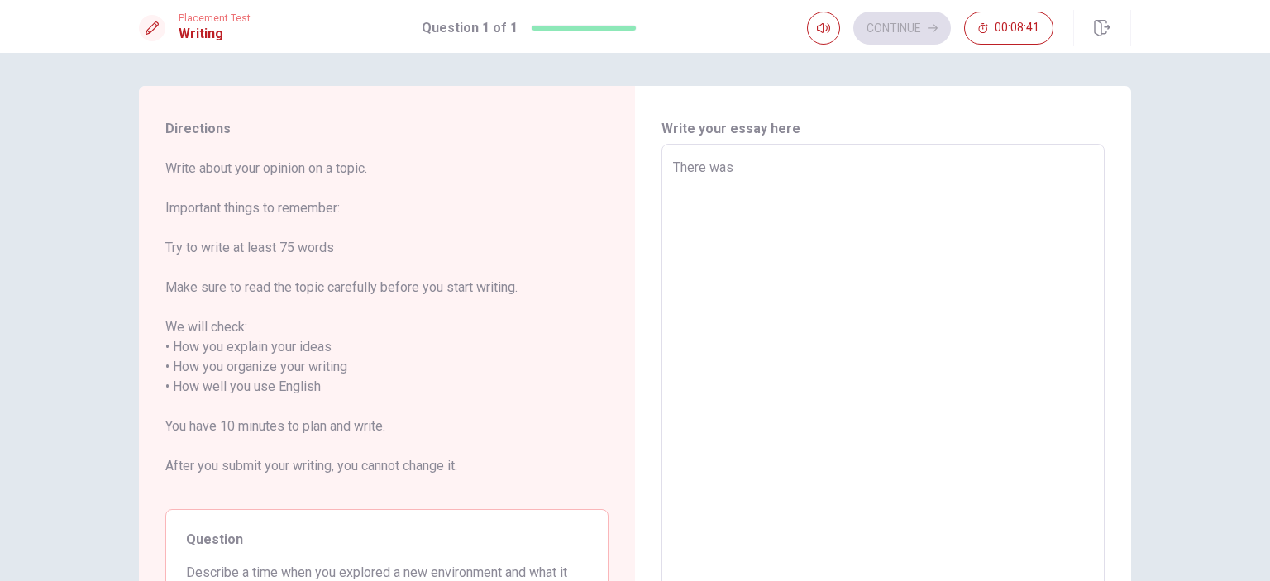
type textarea "x"
type textarea "There was"
type textarea "x"
type textarea "There was a"
type textarea "x"
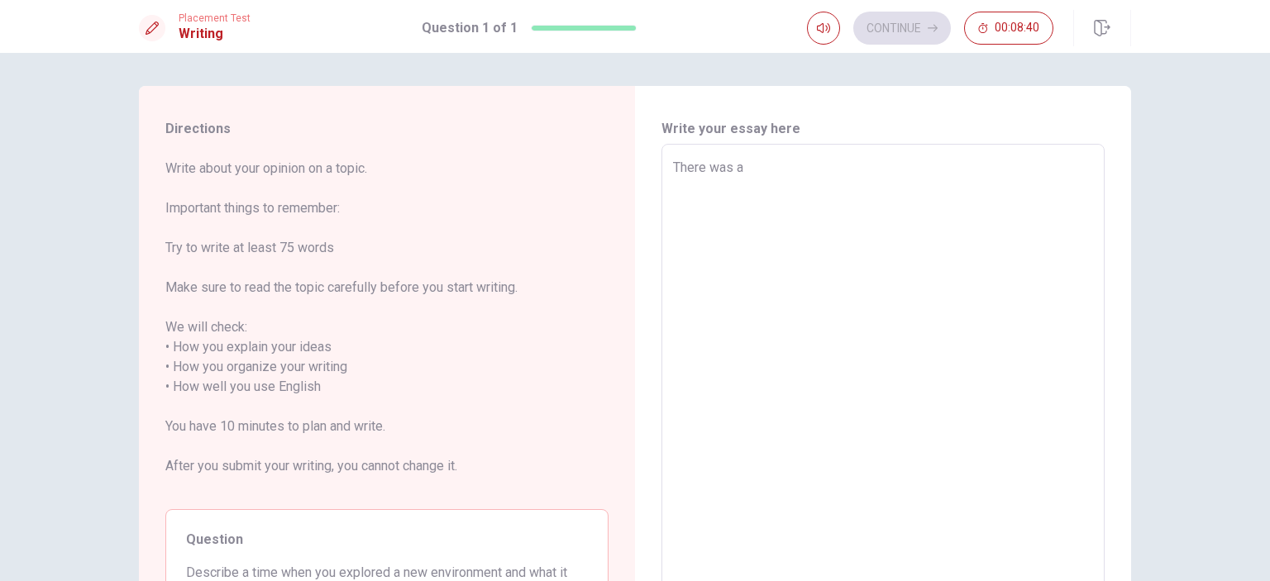
type textarea "There was a"
type textarea "x"
type textarea "There was a t"
type textarea "x"
type textarea "There was a to"
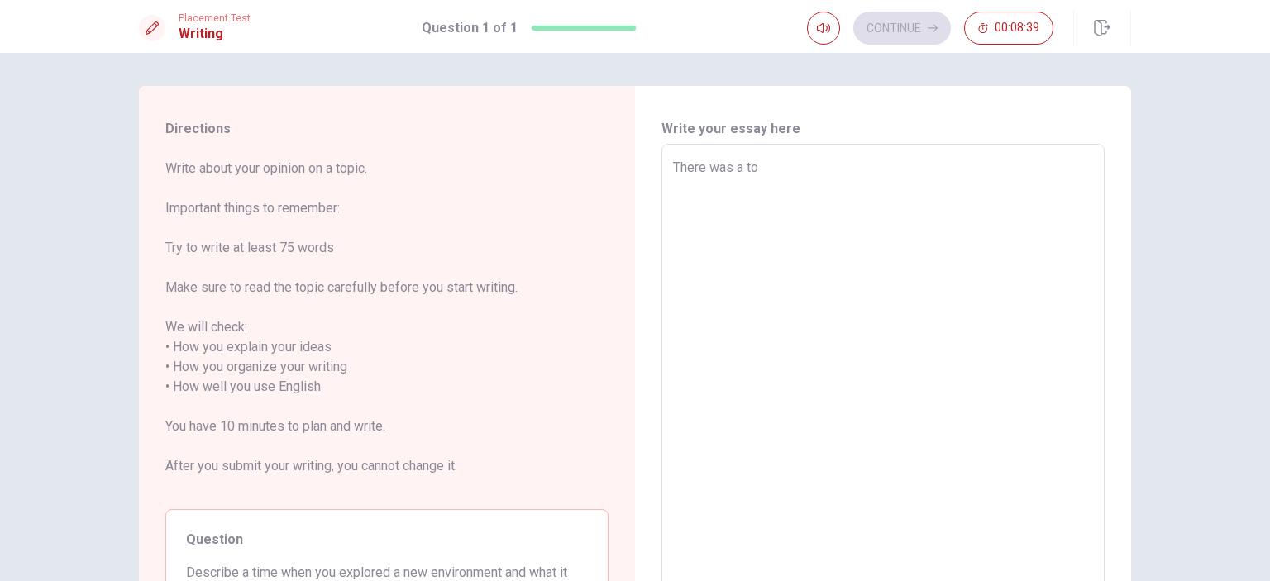
type textarea "x"
type textarea "There was a to,"
type textarea "x"
type textarea "There was a to,e"
type textarea "x"
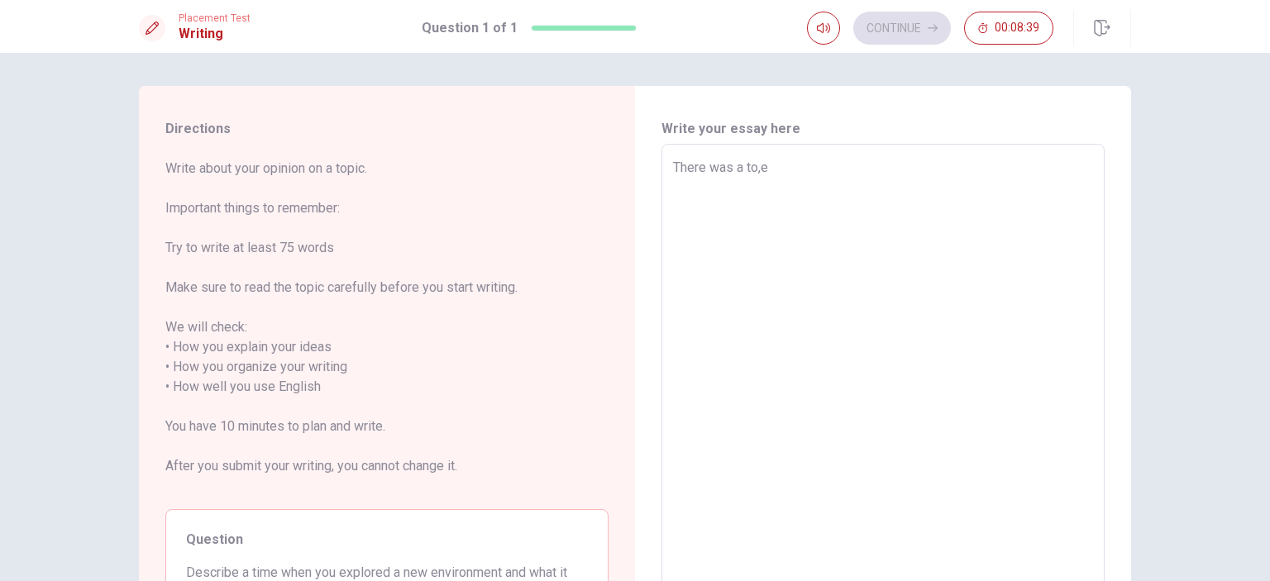
type textarea "There was a to,e"
type textarea "x"
type textarea "There was a to,e"
type textarea "x"
type textarea "There was a to,"
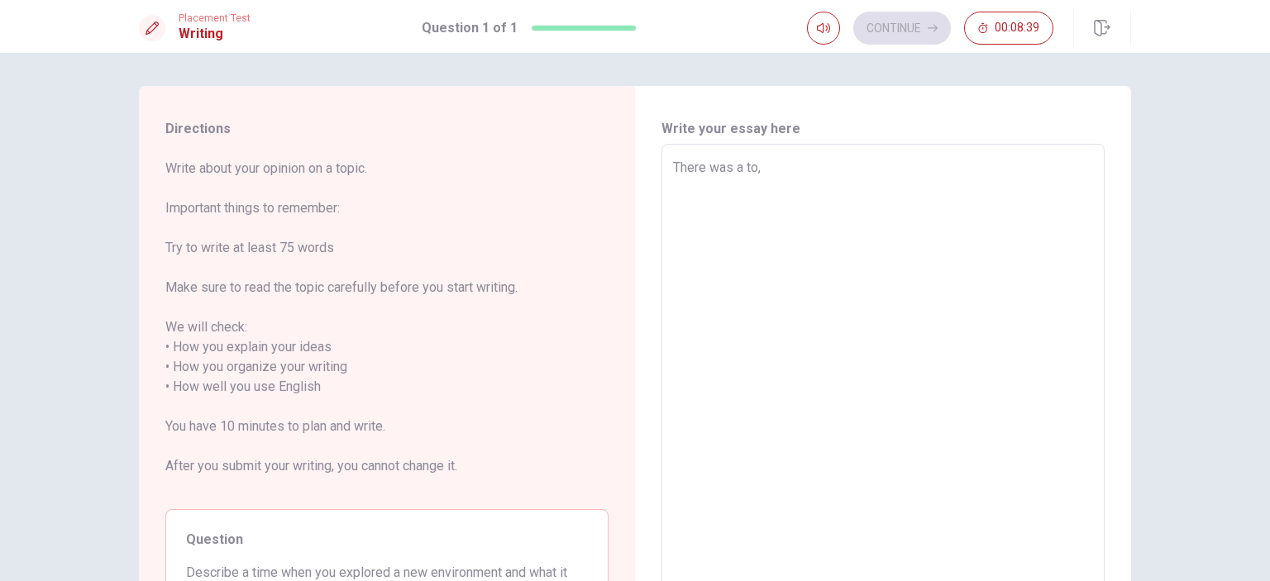
type textarea "x"
type textarea "There was a to"
type textarea "x"
type textarea "There was a t"
type textarea "x"
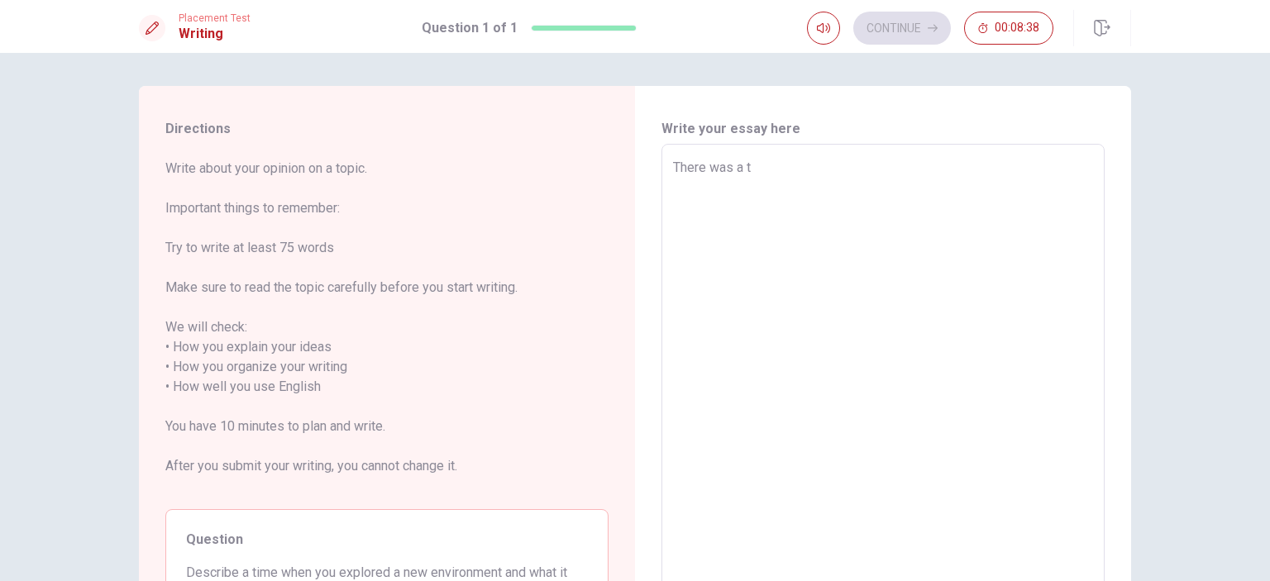
type textarea "There was a ti"
type textarea "x"
type textarea "There was a [PERSON_NAME]"
type textarea "x"
type textarea "There was a time"
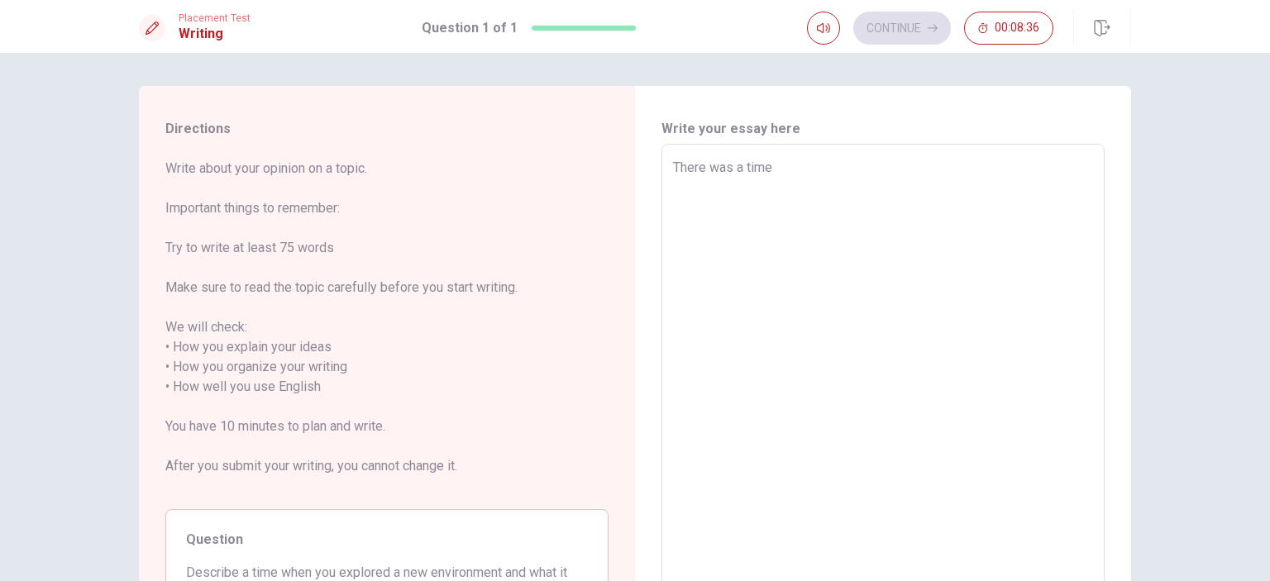
type textarea "x"
type textarea "There was a time"
type textarea "x"
type textarea "There was a time I"
type textarea "x"
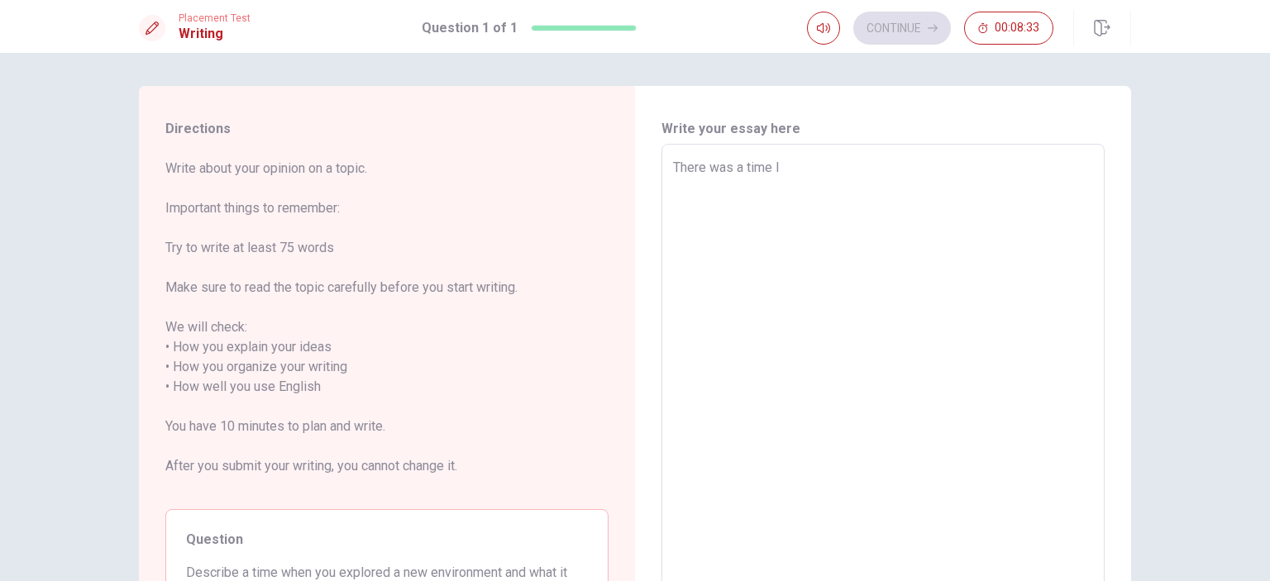
type textarea "There was a time I"
type textarea "x"
type textarea "There was a time I e"
type textarea "x"
type textarea "There was a time I ex"
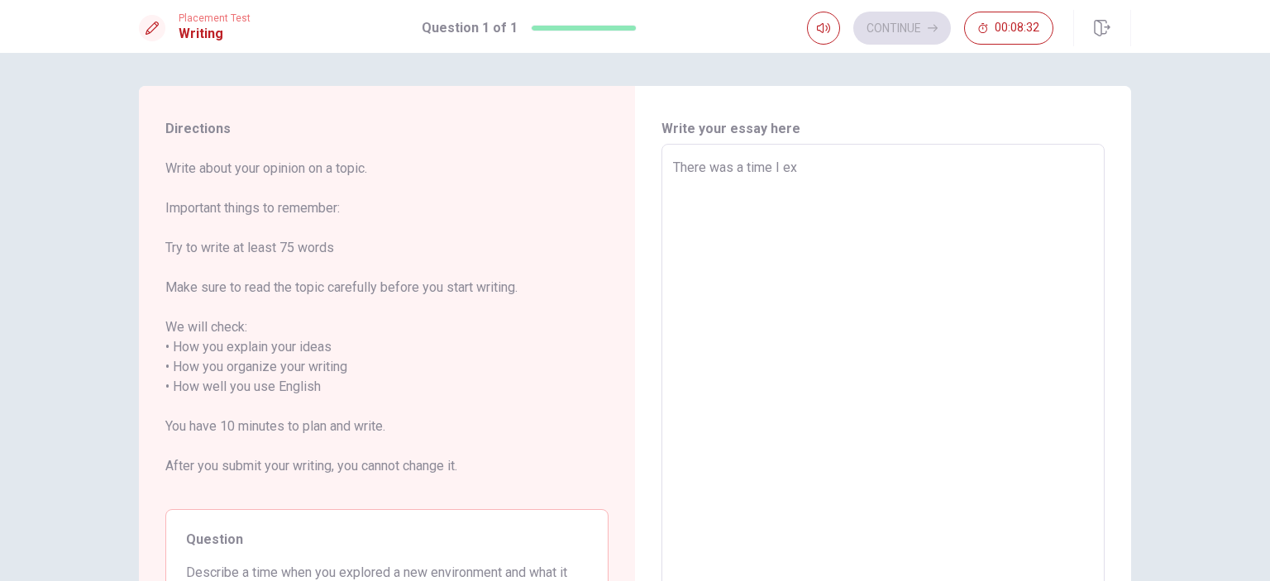
type textarea "x"
type textarea "There was a time I ex["
type textarea "x"
type textarea "There was a time I ex[;"
type textarea "x"
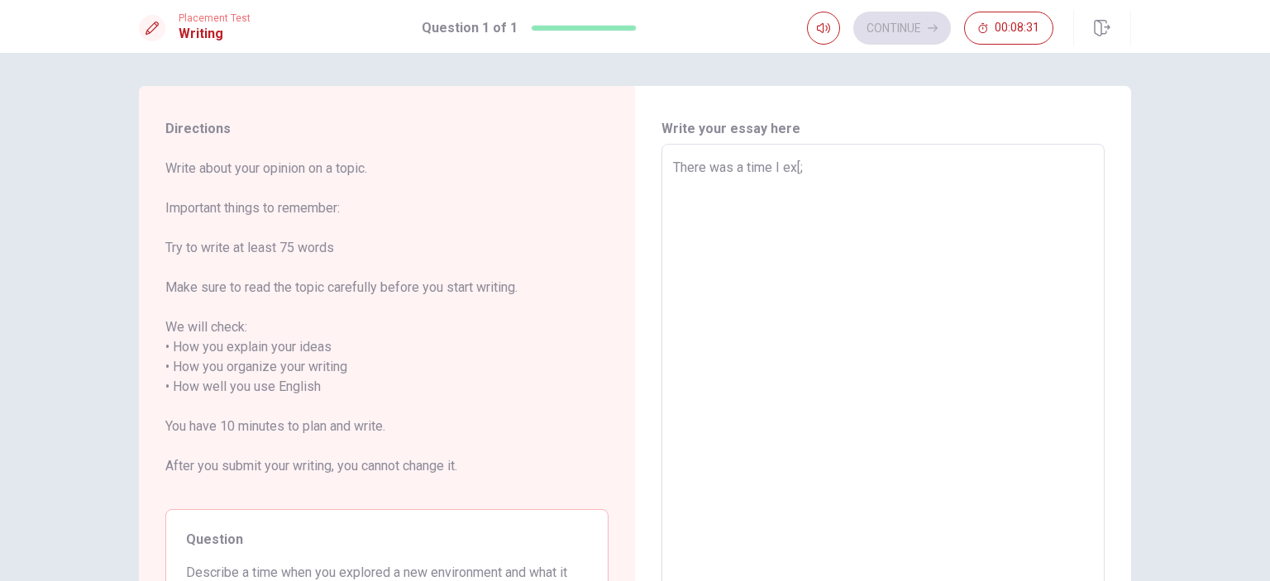
type textarea "There was a time I ex[;p"
type textarea "x"
type textarea "There was a time I ex[;"
type textarea "x"
type textarea "There was a time I ex["
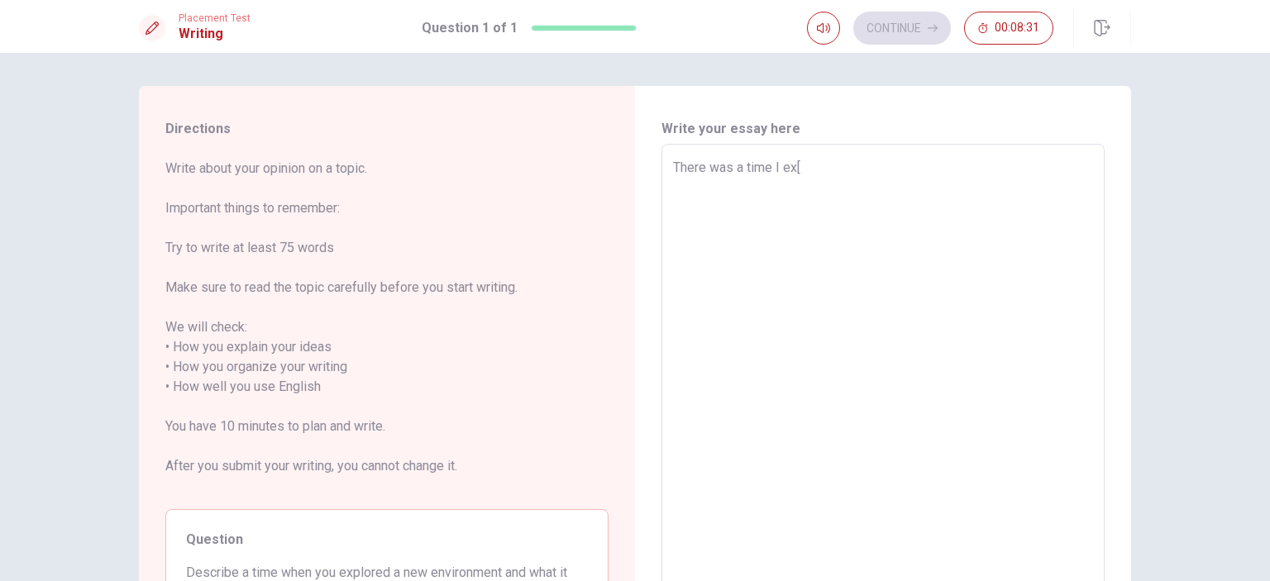
type textarea "x"
type textarea "There was a time I ex"
type textarea "x"
type textarea "There was a time I exp"
type textarea "x"
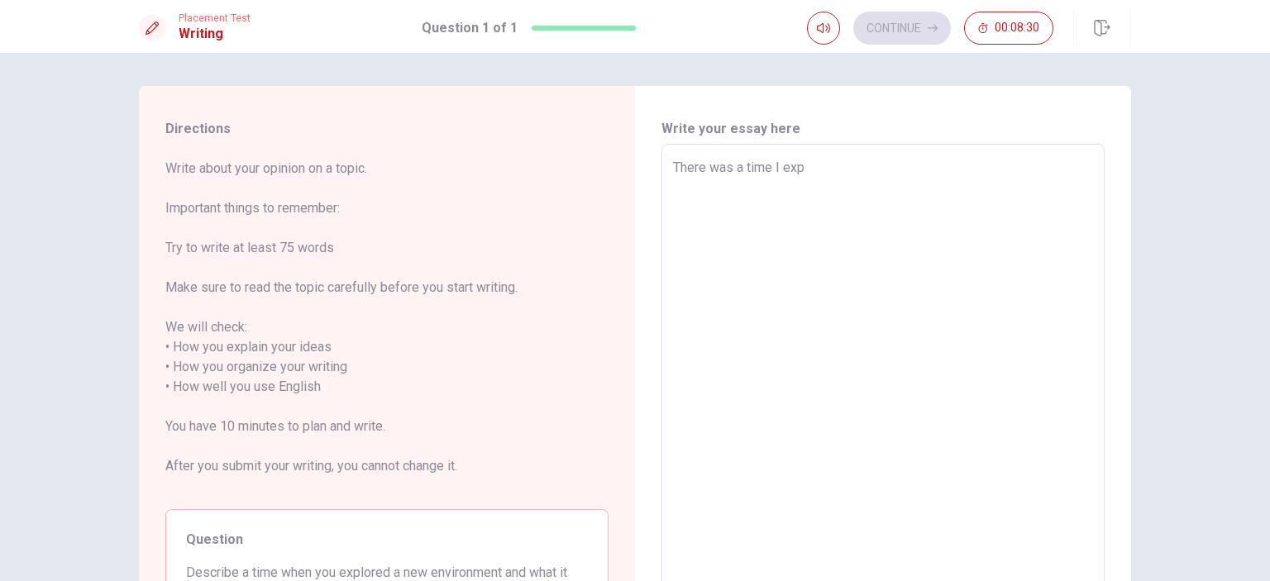
type textarea "There was a time I expl"
type textarea "x"
type textarea "There was a time I explo"
type textarea "x"
type textarea "There was a time I explor"
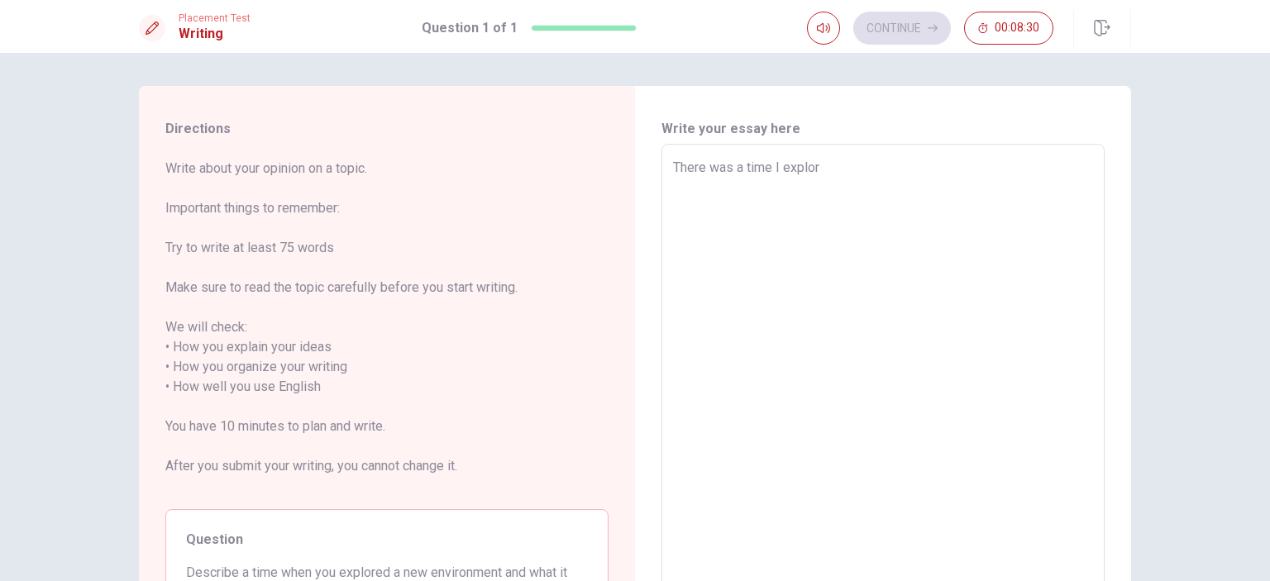
type textarea "x"
type textarea "There was a time I explore"
type textarea "x"
type textarea "There was a time I explored"
type textarea "x"
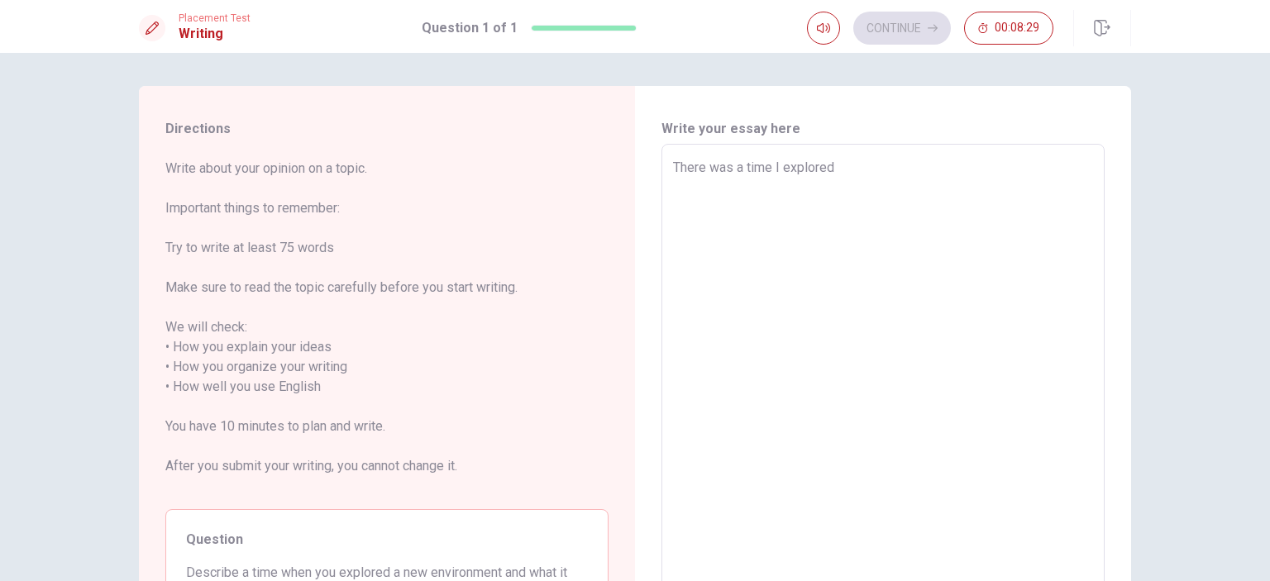
type textarea "There was a time I explored"
type textarea "x"
type textarea "There was a time I explored a"
type textarea "x"
type textarea "There was a time I explored a"
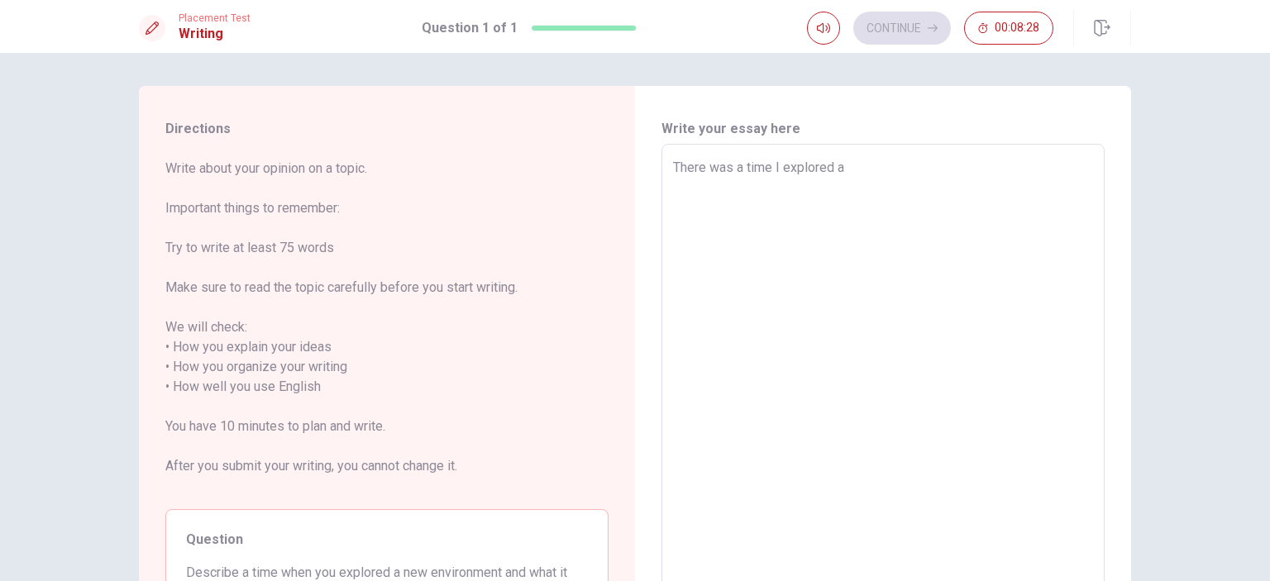
type textarea "x"
type textarea "There was a time I explored a n"
type textarea "x"
type textarea "There was a time I explored a ne"
type textarea "x"
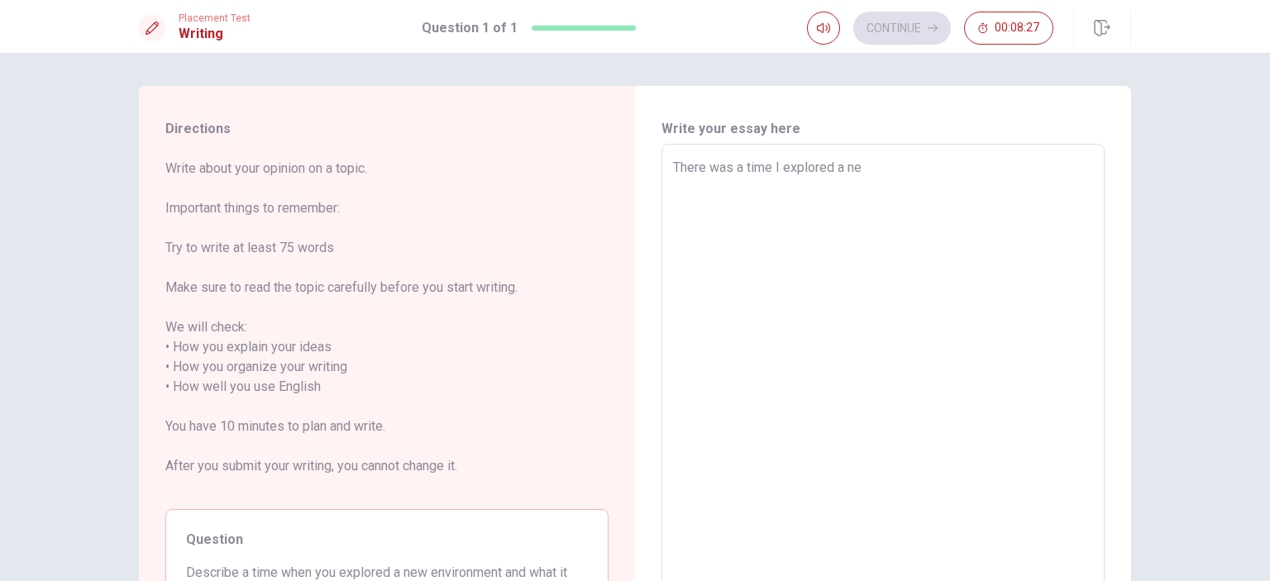
type textarea "There was a time I explored a new"
type textarea "x"
type textarea "There was a time I explored a new"
type textarea "x"
type textarea "There was a time I explored a new e"
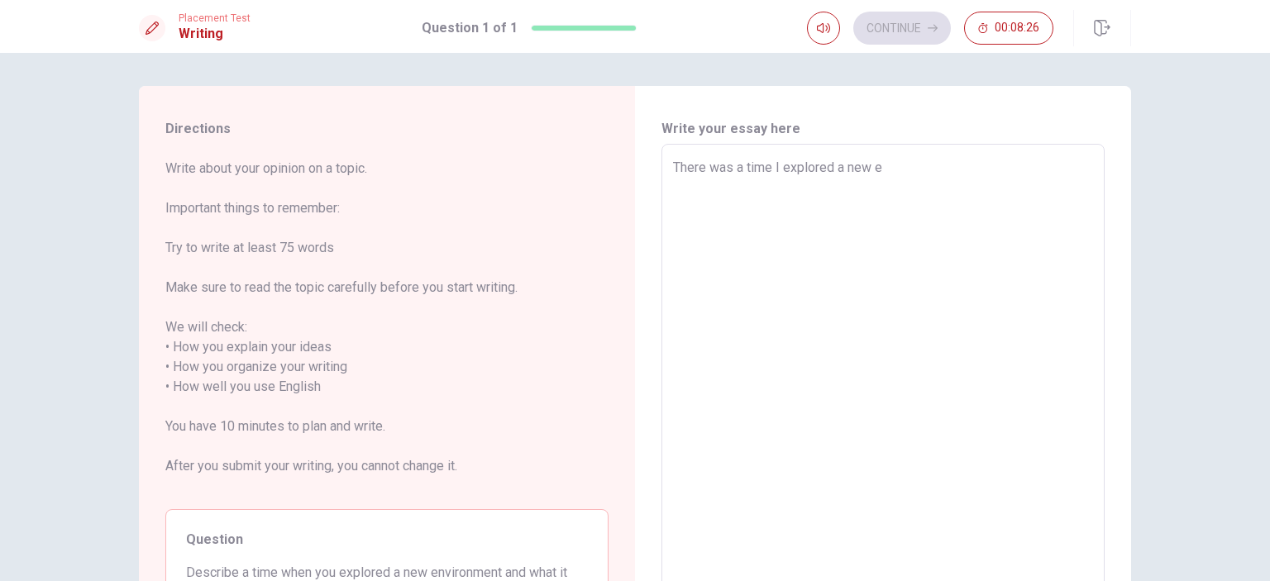
type textarea "x"
type textarea "There was a time I explored a new en"
type textarea "x"
type textarea "There was a time I explored a new env"
type textarea "x"
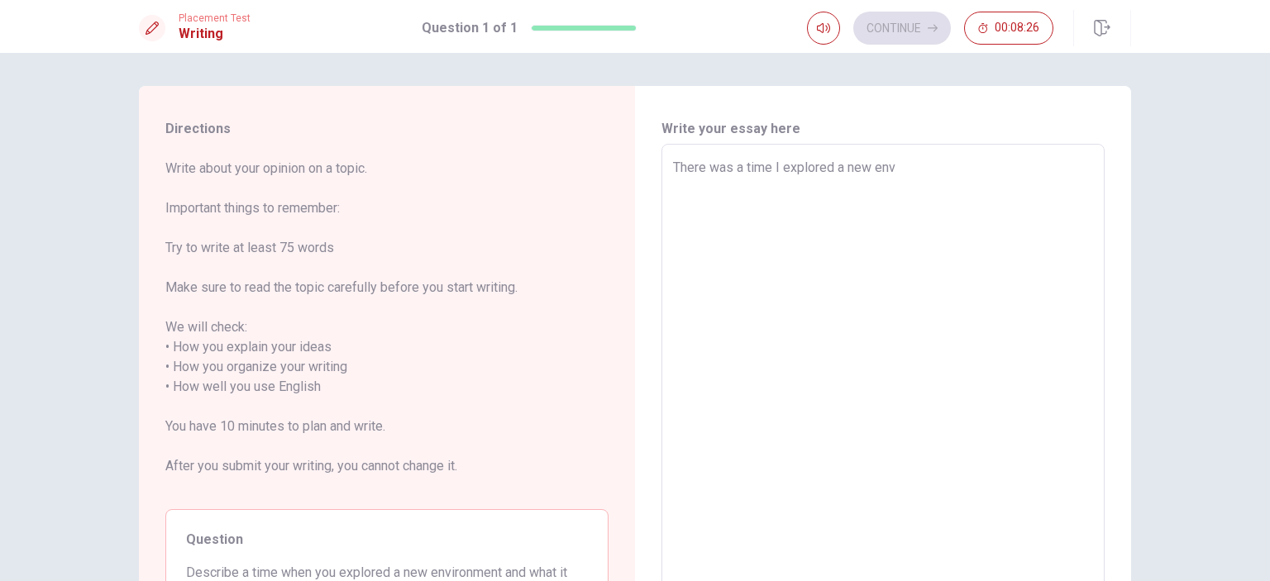
type textarea "There was a time I explored a new envi"
type textarea "x"
type textarea "There was a time I explored a new envir"
type textarea "x"
type textarea "There was a time I explored a new enviro"
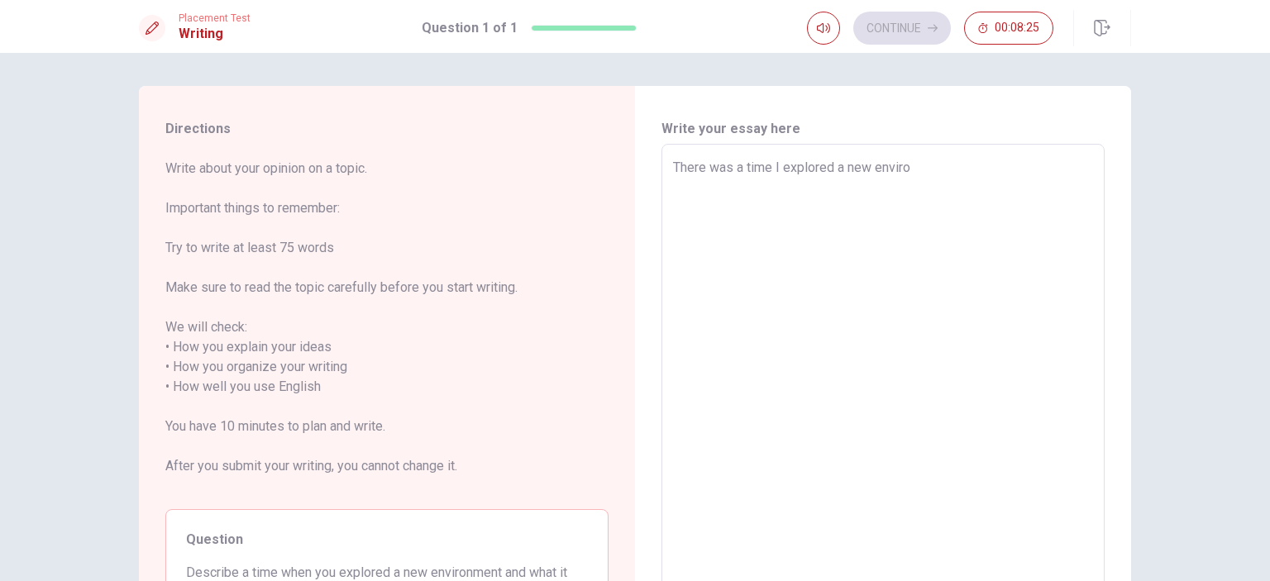
type textarea "x"
type textarea "There was a time I explored a new envirom"
type textarea "x"
type textarea "There was a time I explored a new envirome"
type textarea "x"
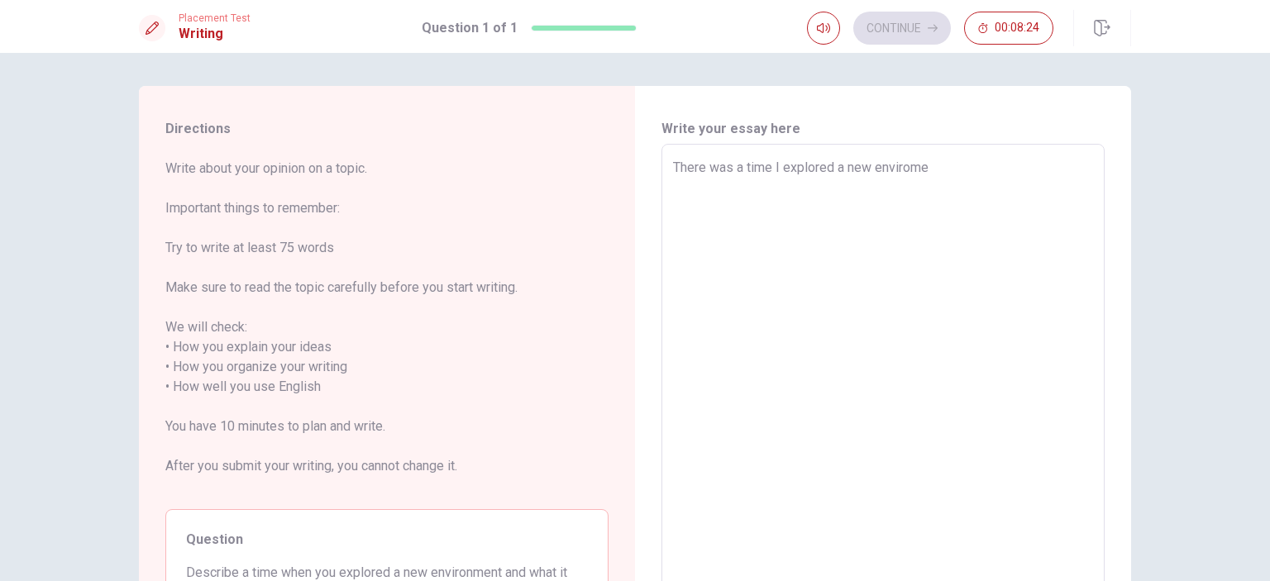
type textarea "There was a time I explored a new enviromen"
type textarea "x"
type textarea "There was a time I explored a new enviroment"
type textarea "x"
type textarea "There was a time I explored a new enviroment"
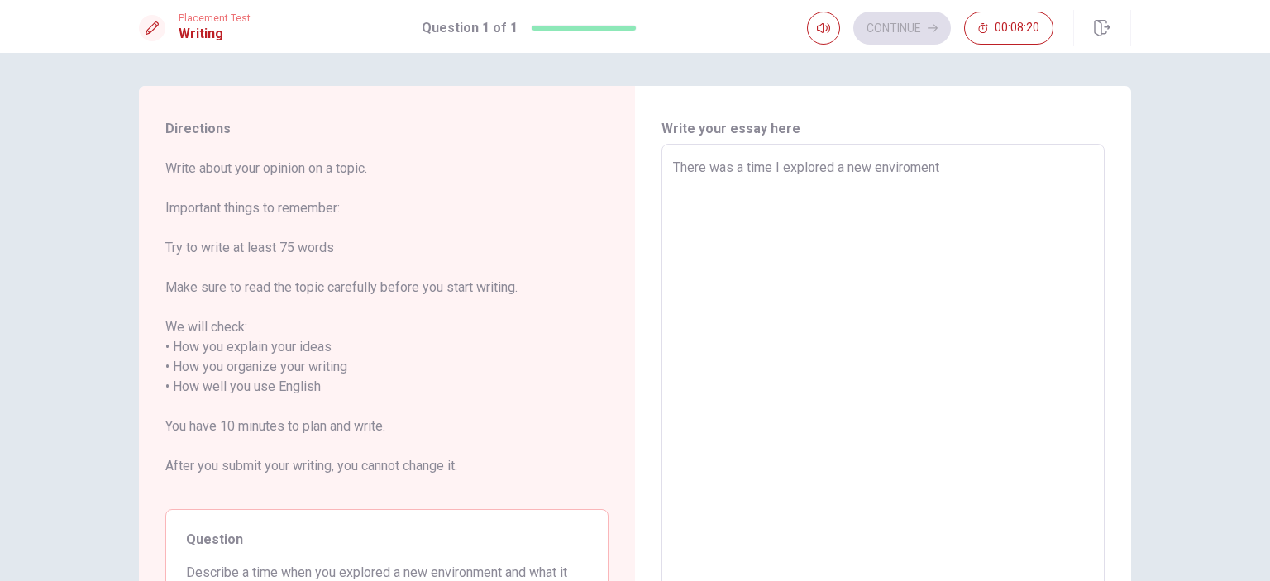
click at [910, 173] on textarea "There was a time I explored a new enviroment" at bounding box center [883, 387] width 420 height 459
type textarea "x"
type textarea "There was a time I explored a new environment"
click at [971, 168] on textarea "There was a time I explored a new environment" at bounding box center [883, 387] width 420 height 459
type textarea "x"
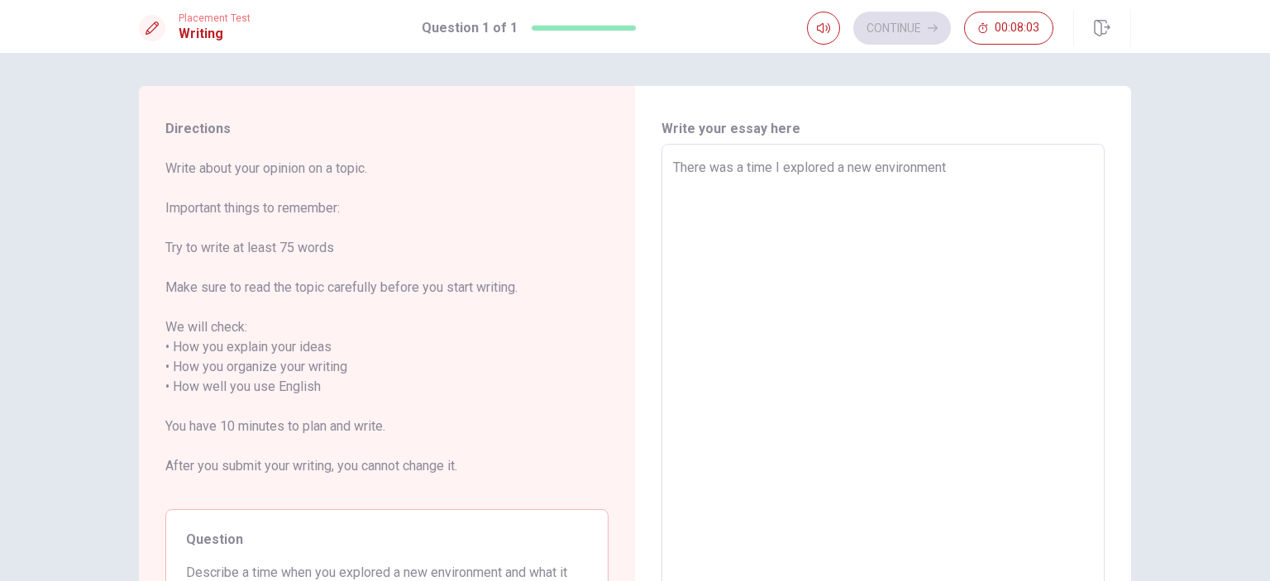
type textarea "There was a time I explored a new environment"
type textarea "x"
type textarea "There was a time I explored a new environment,"
type textarea "x"
type textarea "There was a time I explored a new environment,"
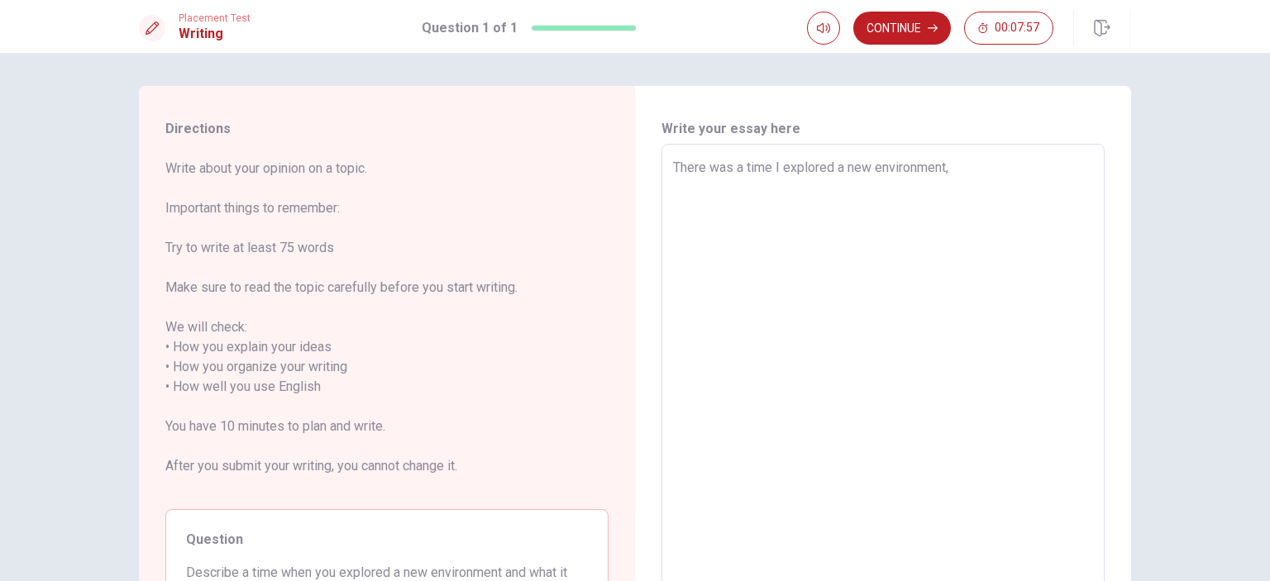
type textarea "x"
type textarea "There was a time I explored a new environment,"
type textarea "x"
type textarea "There was a time I explored a new environment"
type textarea "x"
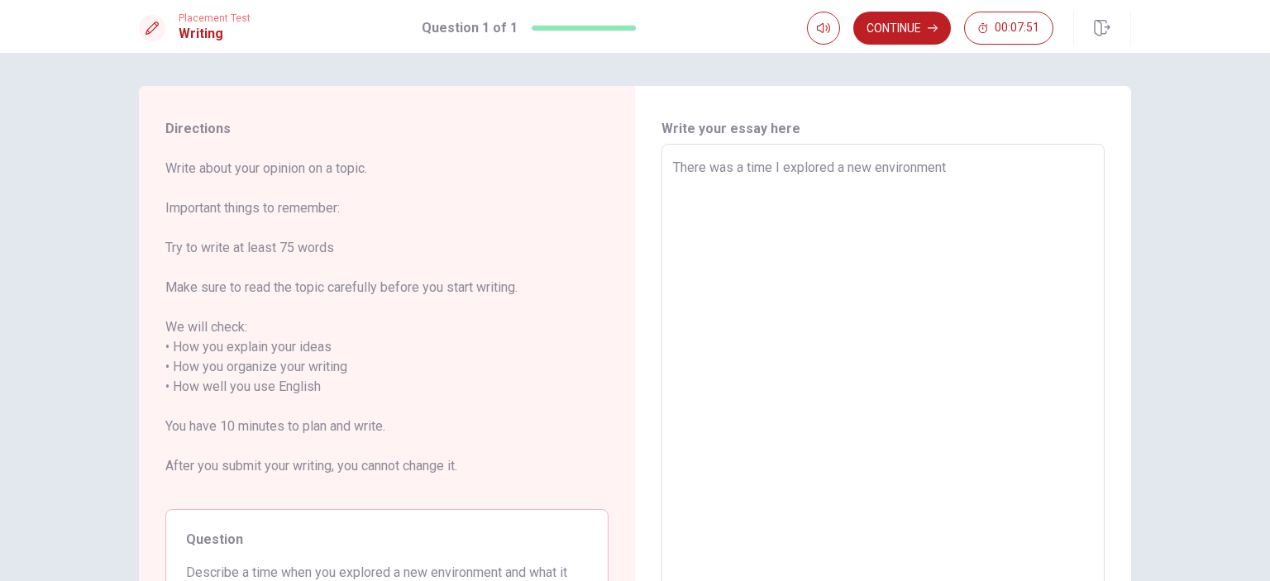
type textarea "There was a time I explored a new environment"
type textarea "x"
type textarea "There was a time I explored a new environment w"
type textarea "x"
type textarea "There was a time I explored a new environment wj"
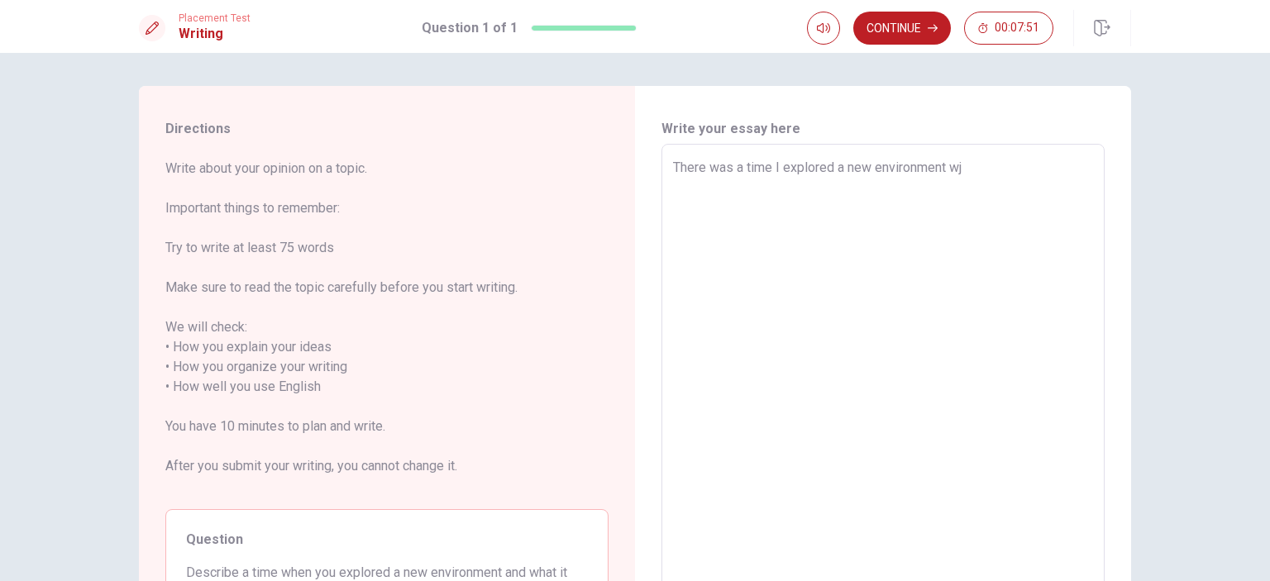
type textarea "x"
type textarea "There was a time I explored a new environment wje"
type textarea "x"
type textarea "There was a time I explored a new environment wjem"
type textarea "x"
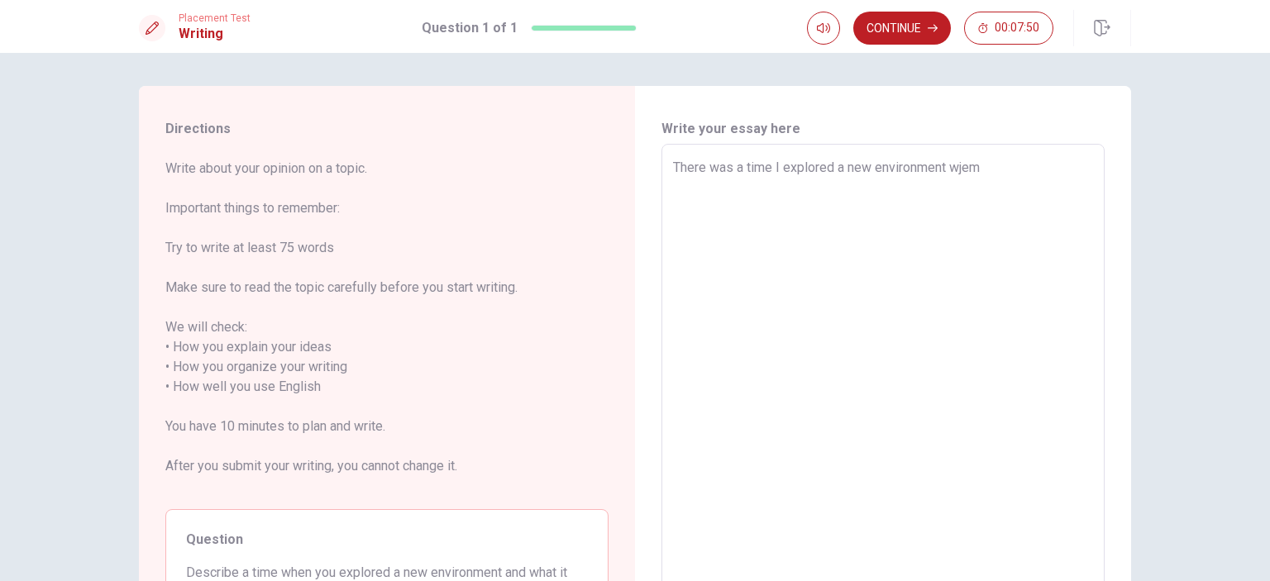
type textarea "There was a time I explored a new environment wje"
type textarea "x"
type textarea "There was a time I explored a new environment wj"
type textarea "x"
type textarea "There was a time I explored a new environment w"
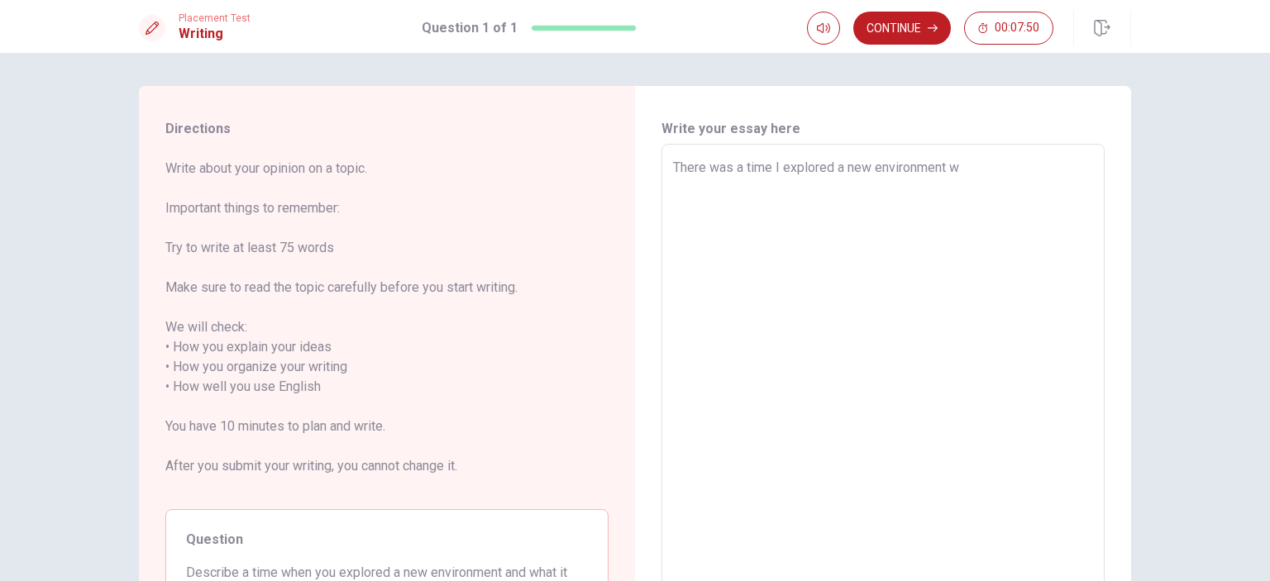
type textarea "x"
type textarea "There was a time I explored a new environment wh"
type textarea "x"
type textarea "There was a time I explored a new environment whe"
type textarea "x"
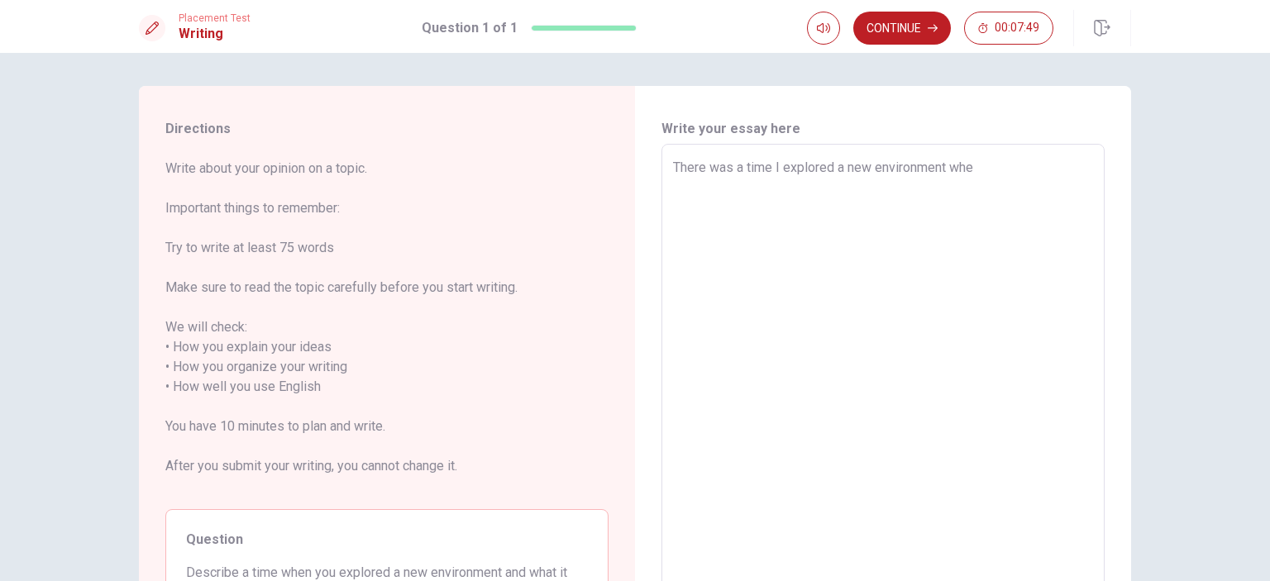
type textarea "There was a time I explored a new environment when"
type textarea "x"
type textarea "There was a time I explored a new environment when"
type textarea "x"
type textarea "There was a time I explored a new environment when I"
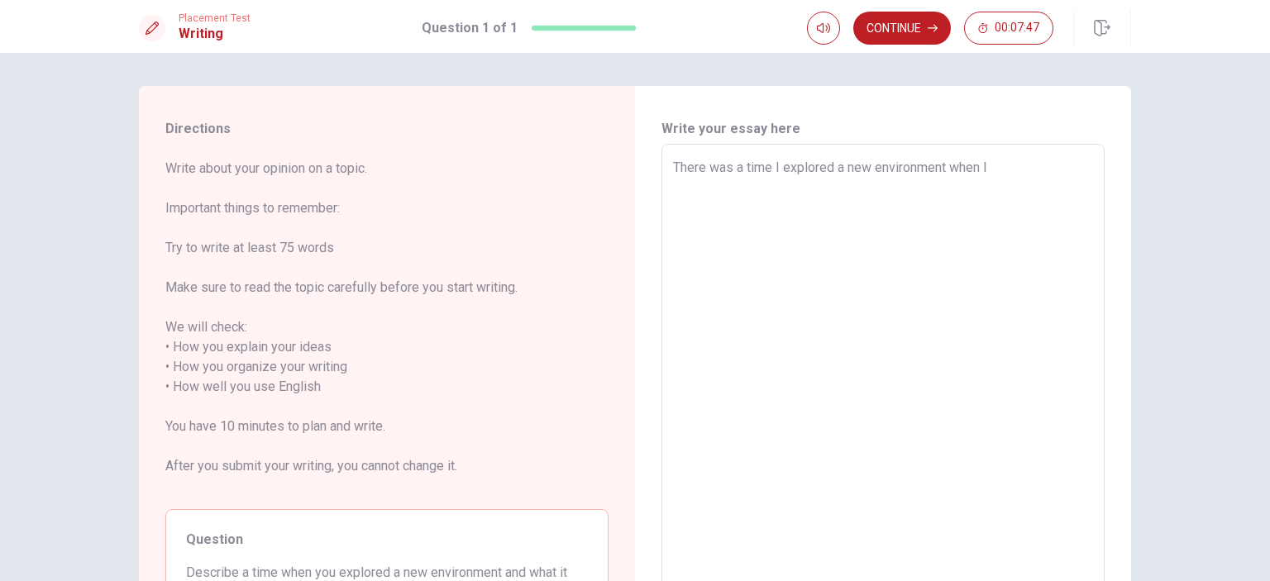
type textarea "x"
type textarea "There was a time I explored a new environment when I"
type textarea "x"
click at [662, 275] on div "There was a time I explored a new environment when I moved x ​" at bounding box center [883, 387] width 443 height 486
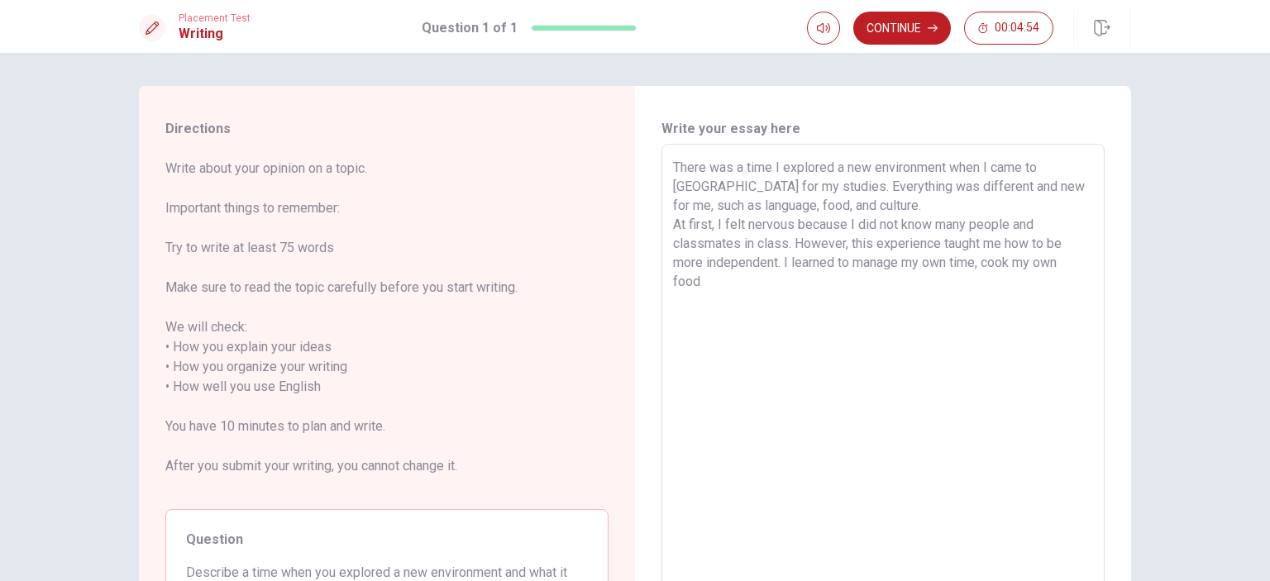
click at [662, 275] on div "There was a time I explored a new environment when I came to [GEOGRAPHIC_DATA] …" at bounding box center [883, 387] width 443 height 486
click at [643, 304] on div "Write your essay here There was a time I explored a new environment when I came…" at bounding box center [883, 388] width 496 height 604
click at [890, 325] on textarea "There was a time I explored a new environment when I came to [GEOGRAPHIC_DATA] …" at bounding box center [883, 387] width 420 height 459
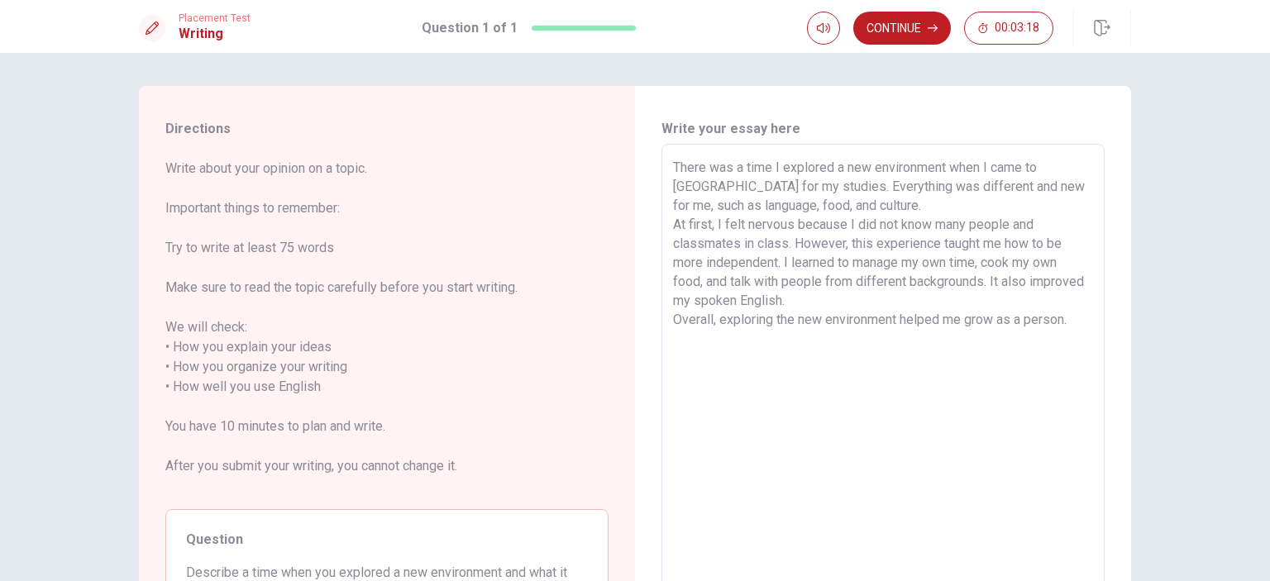
click at [942, 173] on textarea "There was a time I explored a new environment when I came to [GEOGRAPHIC_DATA] …" at bounding box center [883, 387] width 420 height 459
click at [767, 165] on textarea "There was a time I explored a new environment when I came to [GEOGRAPHIC_DATA] …" at bounding box center [883, 387] width 420 height 459
click at [994, 170] on textarea "There was a time when I explored a new environment when I came to [GEOGRAPHIC_D…" at bounding box center [883, 387] width 420 height 459
drag, startPoint x: 900, startPoint y: 185, endPoint x: 973, endPoint y: 181, distance: 73.7
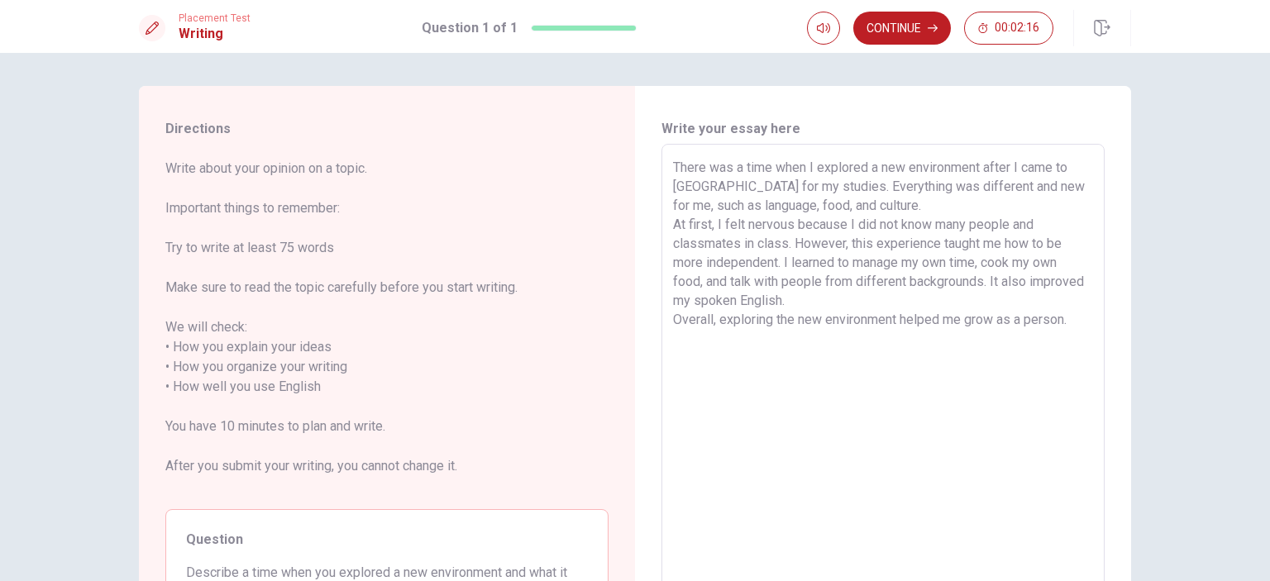
click at [973, 181] on textarea "There was a time when I explored a new environment after I came to [GEOGRAPHIC_…" at bounding box center [883, 387] width 420 height 459
click at [934, 187] on textarea "There was a time when I explored a new environment after I came to [GEOGRAPHIC_…" at bounding box center [883, 387] width 420 height 459
click at [1015, 189] on textarea "There was a time when I explored a new environment after I came to [GEOGRAPHIC_…" at bounding box center [883, 387] width 420 height 459
drag, startPoint x: 1021, startPoint y: 231, endPoint x: 1032, endPoint y: 227, distance: 11.2
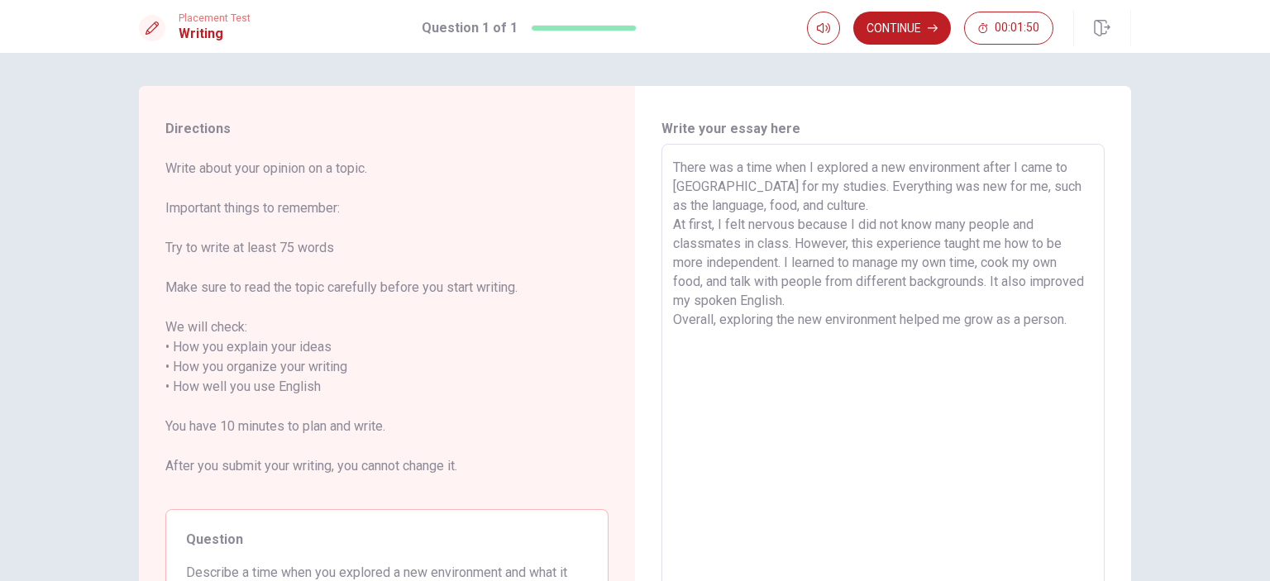
click at [1032, 227] on textarea "There was a time when I explored a new environment after I came to [GEOGRAPHIC_…" at bounding box center [883, 387] width 420 height 459
click at [673, 237] on textarea "There was a time when I explored a new environment after I came to [GEOGRAPHIC_…" at bounding box center [883, 387] width 420 height 459
click at [1065, 313] on textarea "There was a time when I explored a new environment after I came to [GEOGRAPHIC_…" at bounding box center [883, 387] width 420 height 459
click at [901, 262] on textarea "There was a time when I explored a new environment after I came to [GEOGRAPHIC_…" at bounding box center [883, 387] width 420 height 459
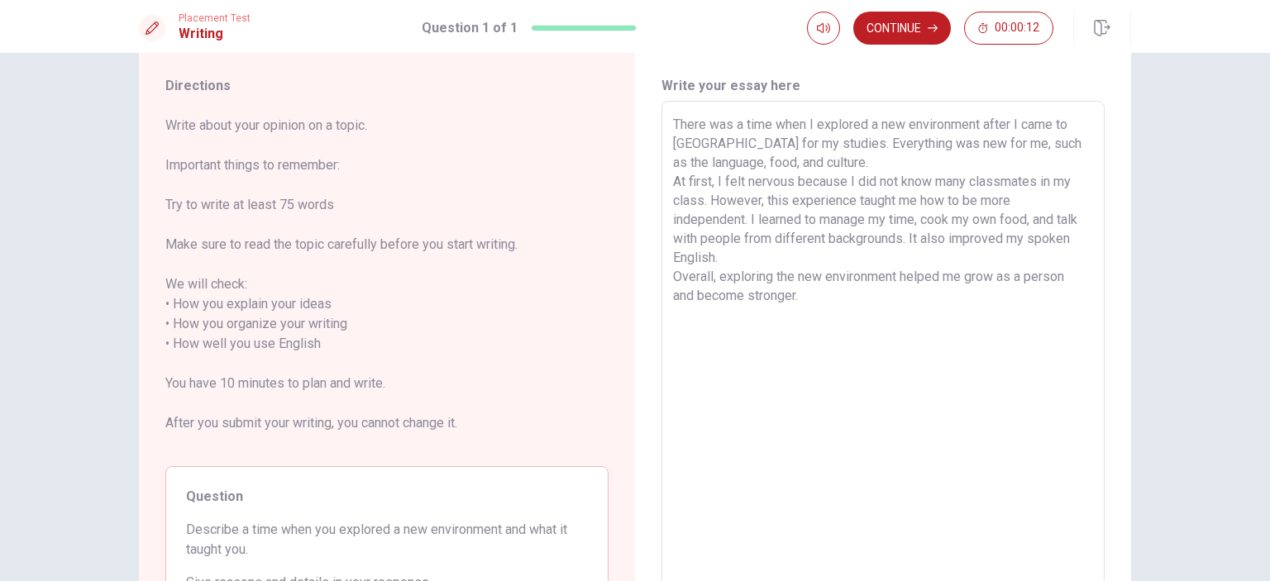
scroll to position [83, 0]
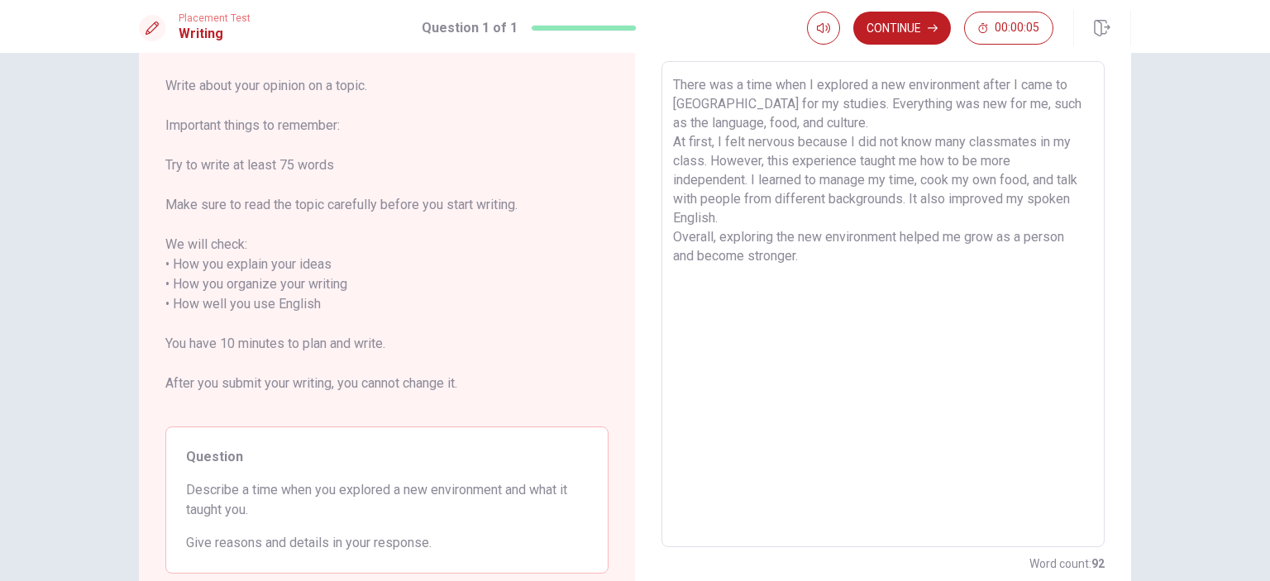
click at [791, 234] on textarea "There was a time when I explored a new environment after I came to [GEOGRAPHIC_…" at bounding box center [883, 304] width 420 height 459
drag, startPoint x: 861, startPoint y: 331, endPoint x: 872, endPoint y: 326, distance: 12.6
click at [861, 330] on textarea "There was a time when I explored a new environment after I came to [GEOGRAPHIC_…" at bounding box center [883, 304] width 420 height 459
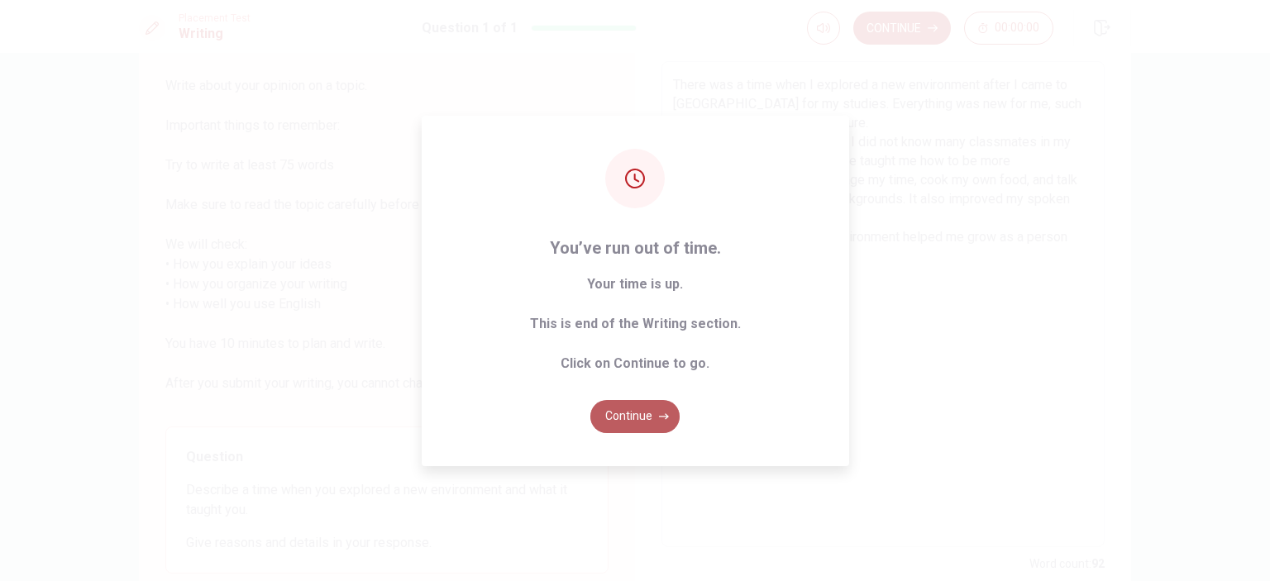
click at [661, 421] on icon "button" at bounding box center [664, 417] width 10 height 10
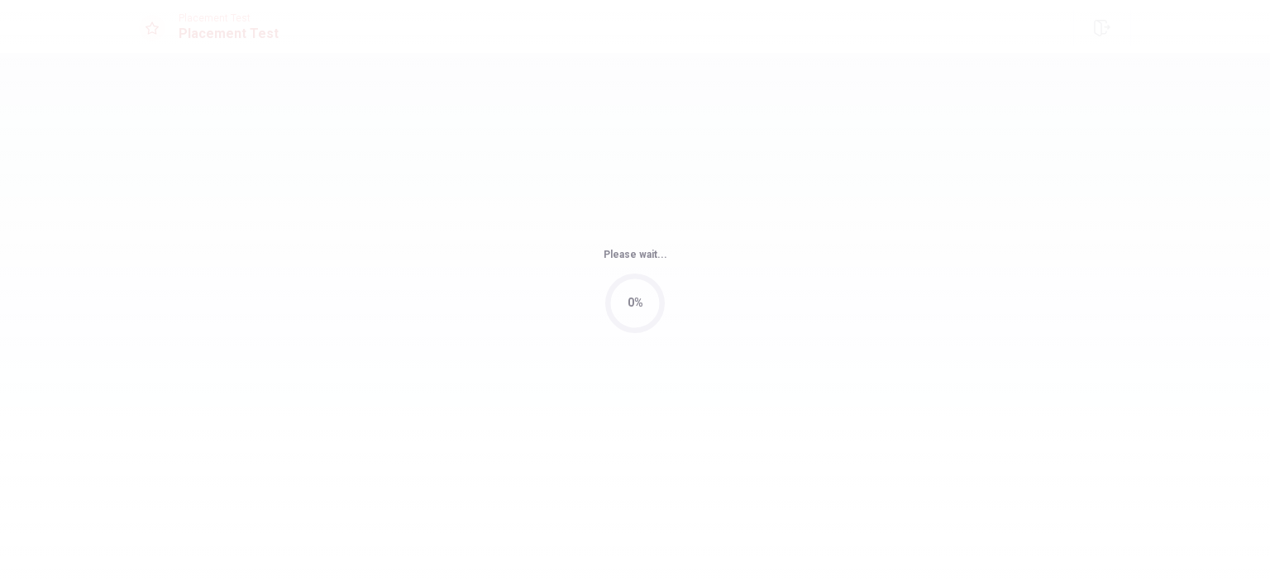
scroll to position [0, 0]
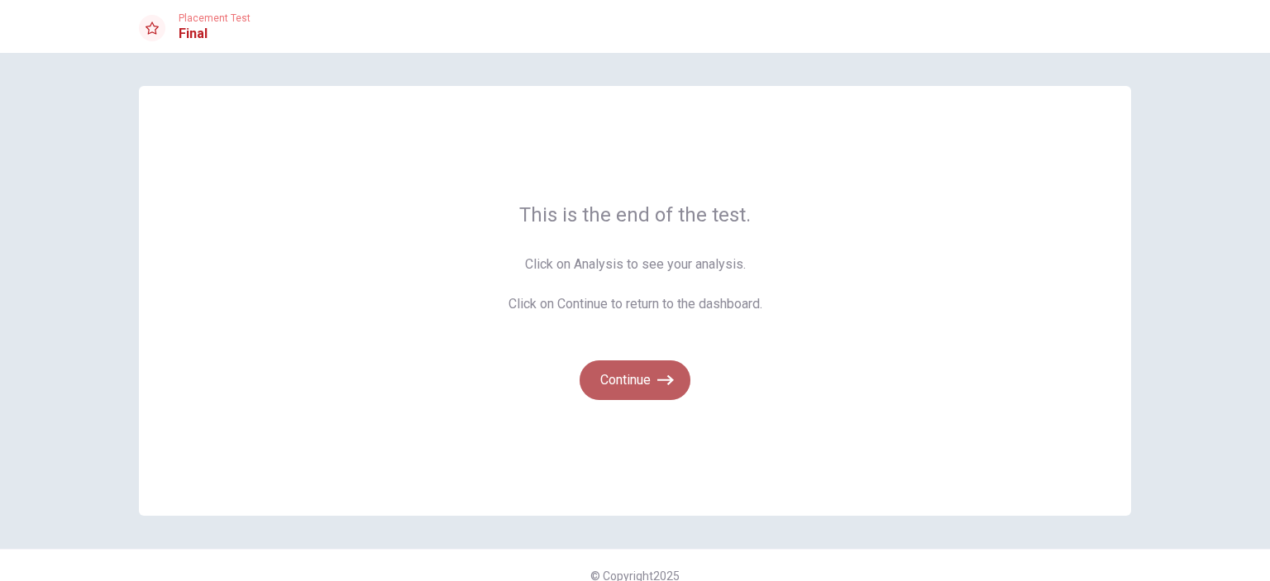
click at [667, 379] on icon "button" at bounding box center [665, 380] width 17 height 10
